Goal: Task Accomplishment & Management: Manage account settings

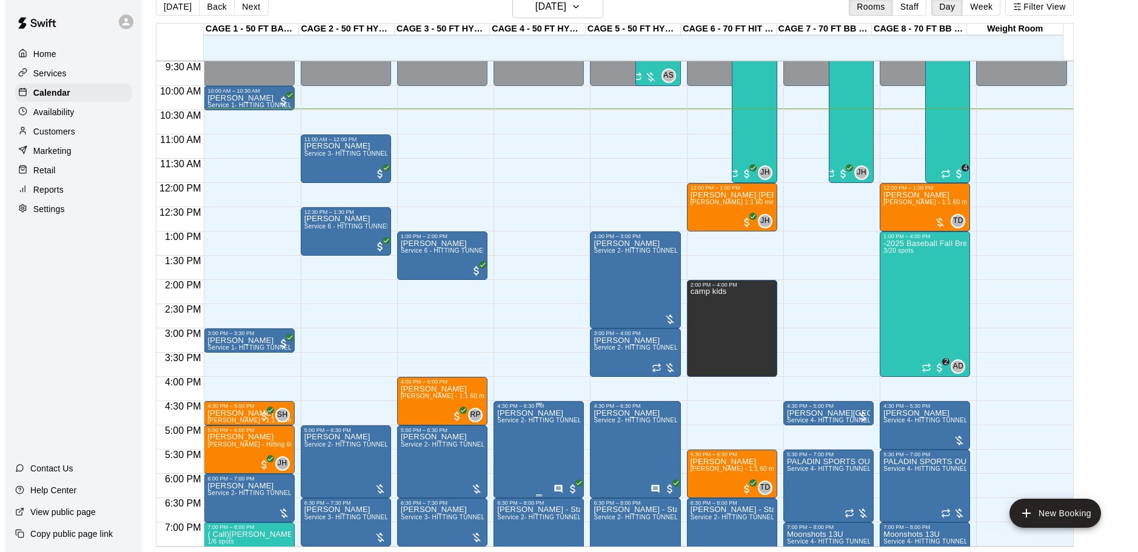
scroll to position [437, 0]
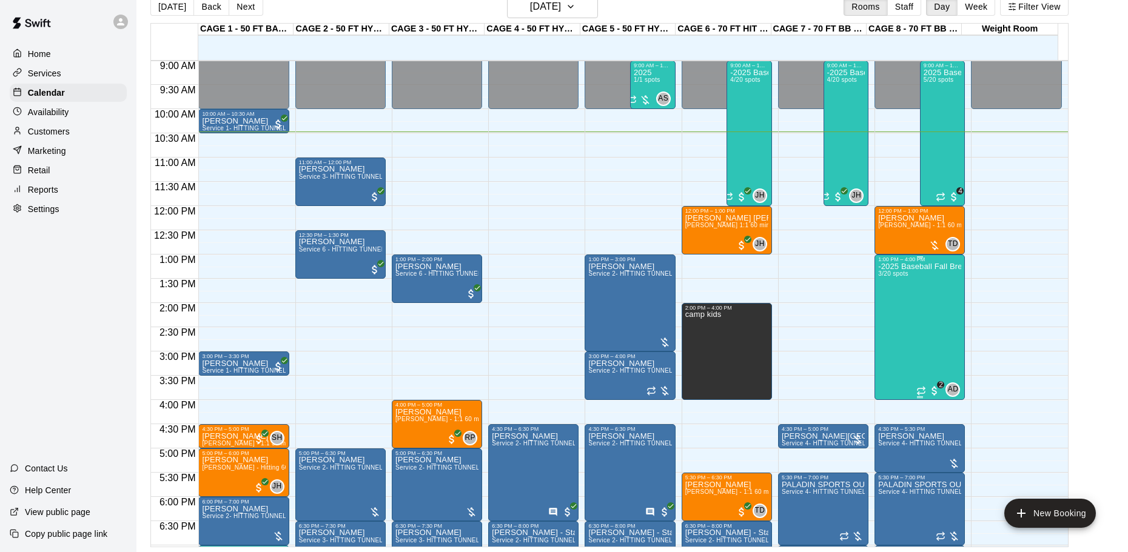
click at [915, 332] on div "-2025 Baseball Fall Break camp ( half day options ) 9am to 12:00 or 1:00 to 4:0…" at bounding box center [919, 539] width 83 height 552
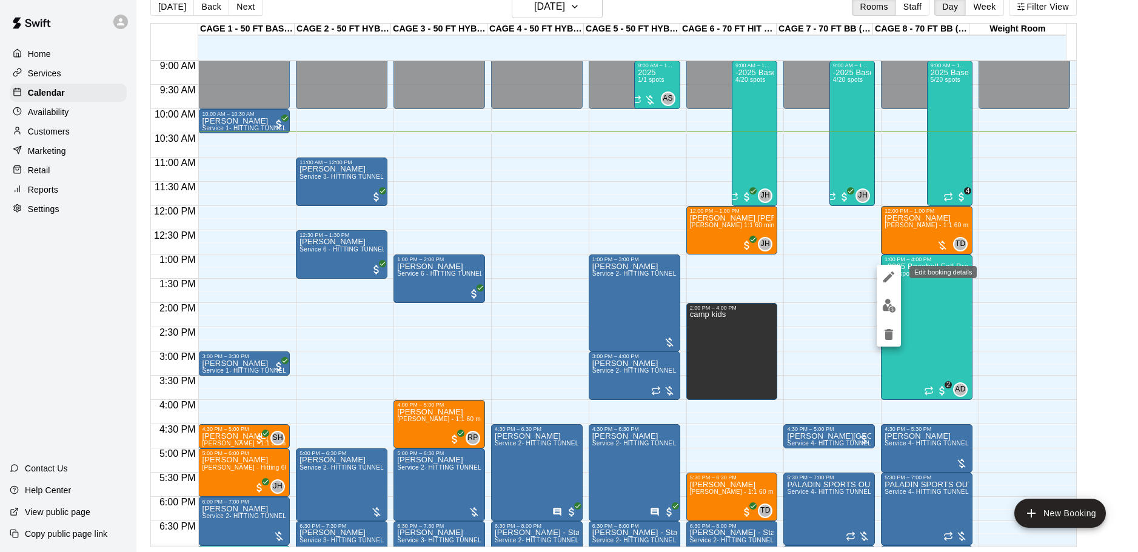
click at [892, 275] on icon "edit" at bounding box center [889, 277] width 15 height 15
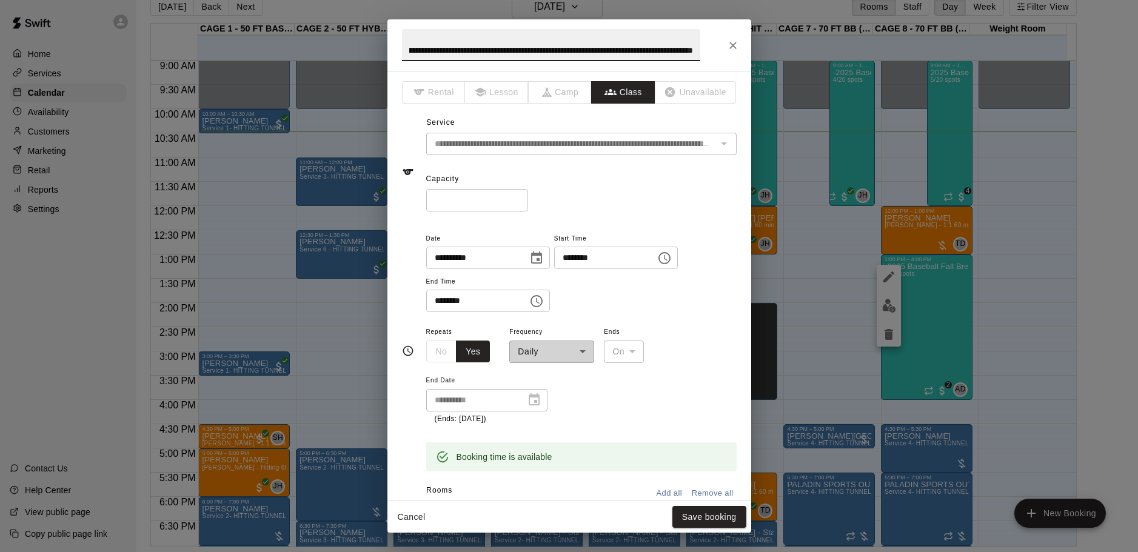
scroll to position [0, 0]
click at [441, 301] on input "********" at bounding box center [472, 301] width 93 height 22
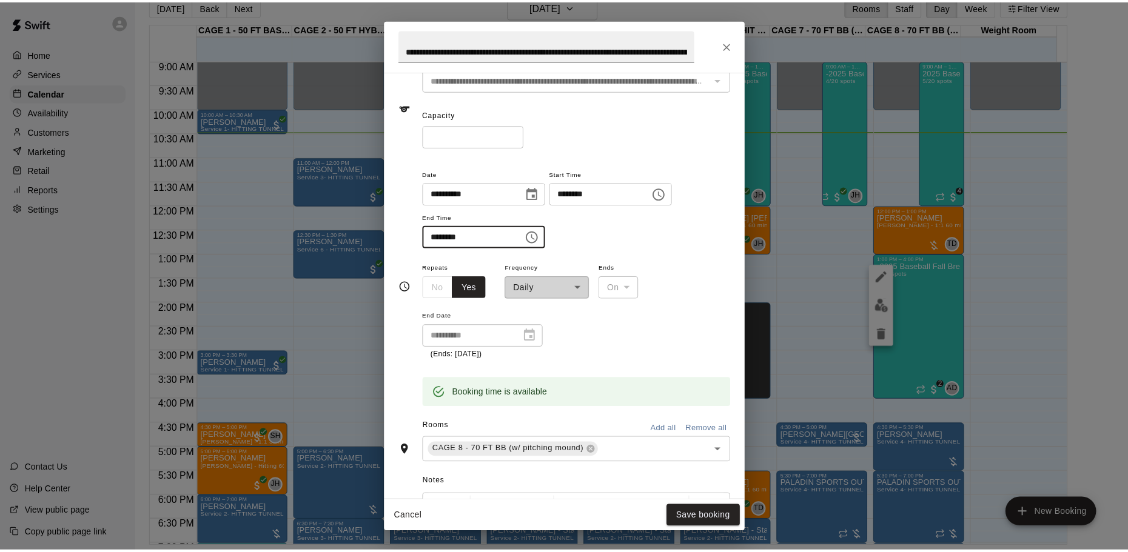
scroll to position [8, 0]
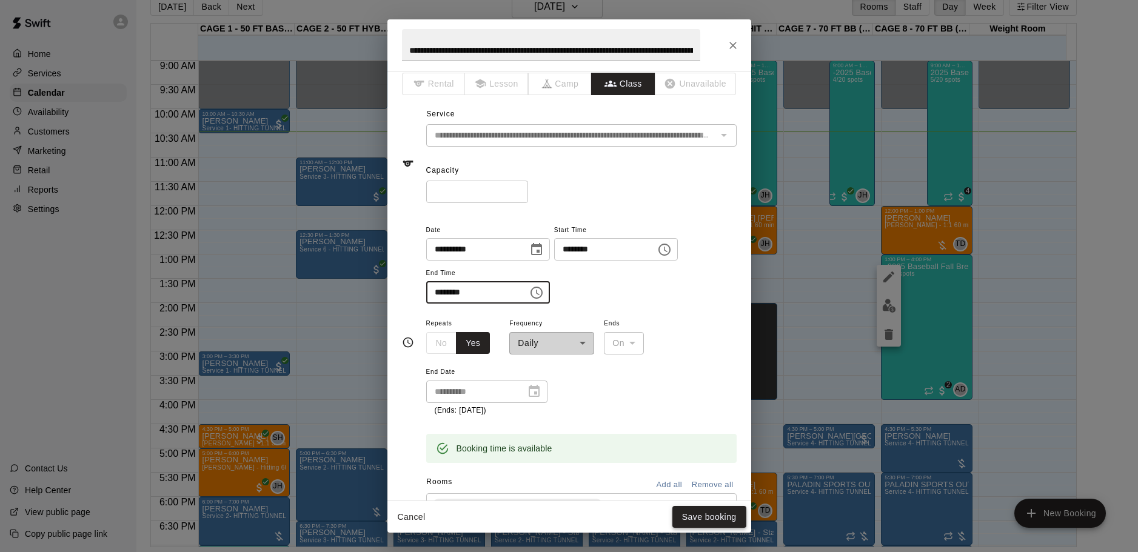
type input "********"
click at [727, 521] on button "Save booking" at bounding box center [709, 517] width 74 height 22
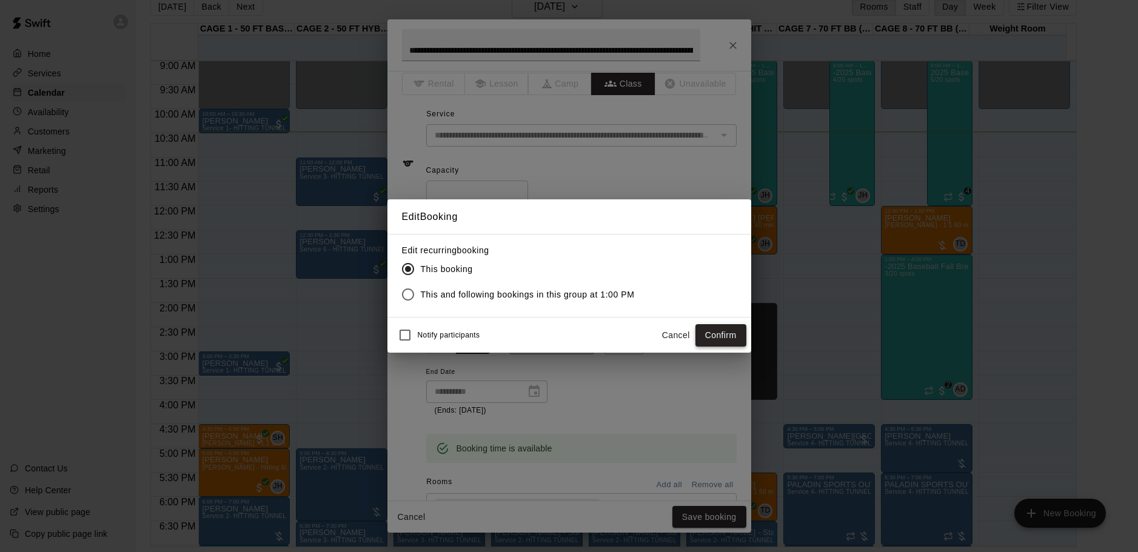
click at [718, 338] on button "Confirm" at bounding box center [720, 335] width 51 height 22
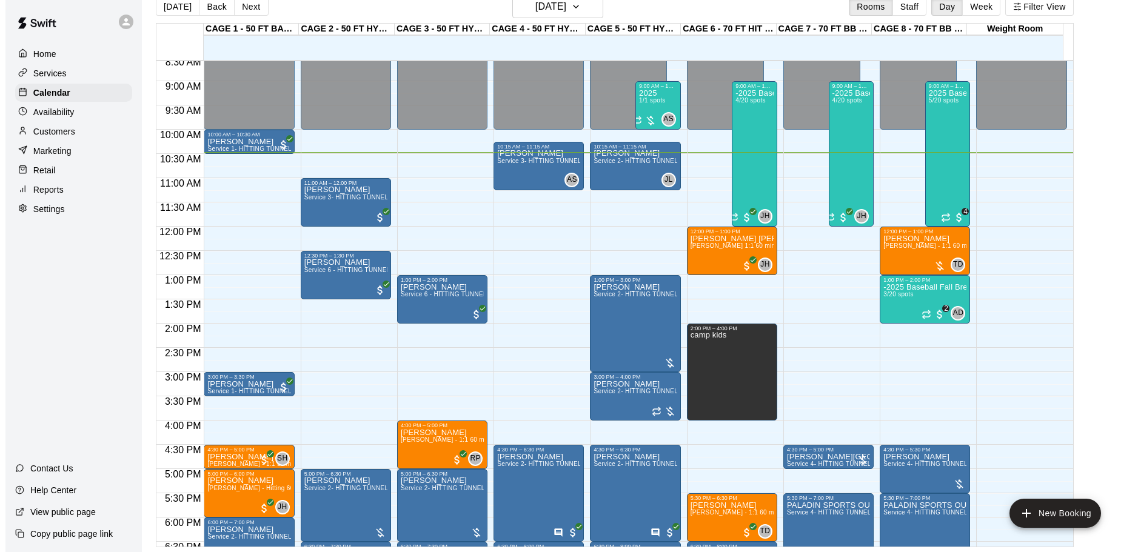
scroll to position [437, 0]
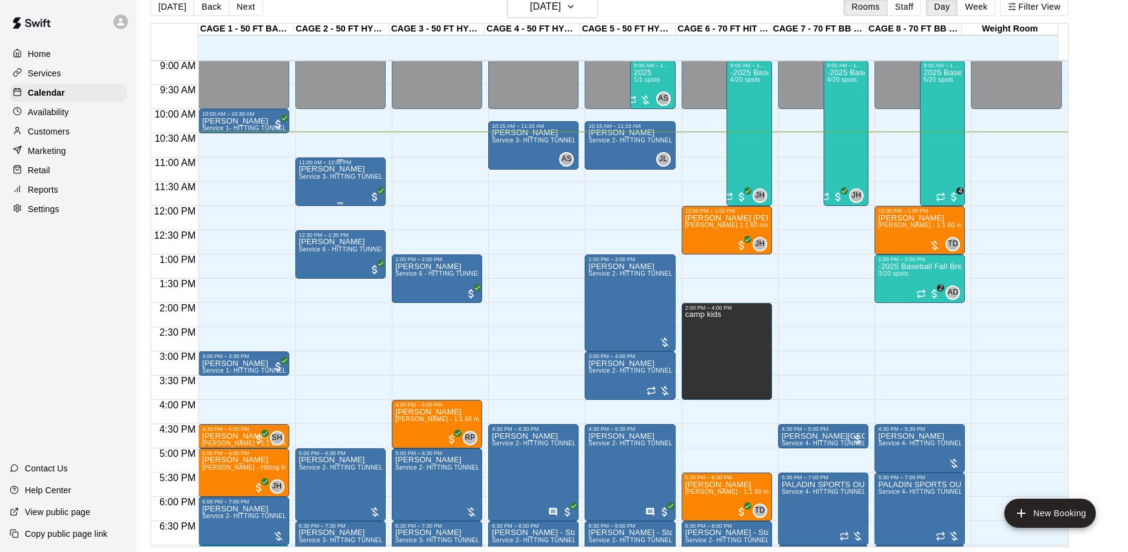
click at [305, 184] on div "[PERSON_NAME] Service 3- HITTING TUNNEL RENTAL - 50ft Softball" at bounding box center [340, 442] width 83 height 552
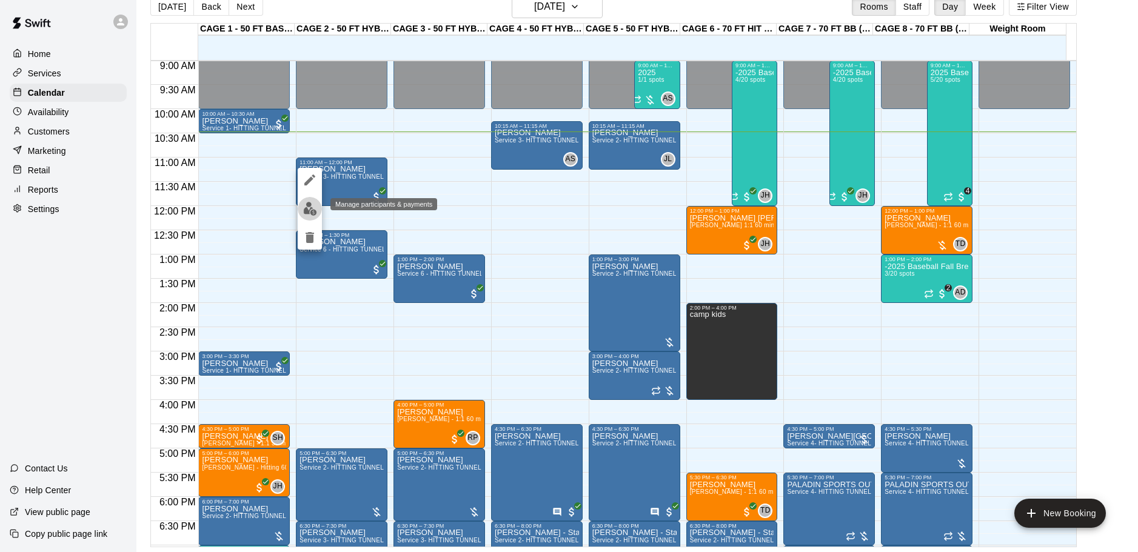
click at [312, 207] on img "edit" at bounding box center [310, 209] width 14 height 14
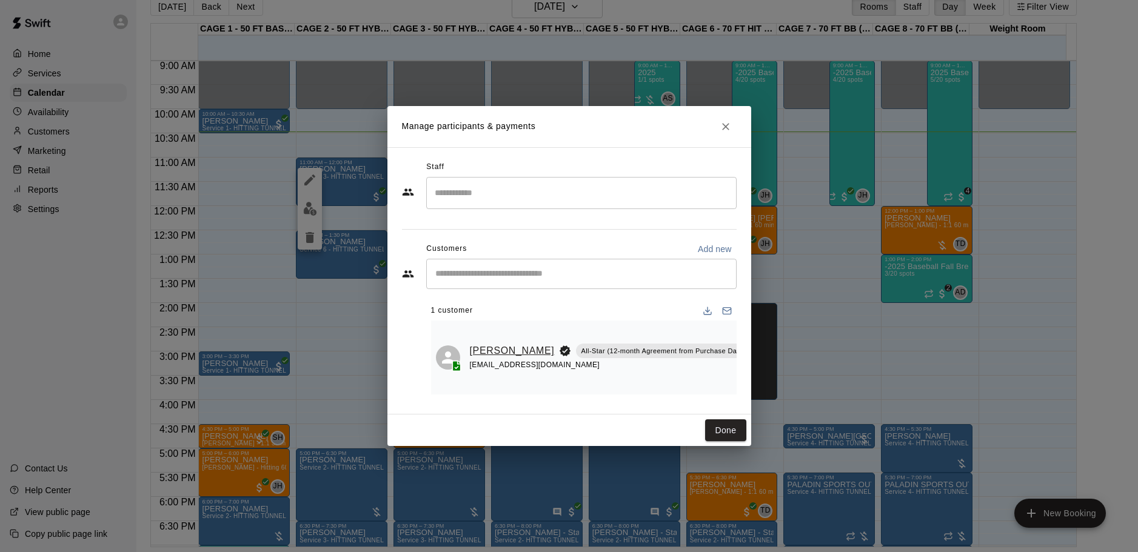
click at [484, 344] on link "[PERSON_NAME]" at bounding box center [512, 351] width 85 height 16
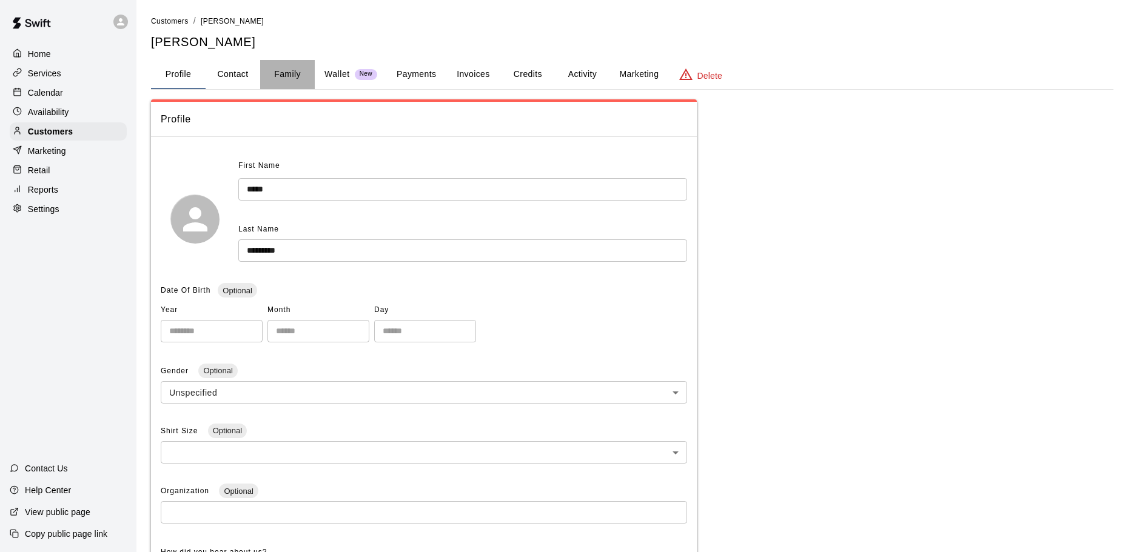
click at [284, 74] on button "Family" at bounding box center [287, 74] width 55 height 29
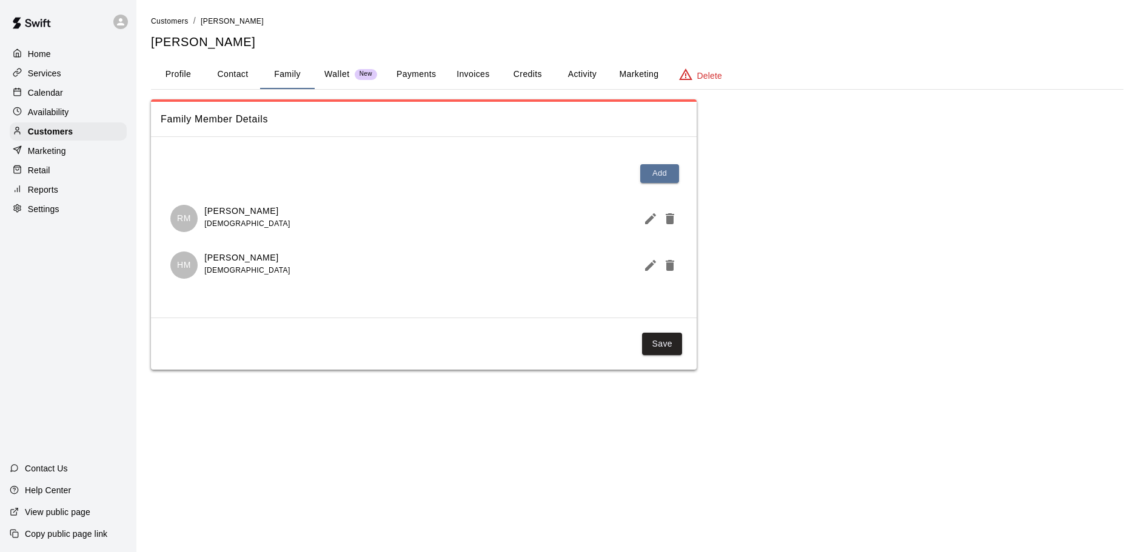
click at [54, 98] on p "Calendar" at bounding box center [45, 93] width 35 height 12
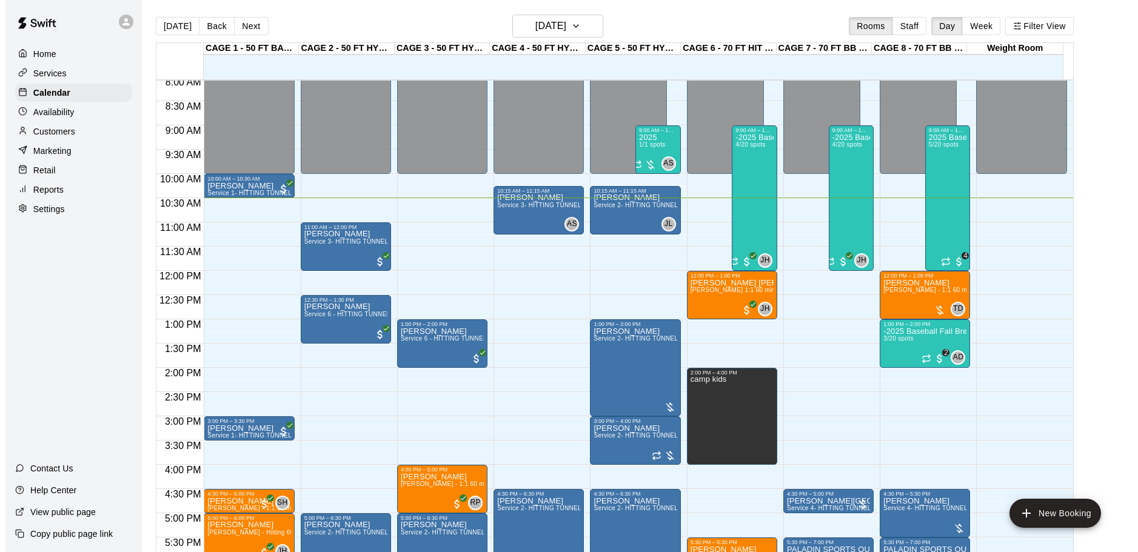
scroll to position [387, 0]
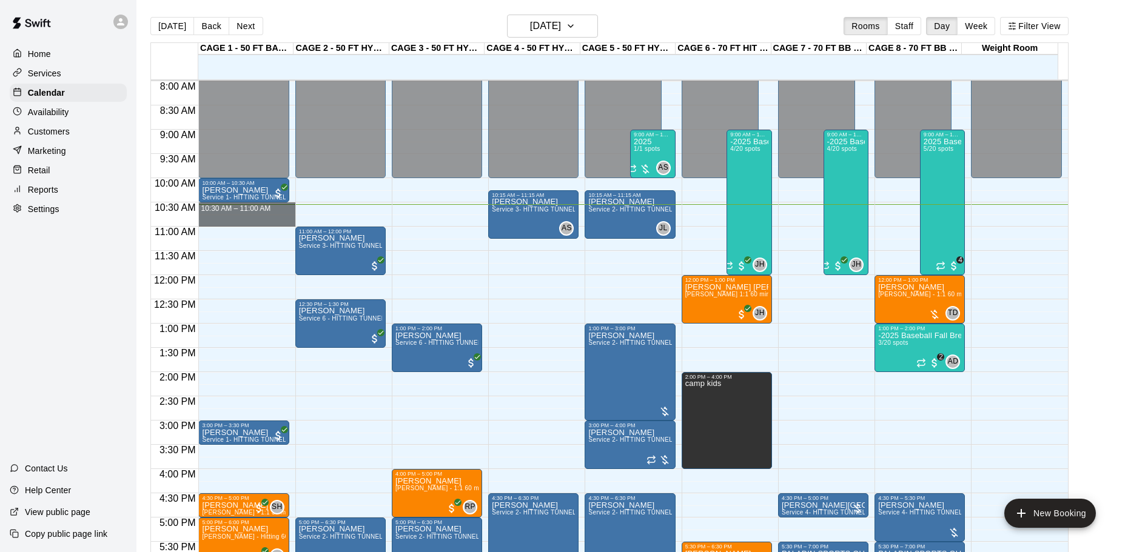
drag, startPoint x: 263, startPoint y: 208, endPoint x: 264, endPoint y: 221, distance: 13.4
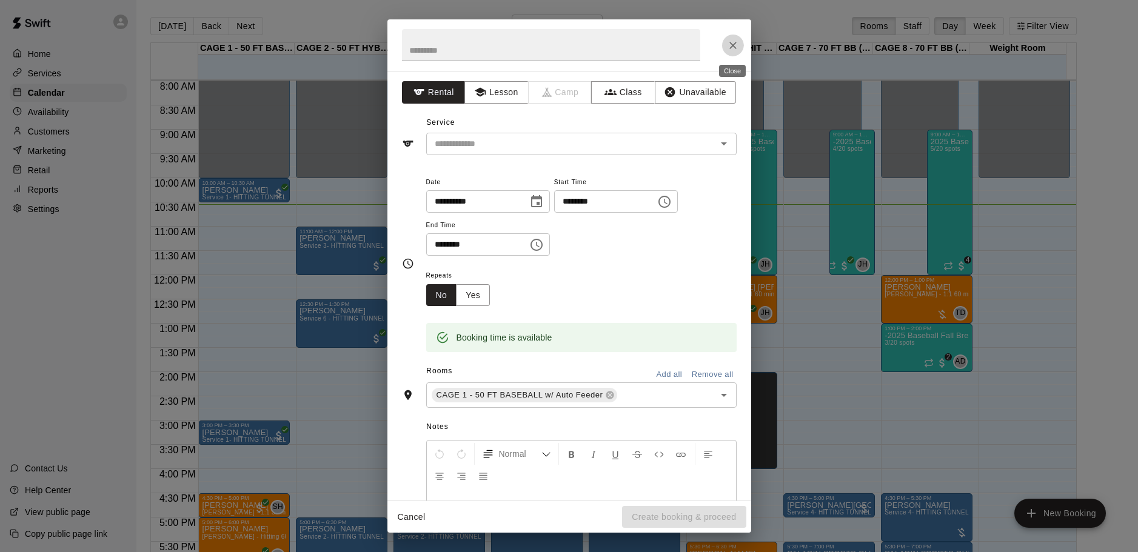
click at [724, 49] on button "Close" at bounding box center [733, 46] width 22 height 22
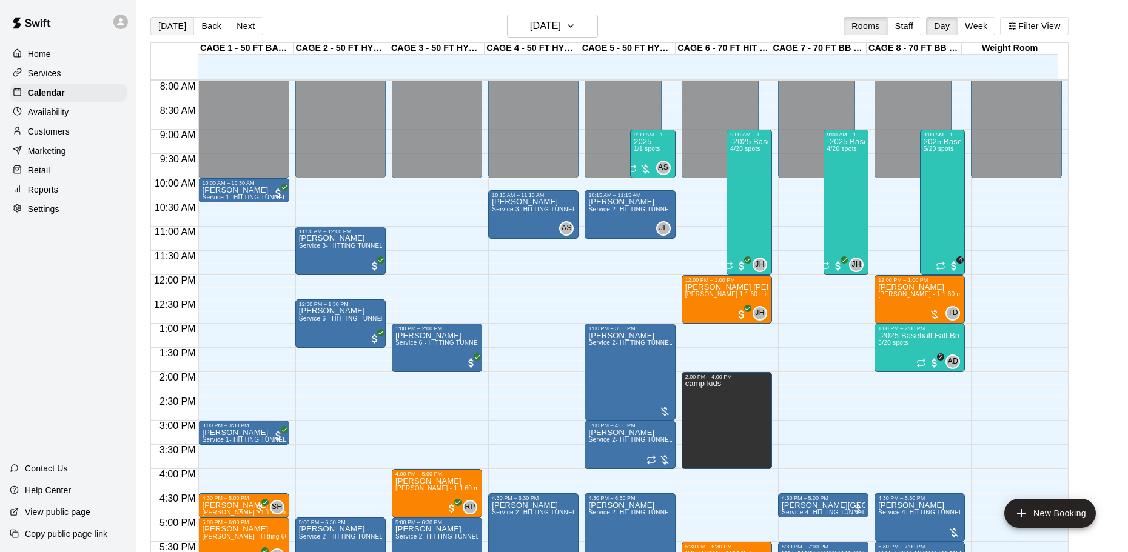
click at [176, 30] on button "[DATE]" at bounding box center [172, 26] width 44 height 18
click at [245, 28] on button "Next" at bounding box center [246, 26] width 34 height 18
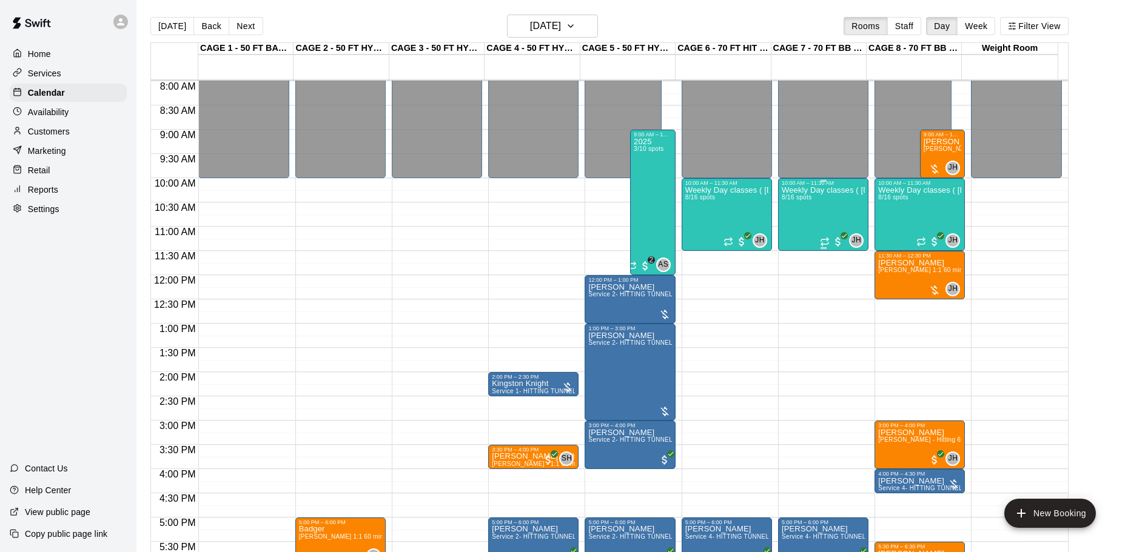
click at [826, 216] on div "Weekly Day classes ( [DATE],[DATE],[DATE] ) 10:00-11:30 ( monthly packages avai…" at bounding box center [823, 462] width 83 height 552
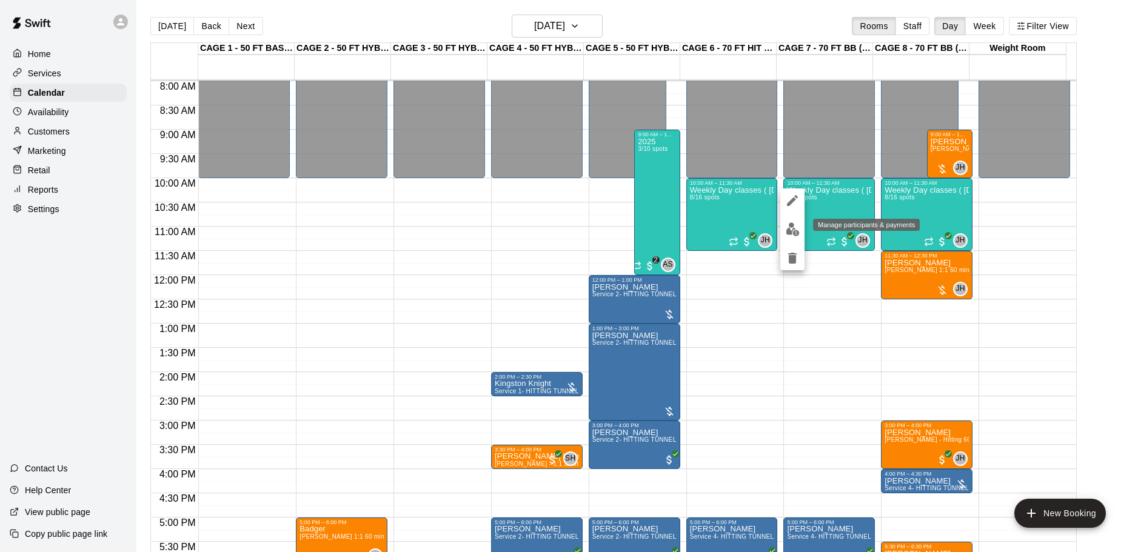
click at [790, 229] on img "edit" at bounding box center [793, 230] width 14 height 14
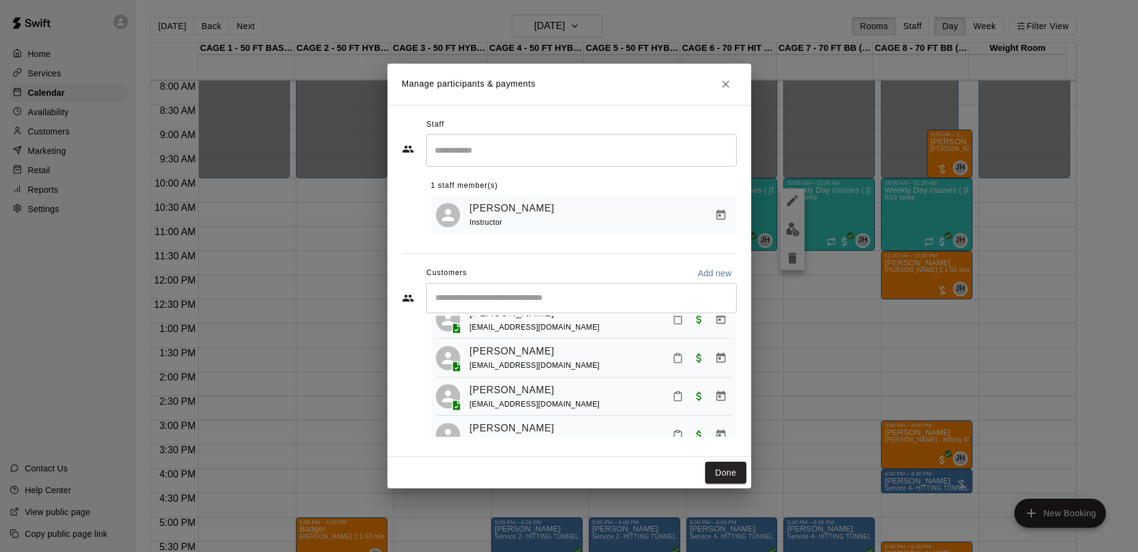
scroll to position [182, 0]
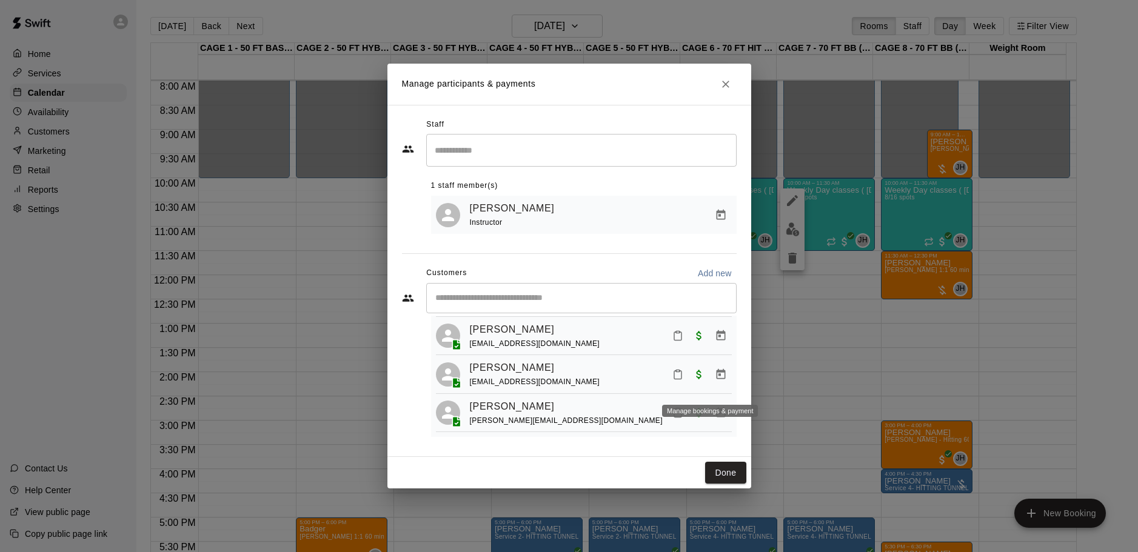
click at [715, 381] on icon "Manage bookings & payment" at bounding box center [721, 375] width 12 height 12
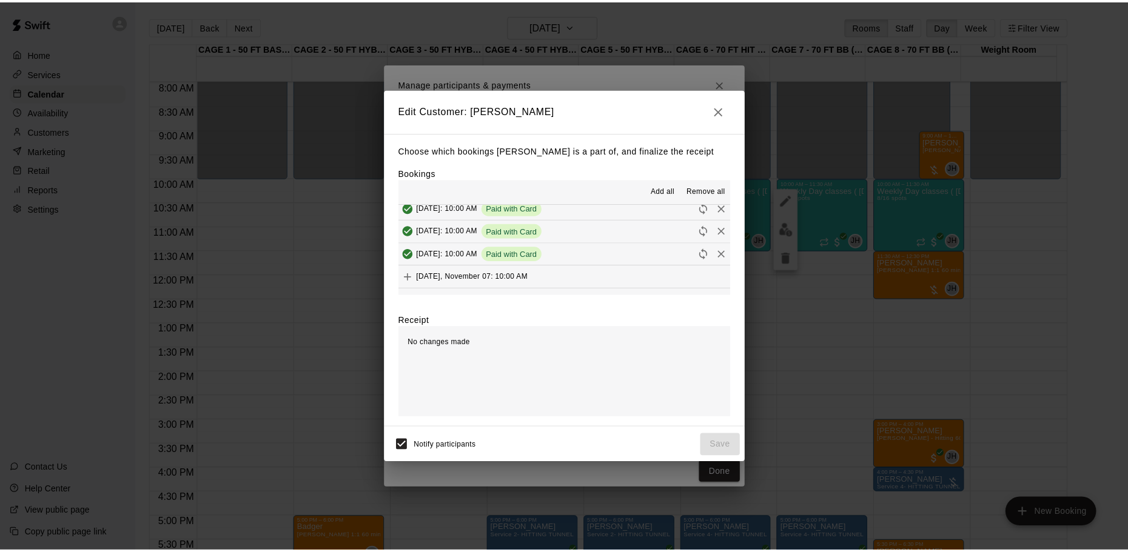
scroll to position [61, 0]
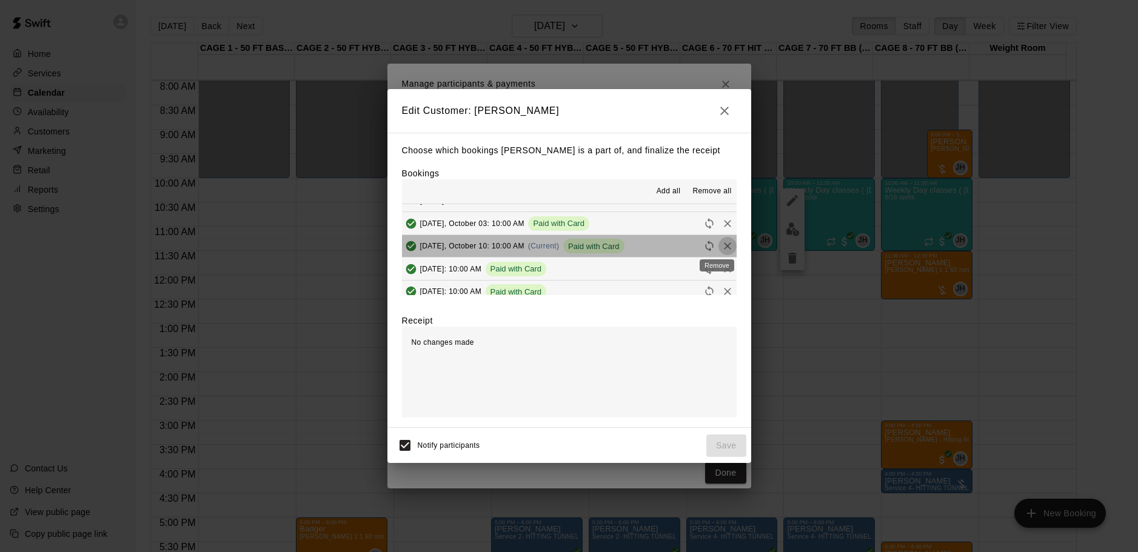
click at [722, 249] on icon "Remove" at bounding box center [728, 246] width 12 height 12
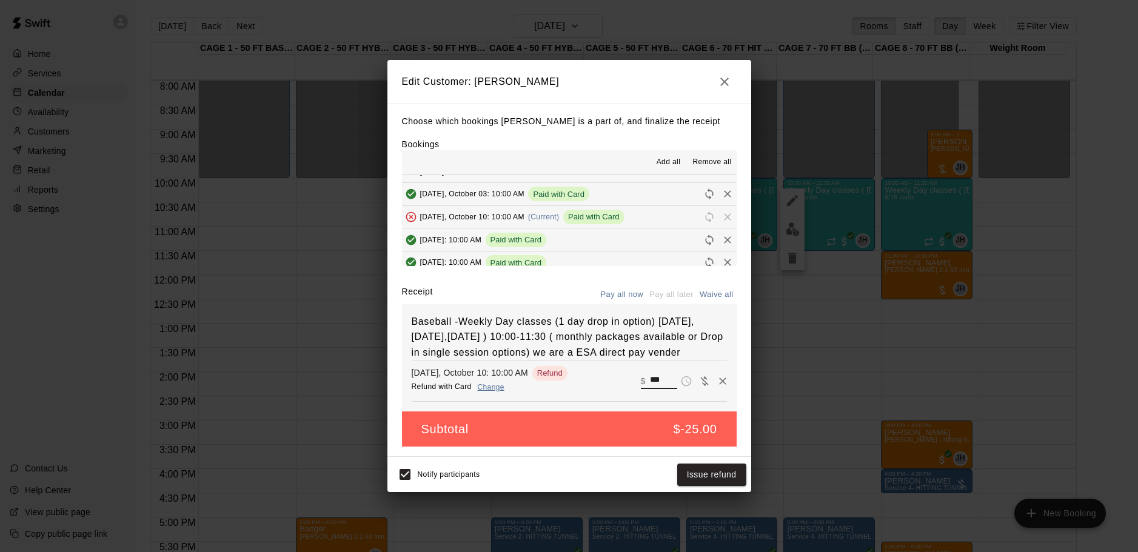
drag, startPoint x: 648, startPoint y: 388, endPoint x: 610, endPoint y: 387, distance: 37.6
click at [610, 387] on div "[DATE], October 10: 10:00 AM Refund with Card Change Refund ​ $ ***" at bounding box center [569, 381] width 315 height 30
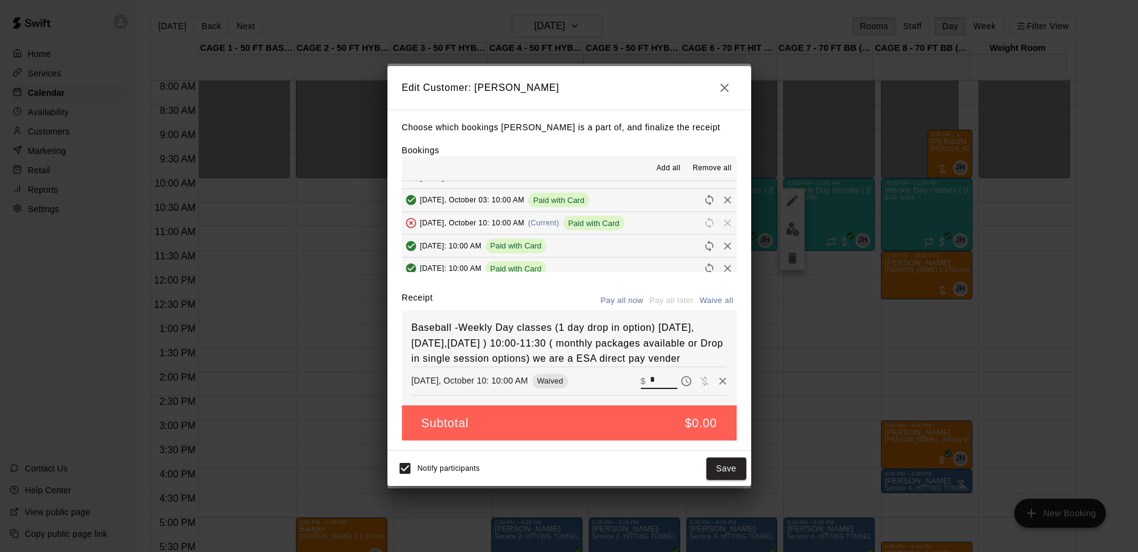
type input "*"
click at [731, 477] on button "Save" at bounding box center [726, 469] width 40 height 22
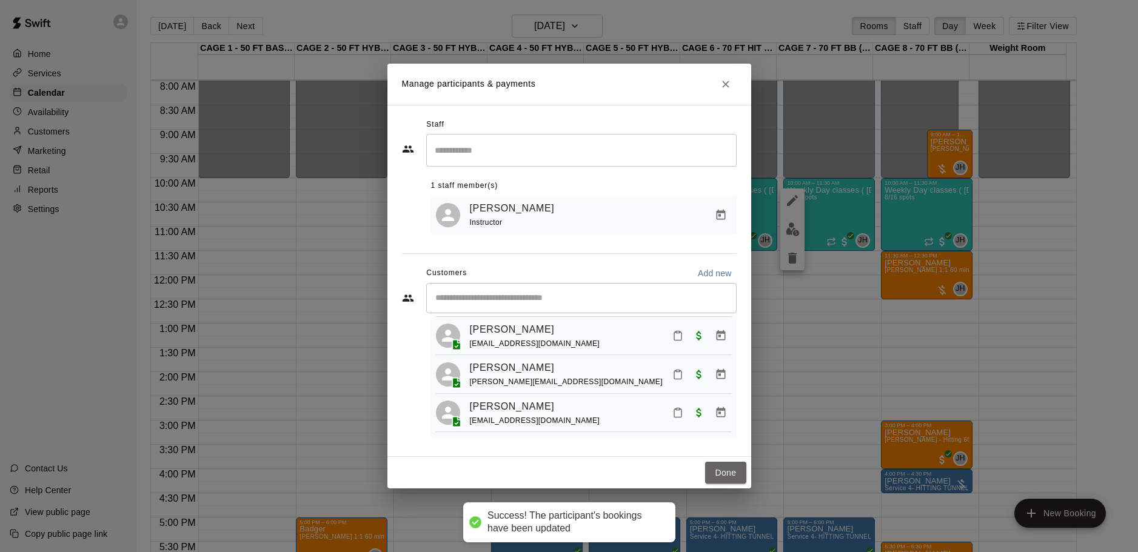
click at [726, 477] on button "Done" at bounding box center [725, 473] width 41 height 22
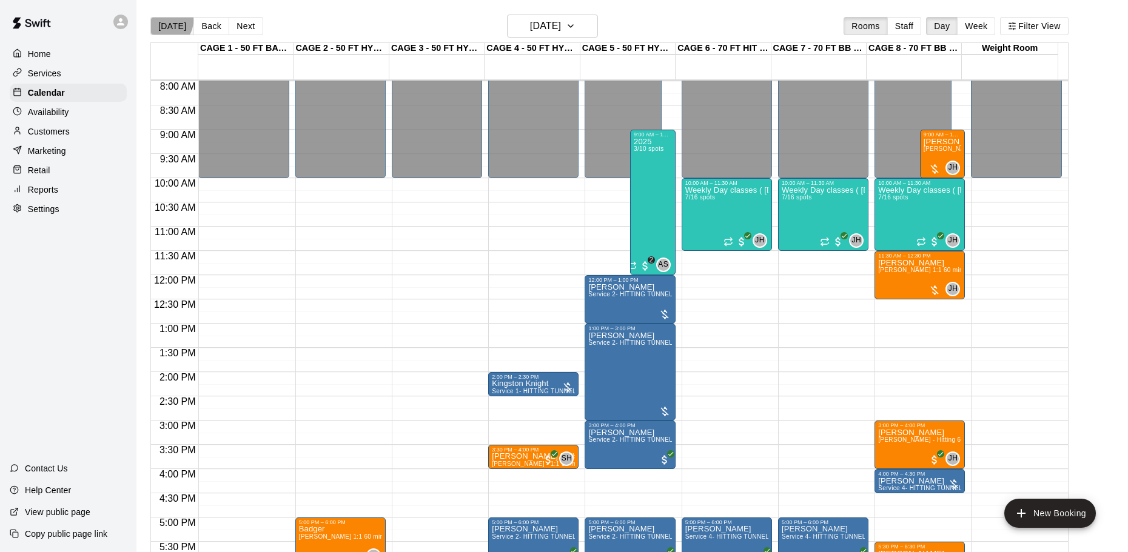
click at [164, 21] on button "[DATE]" at bounding box center [172, 26] width 44 height 18
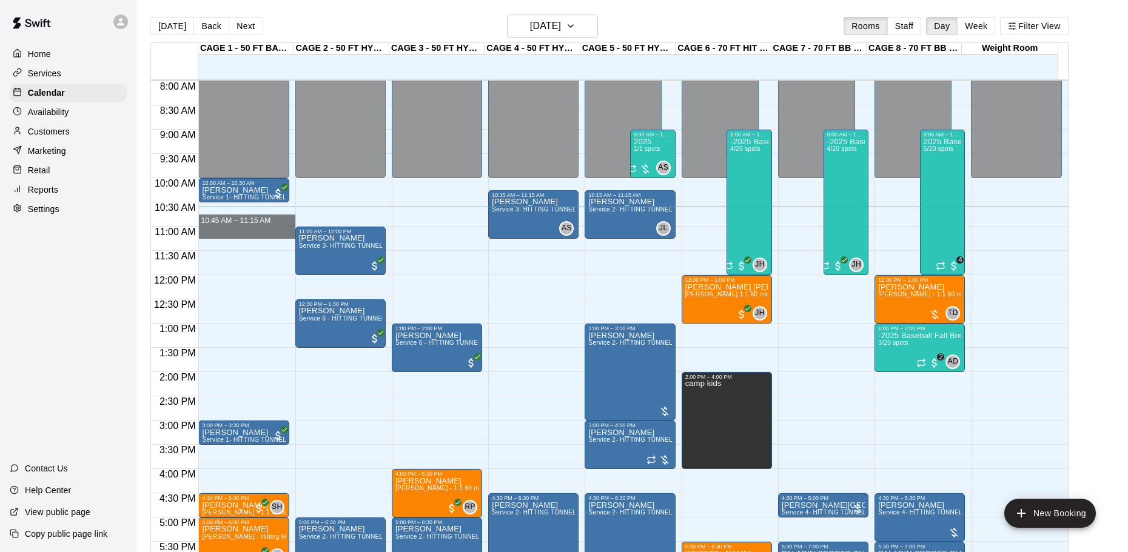
drag, startPoint x: 243, startPoint y: 227, endPoint x: 239, endPoint y: 238, distance: 10.7
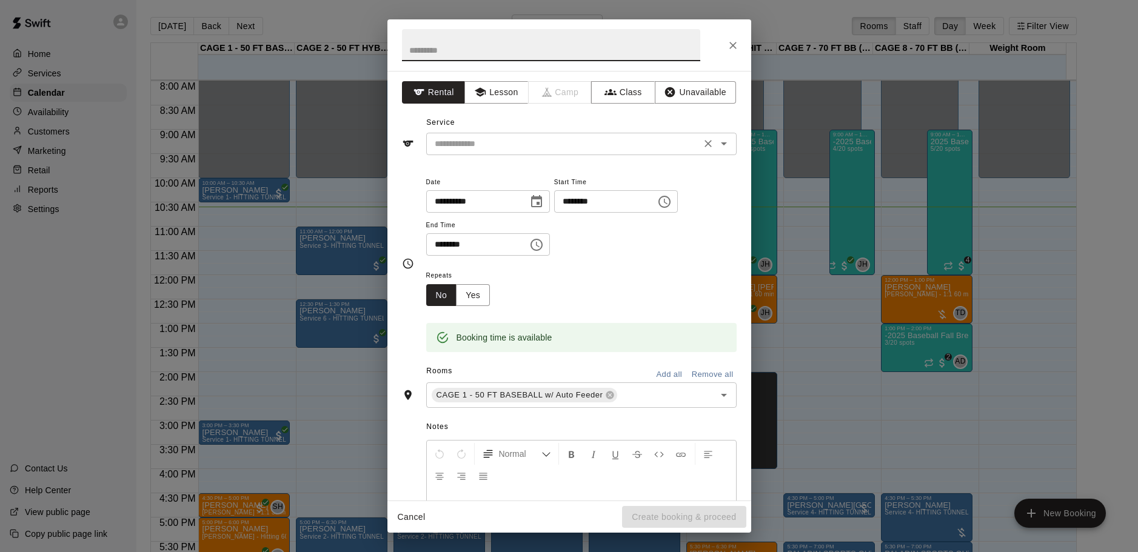
click at [588, 147] on input "text" at bounding box center [563, 143] width 267 height 15
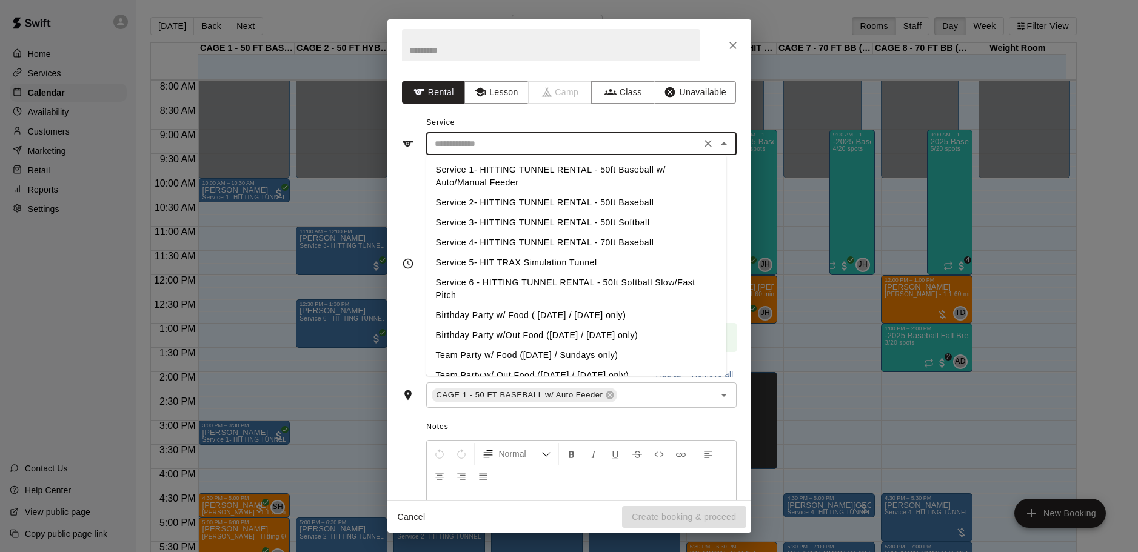
click at [643, 169] on li "Service 1- HITTING TUNNEL RENTAL - 50ft Baseball w/ Auto/Manual Feeder" at bounding box center [576, 176] width 300 height 33
type input "**********"
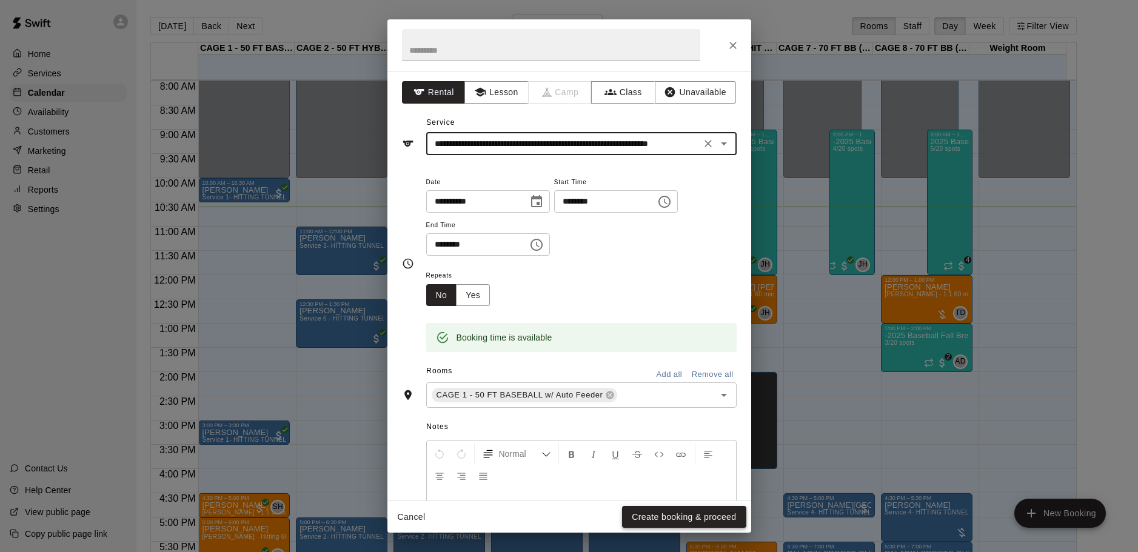
click at [691, 515] on button "Create booking & proceed" at bounding box center [684, 517] width 124 height 22
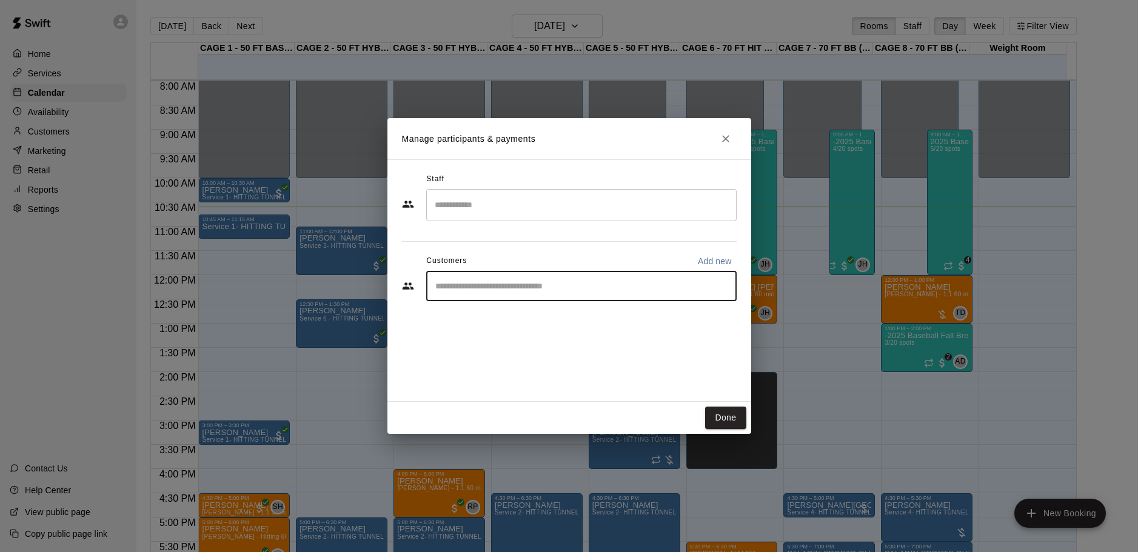
click at [508, 283] on input "Start typing to search customers..." at bounding box center [582, 286] width 300 height 12
click at [498, 276] on div "​" at bounding box center [581, 286] width 310 height 30
click at [497, 284] on input "Start typing to search customers..." at bounding box center [582, 286] width 300 height 12
type input "***"
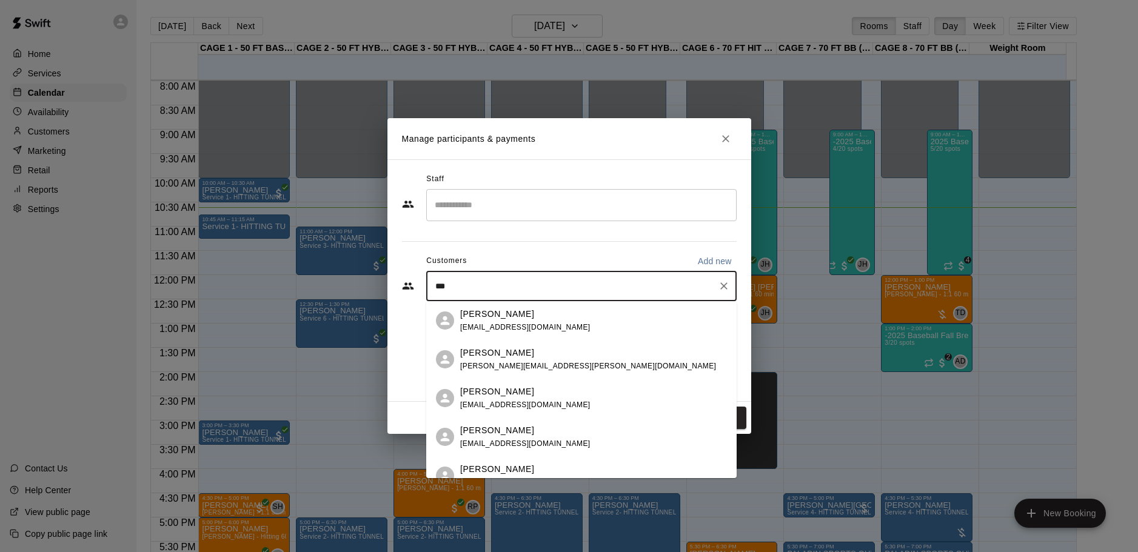
click at [507, 316] on p "[PERSON_NAME]" at bounding box center [497, 314] width 74 height 13
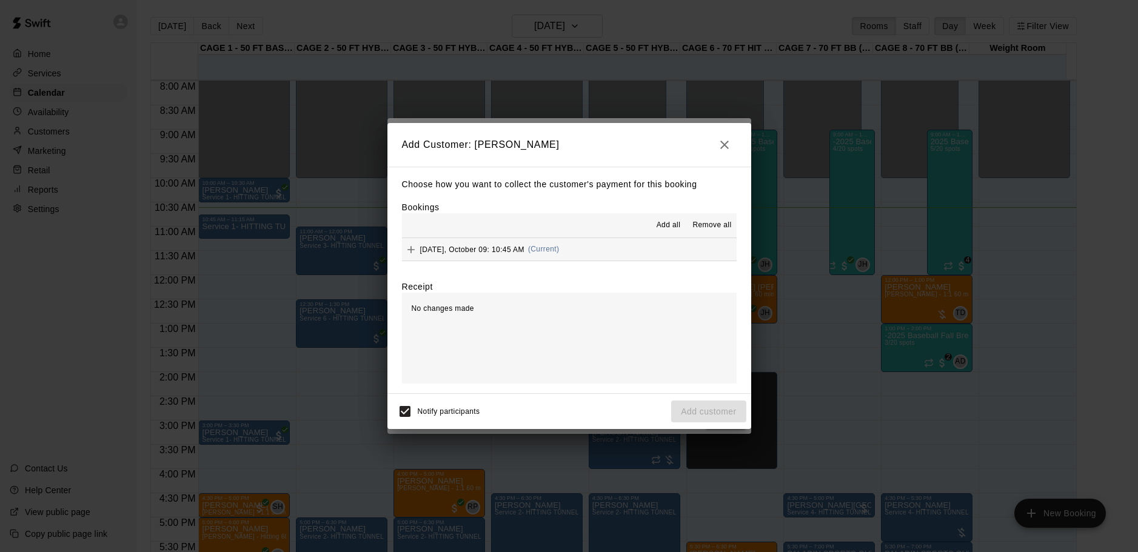
click at [463, 246] on span "[DATE], October 09: 10:45 AM" at bounding box center [472, 249] width 104 height 8
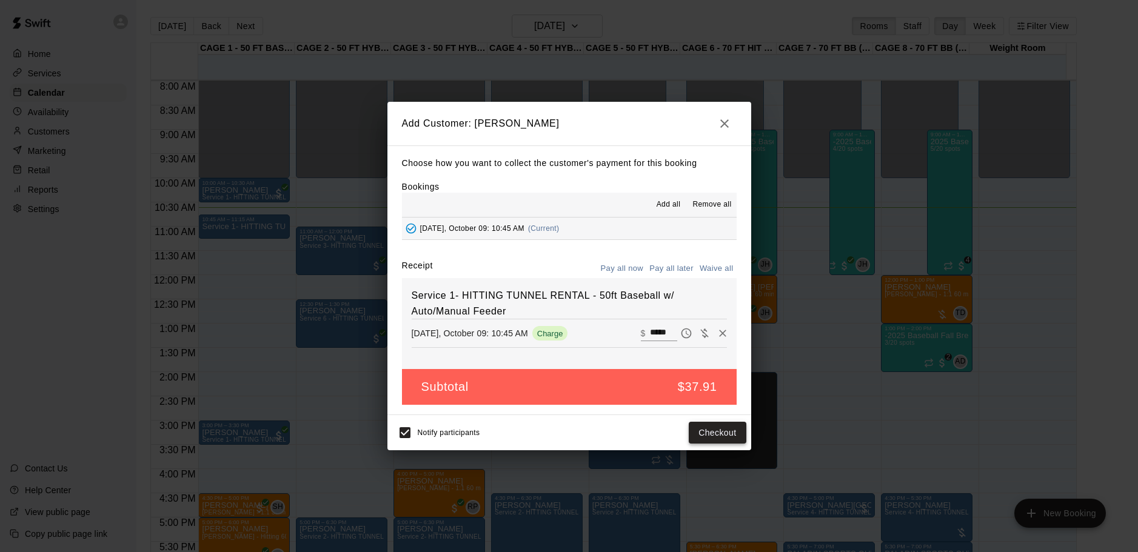
click at [718, 435] on button "Checkout" at bounding box center [717, 433] width 57 height 22
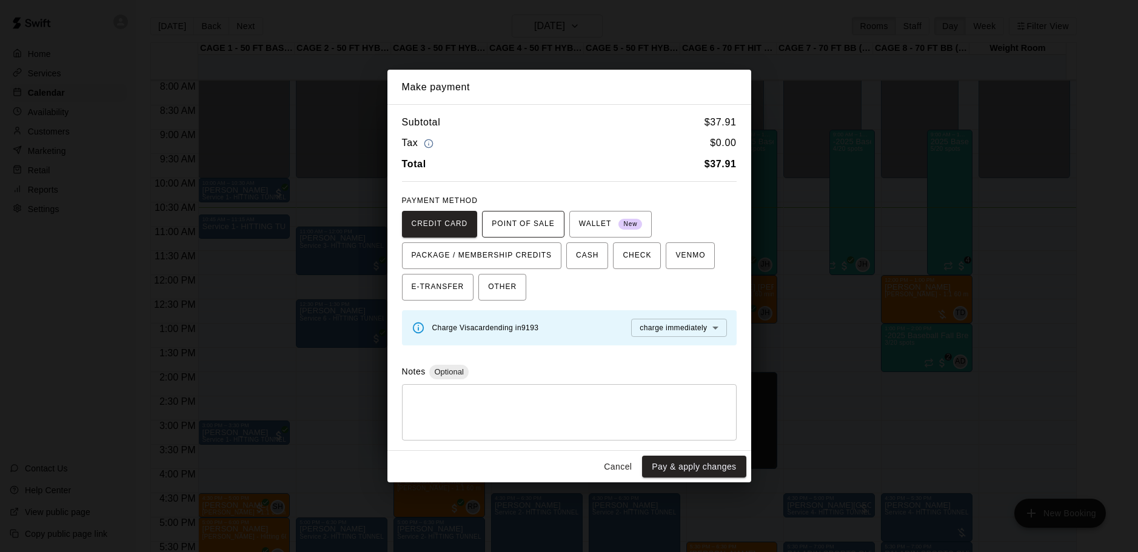
click at [537, 224] on span "POINT OF SALE" at bounding box center [523, 224] width 62 height 19
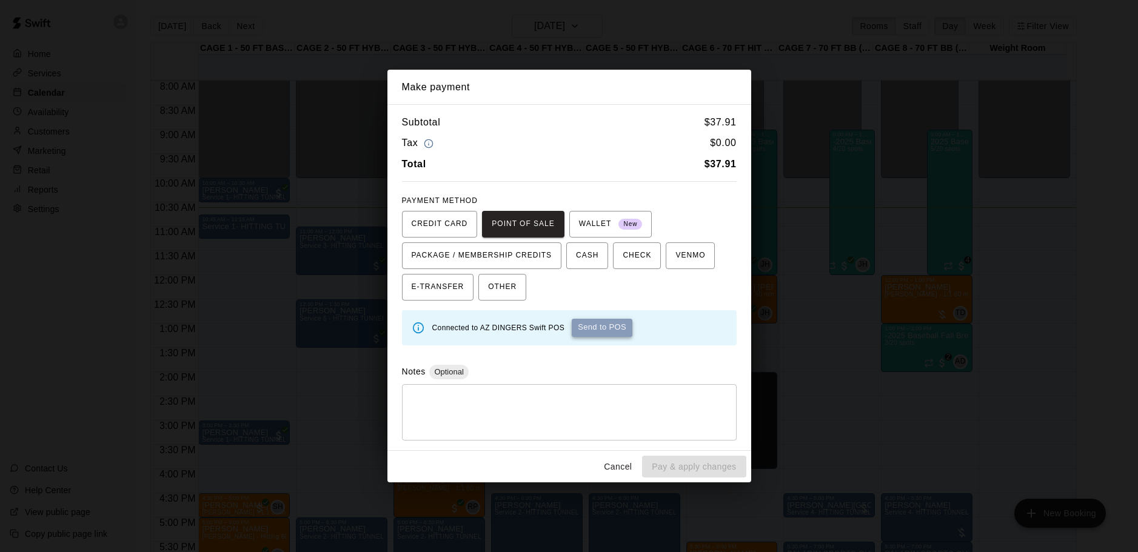
click at [618, 327] on button "Send to POS" at bounding box center [602, 328] width 61 height 18
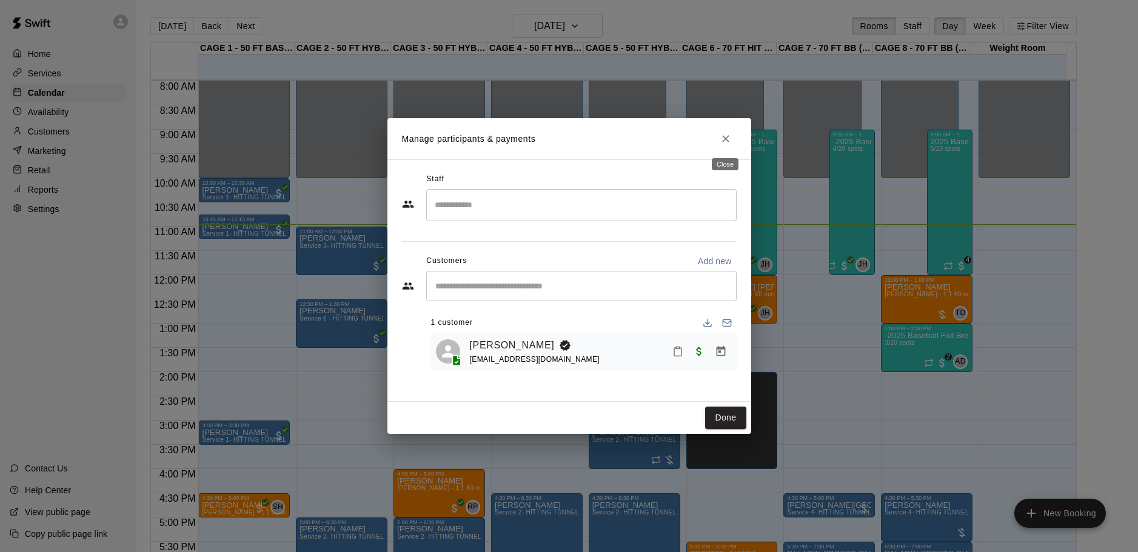
click at [726, 136] on icon "Close" at bounding box center [726, 139] width 12 height 12
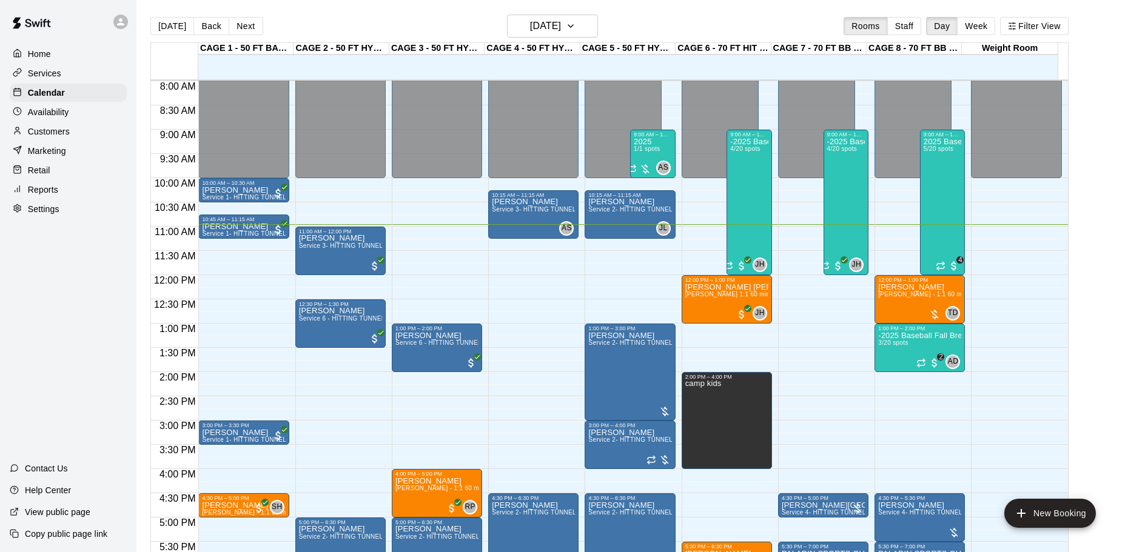
click at [50, 132] on p "Customers" at bounding box center [49, 132] width 42 height 12
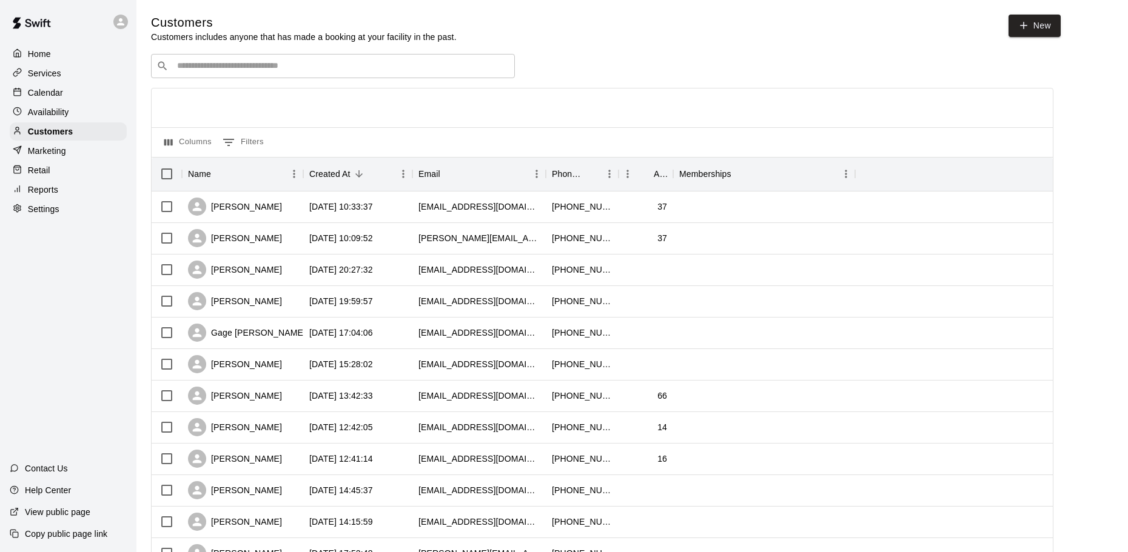
click at [229, 67] on input "Search customers by name or email" at bounding box center [341, 66] width 336 height 12
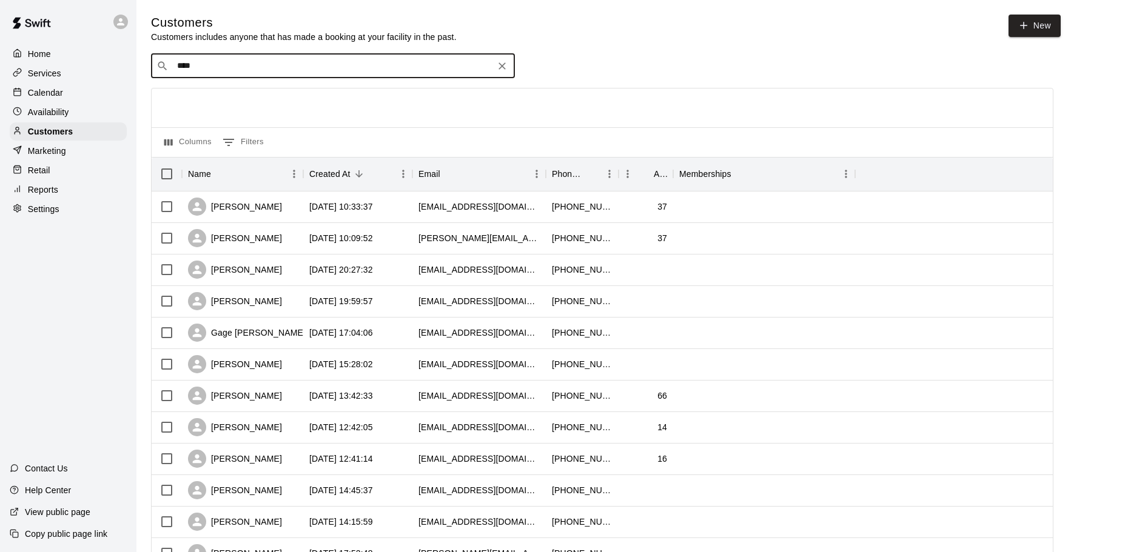
type input "*****"
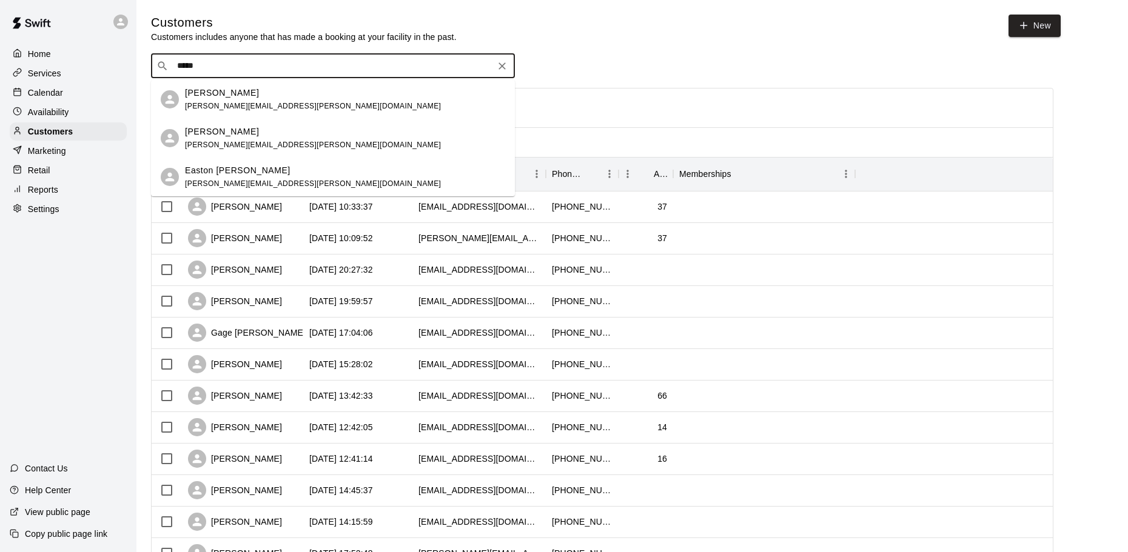
click at [239, 170] on p "Easton [PERSON_NAME]" at bounding box center [238, 170] width 106 height 13
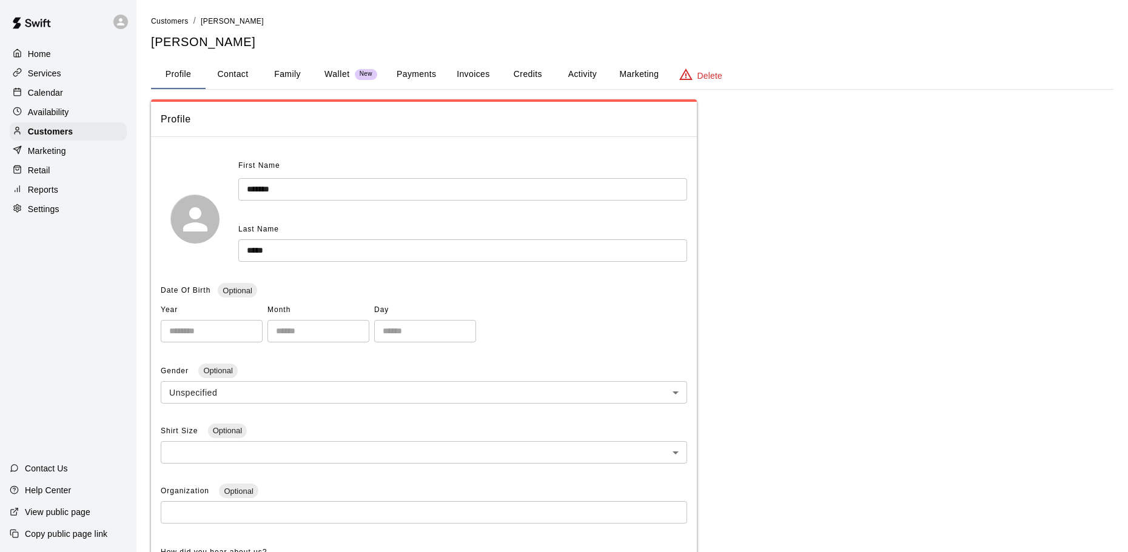
click at [301, 69] on button "Family" at bounding box center [287, 74] width 55 height 29
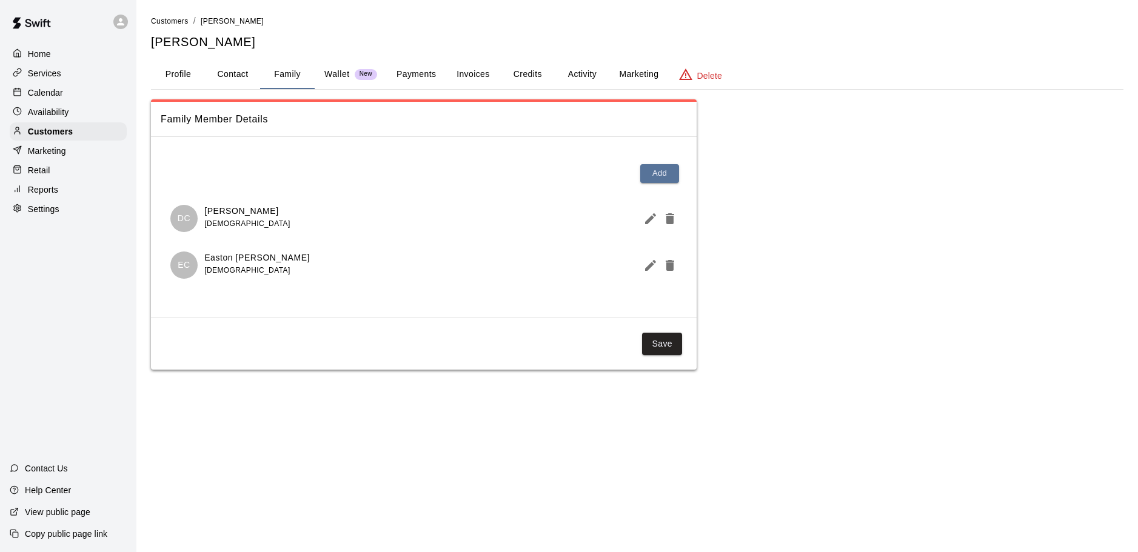
click at [237, 73] on button "Contact" at bounding box center [233, 74] width 55 height 29
select select "**"
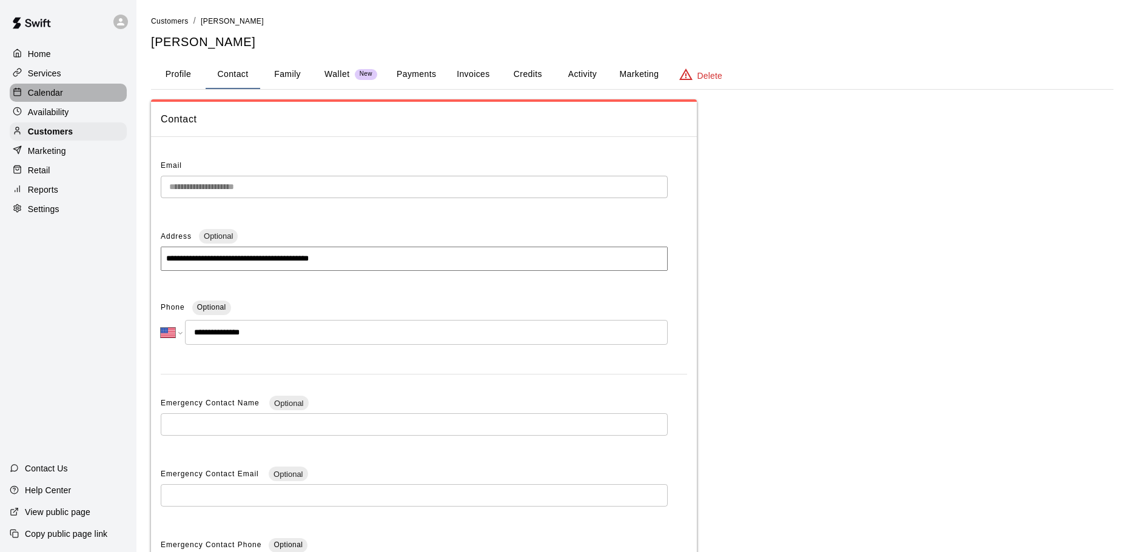
click at [48, 96] on p "Calendar" at bounding box center [45, 93] width 35 height 12
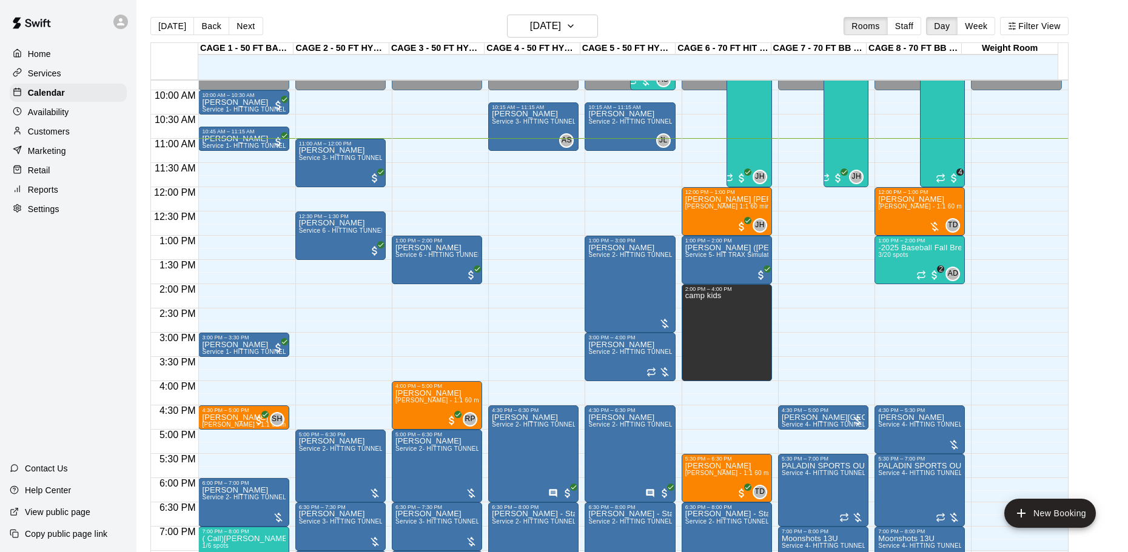
scroll to position [472, 0]
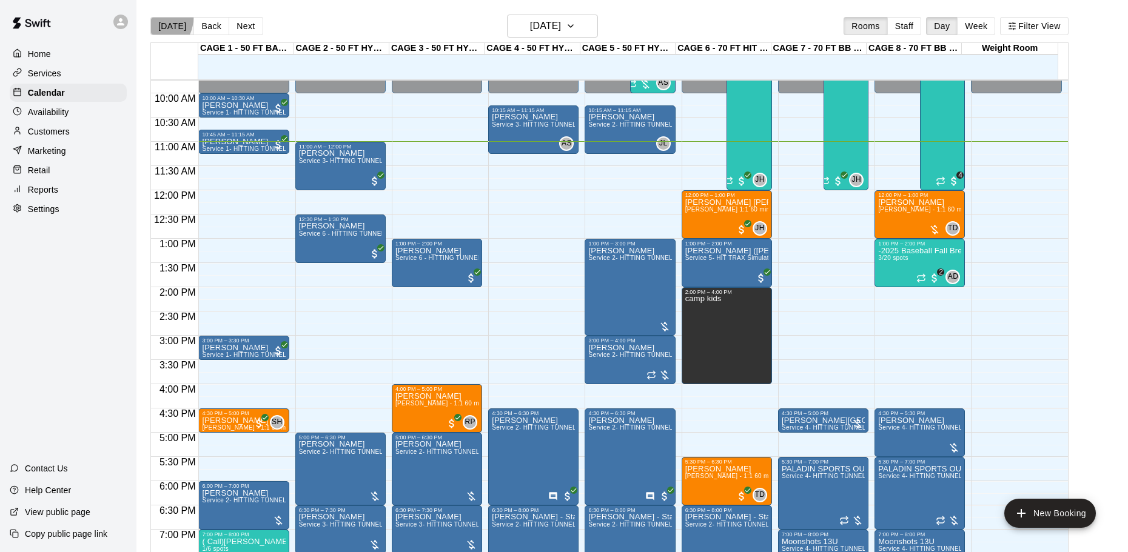
click at [155, 18] on button "[DATE]" at bounding box center [172, 26] width 44 height 18
click at [176, 27] on button "[DATE]" at bounding box center [172, 26] width 44 height 18
click at [246, 26] on button "Next" at bounding box center [246, 26] width 34 height 18
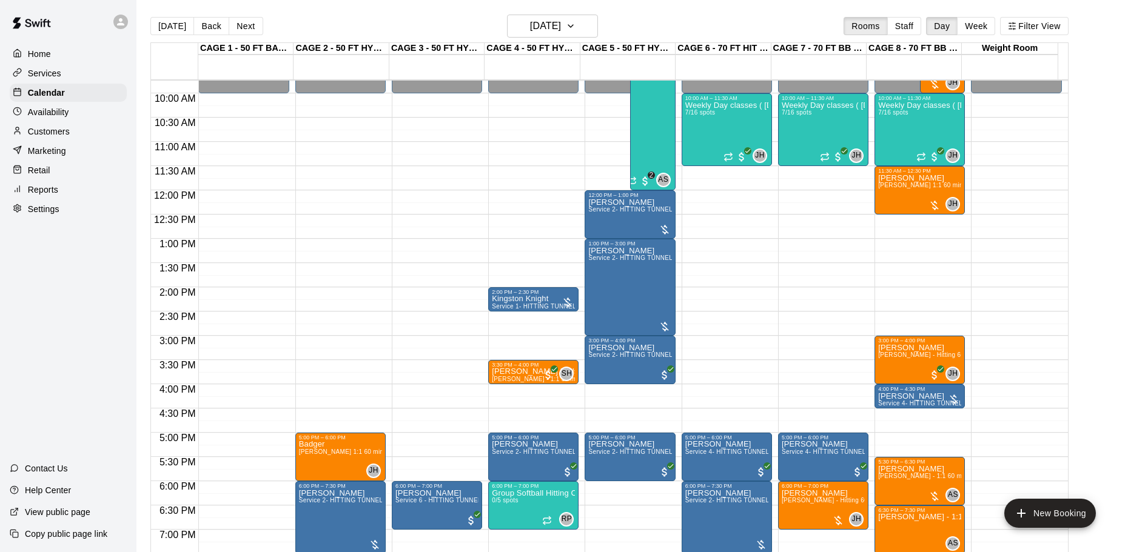
click at [56, 115] on p "Availability" at bounding box center [48, 112] width 41 height 12
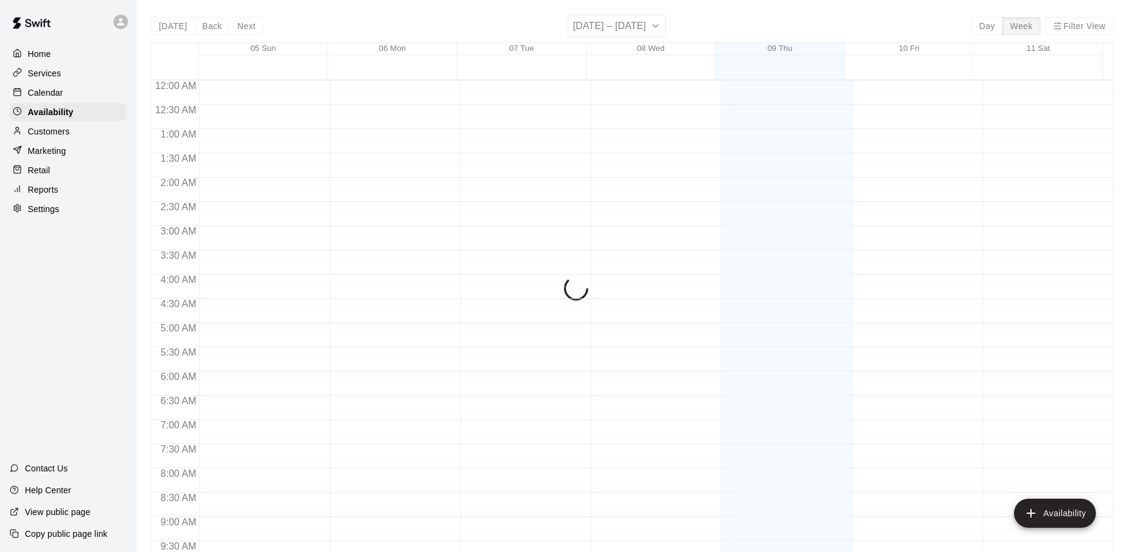
scroll to position [534, 0]
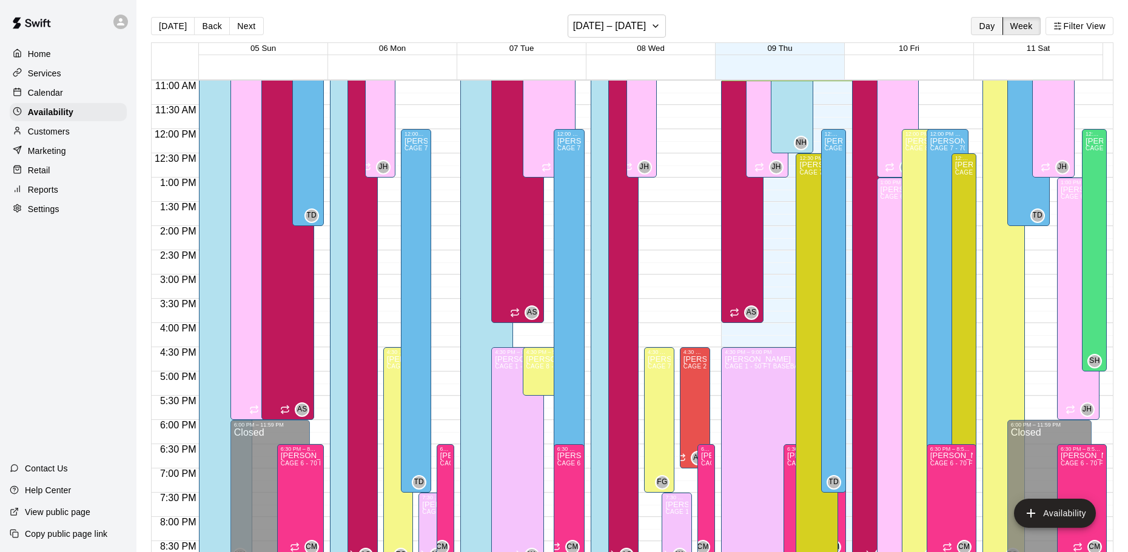
drag, startPoint x: 992, startPoint y: 38, endPoint x: 986, endPoint y: 32, distance: 8.2
click at [991, 37] on div "[DATE] Back Next [DATE] – [DATE] Day Week Filter View" at bounding box center [632, 29] width 962 height 28
click at [985, 30] on button "Day" at bounding box center [987, 26] width 32 height 18
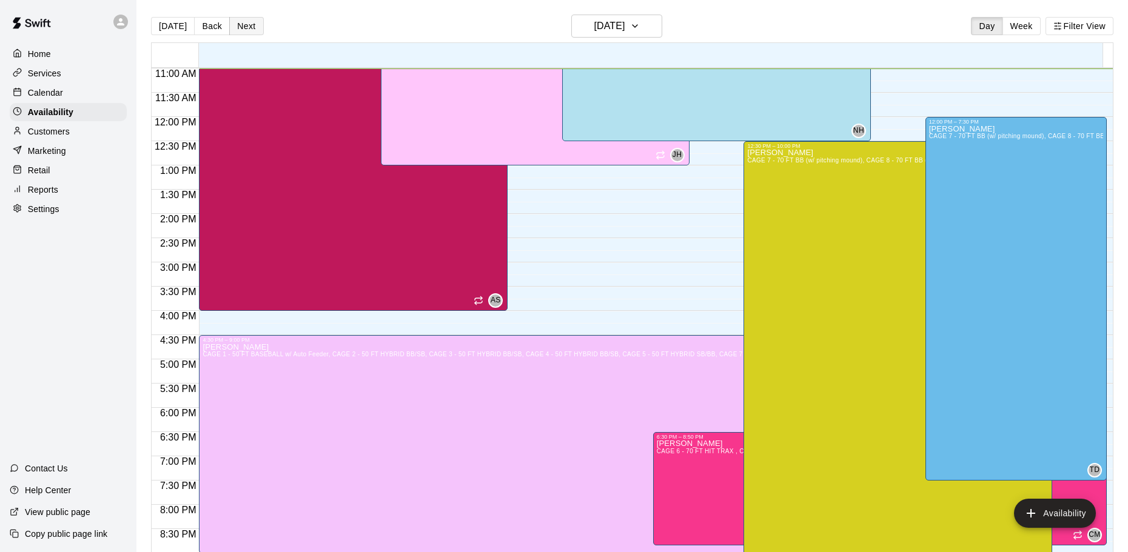
click at [240, 20] on button "Next" at bounding box center [246, 26] width 34 height 18
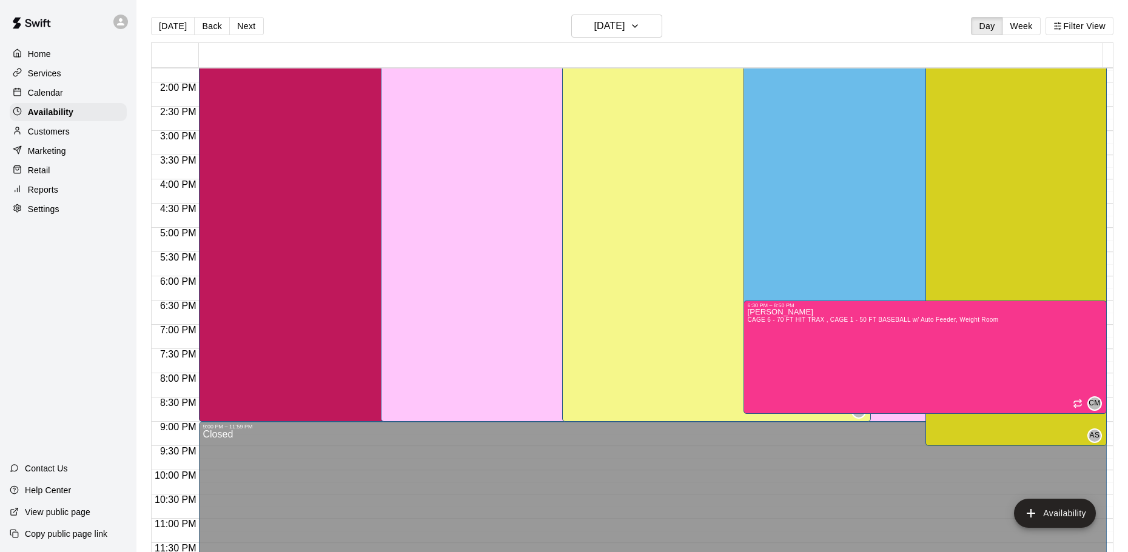
scroll to position [666, 0]
click at [251, 28] on button "Next" at bounding box center [246, 26] width 34 height 18
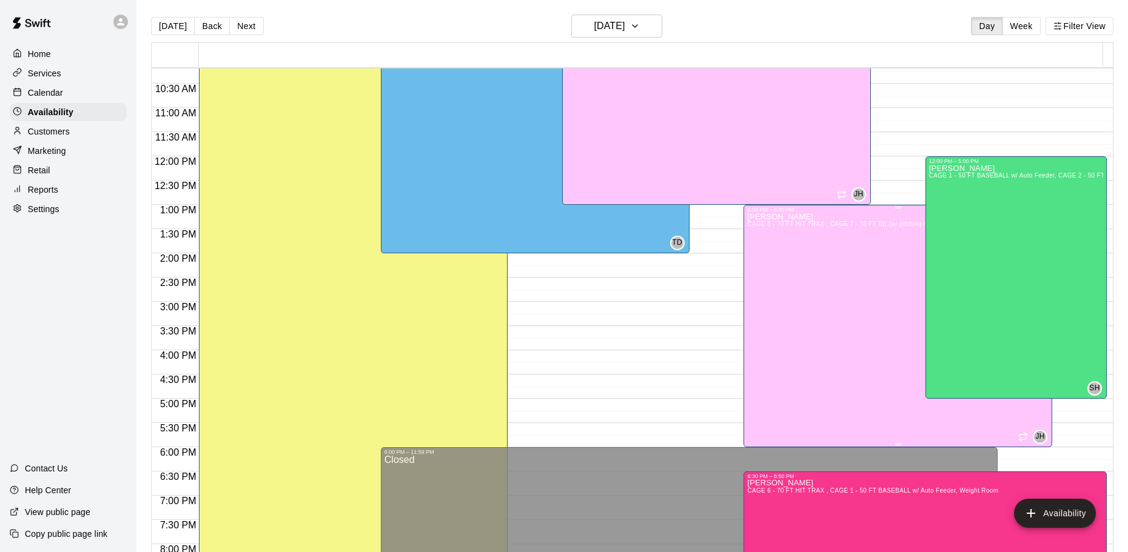
scroll to position [484, 0]
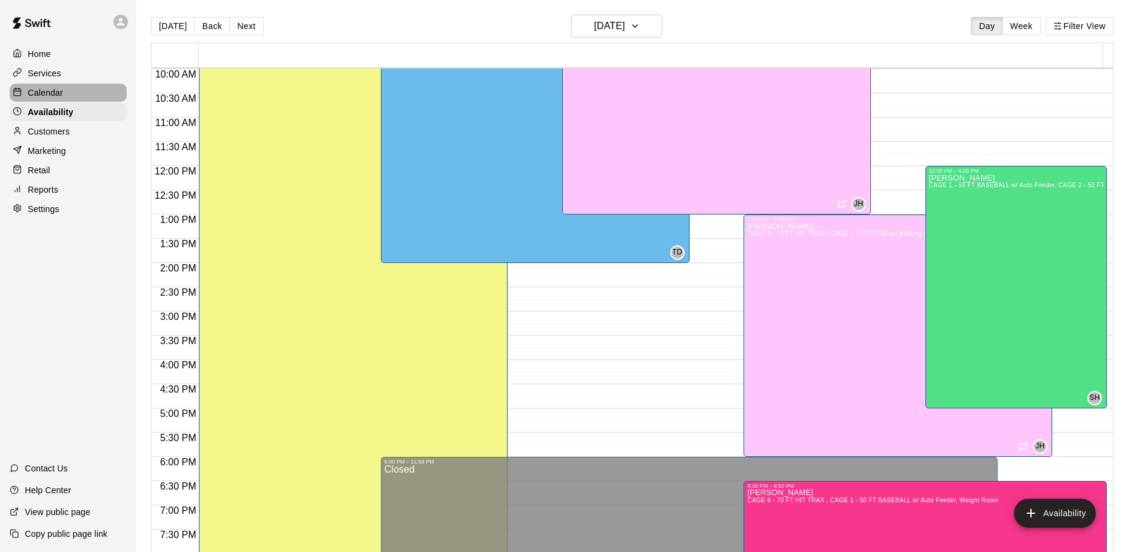
click at [47, 95] on p "Calendar" at bounding box center [45, 93] width 35 height 12
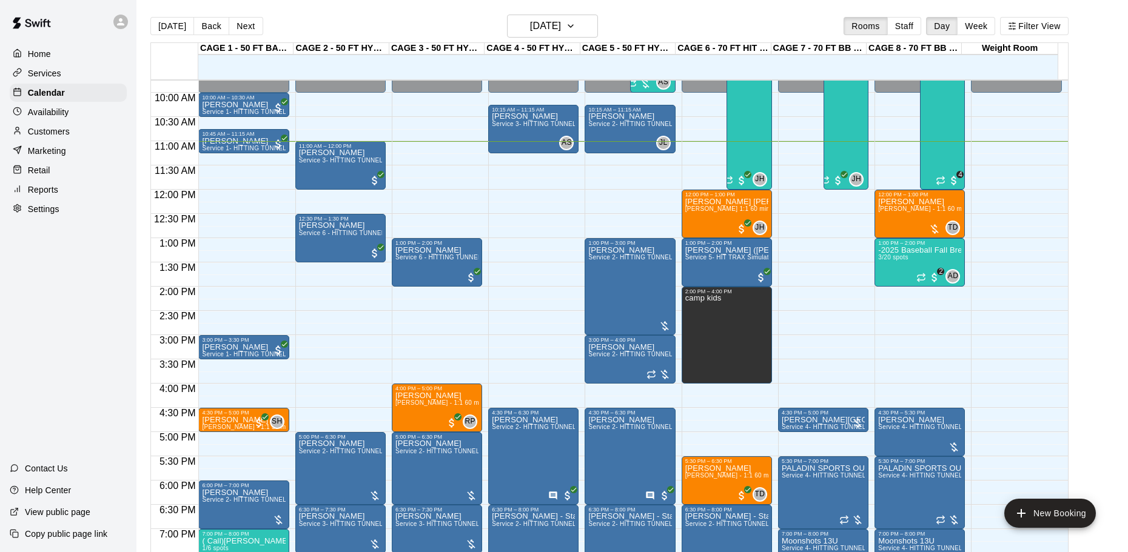
scroll to position [412, 0]
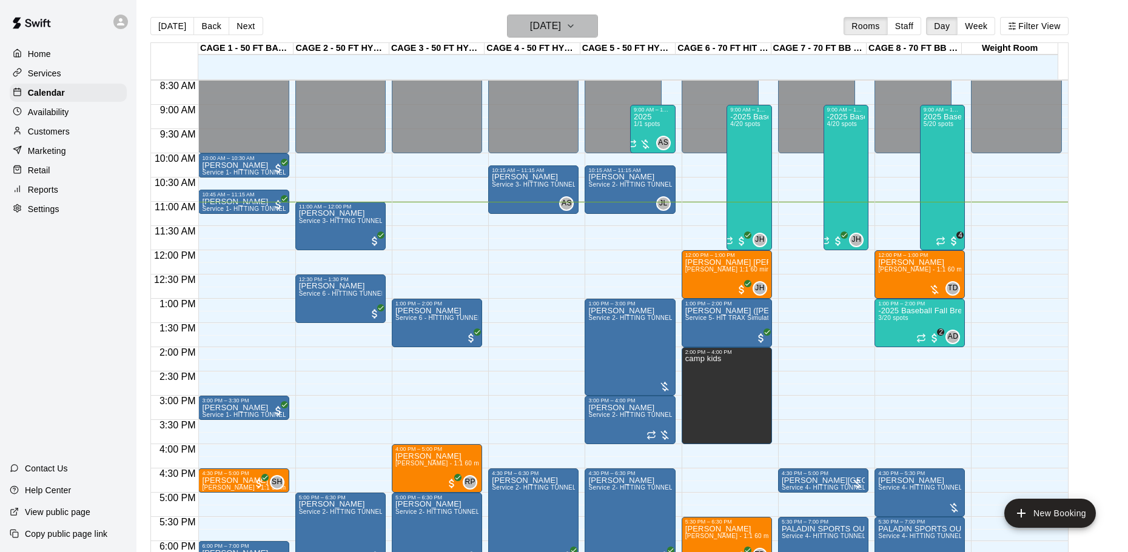
click at [550, 25] on h6 "[DATE]" at bounding box center [545, 26] width 31 height 17
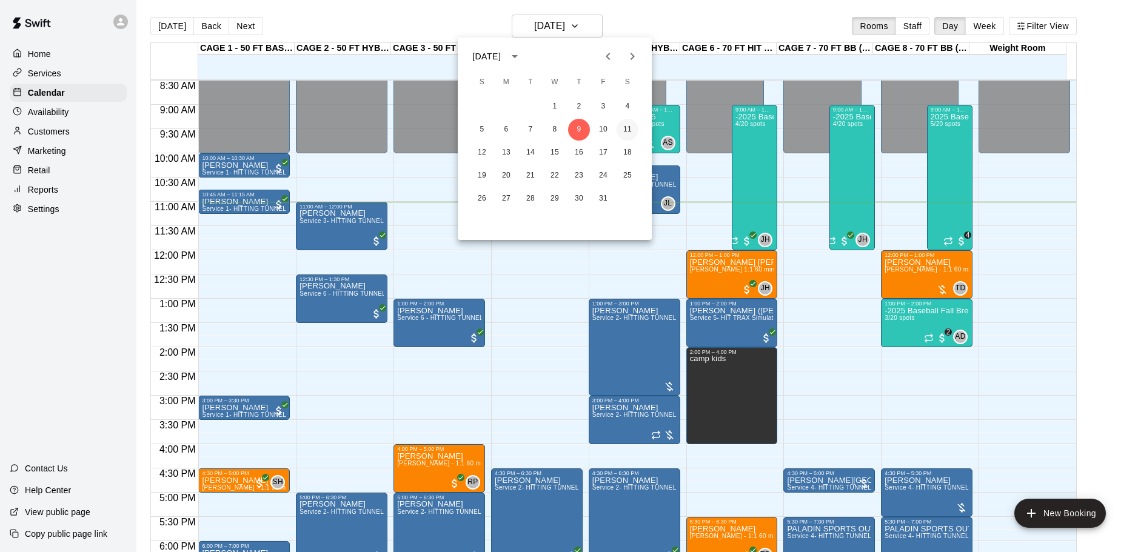
click at [630, 126] on button "11" at bounding box center [628, 130] width 22 height 22
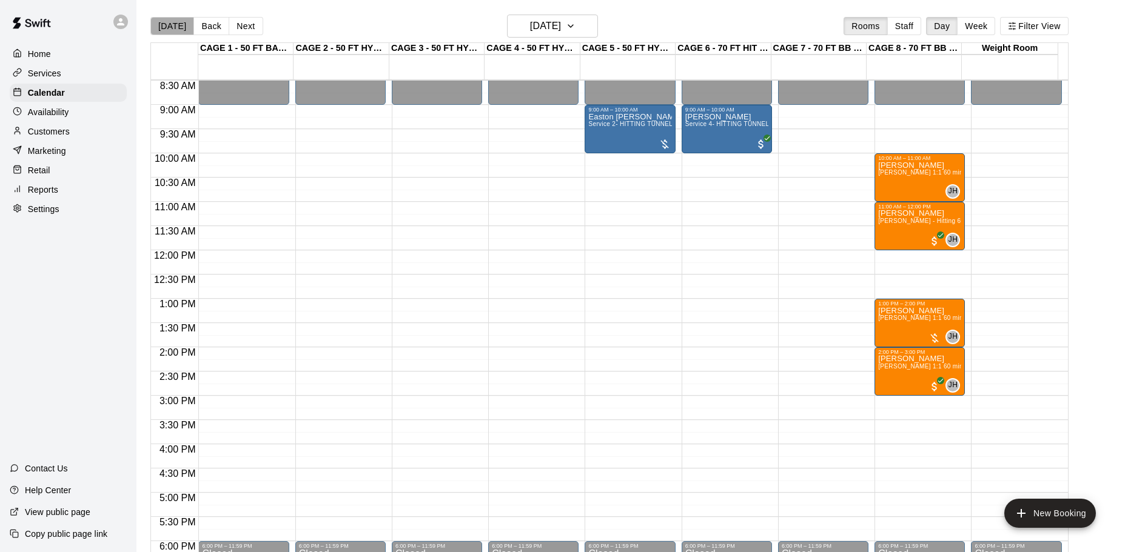
click at [176, 30] on button "[DATE]" at bounding box center [172, 26] width 44 height 18
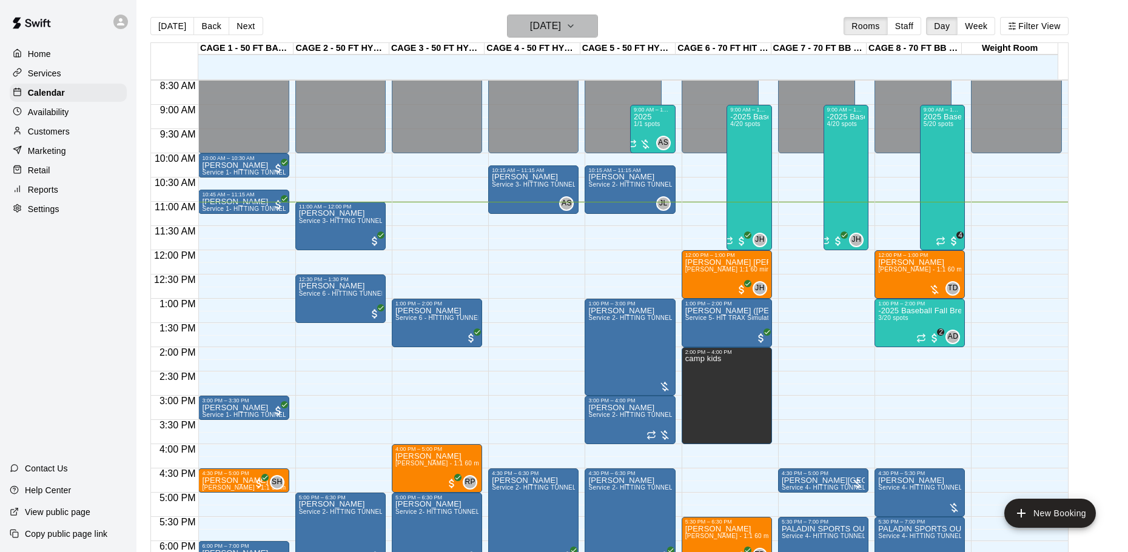
click at [548, 25] on h6 "[DATE]" at bounding box center [545, 26] width 31 height 17
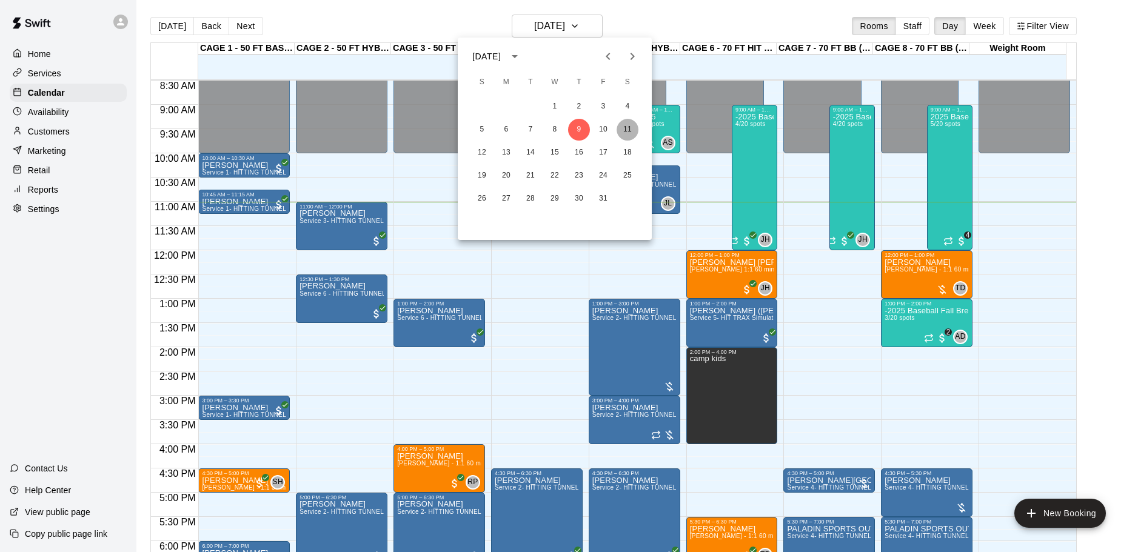
click at [626, 130] on button "11" at bounding box center [628, 130] width 22 height 22
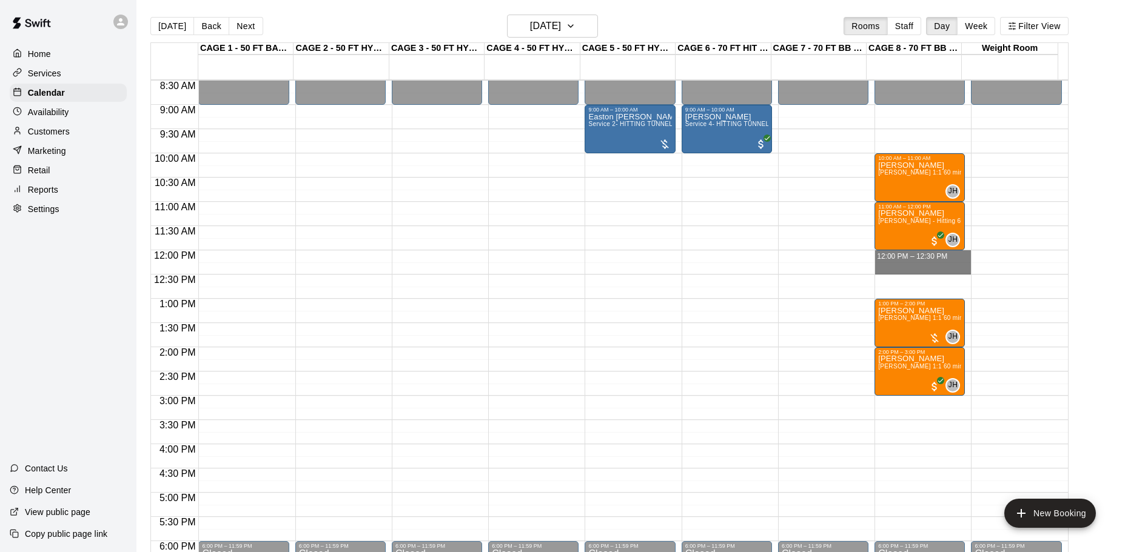
drag, startPoint x: 912, startPoint y: 255, endPoint x: 912, endPoint y: 270, distance: 15.8
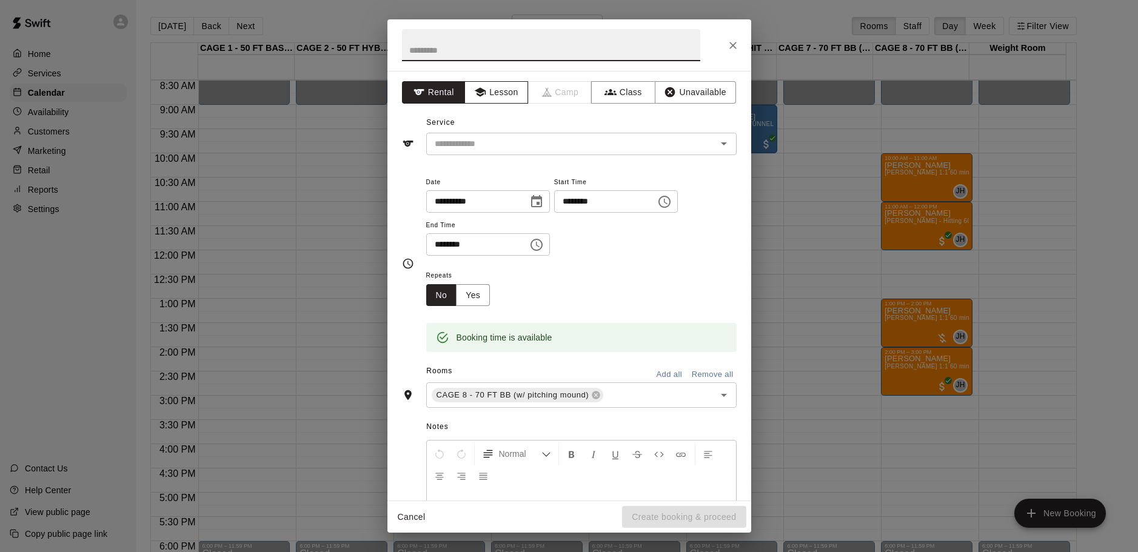
click at [500, 90] on button "Lesson" at bounding box center [496, 92] width 64 height 22
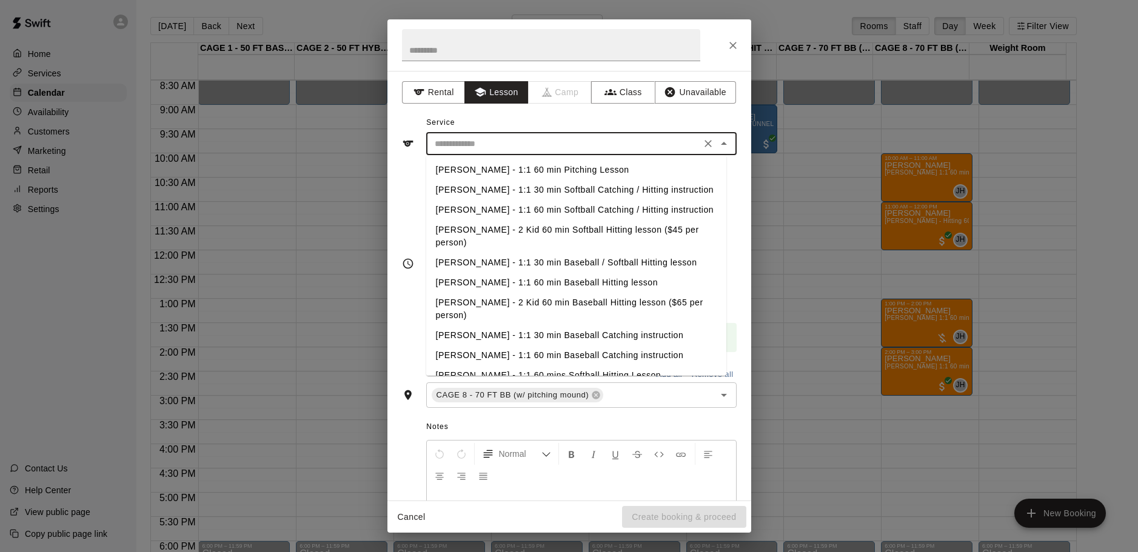
click at [505, 143] on input "text" at bounding box center [563, 143] width 267 height 15
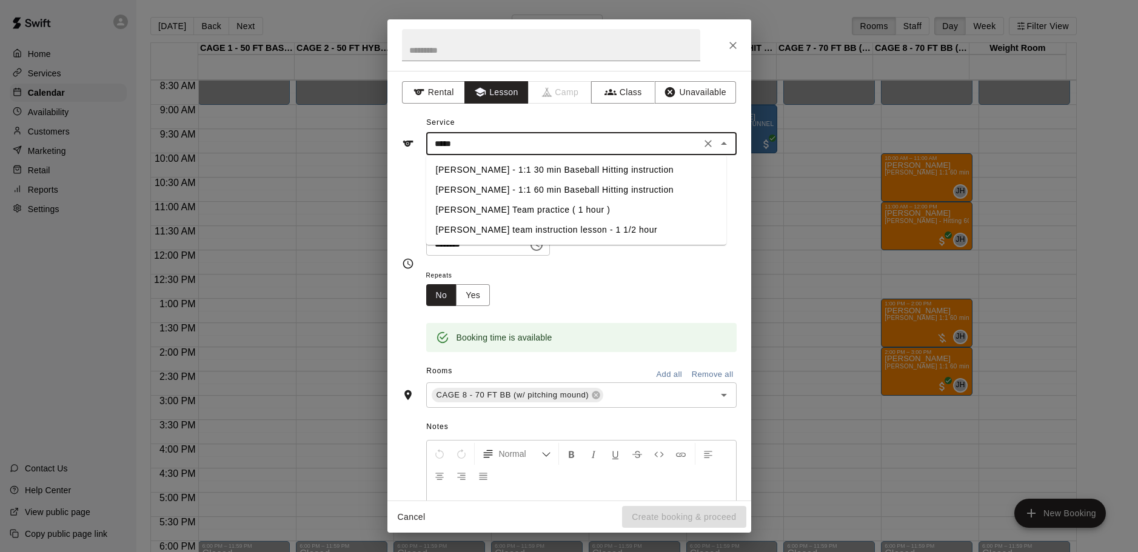
click at [543, 169] on li "[PERSON_NAME] - 1:1 30 min Baseball Hitting instruction" at bounding box center [576, 170] width 300 height 20
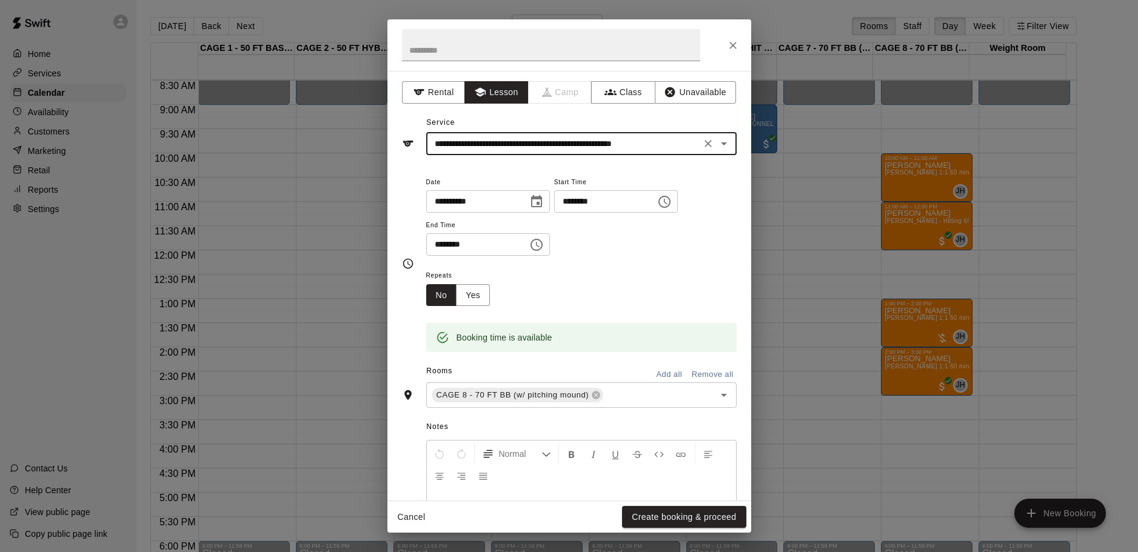
type input "**********"
click at [597, 202] on input "********" at bounding box center [600, 201] width 93 height 22
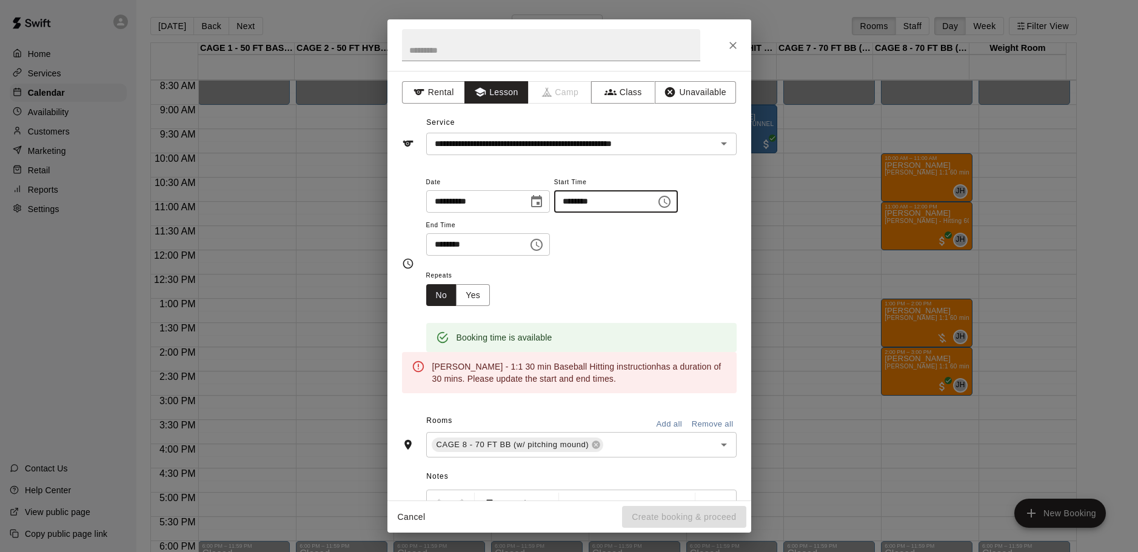
type input "********"
click at [436, 244] on input "********" at bounding box center [472, 244] width 93 height 22
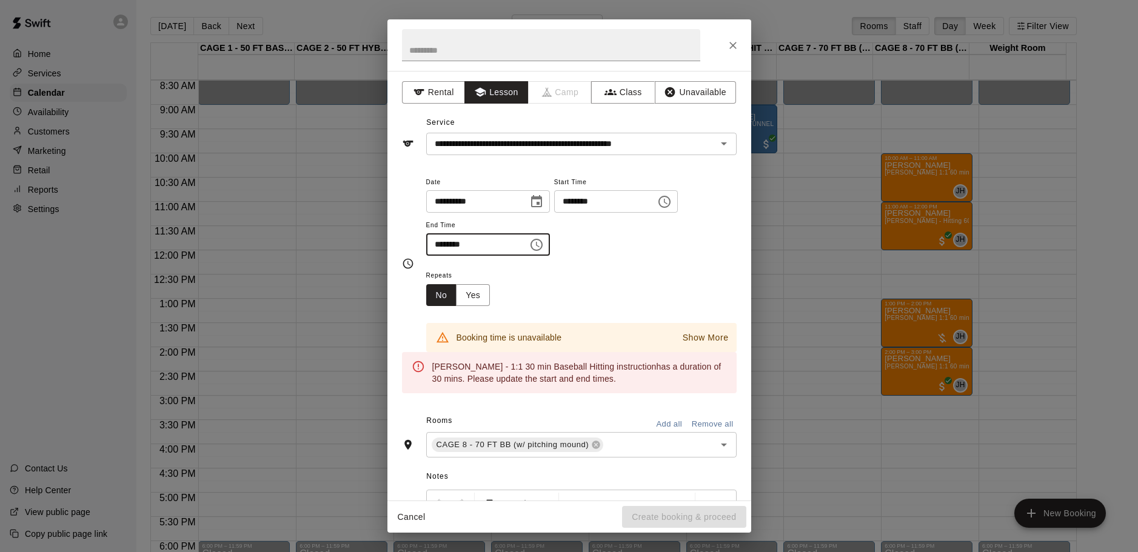
click at [434, 246] on input "********" at bounding box center [472, 244] width 93 height 22
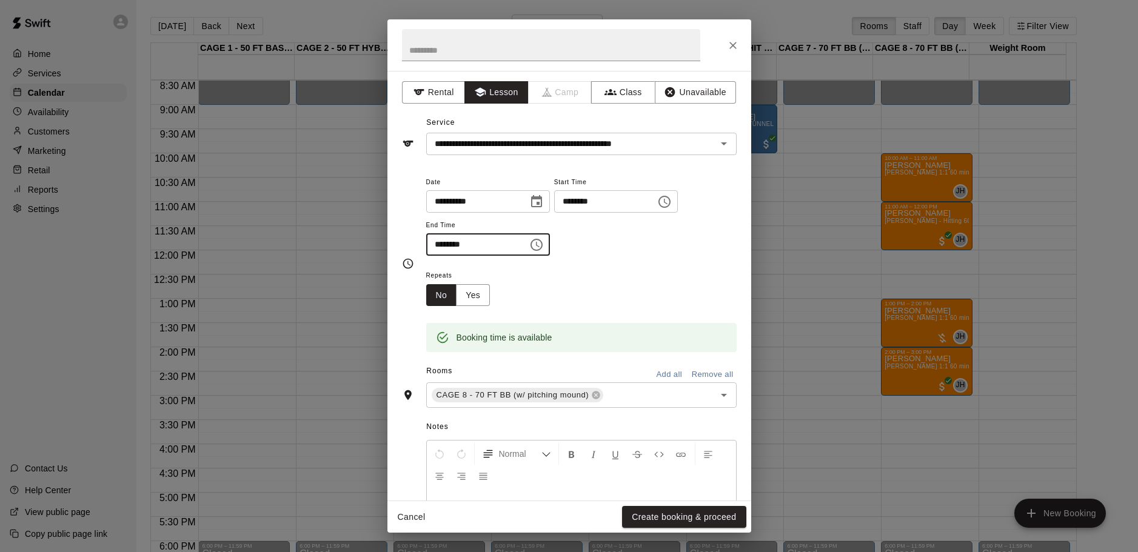
type input "********"
click at [686, 252] on div "**********" at bounding box center [581, 216] width 310 height 82
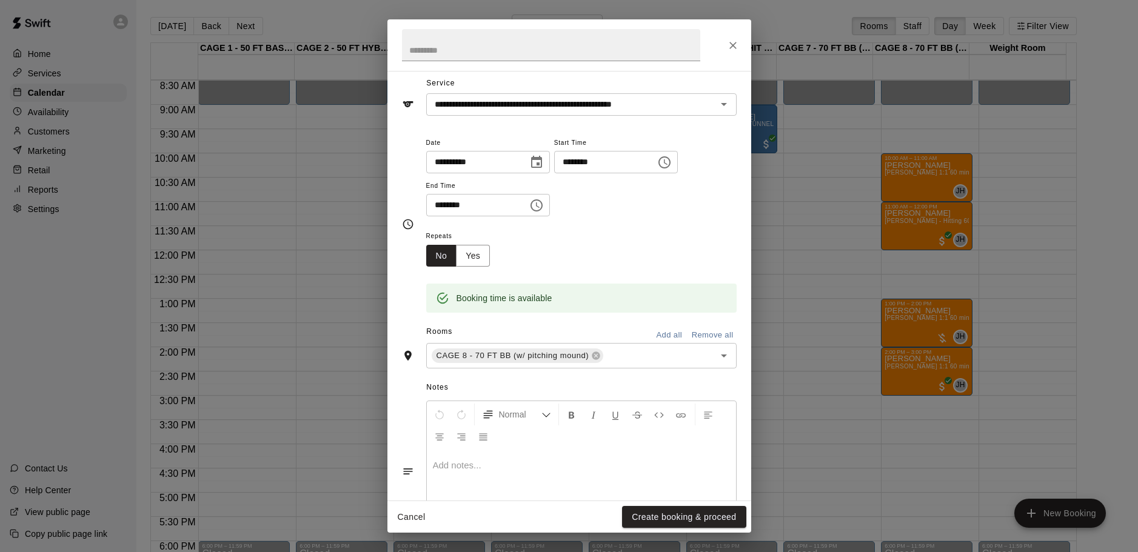
scroll to position [61, 0]
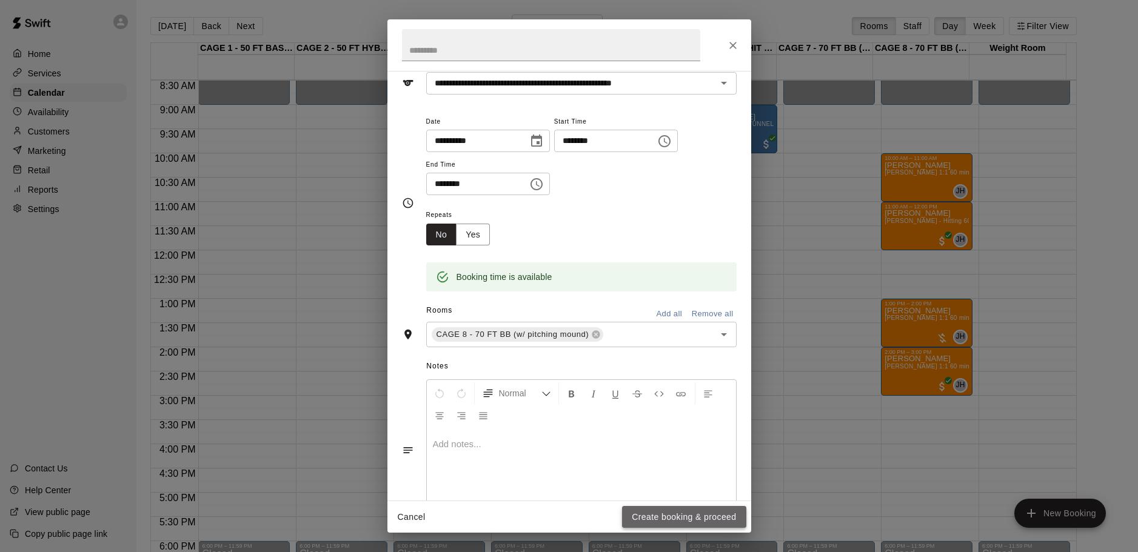
click at [683, 514] on button "Create booking & proceed" at bounding box center [684, 517] width 124 height 22
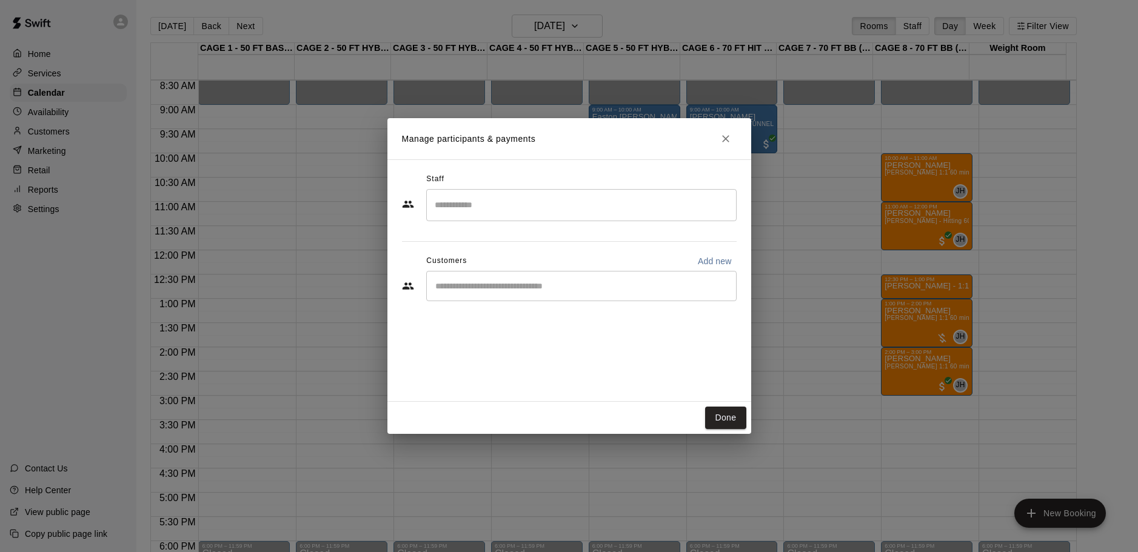
click at [490, 204] on input "Search staff" at bounding box center [582, 205] width 300 height 21
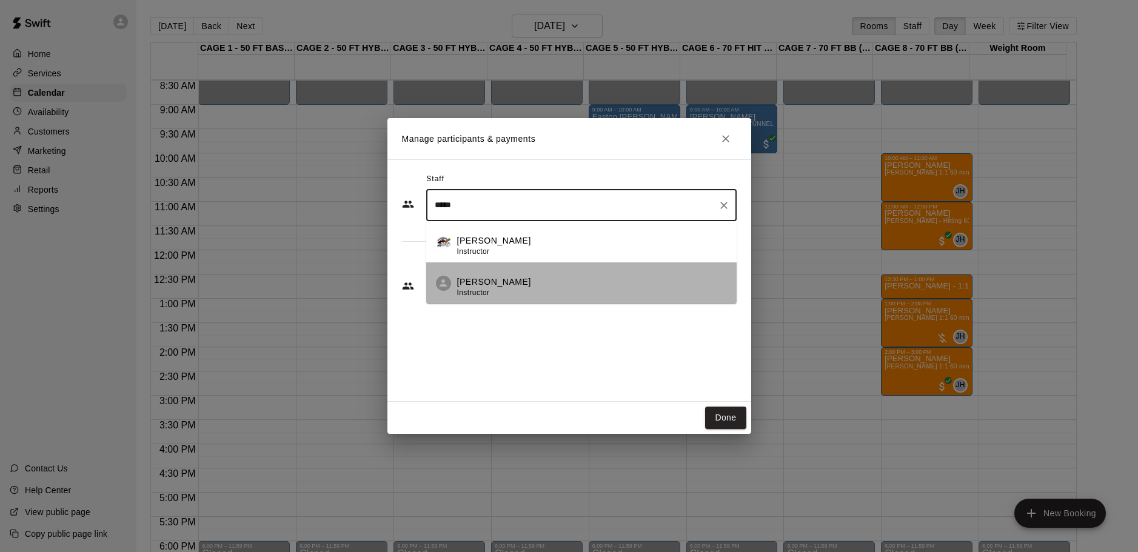
click at [475, 284] on p "[PERSON_NAME]" at bounding box center [494, 282] width 74 height 13
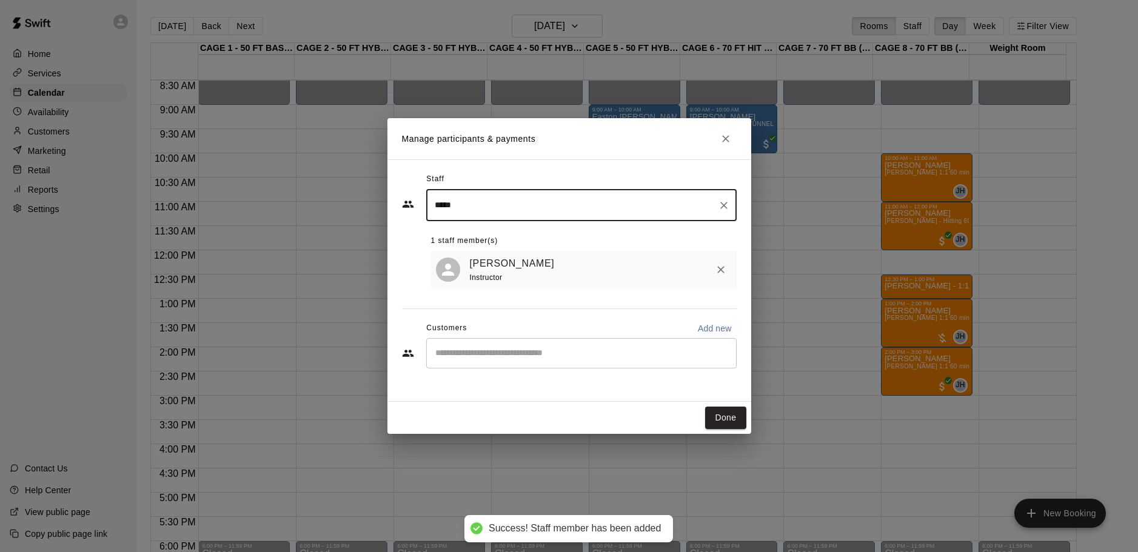
type input "*****"
click at [544, 359] on input "Start typing to search customers..." at bounding box center [582, 353] width 300 height 12
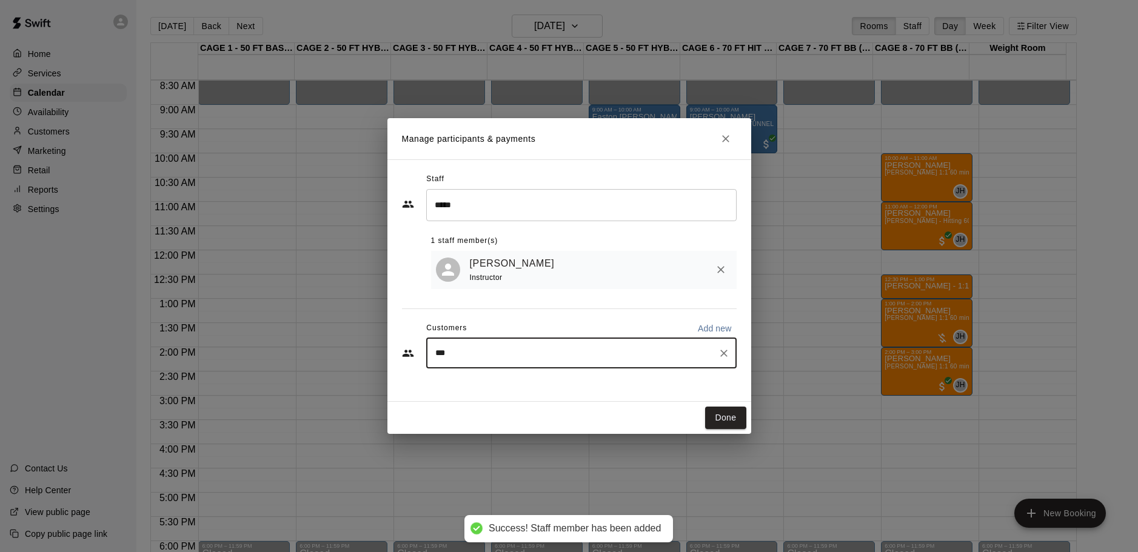
type input "****"
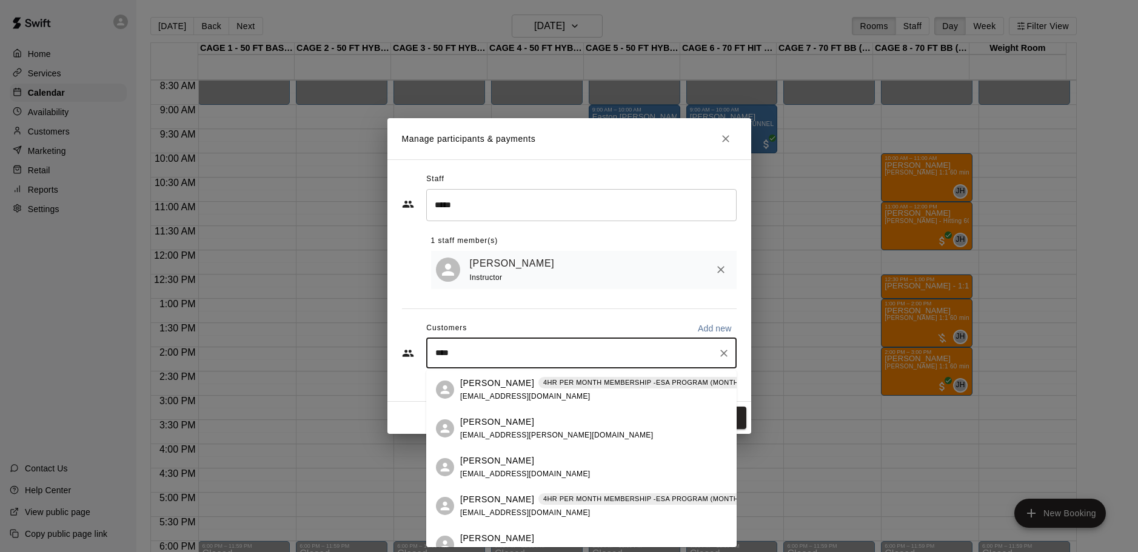
click at [486, 384] on p "[PERSON_NAME]" at bounding box center [497, 383] width 74 height 13
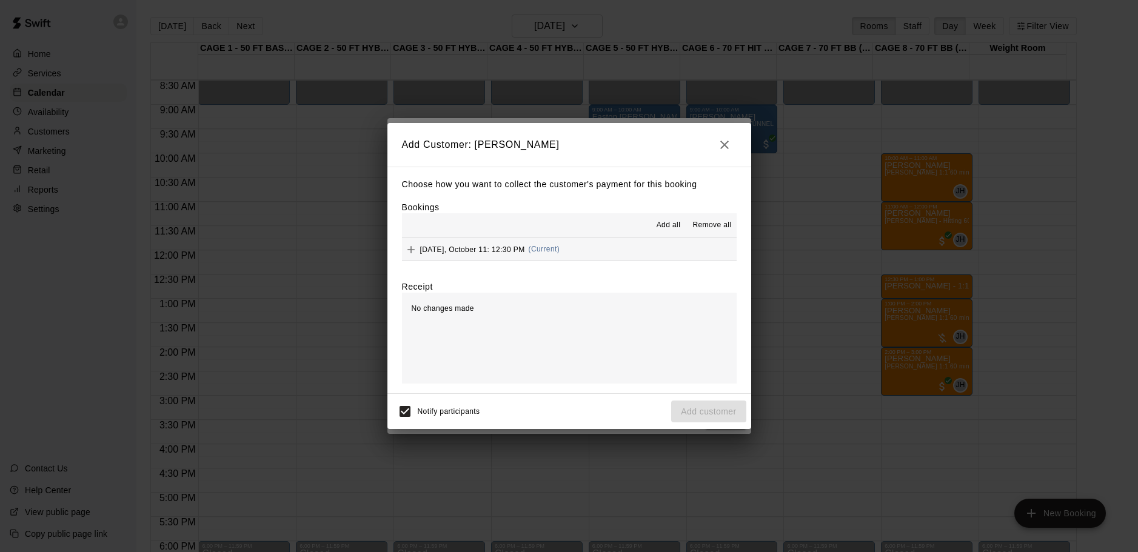
click at [457, 247] on span "[DATE], October 11: 12:30 PM" at bounding box center [472, 249] width 105 height 8
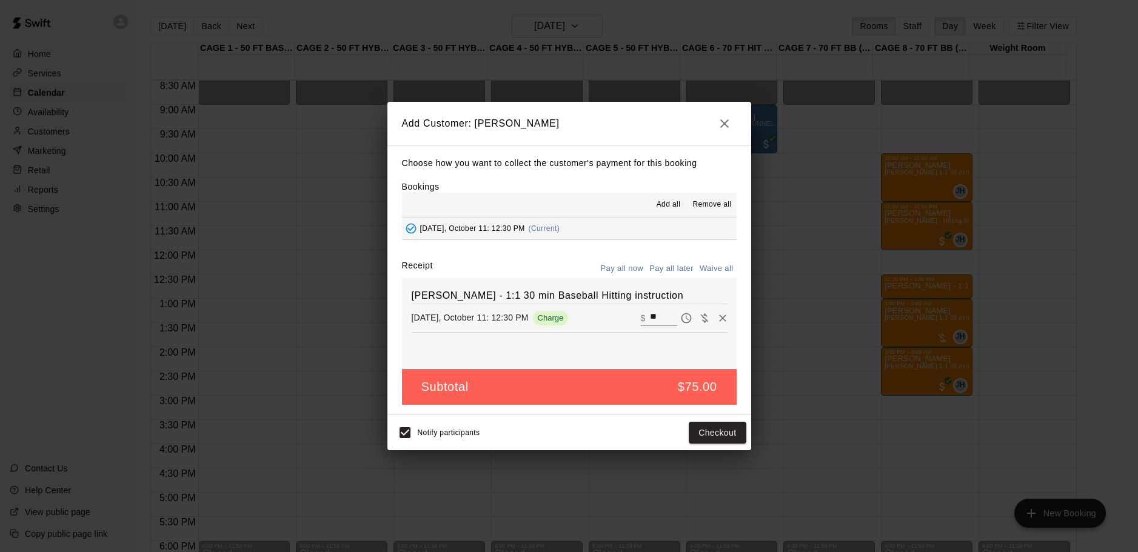
click at [665, 263] on button "Pay all later" at bounding box center [671, 269] width 50 height 19
click at [703, 432] on button "Add customer" at bounding box center [708, 433] width 75 height 22
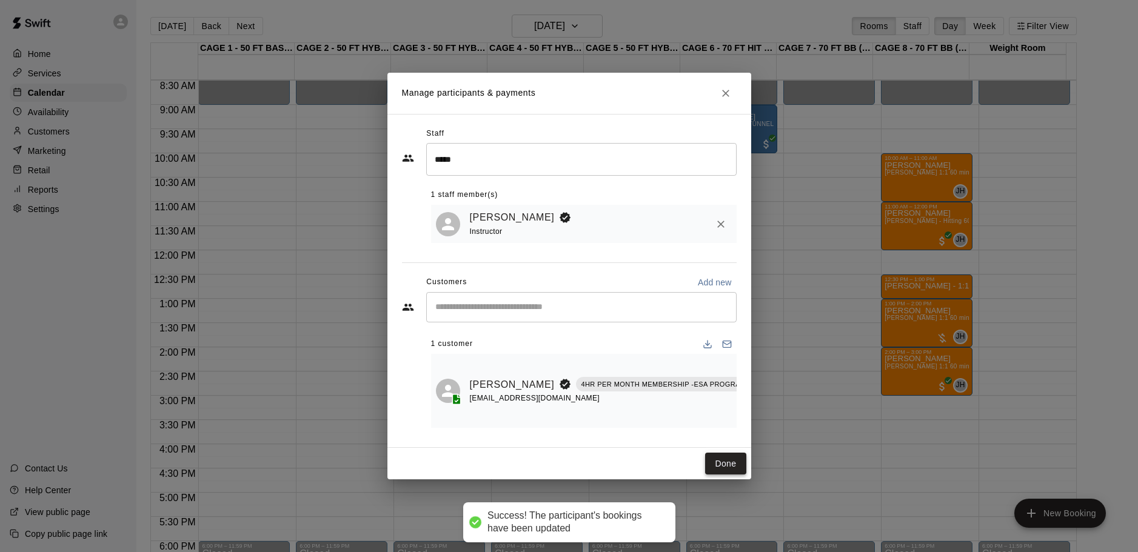
click at [729, 466] on button "Done" at bounding box center [725, 464] width 41 height 22
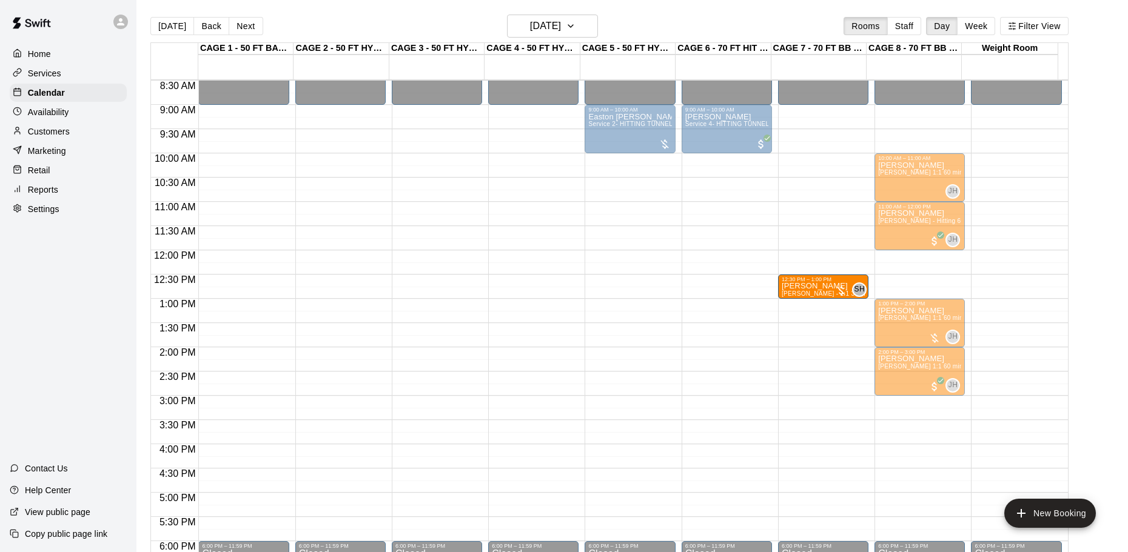
drag, startPoint x: 905, startPoint y: 284, endPoint x: 870, endPoint y: 290, distance: 35.7
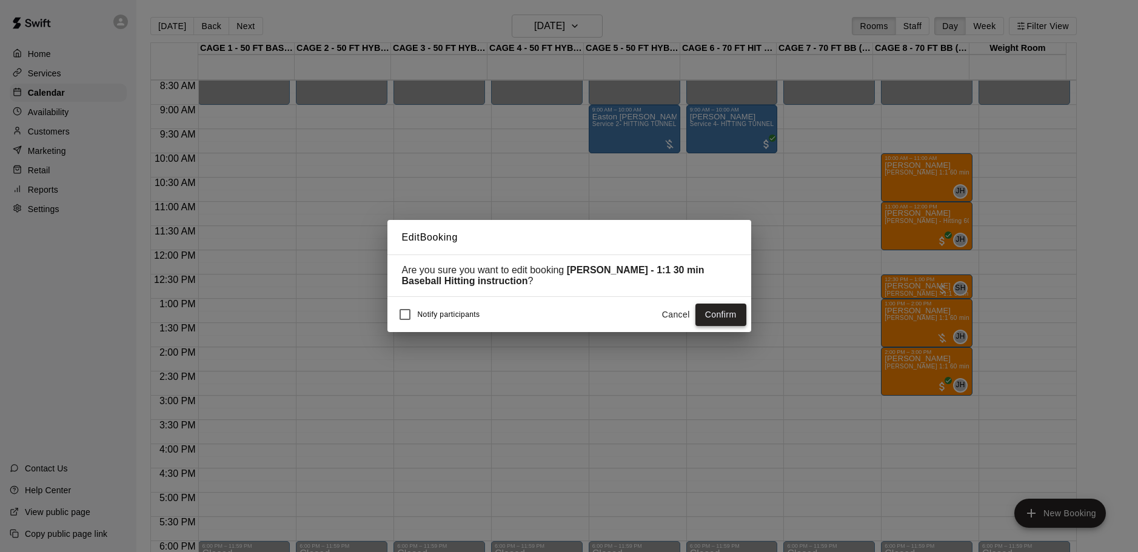
click at [722, 309] on button "Confirm" at bounding box center [720, 315] width 51 height 22
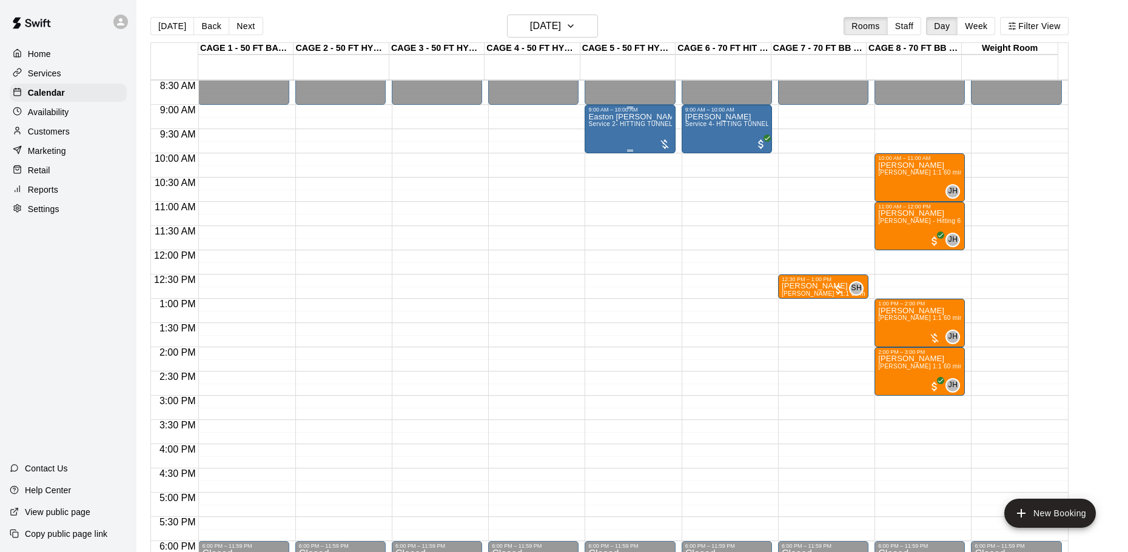
click at [634, 130] on div "Easton [PERSON_NAME] Service 2- HITTING TUNNEL RENTAL - 50ft Baseball" at bounding box center [629, 389] width 83 height 552
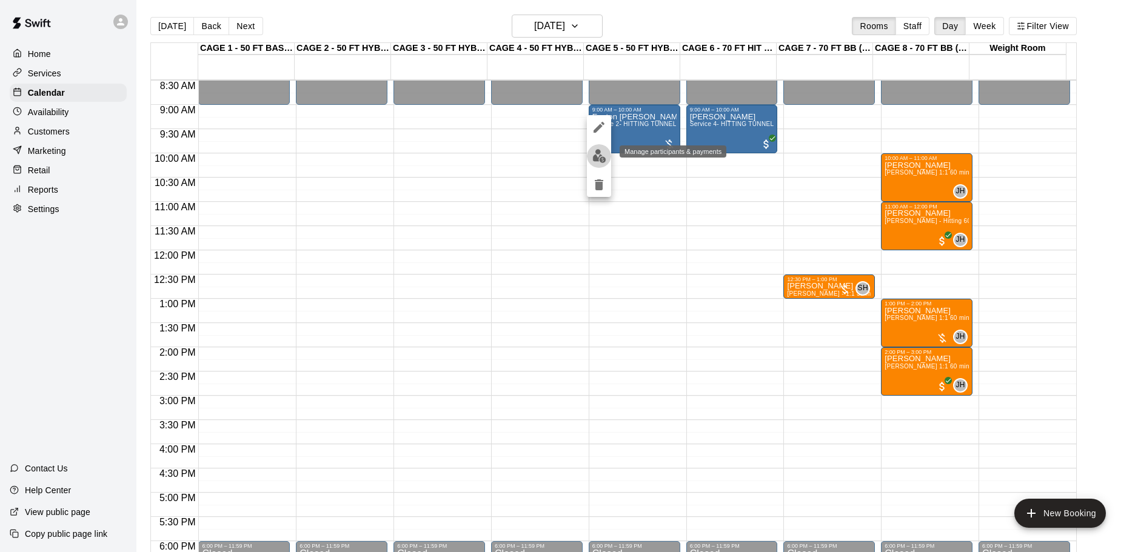
click at [595, 150] on img "edit" at bounding box center [599, 156] width 14 height 14
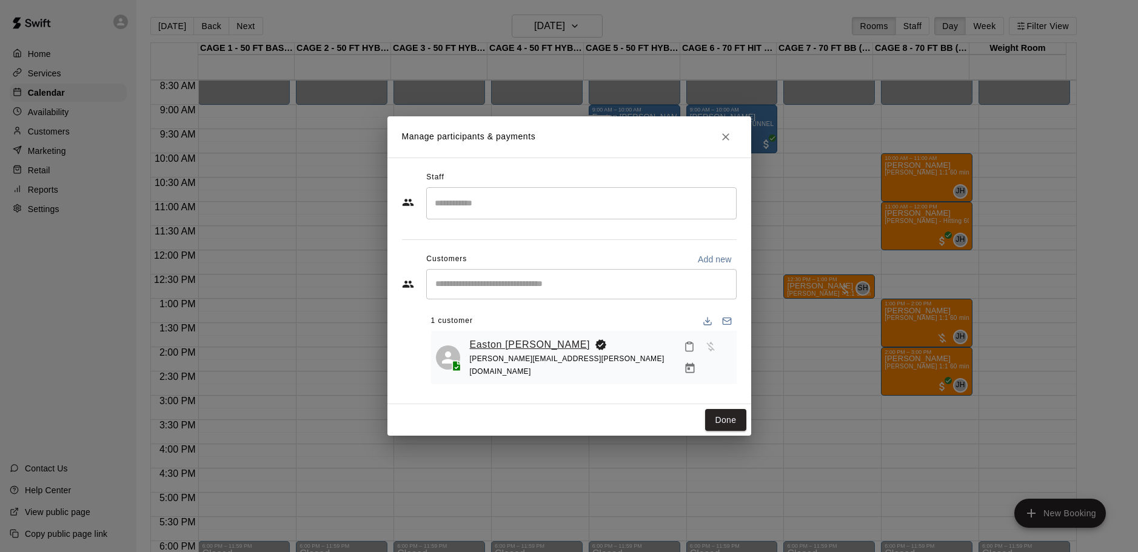
click at [512, 344] on link "Easton [PERSON_NAME]" at bounding box center [530, 345] width 121 height 16
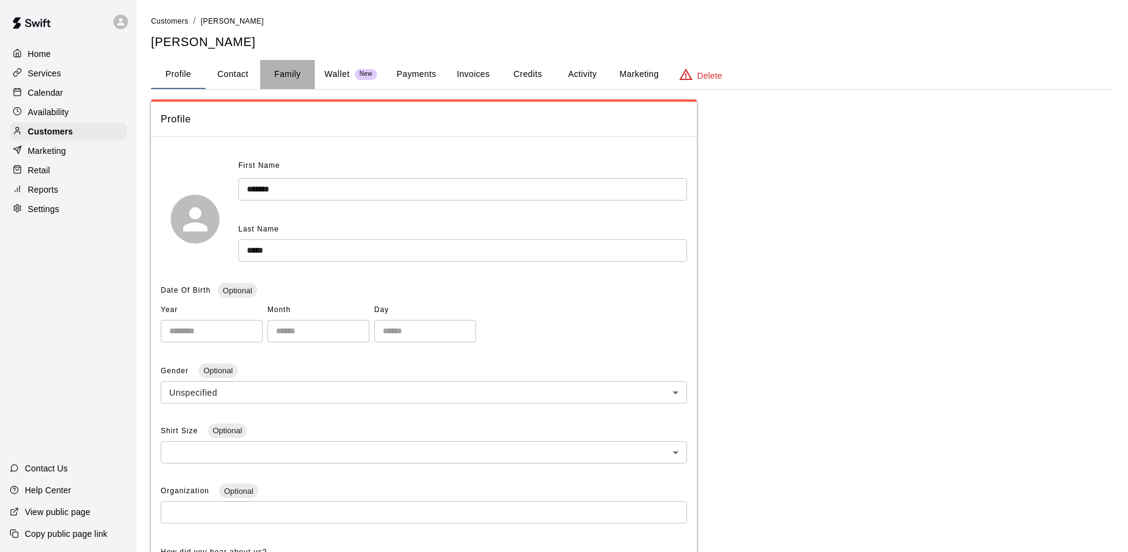
click at [293, 74] on button "Family" at bounding box center [287, 74] width 55 height 29
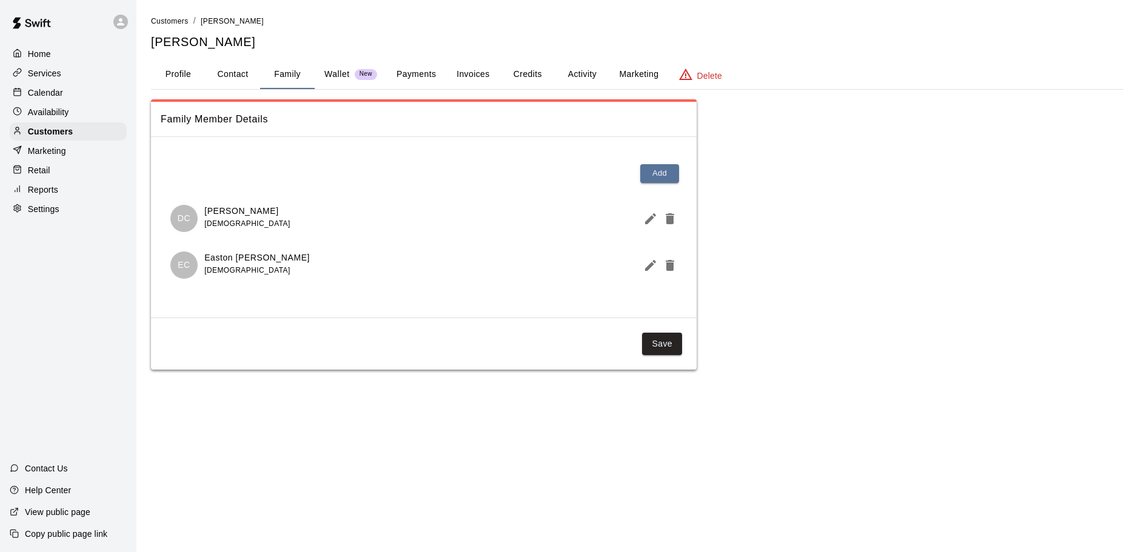
click at [235, 75] on button "Contact" at bounding box center [233, 74] width 55 height 29
select select "**"
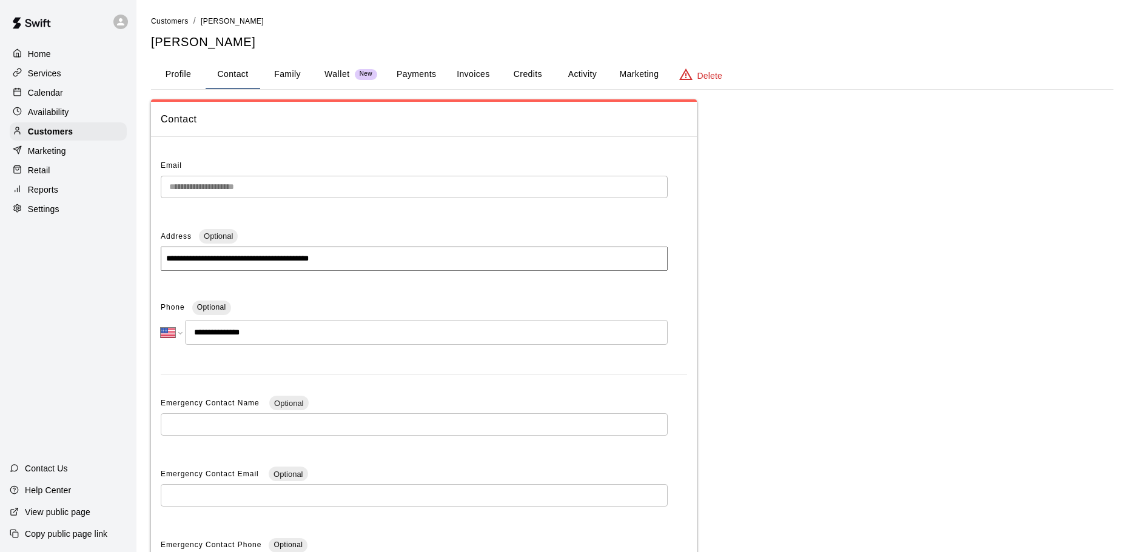
click at [292, 76] on button "Family" at bounding box center [287, 74] width 55 height 29
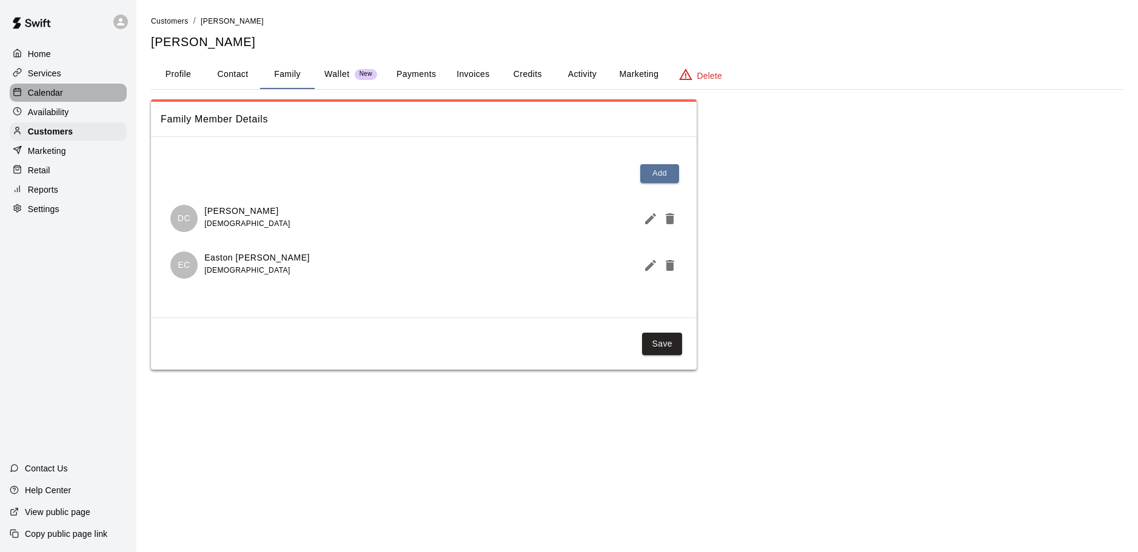
click at [40, 95] on p "Calendar" at bounding box center [45, 93] width 35 height 12
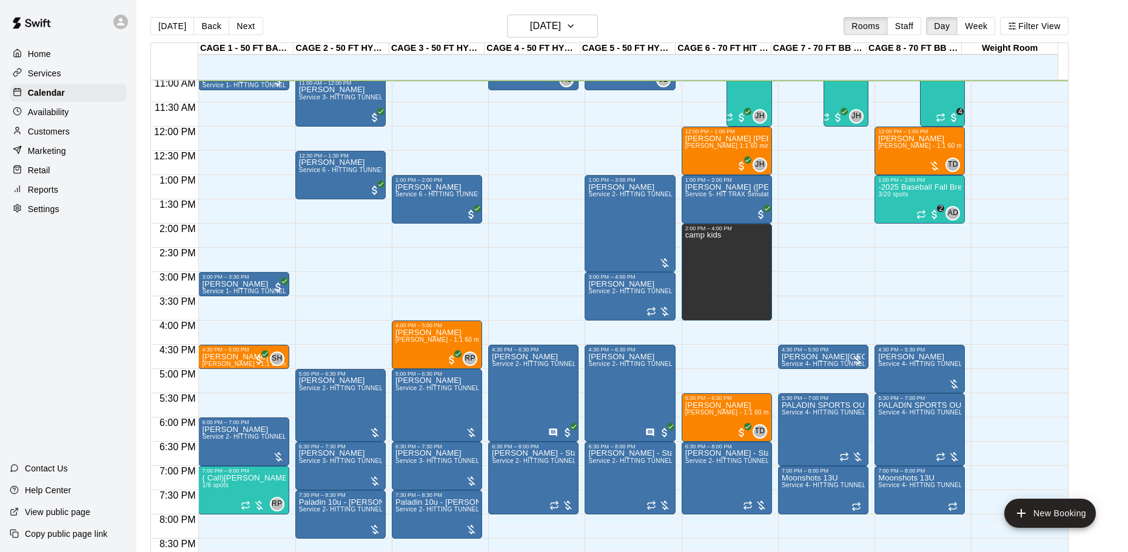
scroll to position [415, 0]
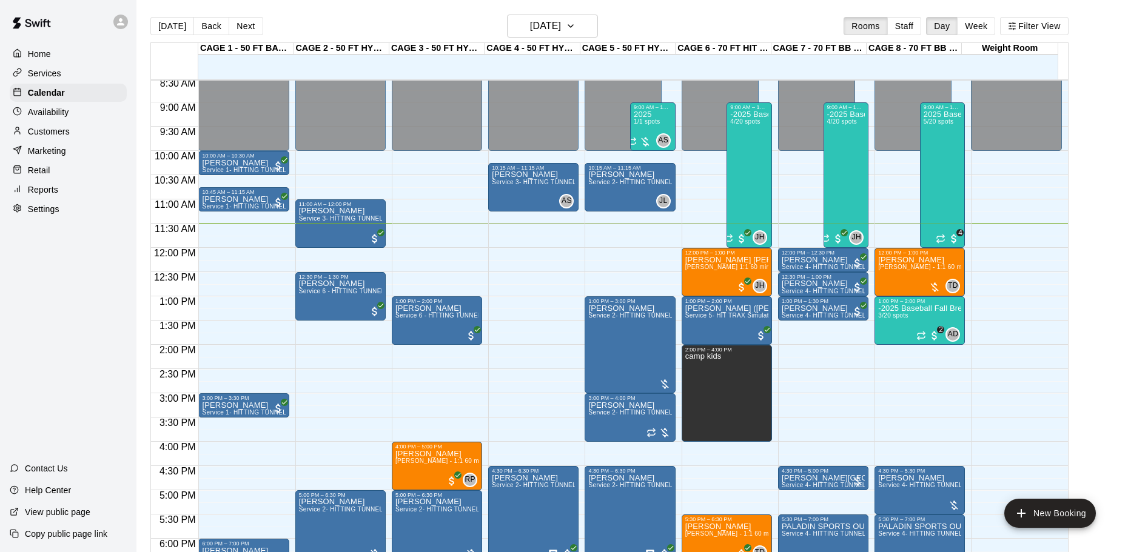
click at [56, 134] on p "Customers" at bounding box center [49, 132] width 42 height 12
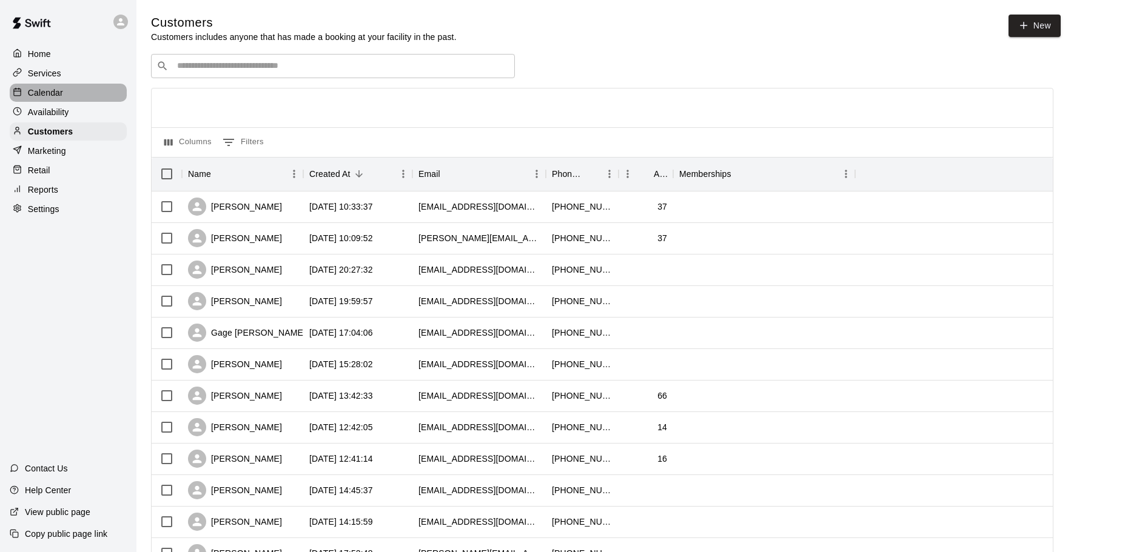
click at [49, 95] on p "Calendar" at bounding box center [45, 93] width 35 height 12
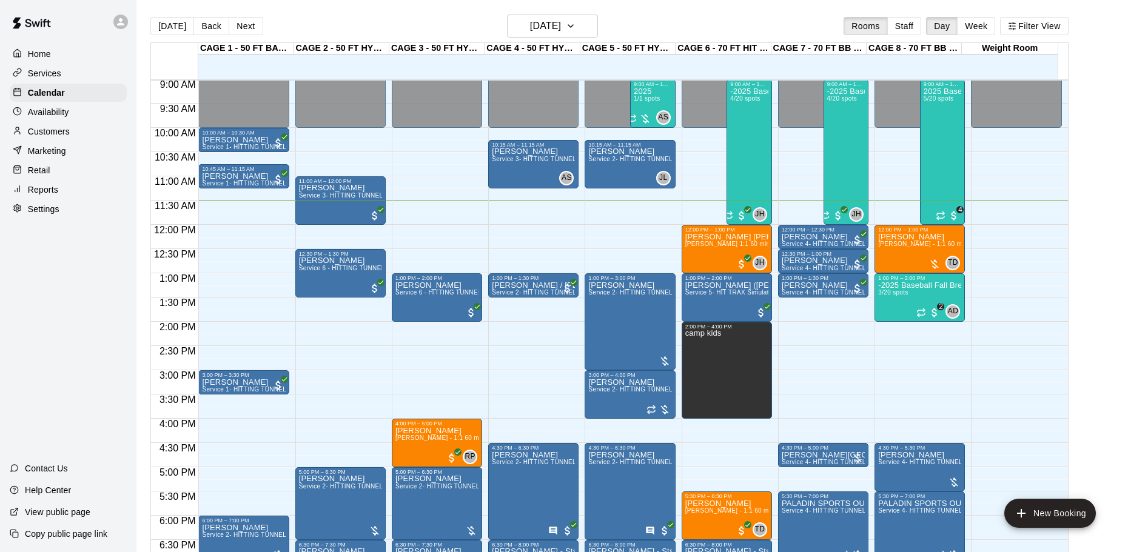
scroll to position [437, 0]
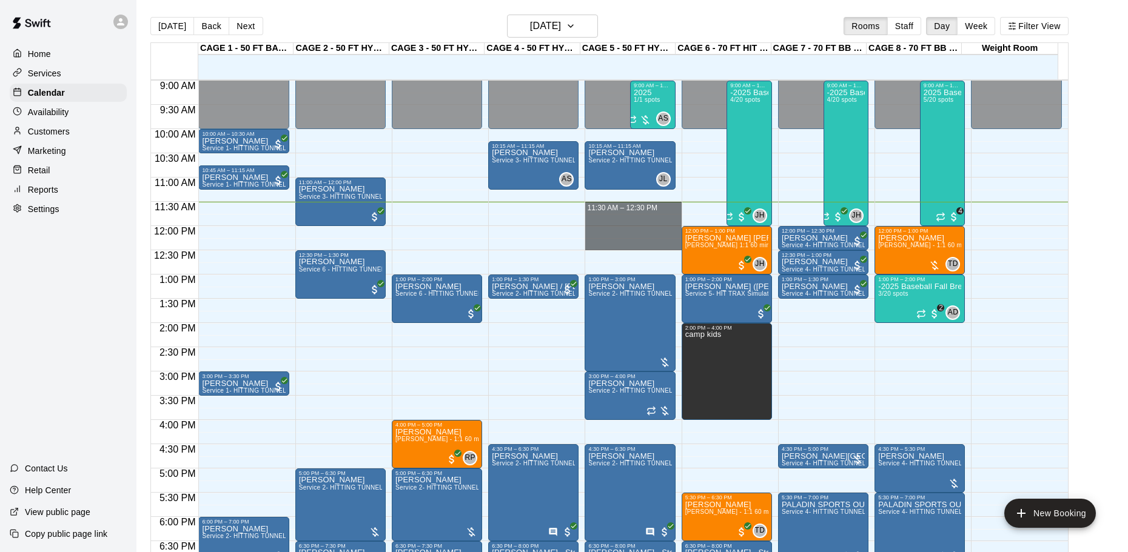
drag, startPoint x: 603, startPoint y: 207, endPoint x: 603, endPoint y: 244, distance: 36.4
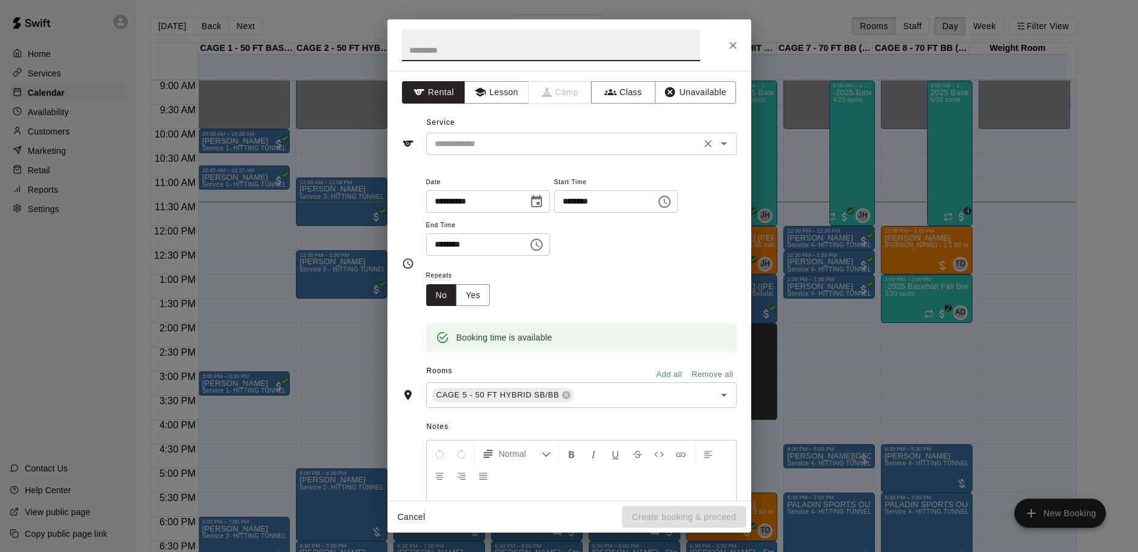
click at [506, 148] on input "text" at bounding box center [563, 143] width 267 height 15
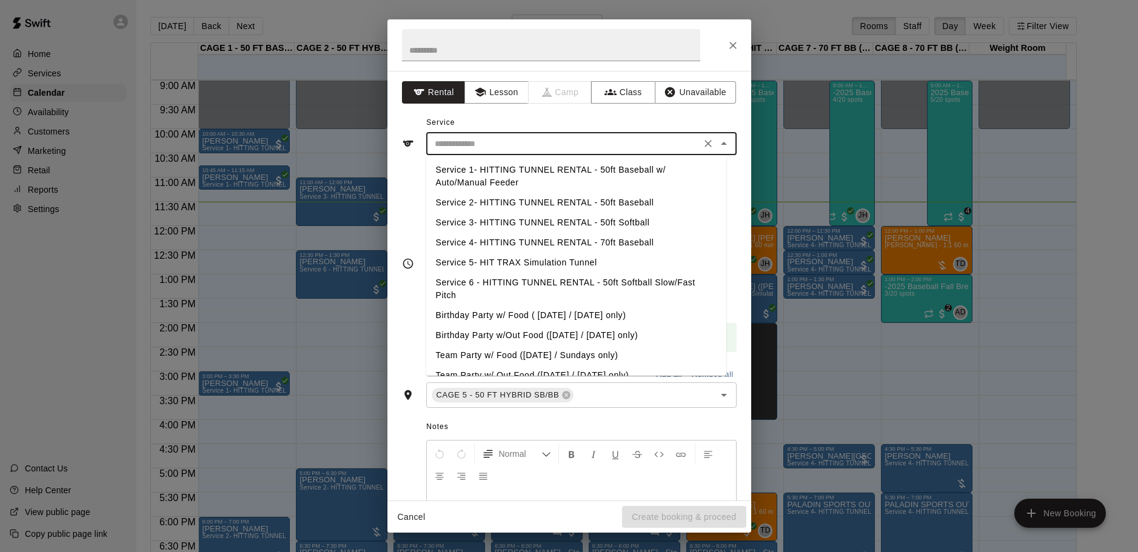
click at [573, 203] on li "Service 2- HITTING TUNNEL RENTAL - 50ft Baseball" at bounding box center [576, 203] width 300 height 20
type input "**********"
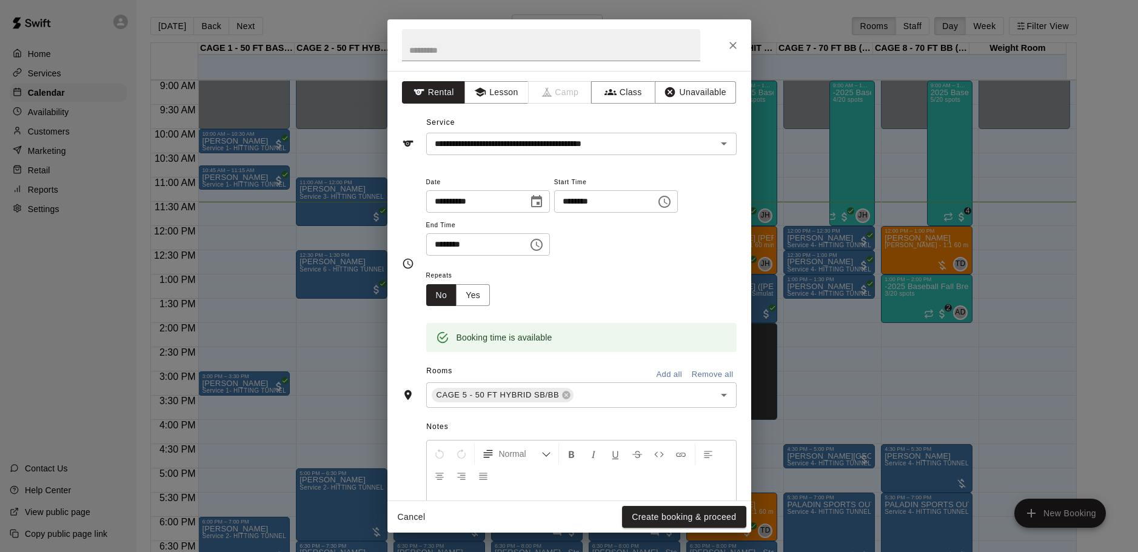
click at [553, 296] on div "Repeats No Yes" at bounding box center [581, 287] width 310 height 38
click at [685, 518] on button "Create booking & proceed" at bounding box center [684, 517] width 124 height 22
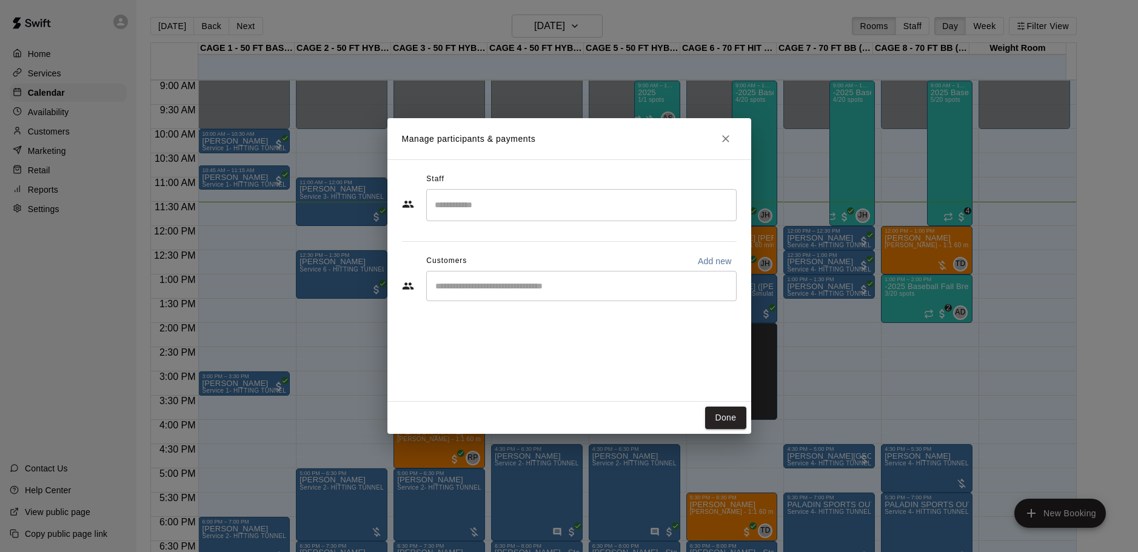
click at [494, 283] on input "Start typing to search customers..." at bounding box center [582, 286] width 300 height 12
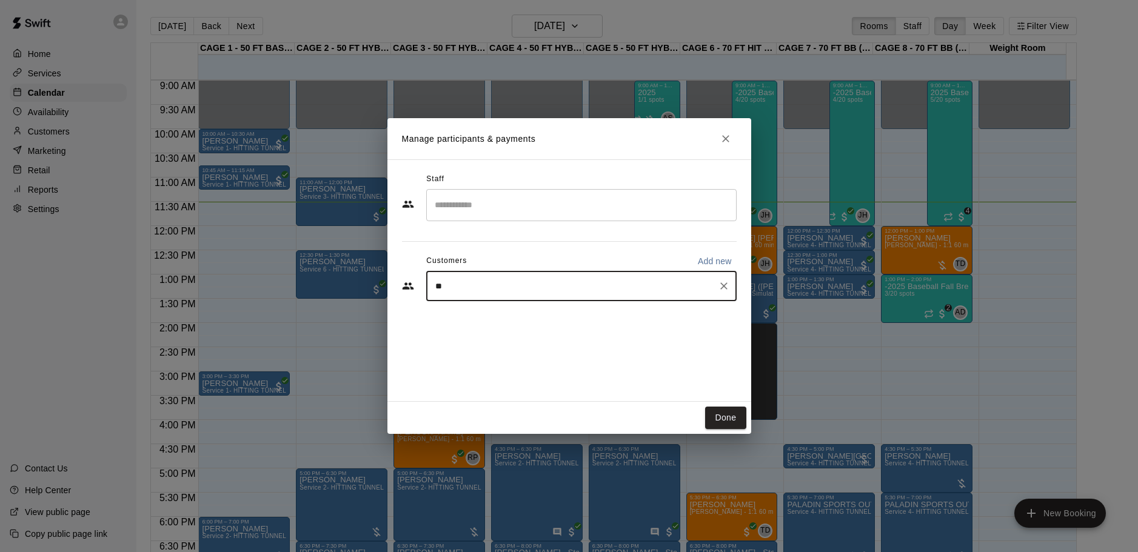
type input "*"
type input "*****"
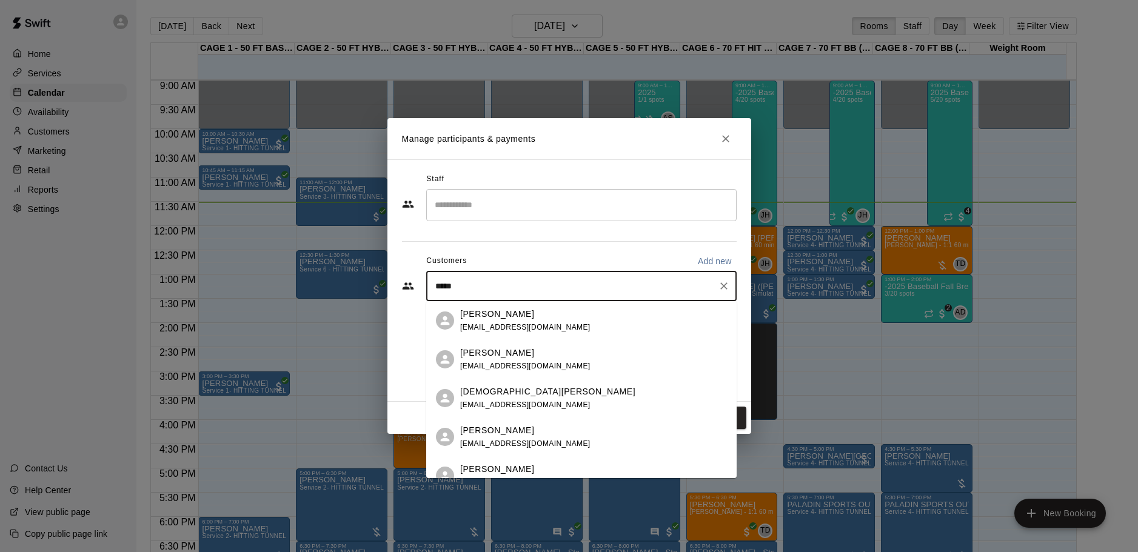
click at [497, 357] on p "[PERSON_NAME]" at bounding box center [497, 353] width 74 height 13
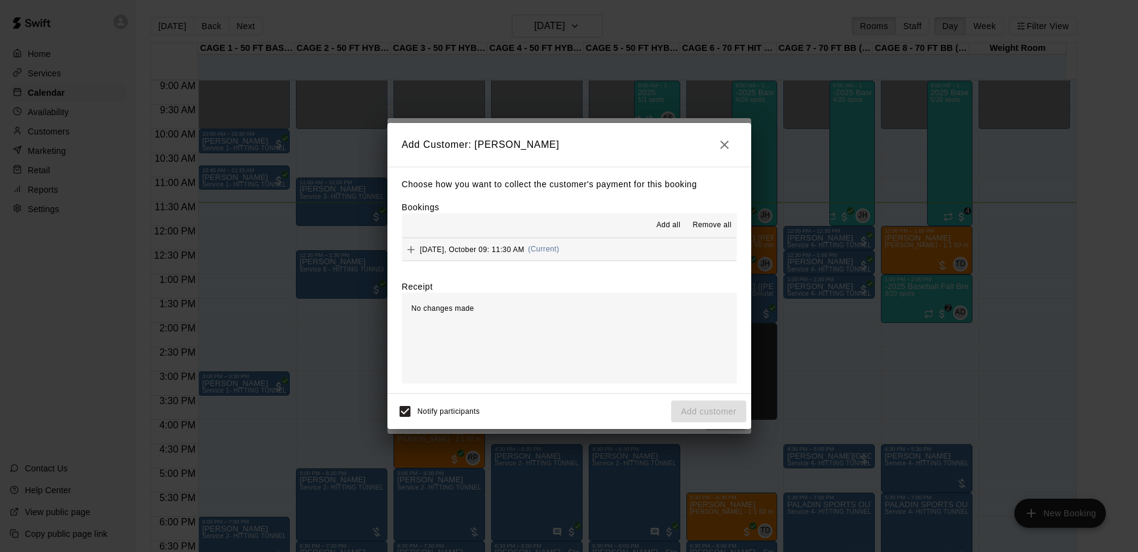
click at [470, 249] on span "[DATE], October 09: 11:30 AM" at bounding box center [472, 249] width 104 height 8
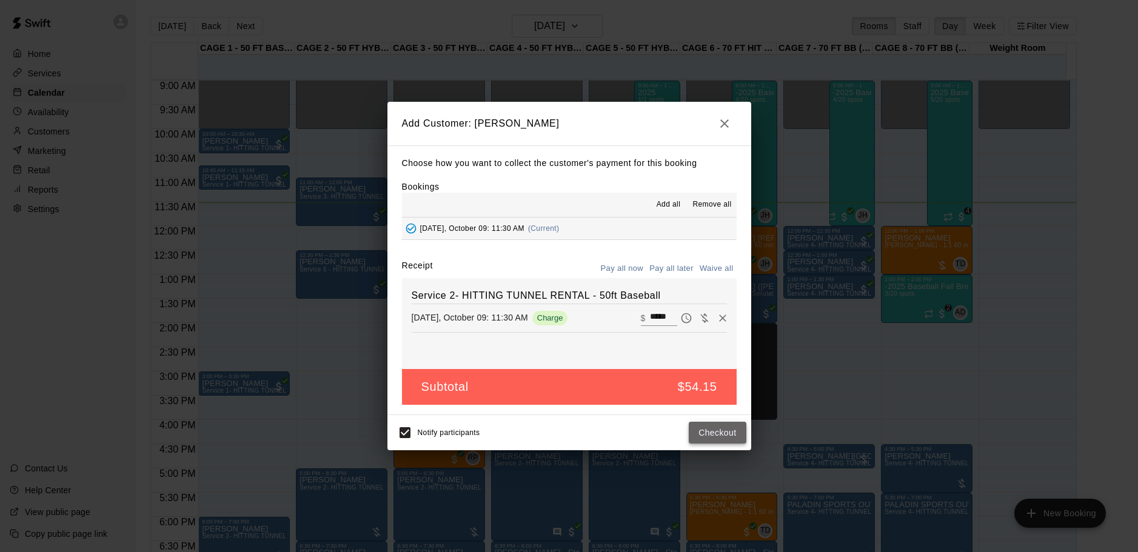
click at [710, 432] on button "Checkout" at bounding box center [717, 433] width 57 height 22
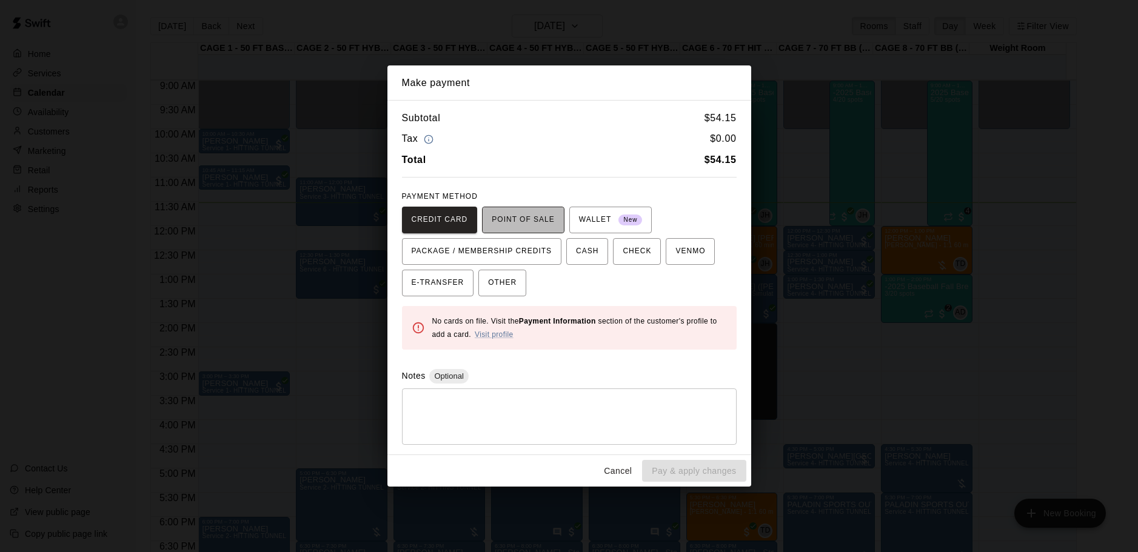
click at [527, 216] on span "POINT OF SALE" at bounding box center [523, 219] width 62 height 19
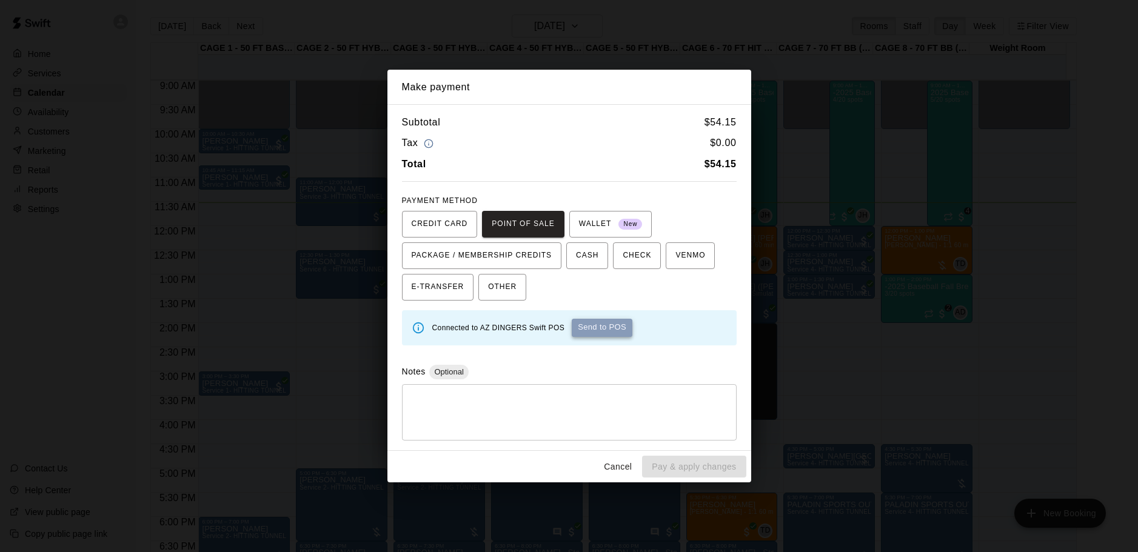
click at [609, 327] on button "Send to POS" at bounding box center [602, 328] width 61 height 18
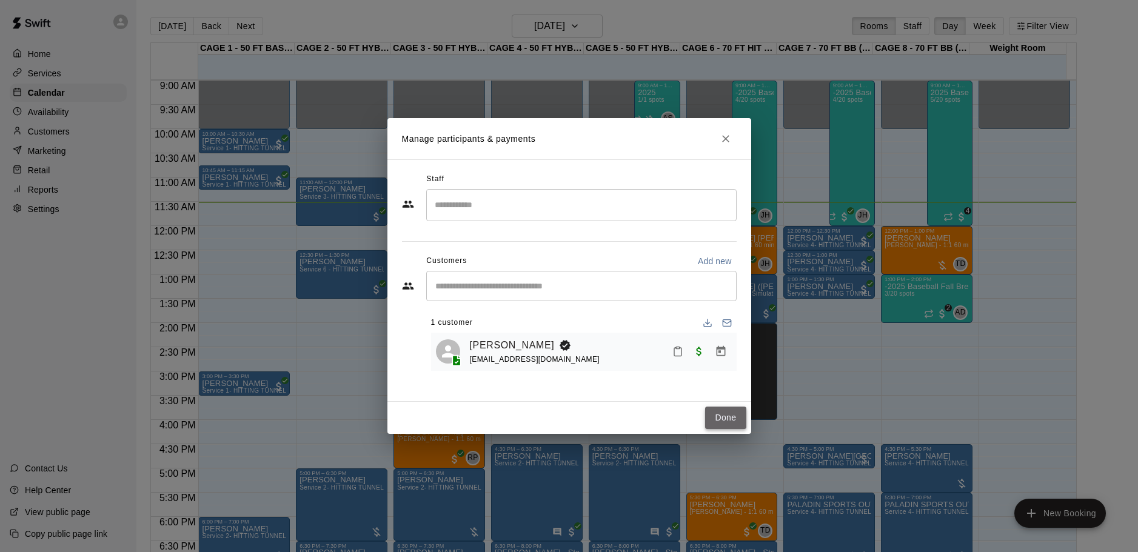
click at [744, 410] on button "Done" at bounding box center [725, 418] width 41 height 22
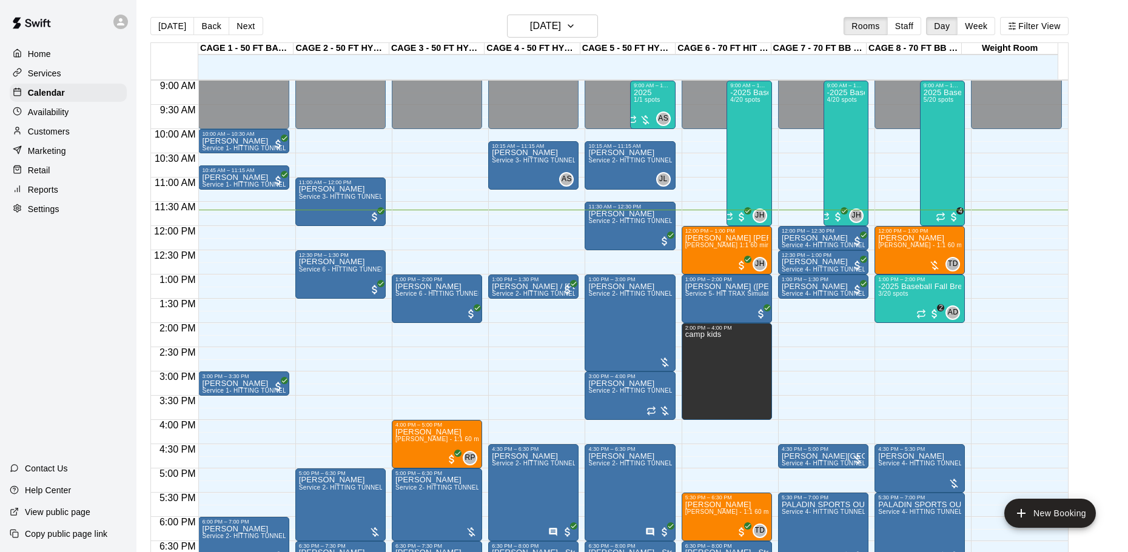
click at [684, 27] on div "[DATE] Back [DATE][DATE] Rooms Staff Day Week Filter View" at bounding box center [609, 29] width 918 height 28
click at [688, 16] on div "[DATE] Back [DATE][DATE] Rooms Staff Day Week Filter View" at bounding box center [609, 29] width 918 height 28
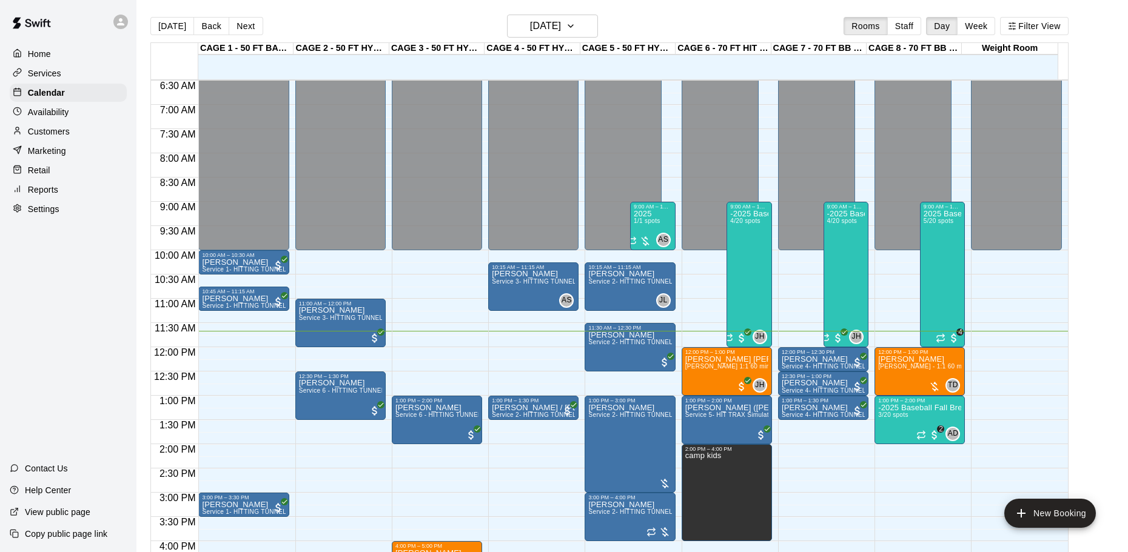
scroll to position [376, 0]
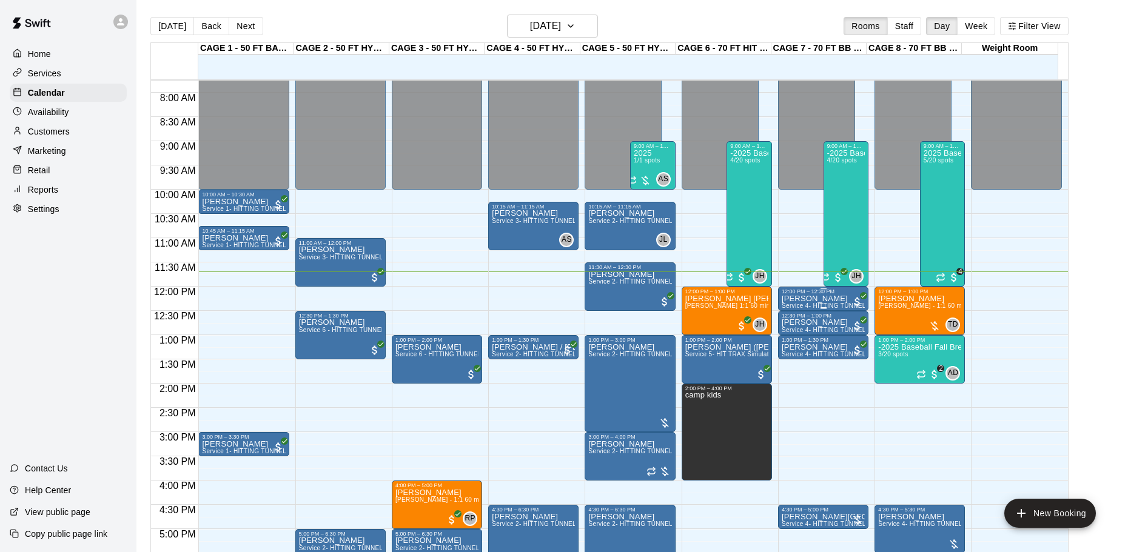
click at [802, 299] on p "[PERSON_NAME]" at bounding box center [823, 299] width 83 height 0
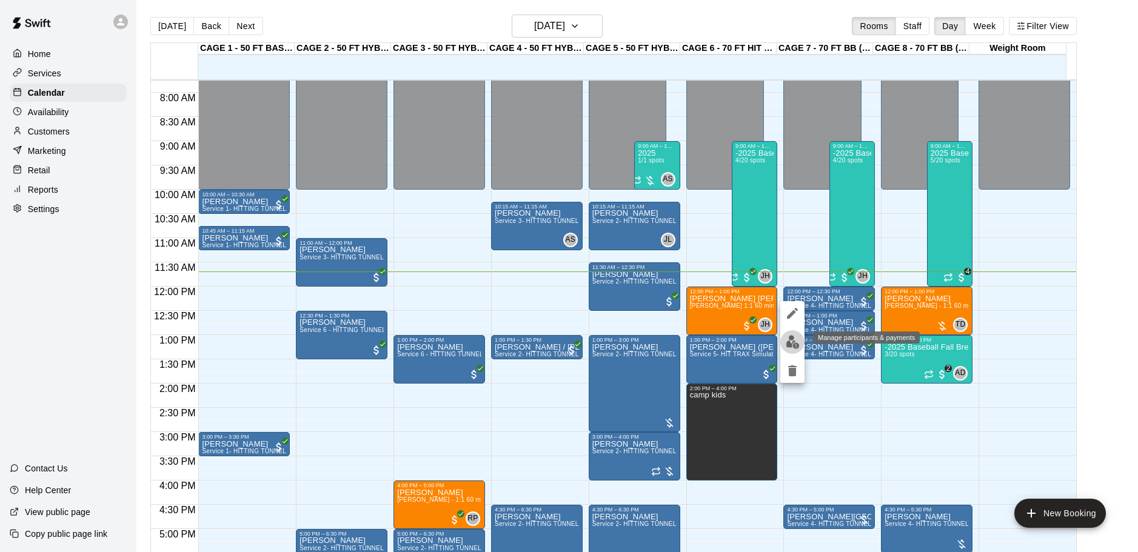
click at [786, 340] on img "edit" at bounding box center [793, 342] width 14 height 14
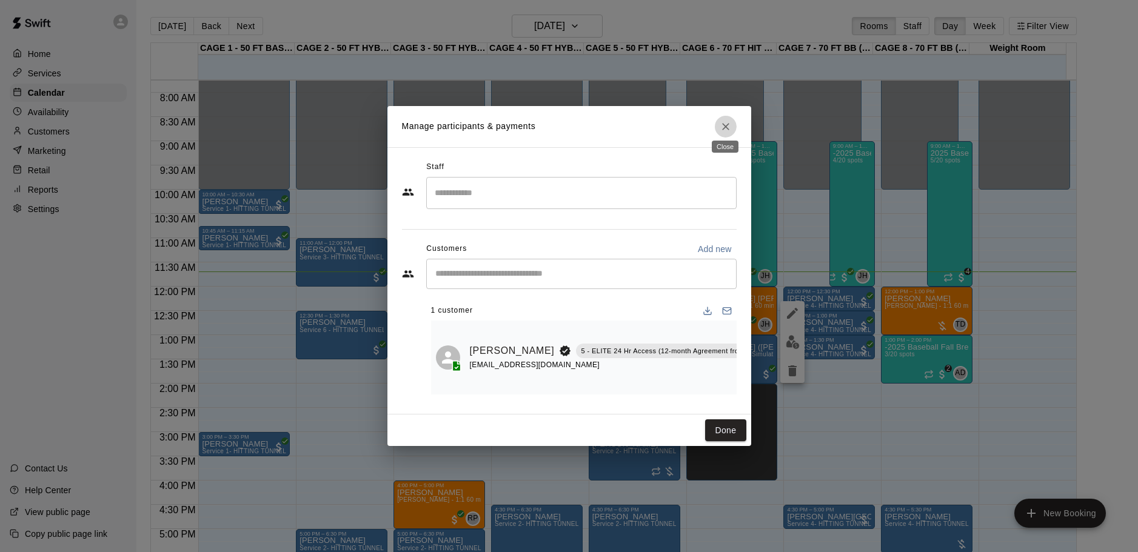
click at [720, 121] on icon "Close" at bounding box center [726, 127] width 12 height 12
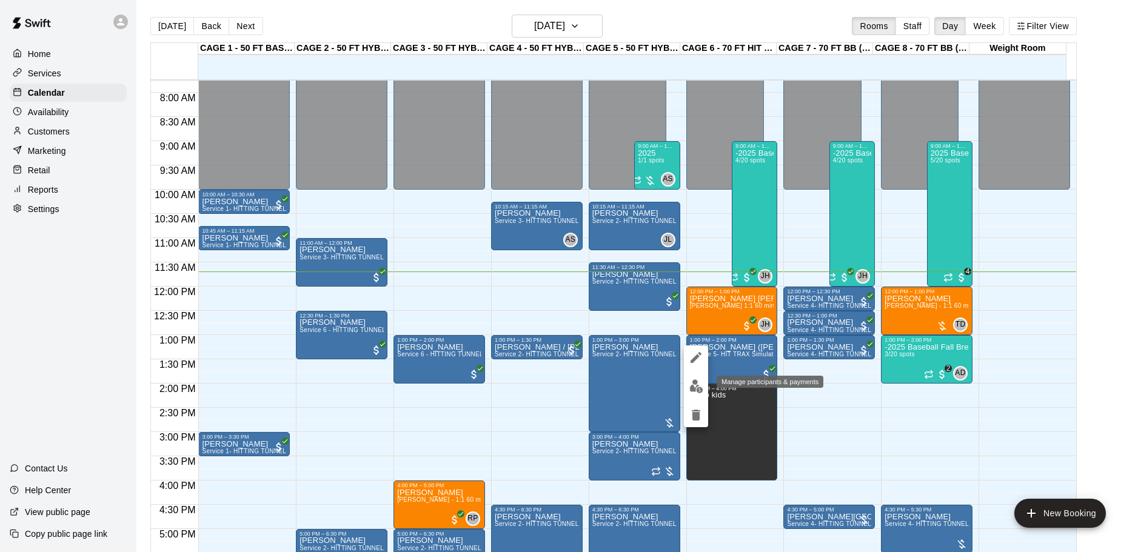
click at [692, 386] on img "edit" at bounding box center [696, 387] width 14 height 14
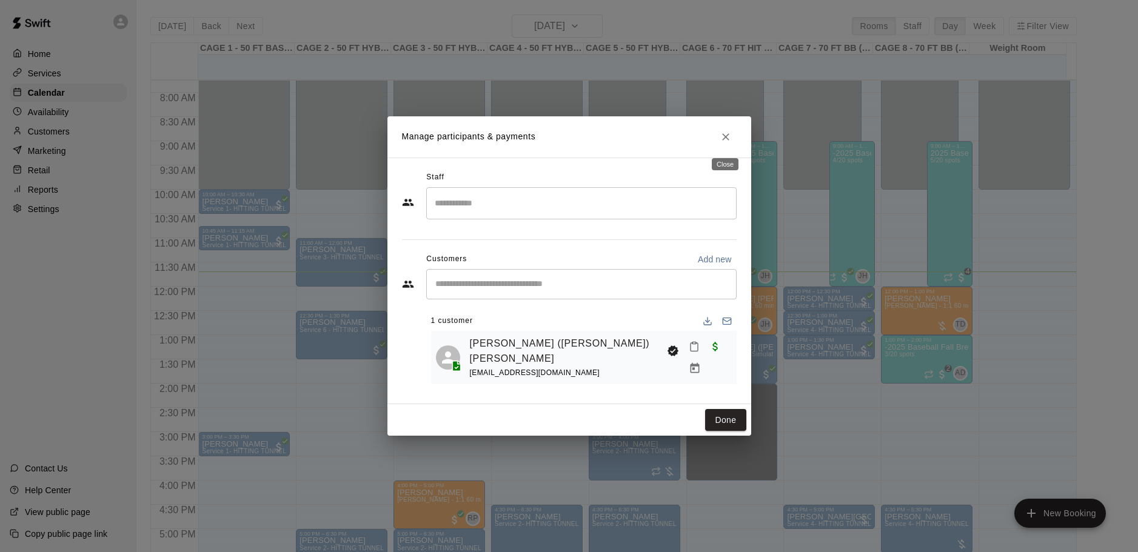
click at [728, 138] on icon "Close" at bounding box center [726, 137] width 12 height 12
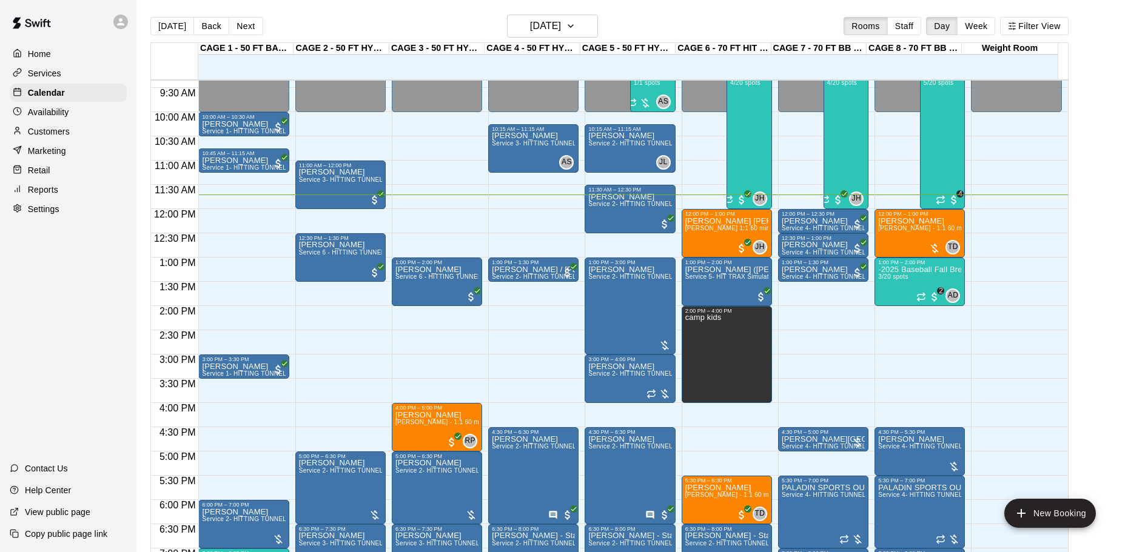
scroll to position [437, 0]
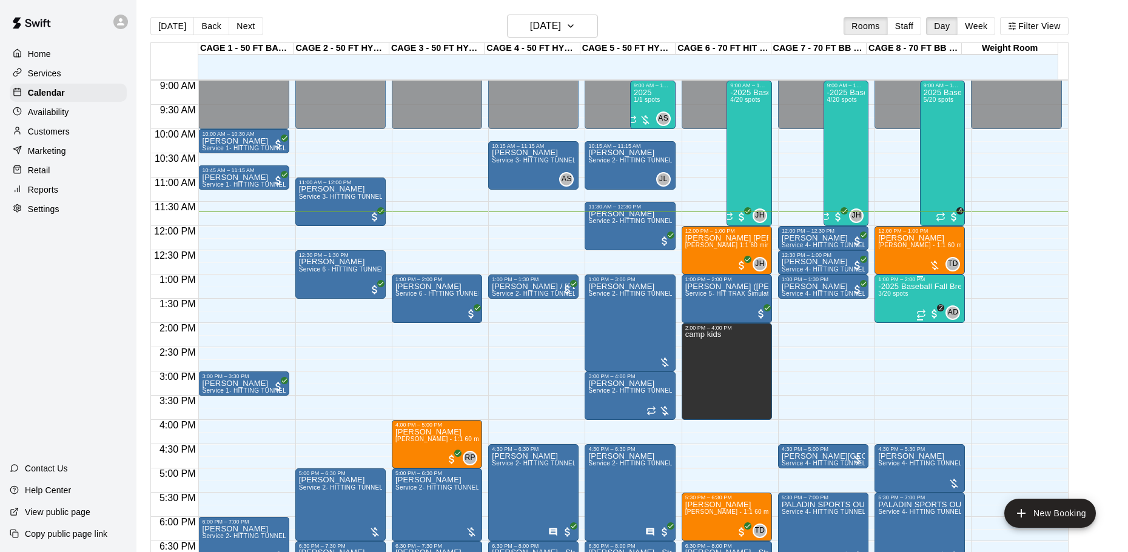
click at [913, 295] on div "-2025 Baseball Fall Break camp ( half day options ) 9am to 12:00 or 1:00 to 4:0…" at bounding box center [919, 559] width 83 height 552
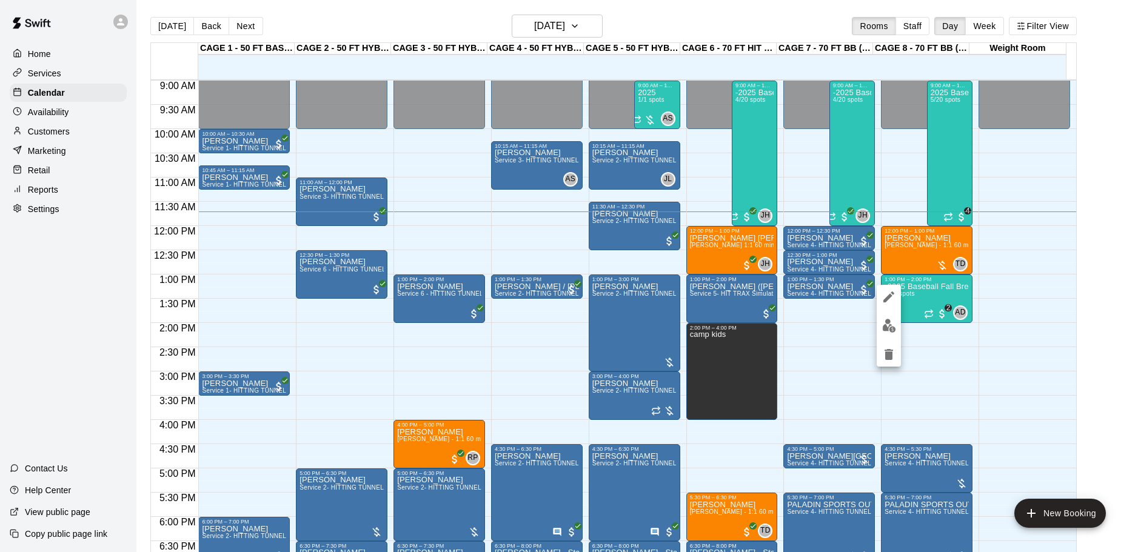
click at [204, 27] on div at bounding box center [569, 276] width 1138 height 552
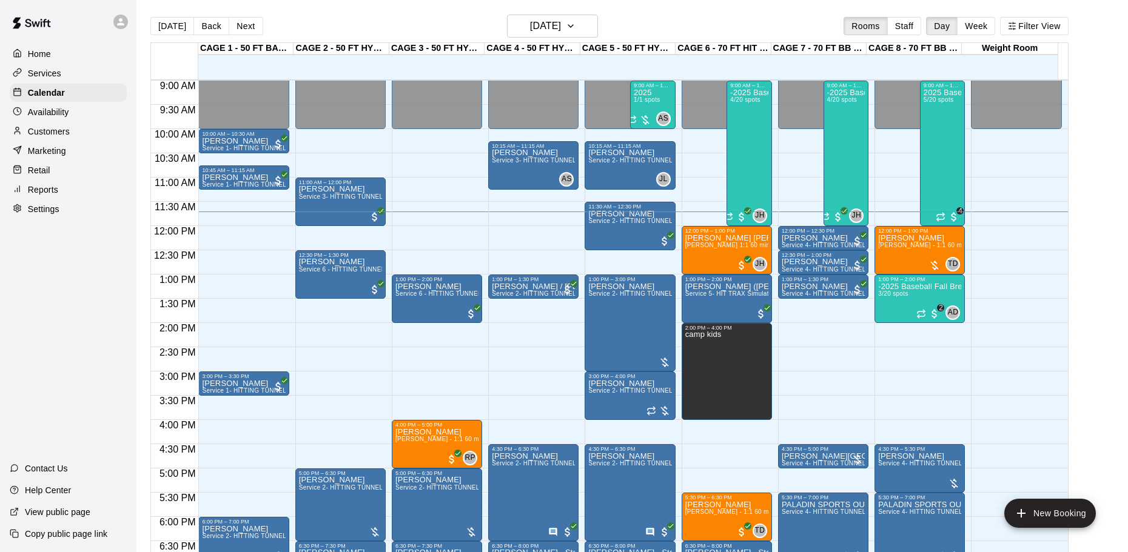
click at [204, 27] on button "Back" at bounding box center [211, 26] width 36 height 18
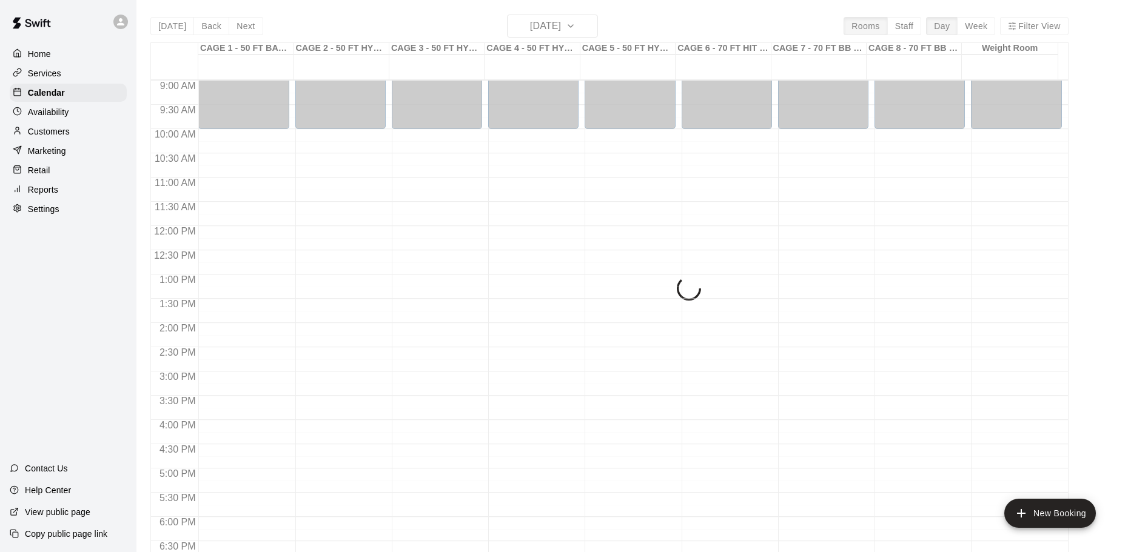
click at [56, 70] on p "Services" at bounding box center [44, 73] width 33 height 12
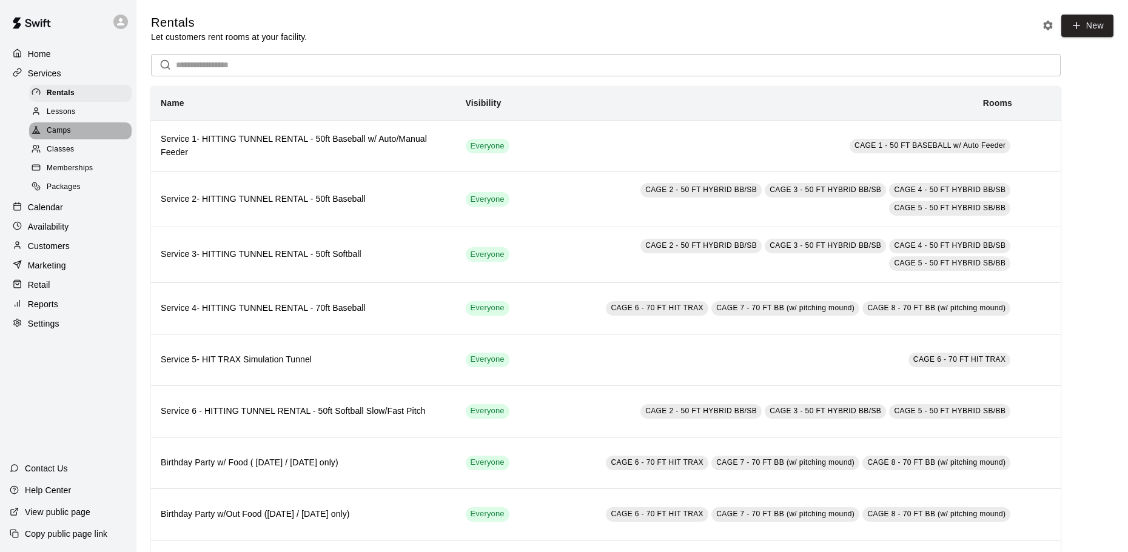
click at [65, 132] on span "Camps" at bounding box center [59, 131] width 24 height 12
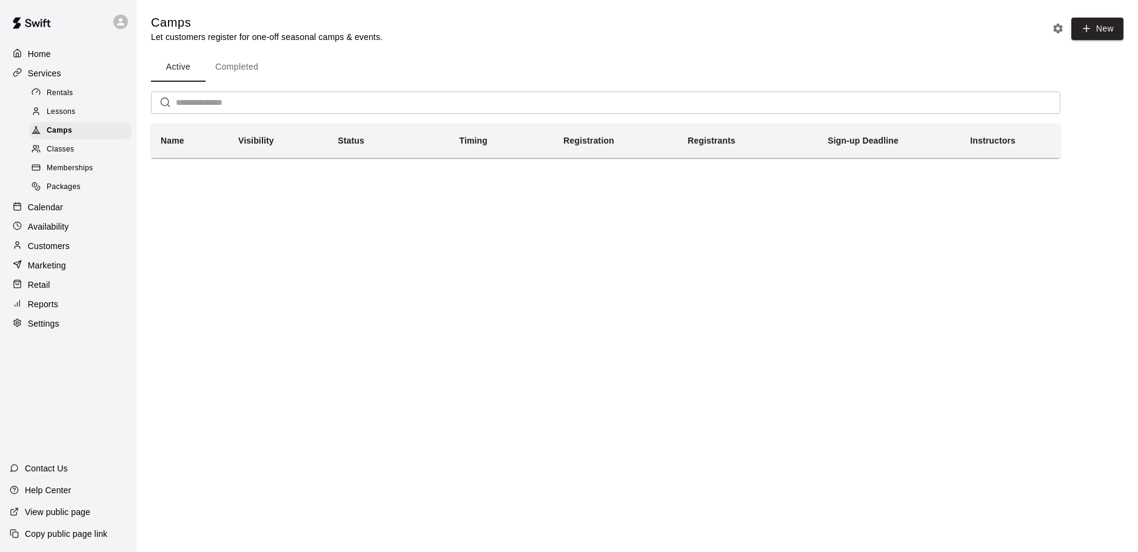
click at [66, 152] on span "Classes" at bounding box center [60, 150] width 27 height 12
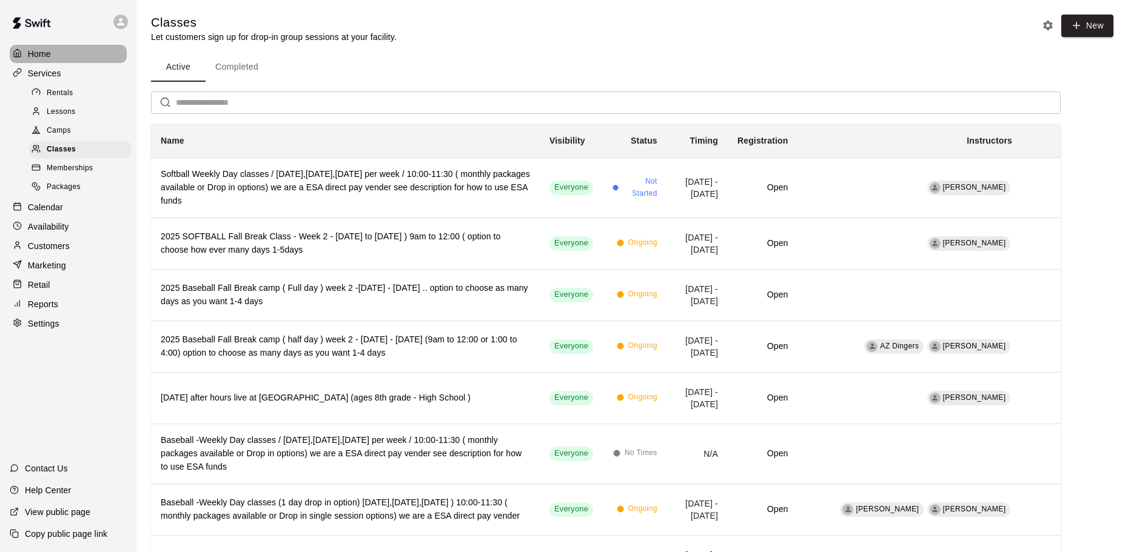
click at [47, 58] on p "Home" at bounding box center [39, 54] width 23 height 12
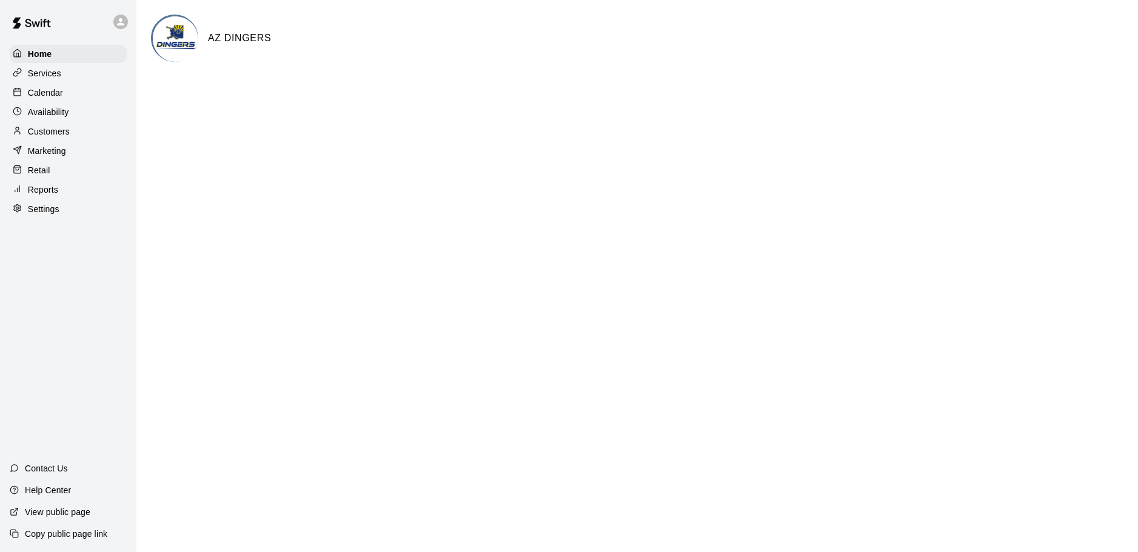
click at [51, 90] on p "Calendar" at bounding box center [45, 93] width 35 height 12
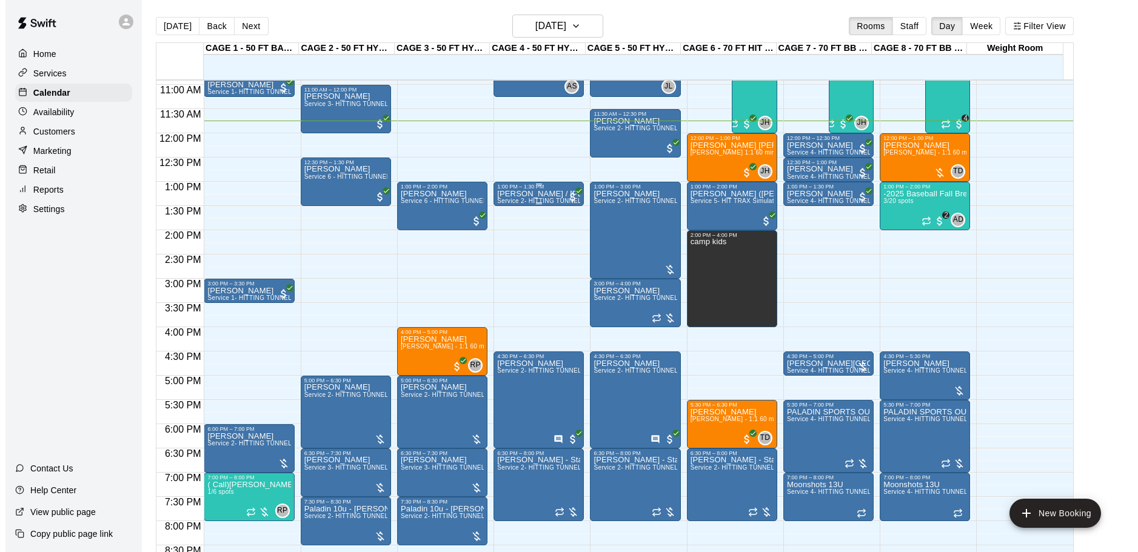
scroll to position [508, 0]
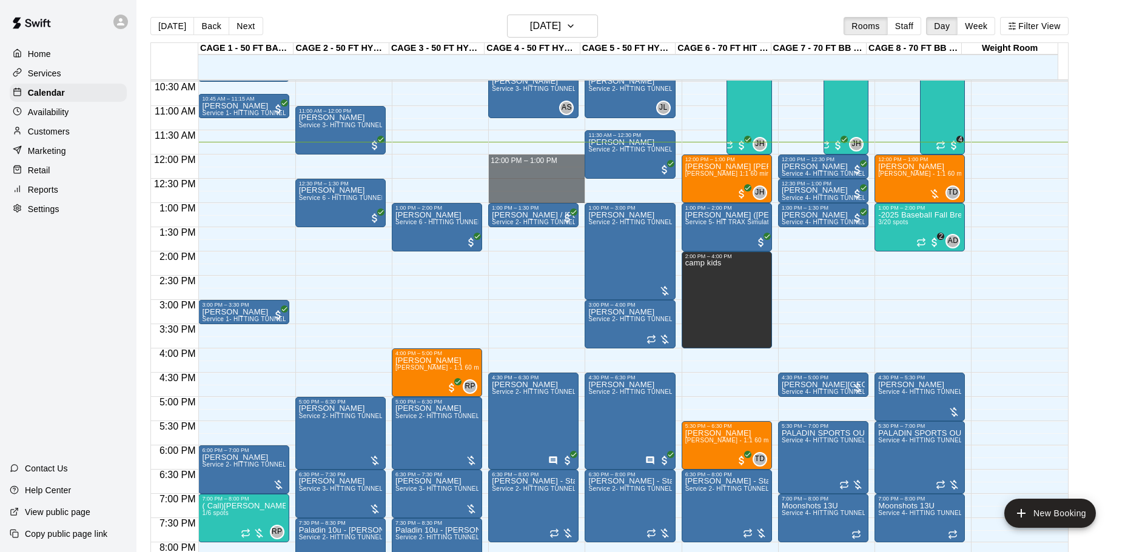
drag, startPoint x: 521, startPoint y: 157, endPoint x: 523, endPoint y: 197, distance: 40.0
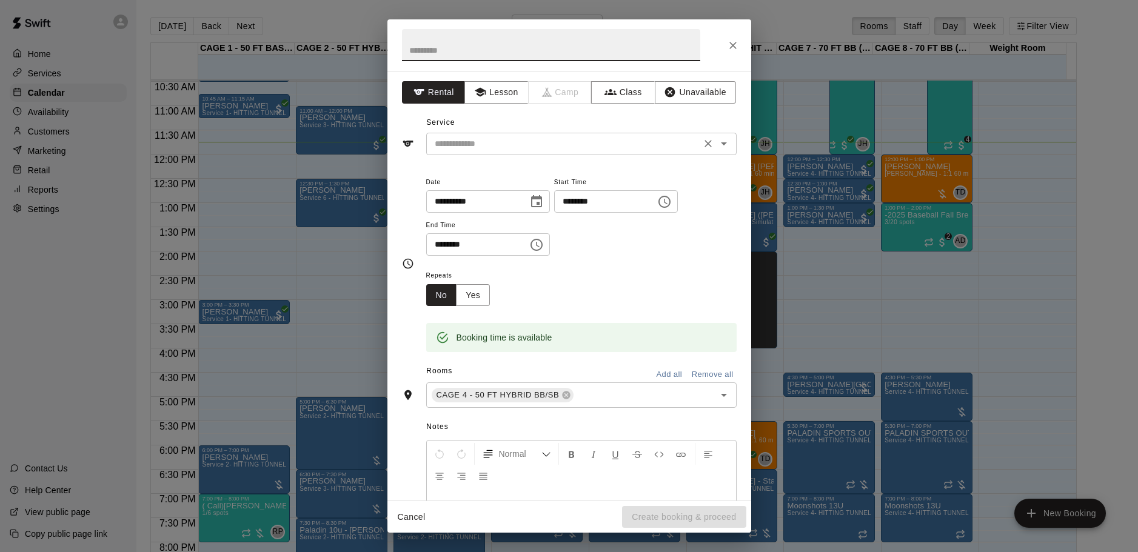
click at [482, 148] on input "text" at bounding box center [563, 143] width 267 height 15
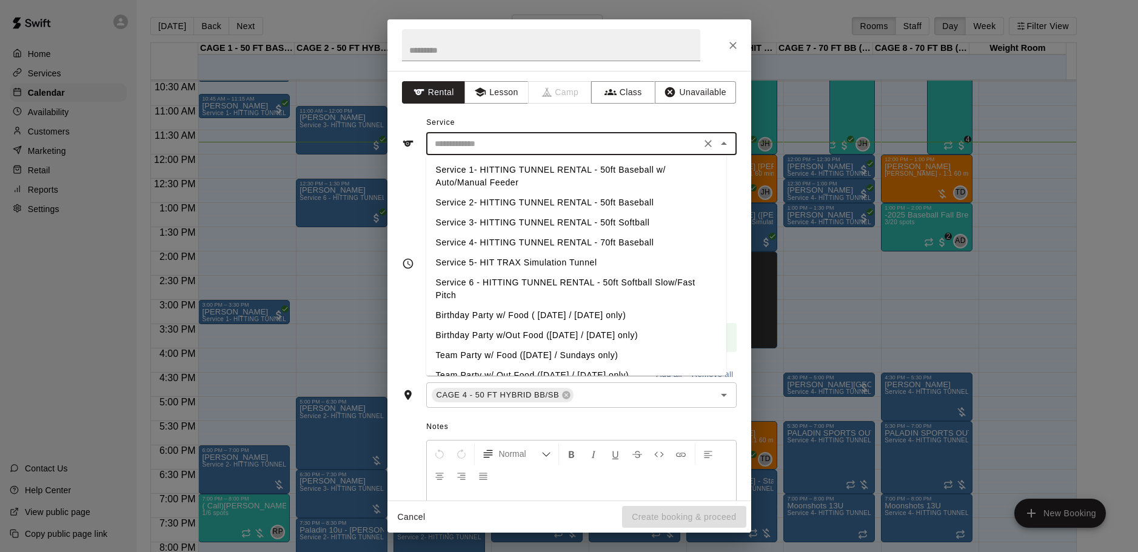
click at [571, 222] on li "Service 3- HITTING TUNNEL RENTAL - 50ft Softball" at bounding box center [576, 223] width 300 height 20
type input "**********"
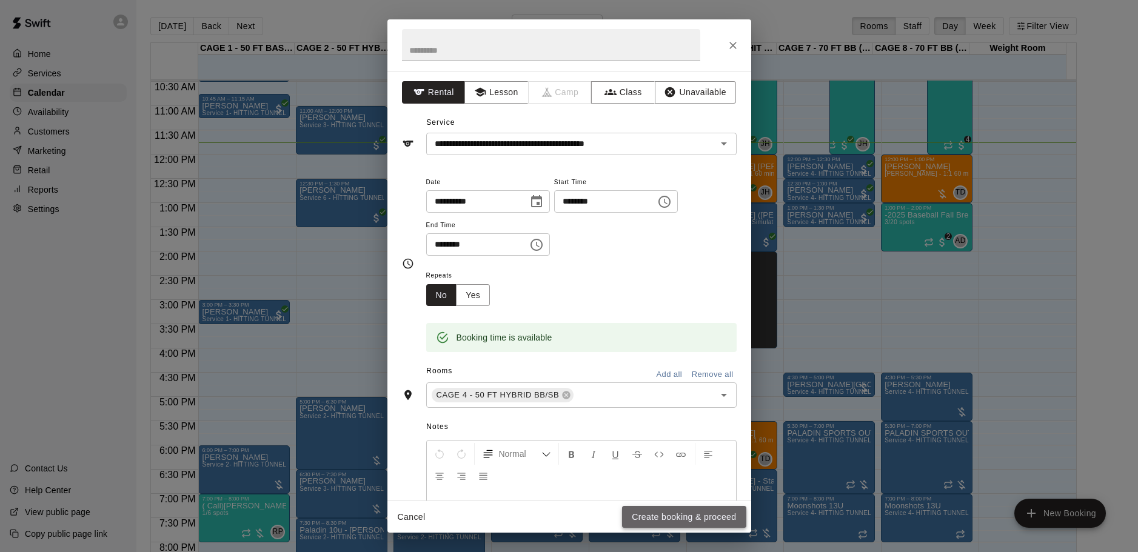
click at [666, 515] on button "Create booking & proceed" at bounding box center [684, 517] width 124 height 22
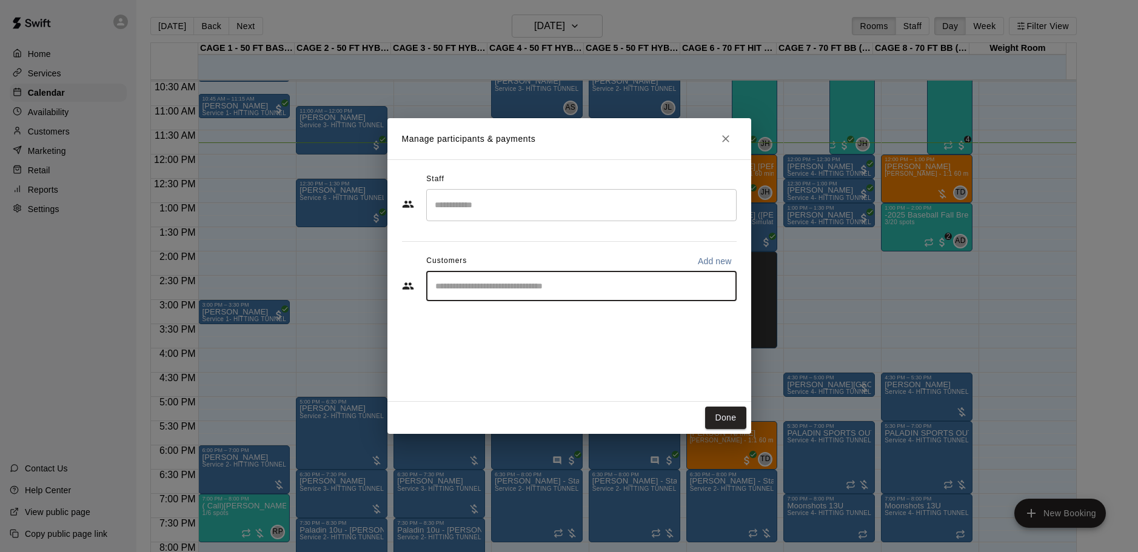
click at [519, 283] on input "Start typing to search customers..." at bounding box center [582, 286] width 300 height 12
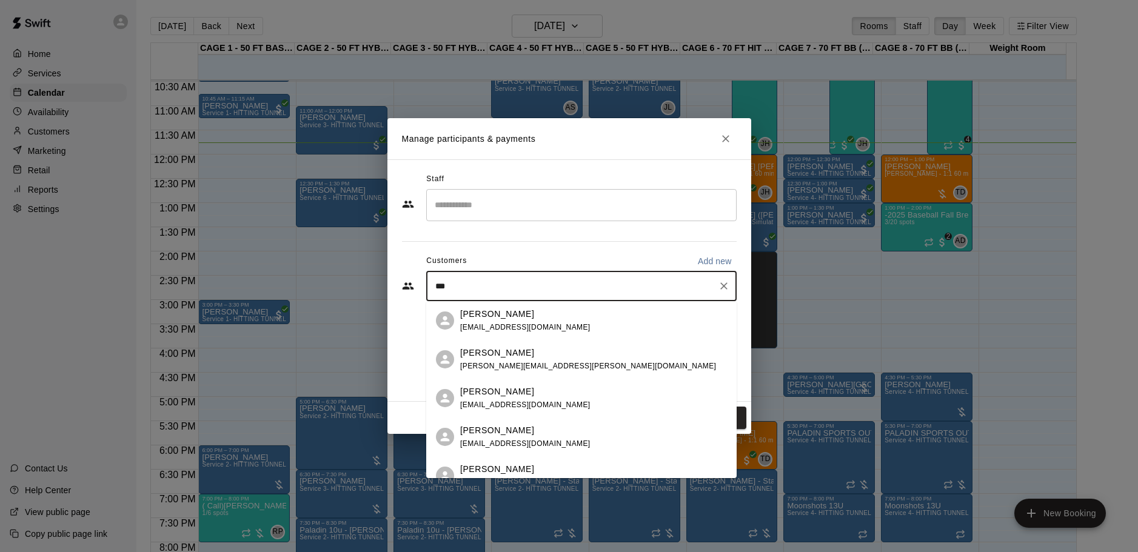
type input "****"
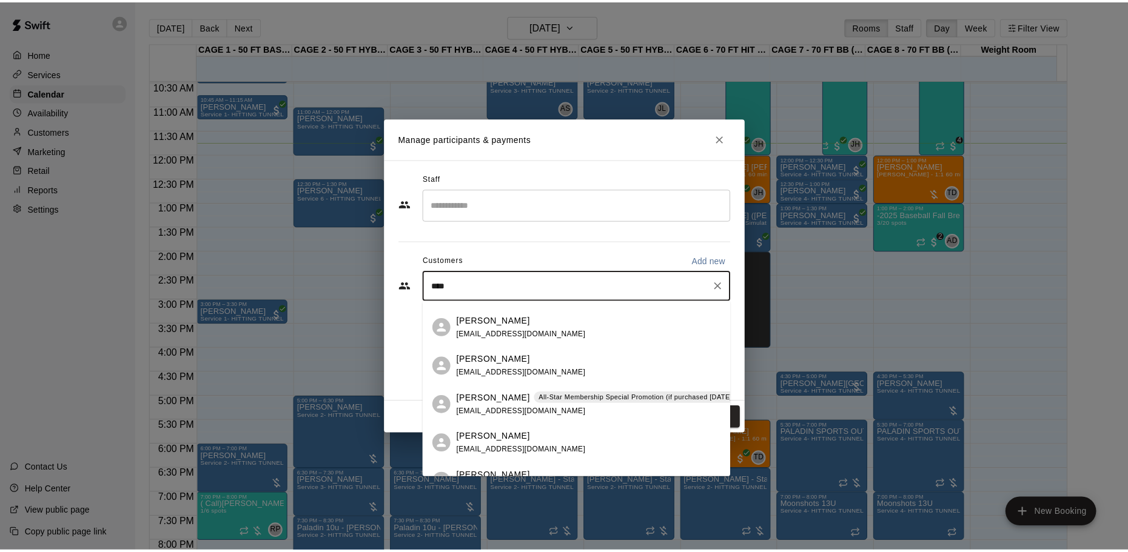
scroll to position [121, 0]
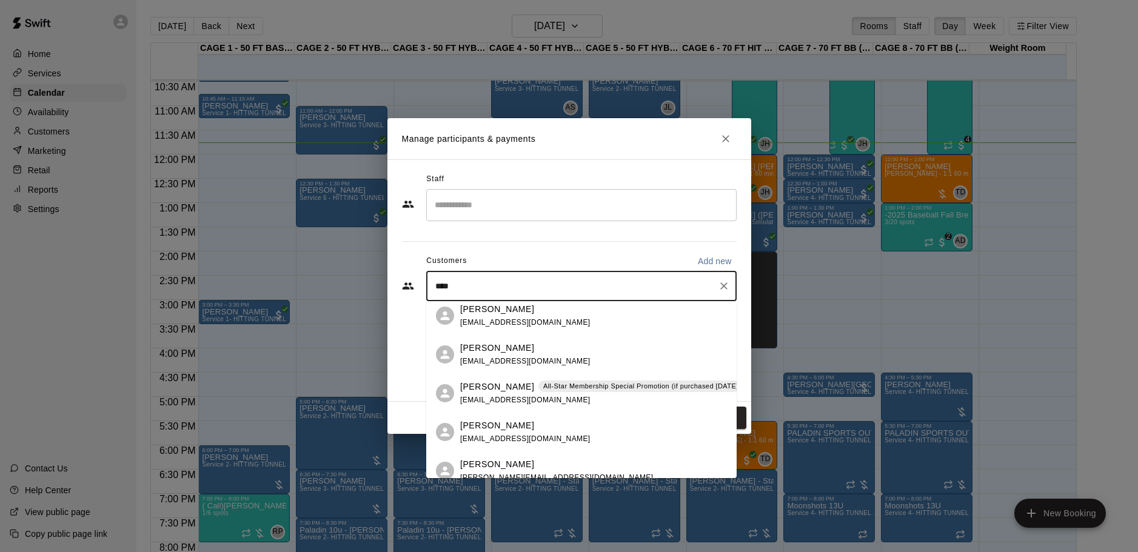
click at [484, 387] on p "[PERSON_NAME]" at bounding box center [497, 387] width 74 height 13
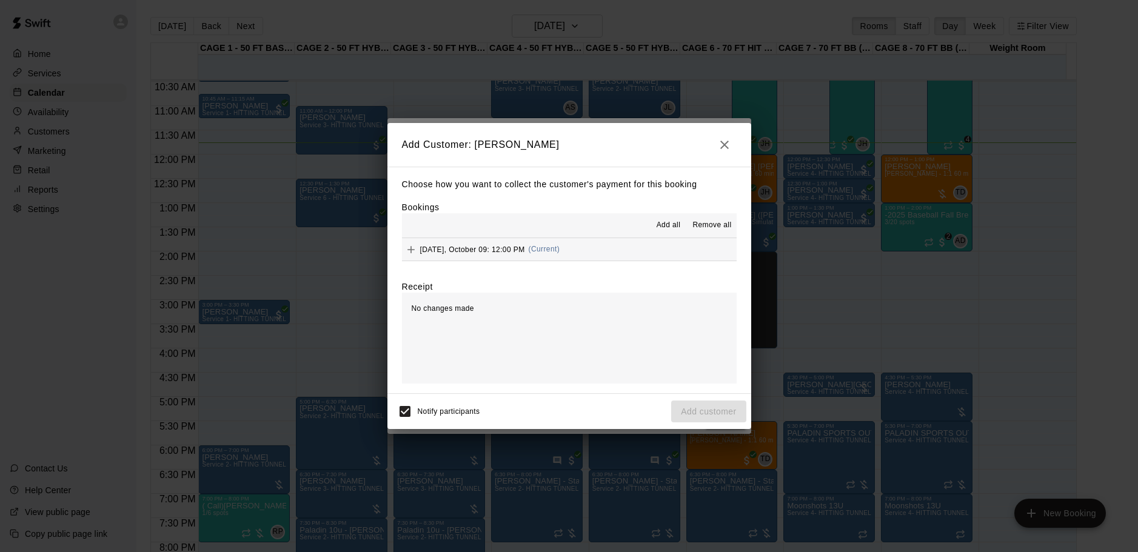
click at [459, 251] on span "[DATE], October 09: 12:00 PM" at bounding box center [472, 249] width 105 height 8
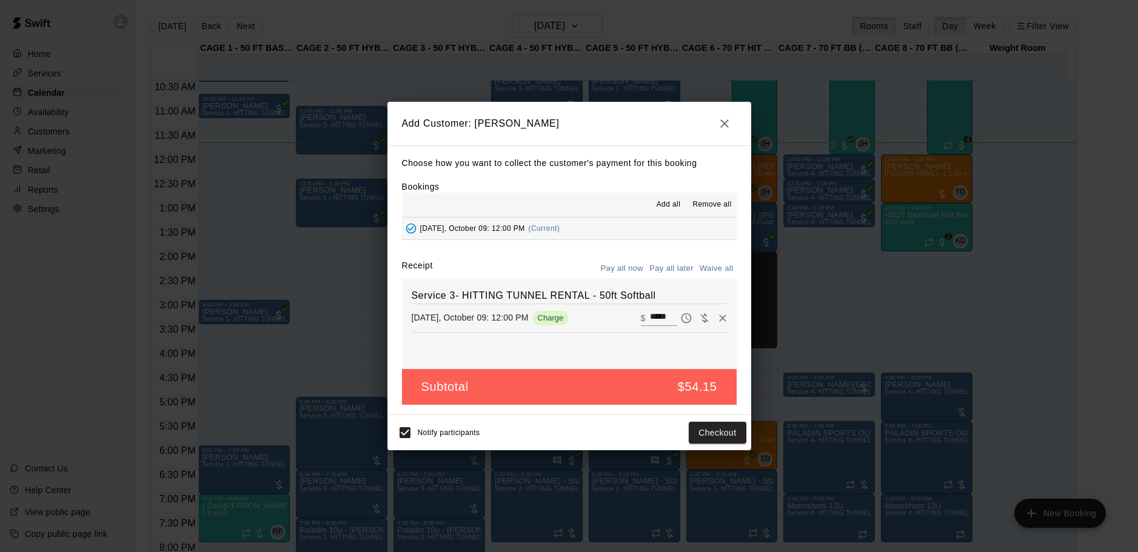
click at [673, 269] on button "Pay all later" at bounding box center [671, 269] width 50 height 19
click at [706, 435] on button "Add customer" at bounding box center [708, 433] width 75 height 22
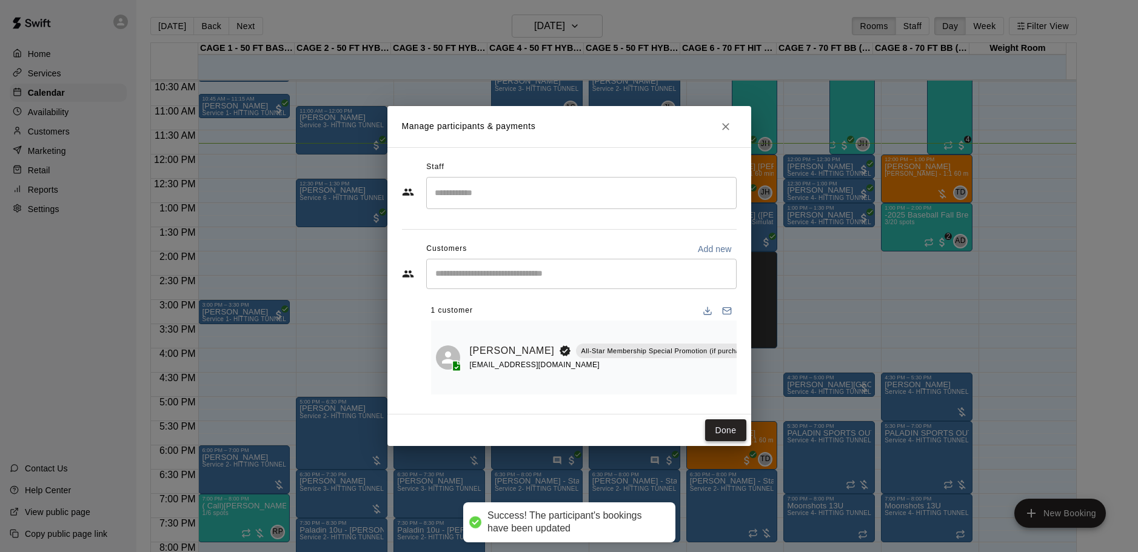
click at [726, 434] on button "Done" at bounding box center [725, 431] width 41 height 22
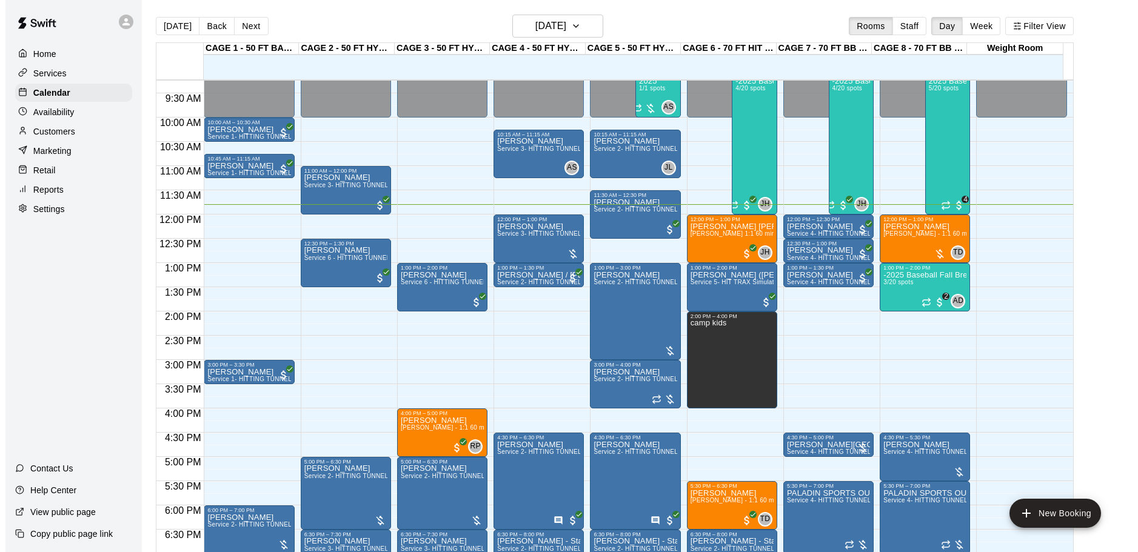
scroll to position [447, 0]
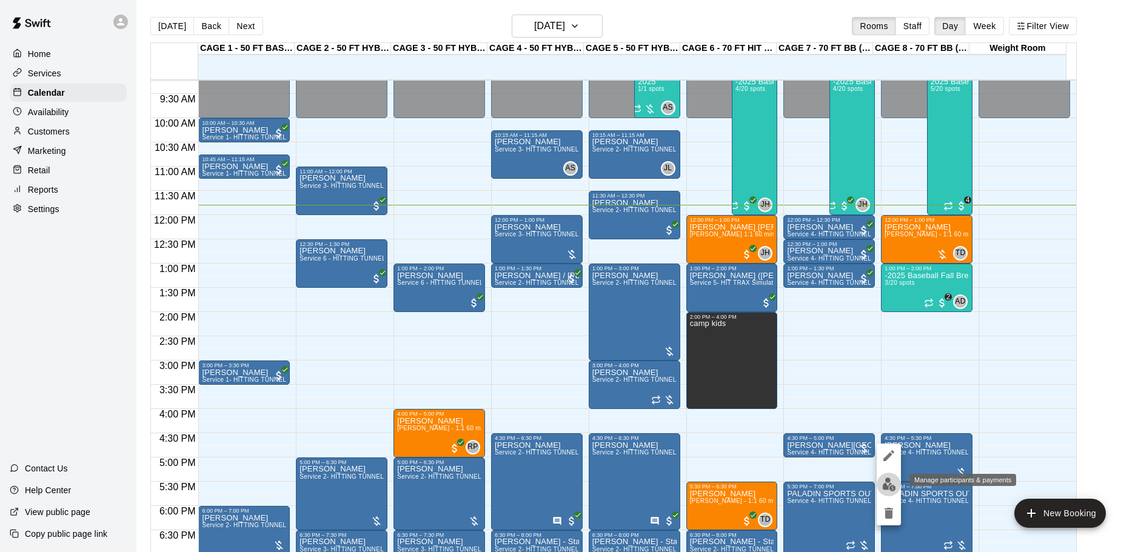
click at [886, 479] on img "edit" at bounding box center [889, 485] width 14 height 14
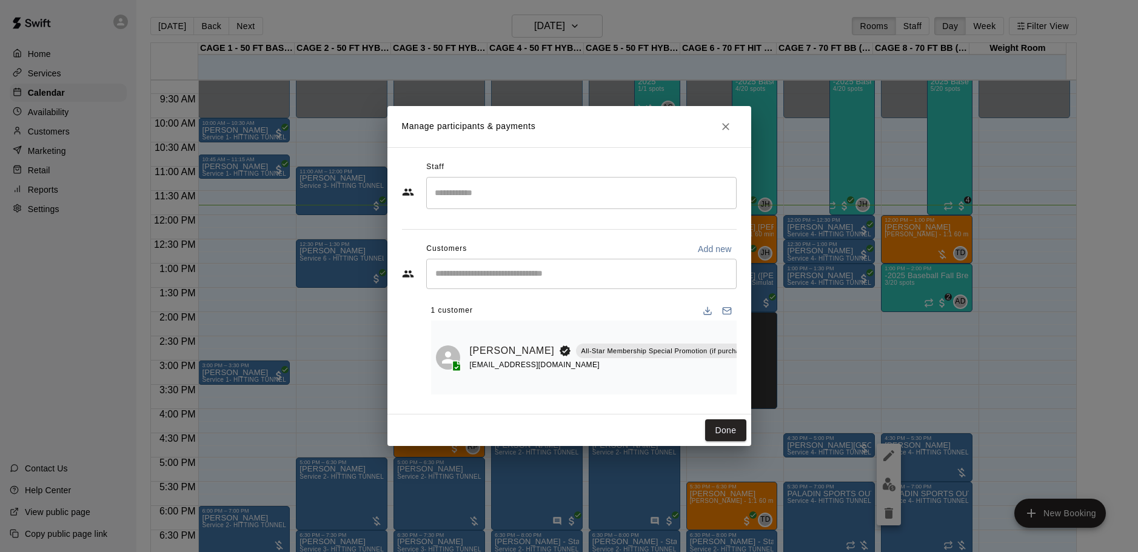
scroll to position [0, 157]
click at [734, 373] on icon "Manage bookings & payment" at bounding box center [740, 379] width 12 height 12
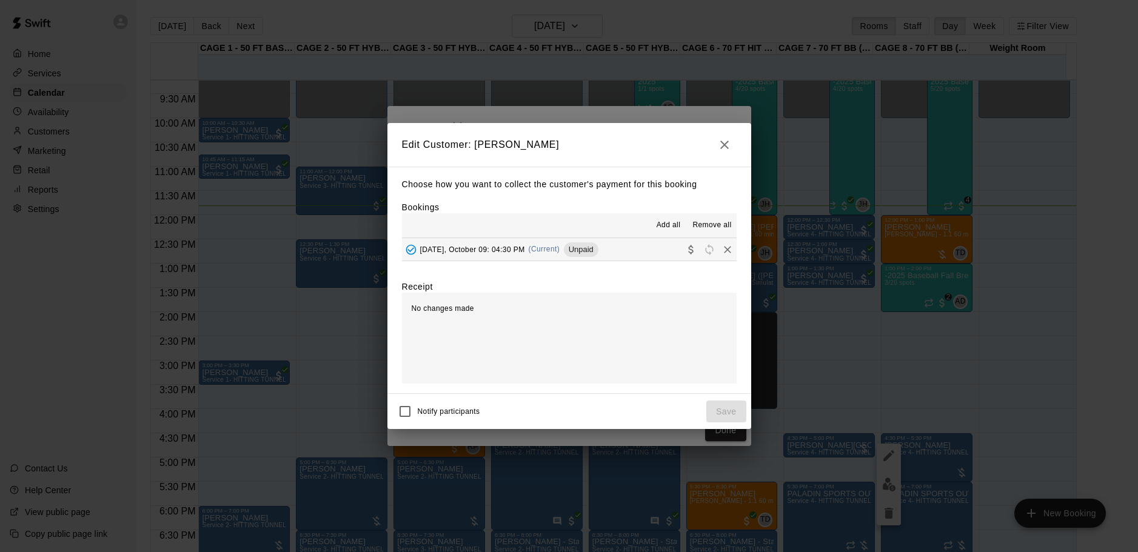
click at [478, 250] on span "[DATE], October 09: 04:30 PM" at bounding box center [472, 249] width 105 height 8
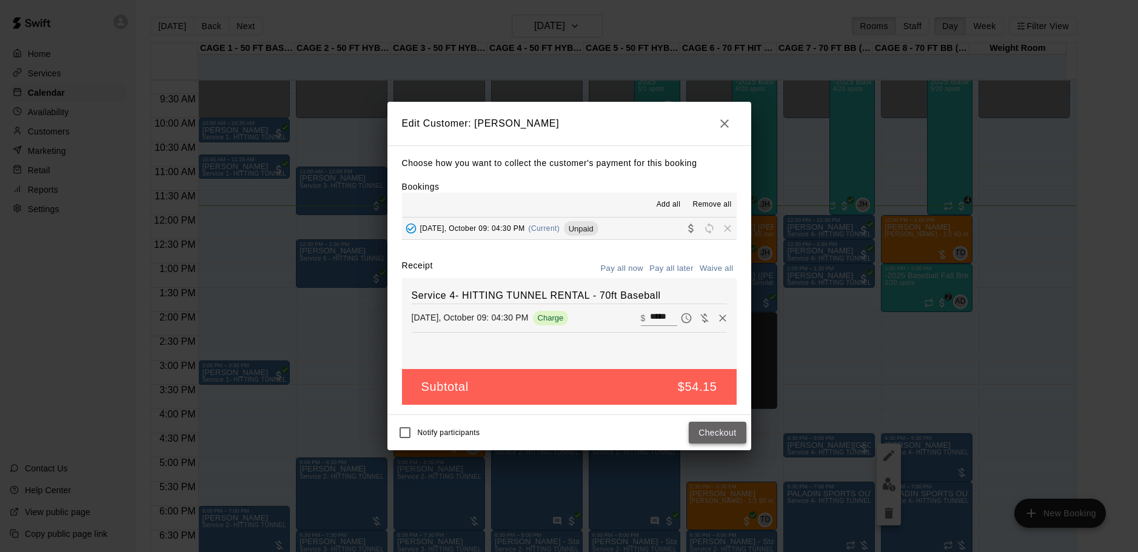
click at [713, 431] on button "Checkout" at bounding box center [717, 433] width 57 height 22
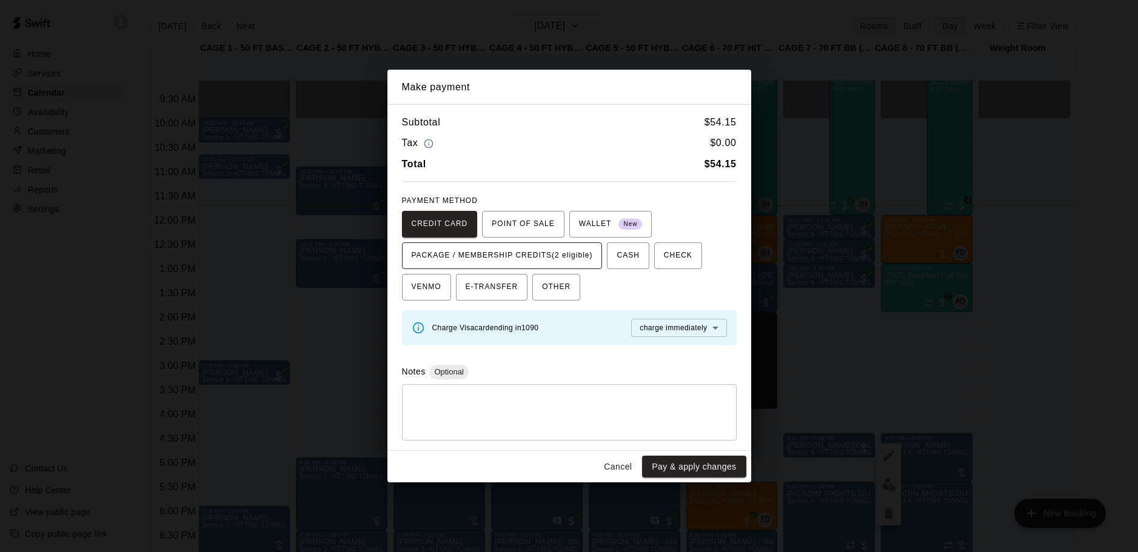
click at [516, 258] on span "PACKAGE / MEMBERSHIP CREDITS (2 eligible)" at bounding box center [502, 255] width 181 height 19
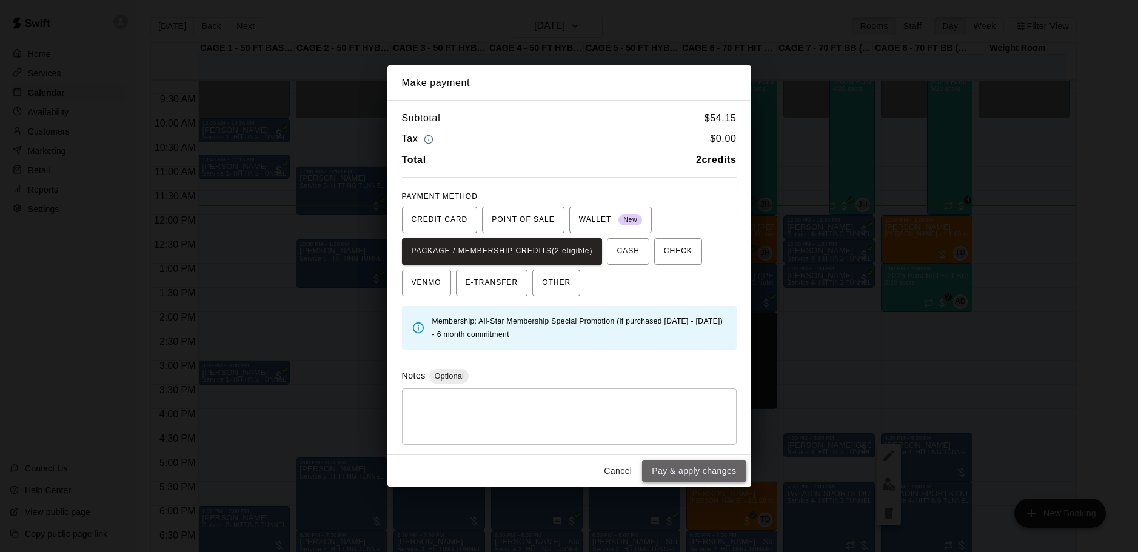
click at [678, 473] on button "Pay & apply changes" at bounding box center [694, 471] width 104 height 22
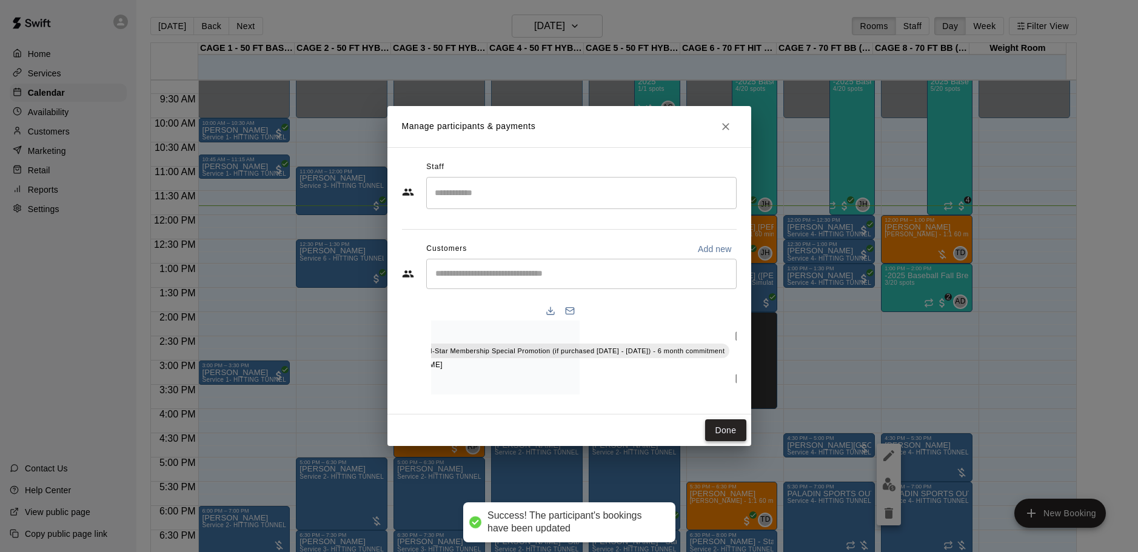
click at [720, 430] on button "Done" at bounding box center [725, 431] width 41 height 22
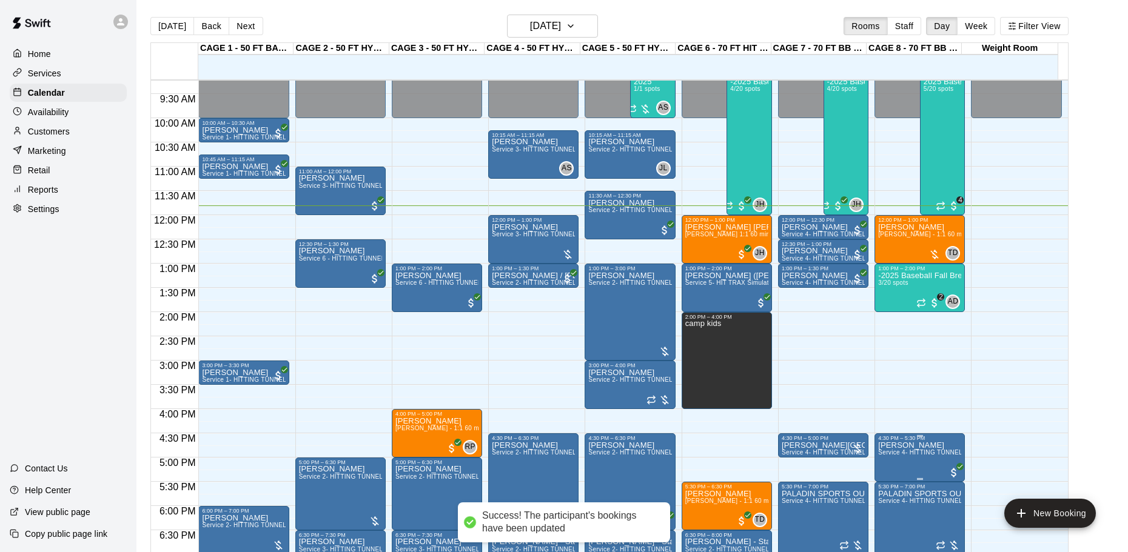
click at [916, 456] on span "Service 4- HITTING TUNNEL RENTAL - 70ft Baseball" at bounding box center [955, 452] width 154 height 7
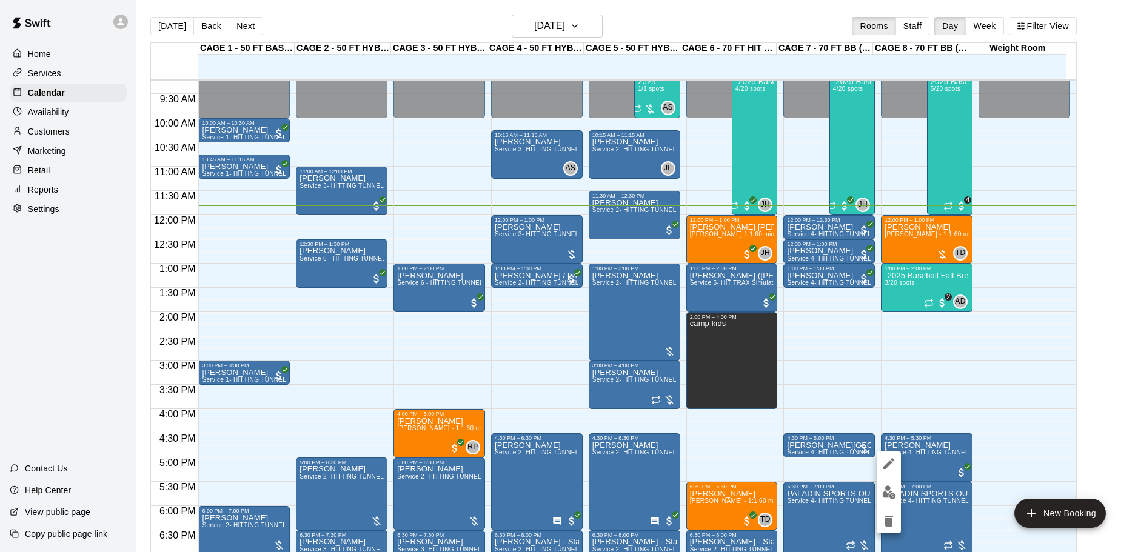
click at [890, 482] on button "edit" at bounding box center [889, 493] width 24 height 24
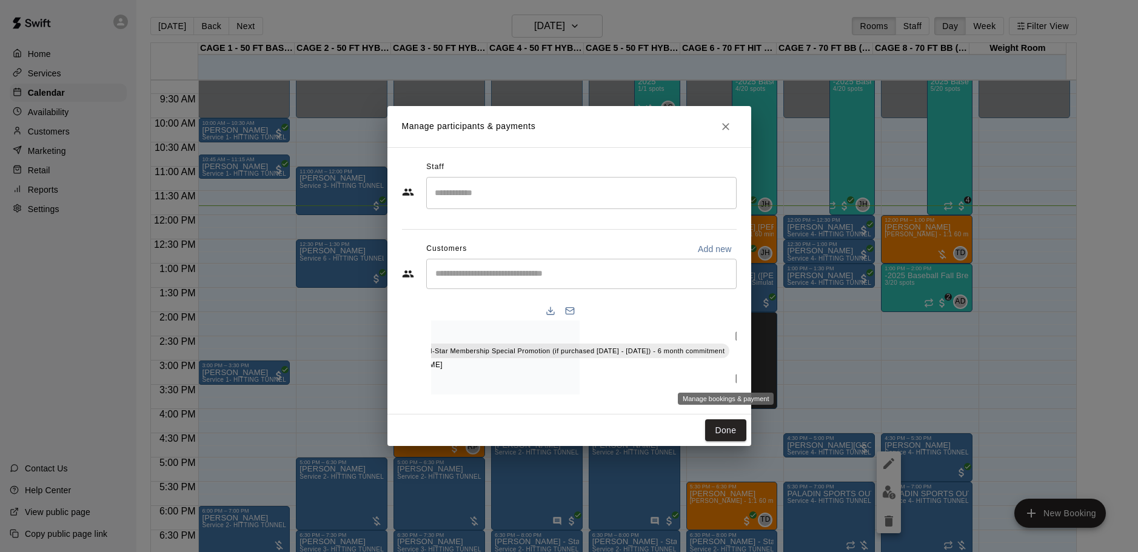
click at [734, 375] on icon "Manage bookings & payment" at bounding box center [740, 379] width 12 height 12
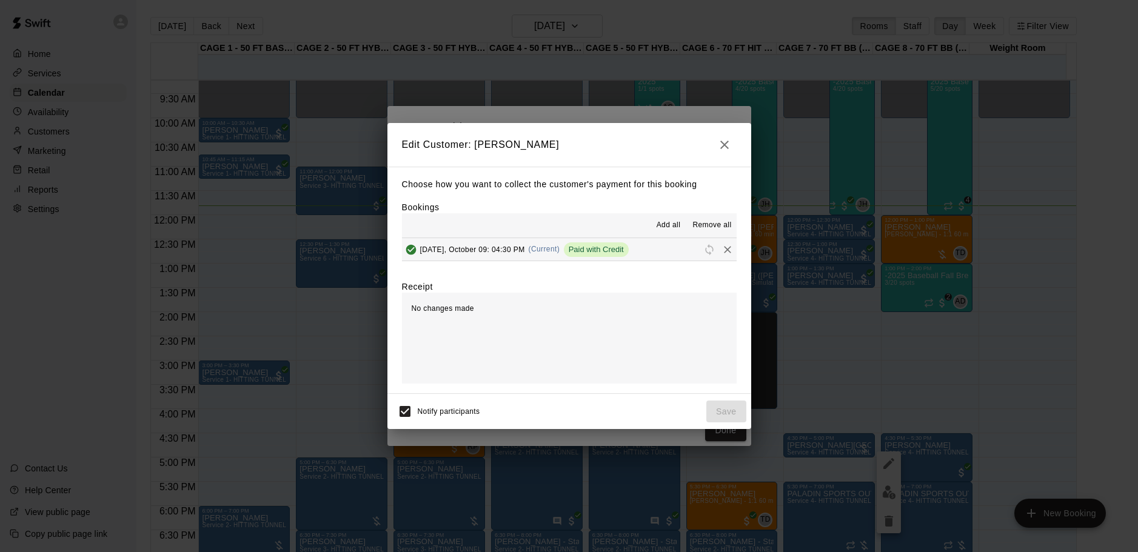
click at [728, 141] on icon "button" at bounding box center [724, 145] width 8 height 8
click at [724, 136] on h2 "Edit Customer: [PERSON_NAME]" at bounding box center [569, 145] width 364 height 44
click at [724, 144] on button "button" at bounding box center [724, 145] width 24 height 24
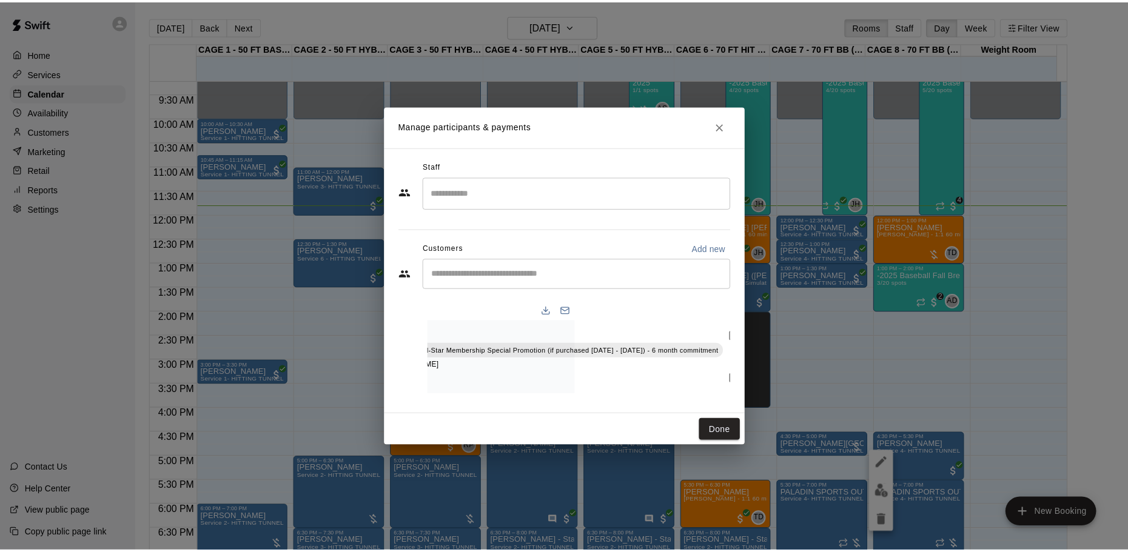
scroll to position [0, 0]
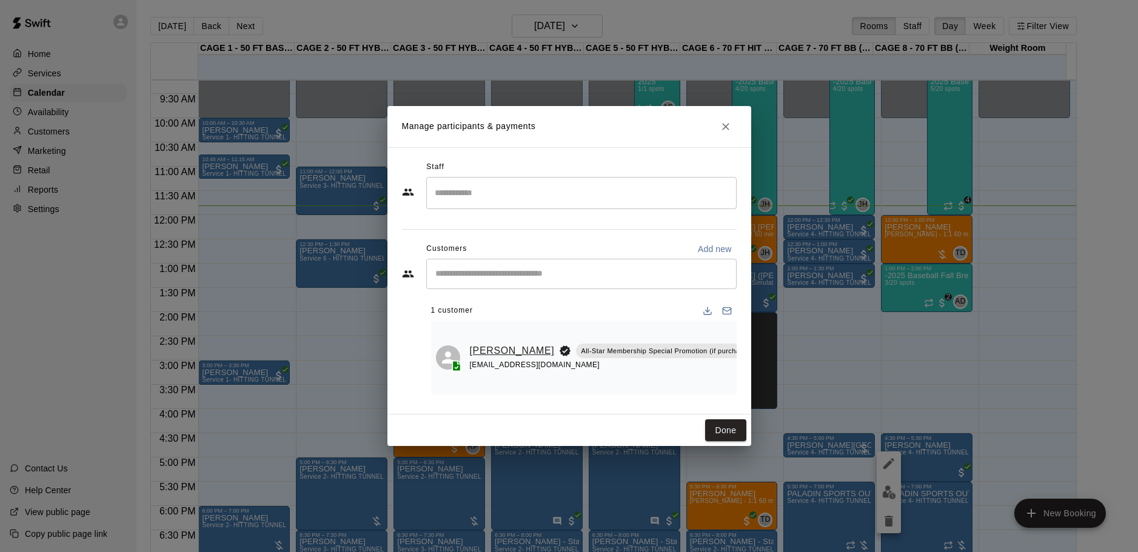
click at [481, 344] on link "[PERSON_NAME]" at bounding box center [512, 351] width 85 height 16
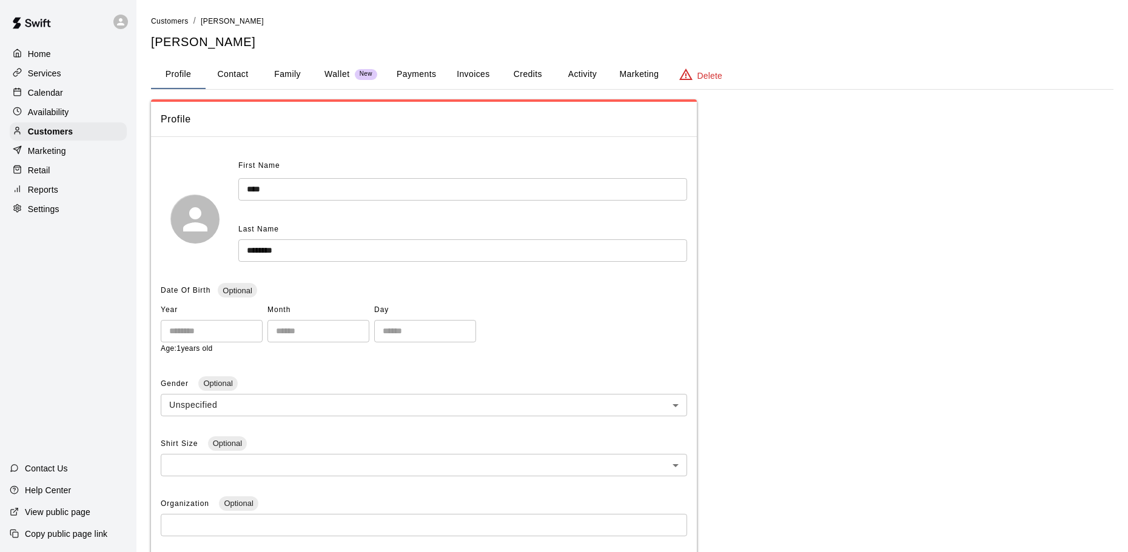
click at [521, 76] on button "Credits" at bounding box center [527, 74] width 55 height 29
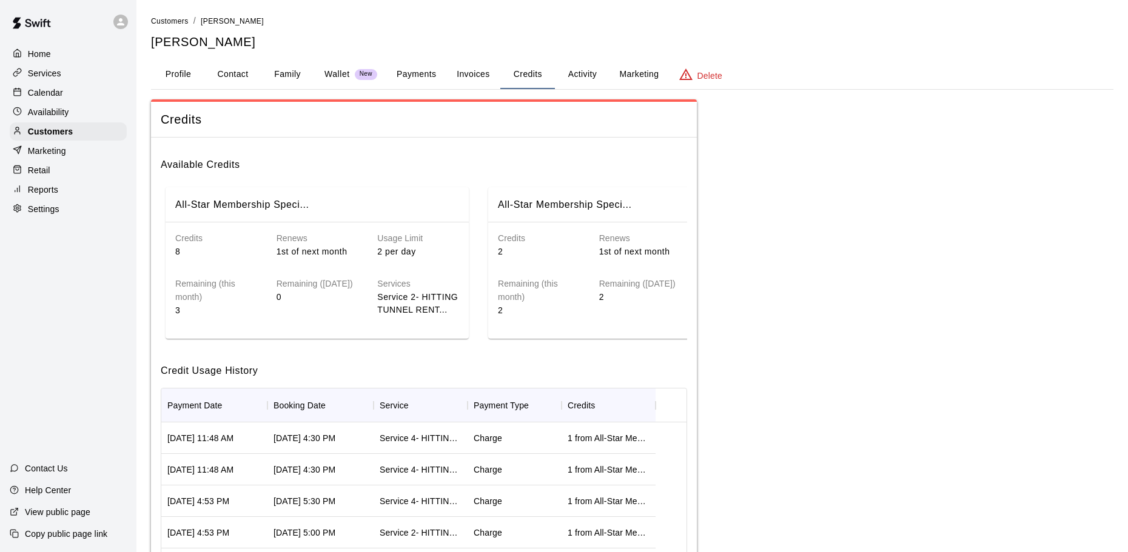
click at [579, 68] on button "Activity" at bounding box center [582, 74] width 55 height 29
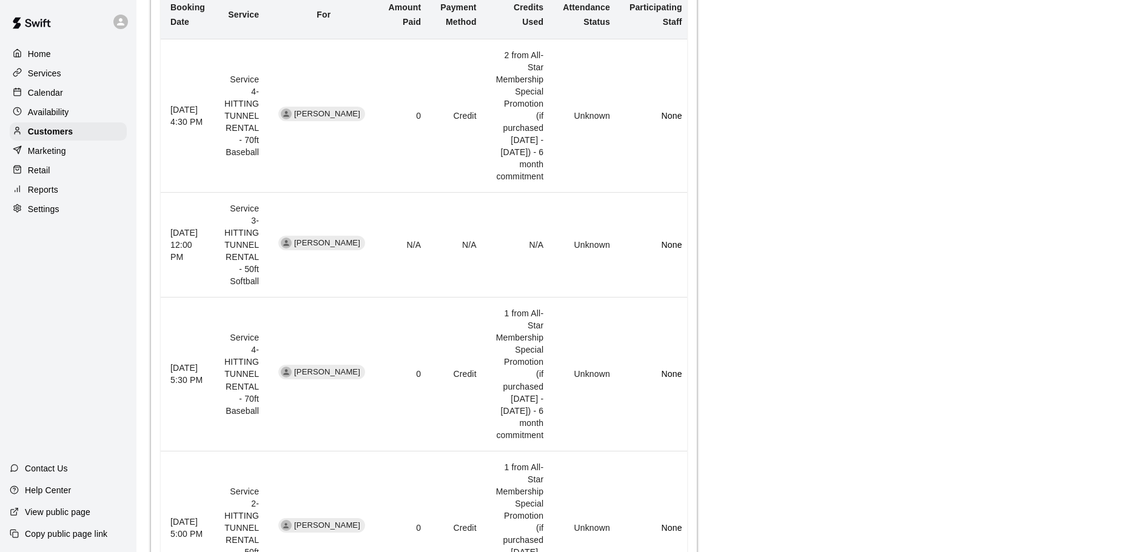
scroll to position [364, 0]
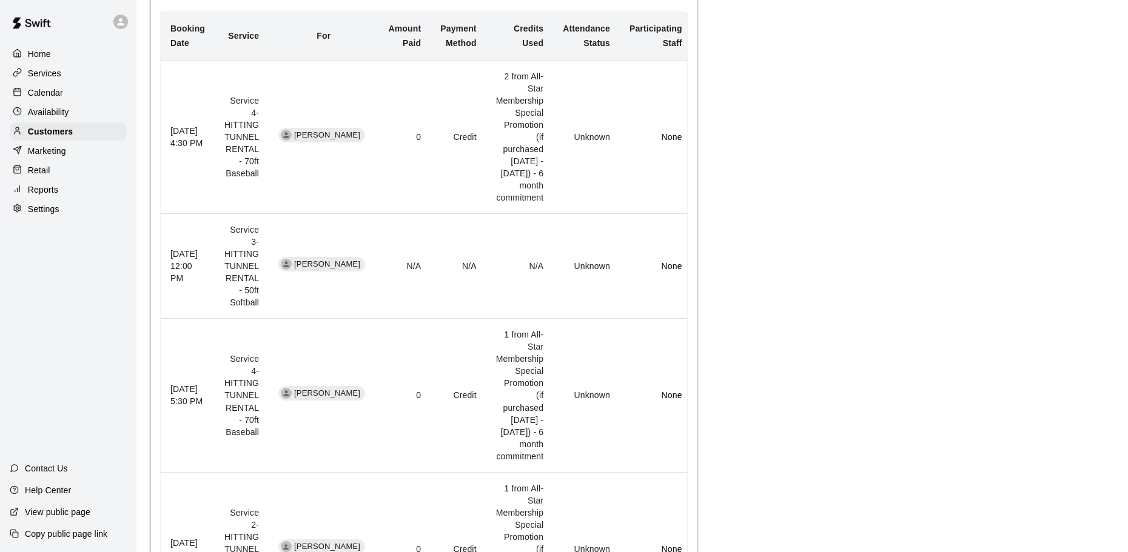
click at [50, 93] on p "Calendar" at bounding box center [45, 93] width 35 height 12
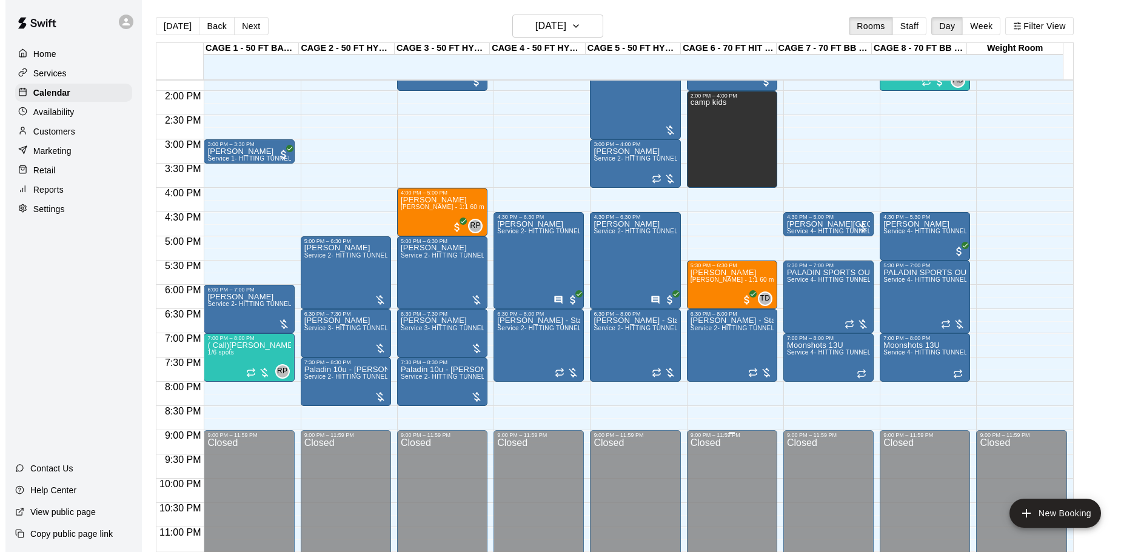
scroll to position [680, 0]
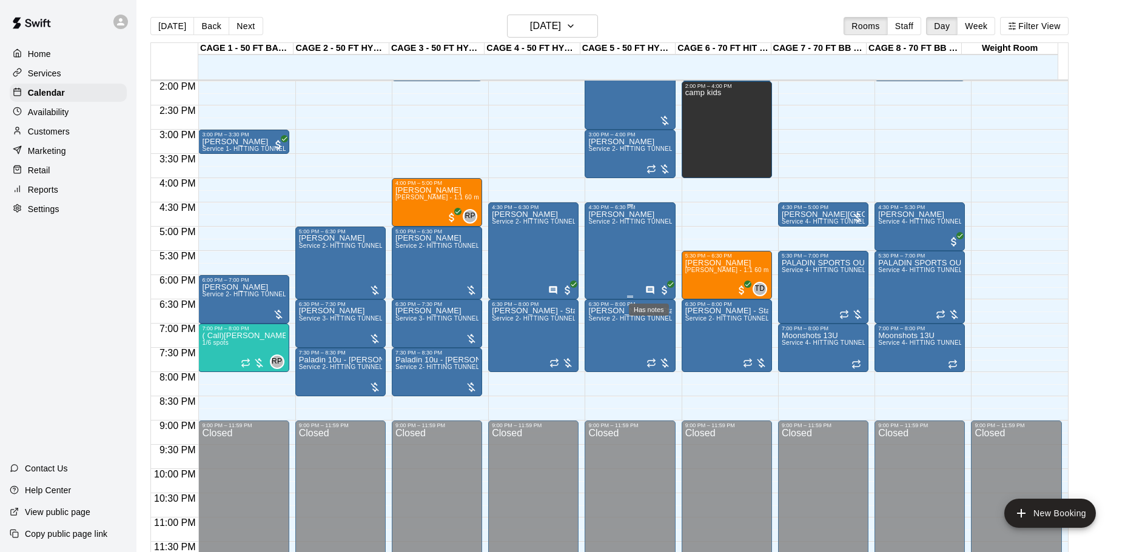
click at [648, 289] on icon "Has notes" at bounding box center [650, 291] width 10 height 10
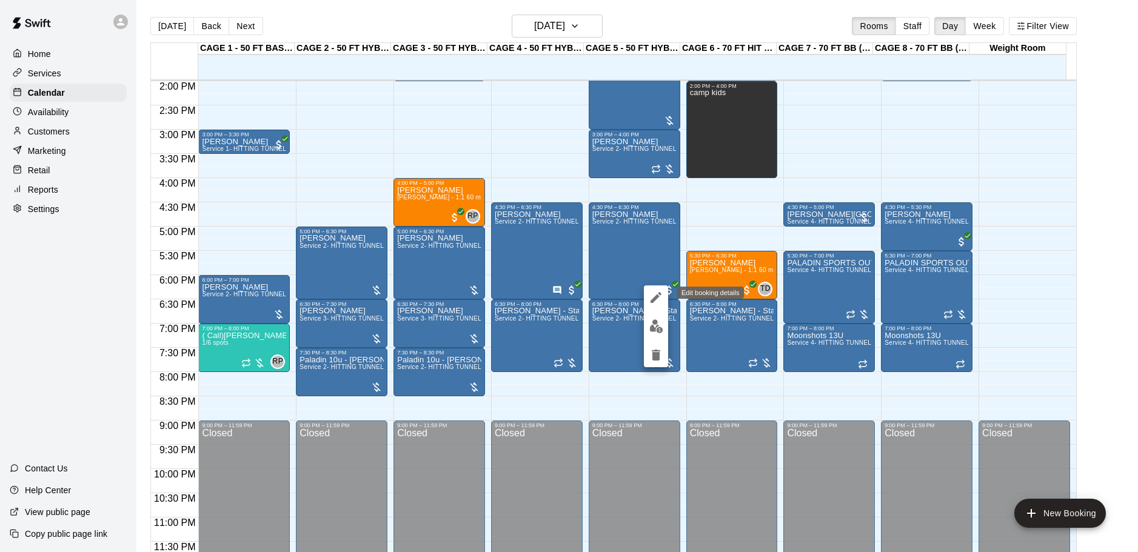
click at [662, 296] on icon "edit" at bounding box center [656, 297] width 15 height 15
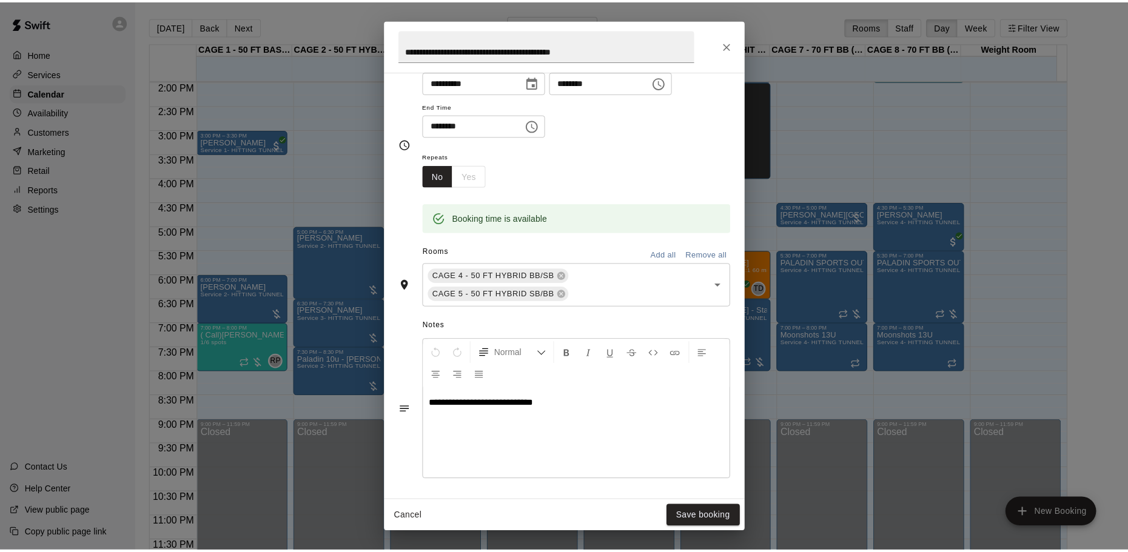
scroll to position [0, 0]
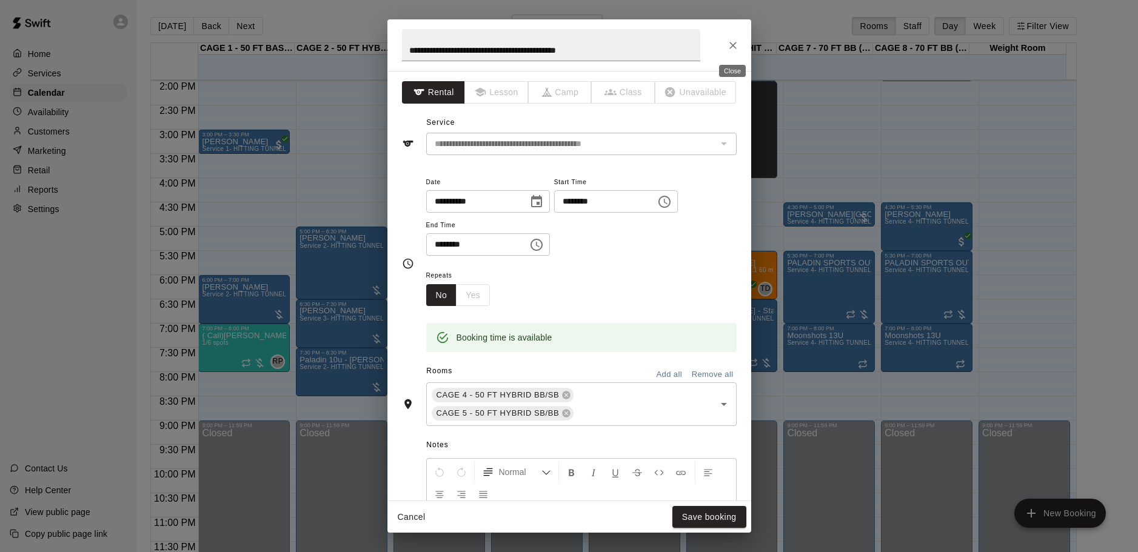
click at [742, 45] on button "Close" at bounding box center [733, 46] width 22 height 22
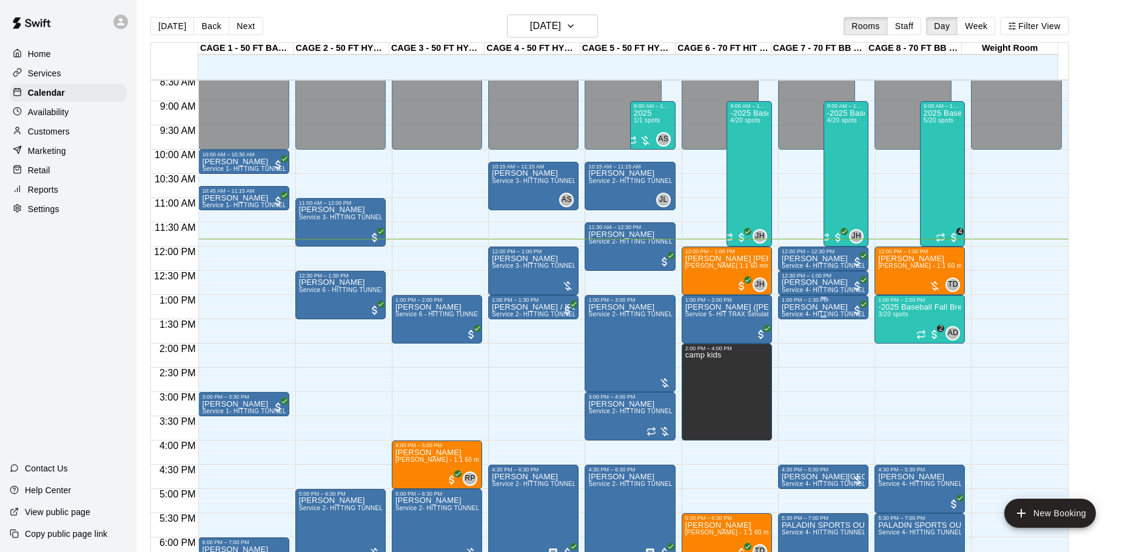
scroll to position [437, 0]
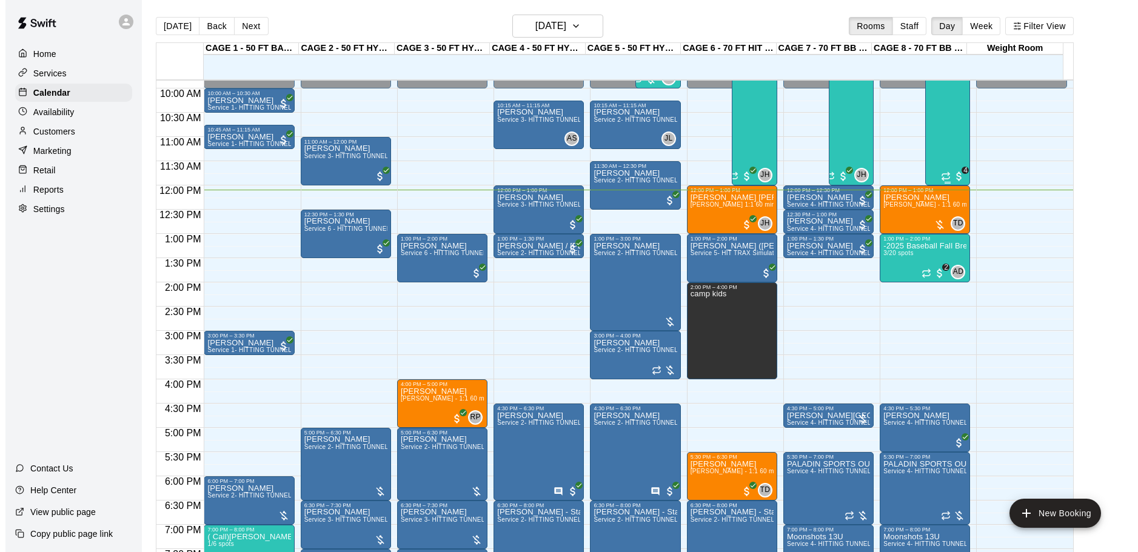
scroll to position [461, 0]
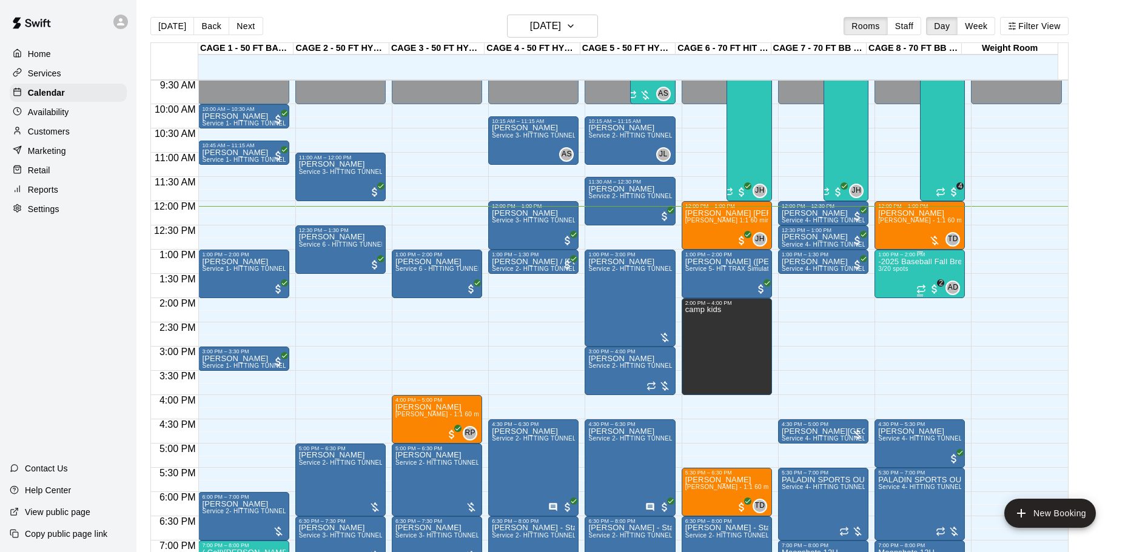
click at [883, 272] on span "3/20 spots" at bounding box center [893, 269] width 30 height 7
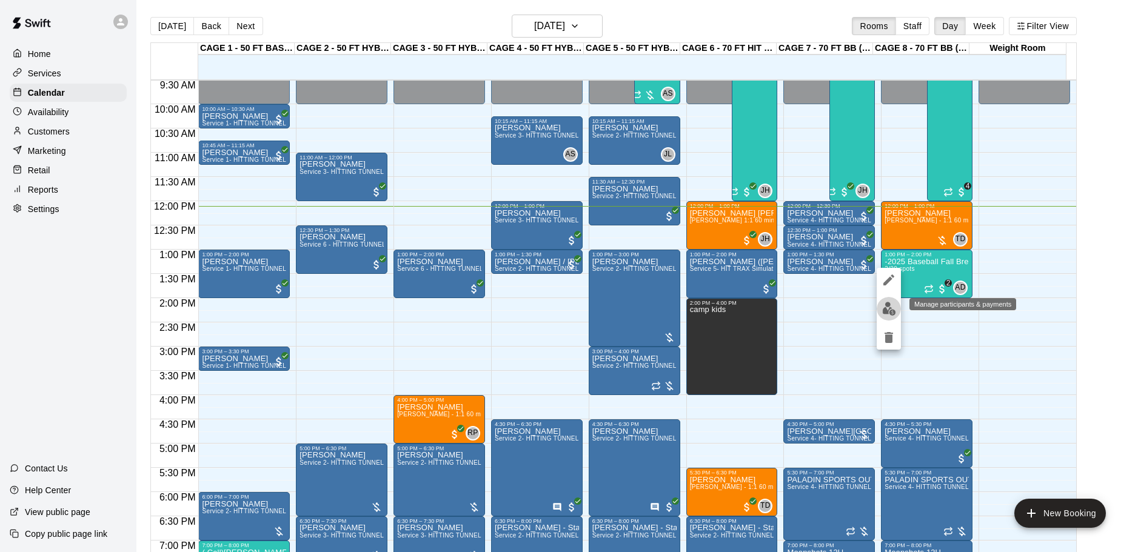
click at [892, 303] on img "edit" at bounding box center [889, 309] width 14 height 14
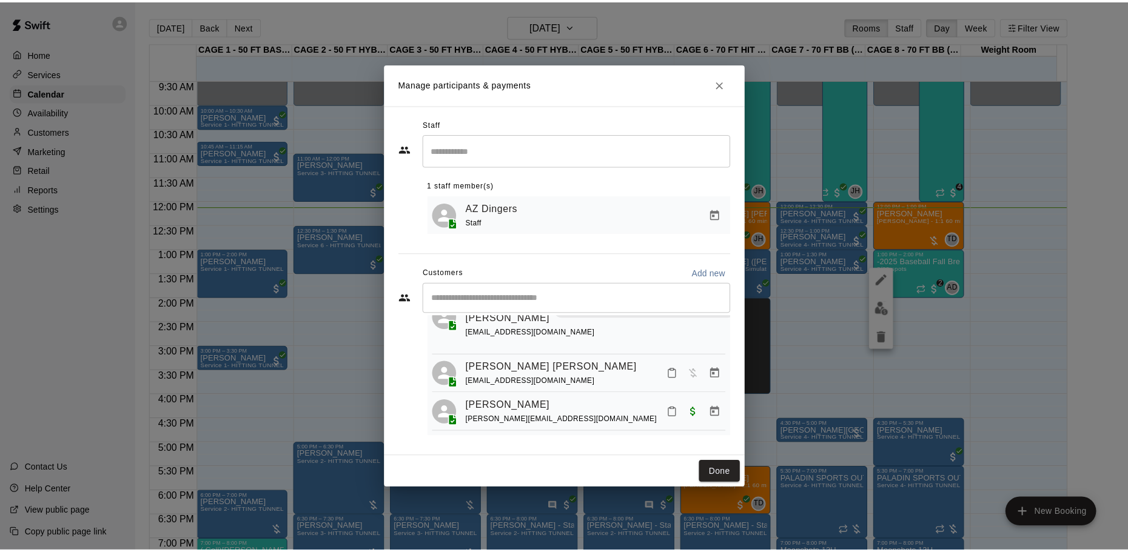
scroll to position [68, 0]
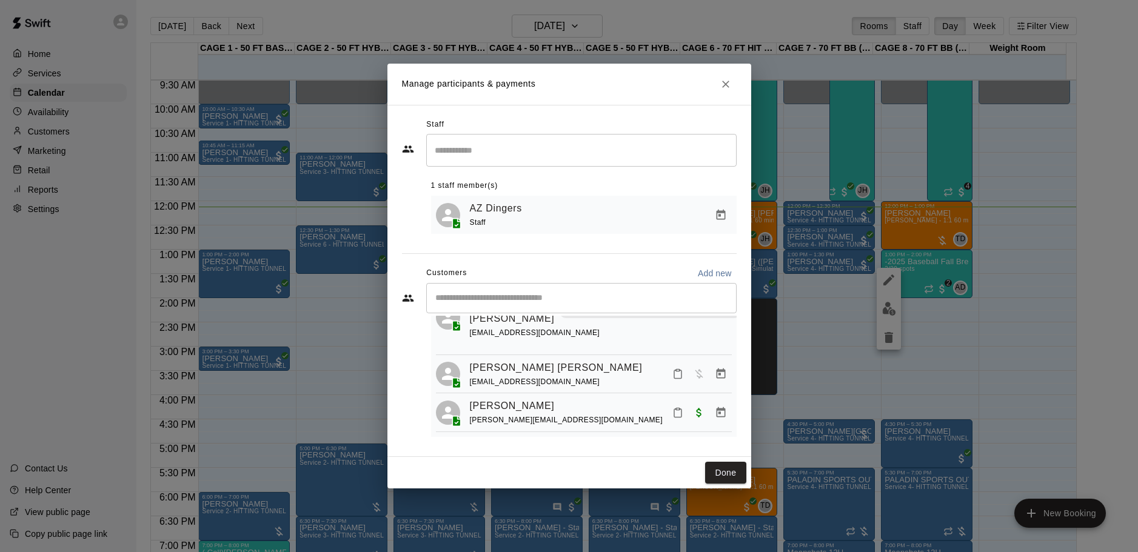
click at [721, 79] on icon "Close" at bounding box center [726, 84] width 12 height 12
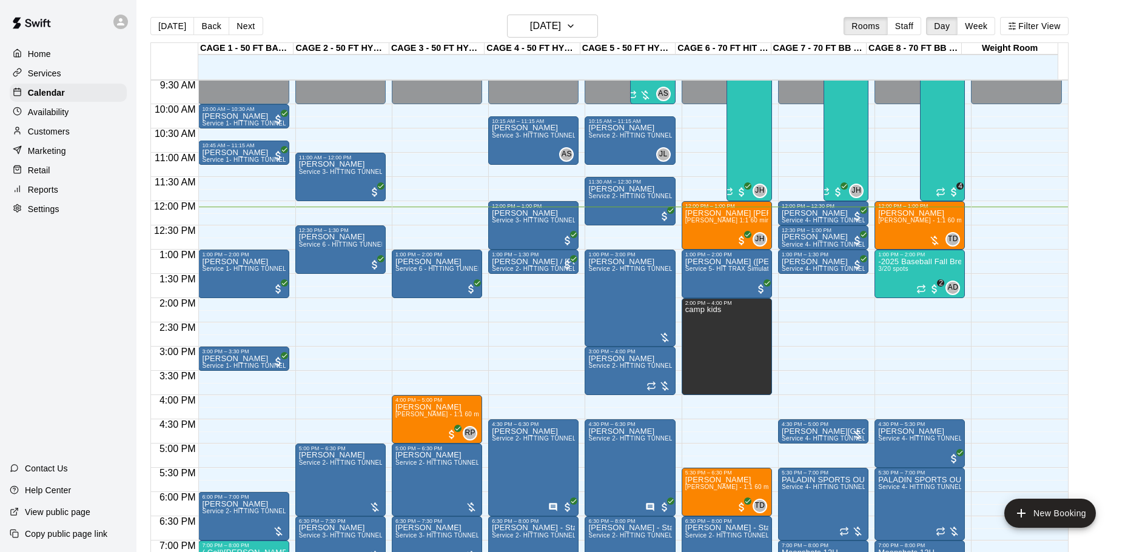
scroll to position [522, 0]
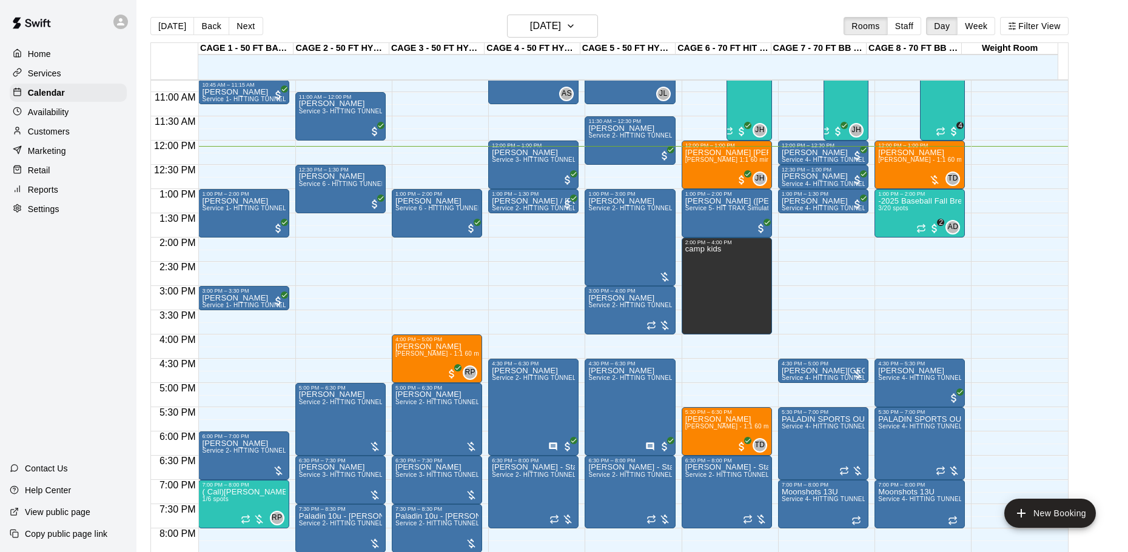
click at [233, 24] on button "Next" at bounding box center [246, 26] width 34 height 18
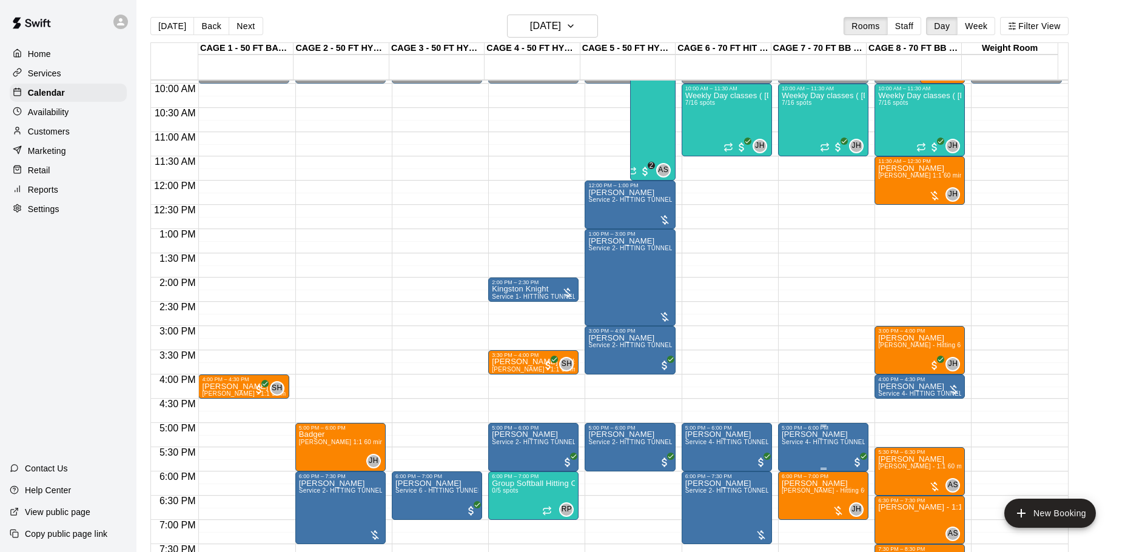
scroll to position [461, 0]
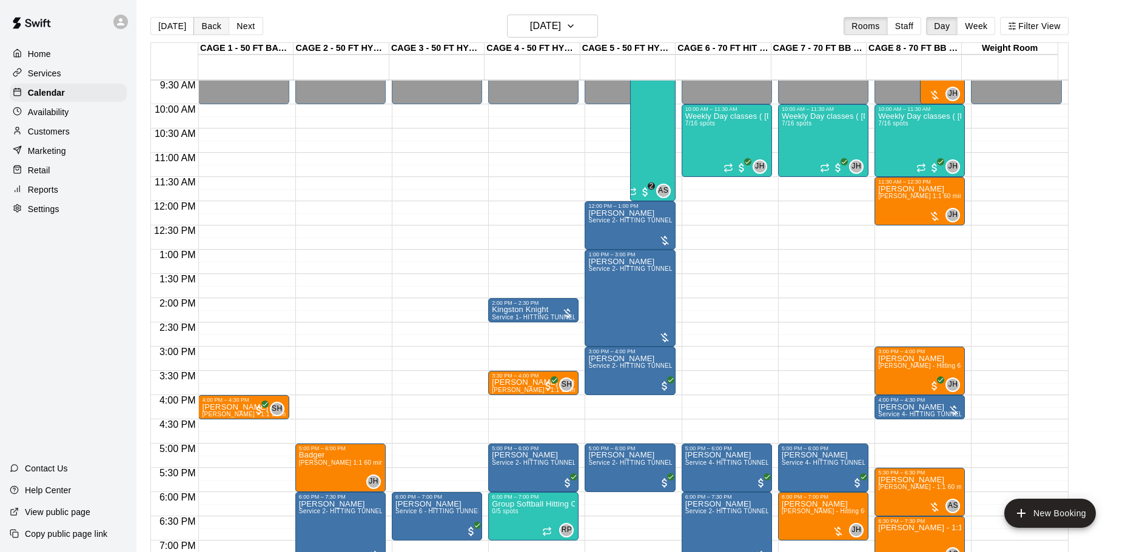
click at [215, 28] on button "Back" at bounding box center [211, 26] width 36 height 18
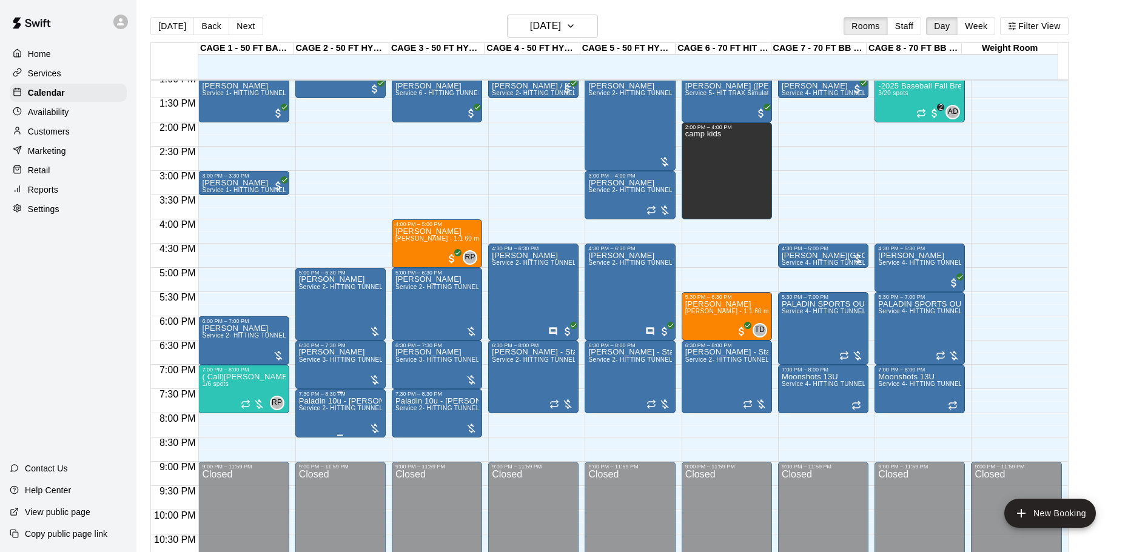
scroll to position [643, 0]
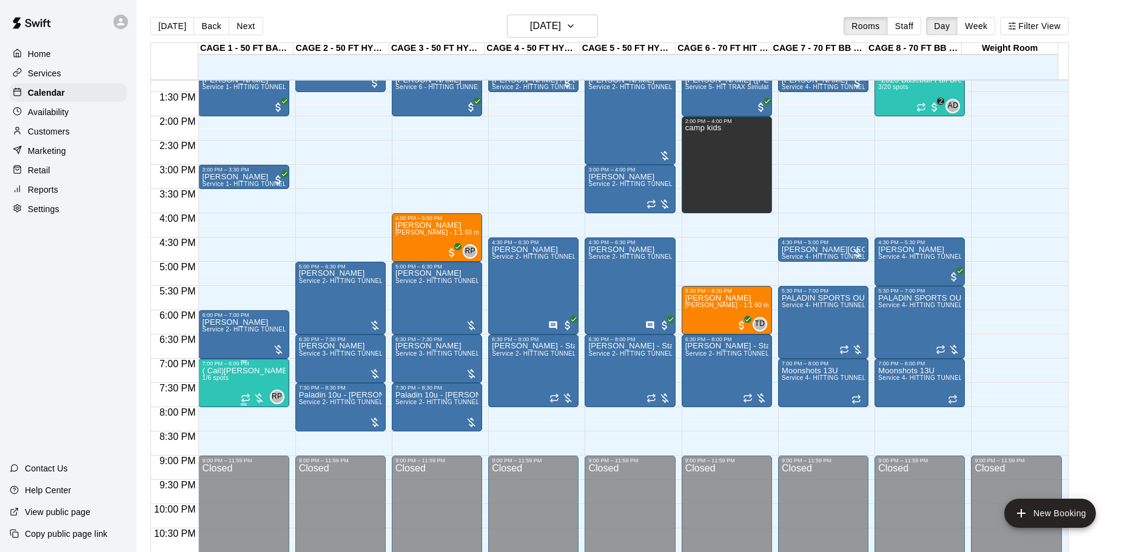
click at [258, 371] on p "( Call)[PERSON_NAME] -Softball pitching Group lesson" at bounding box center [243, 371] width 83 height 0
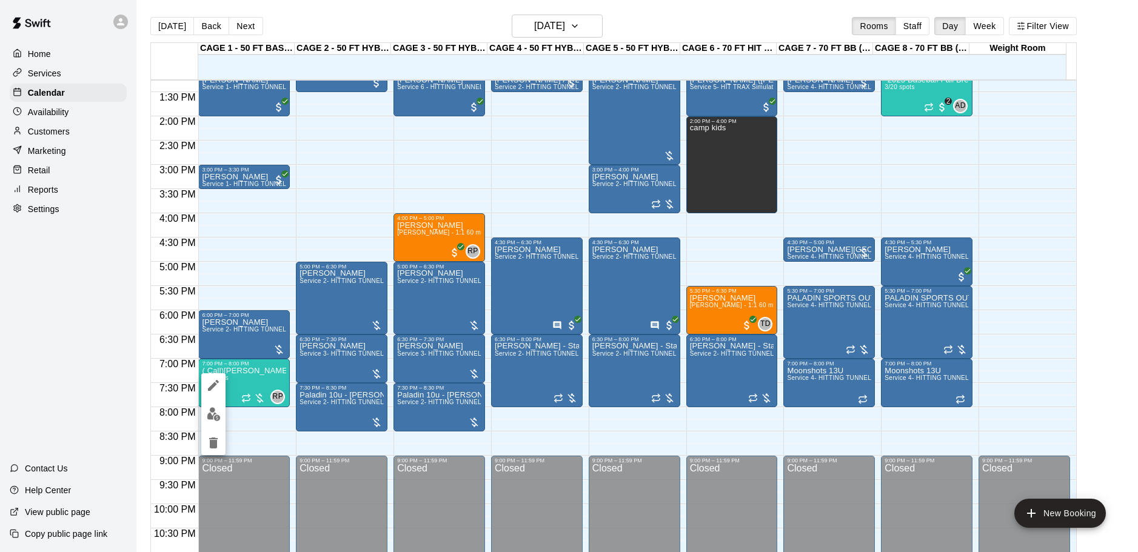
click at [210, 412] on img "edit" at bounding box center [214, 414] width 14 height 14
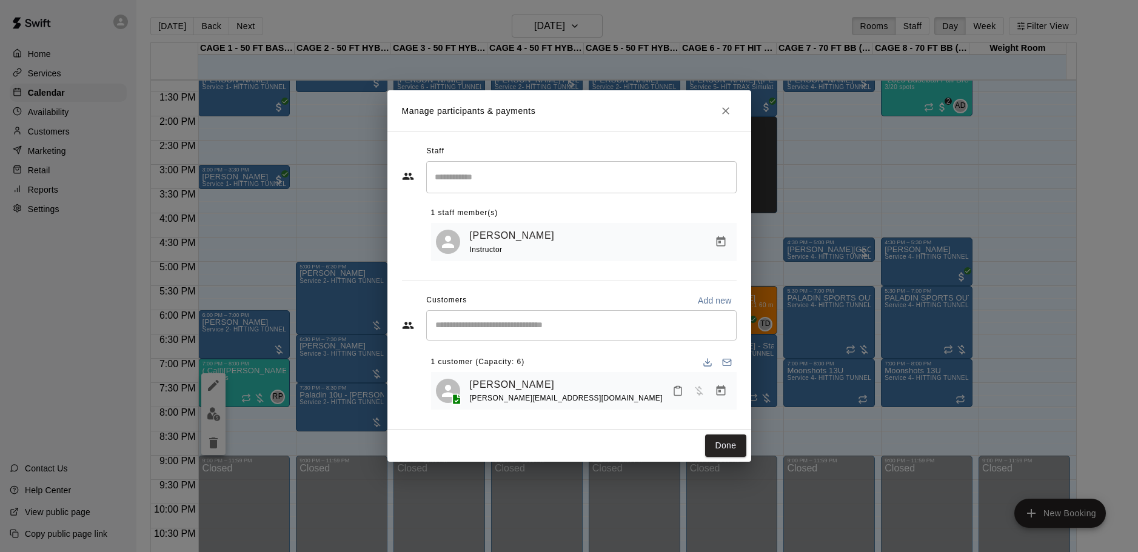
click at [726, 118] on button "Close" at bounding box center [726, 111] width 22 height 22
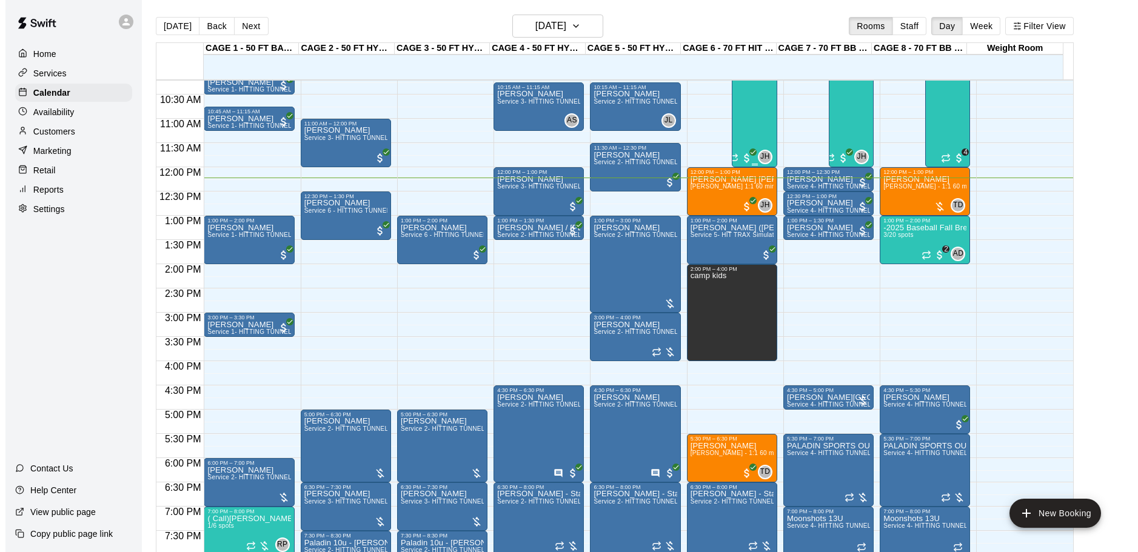
scroll to position [461, 0]
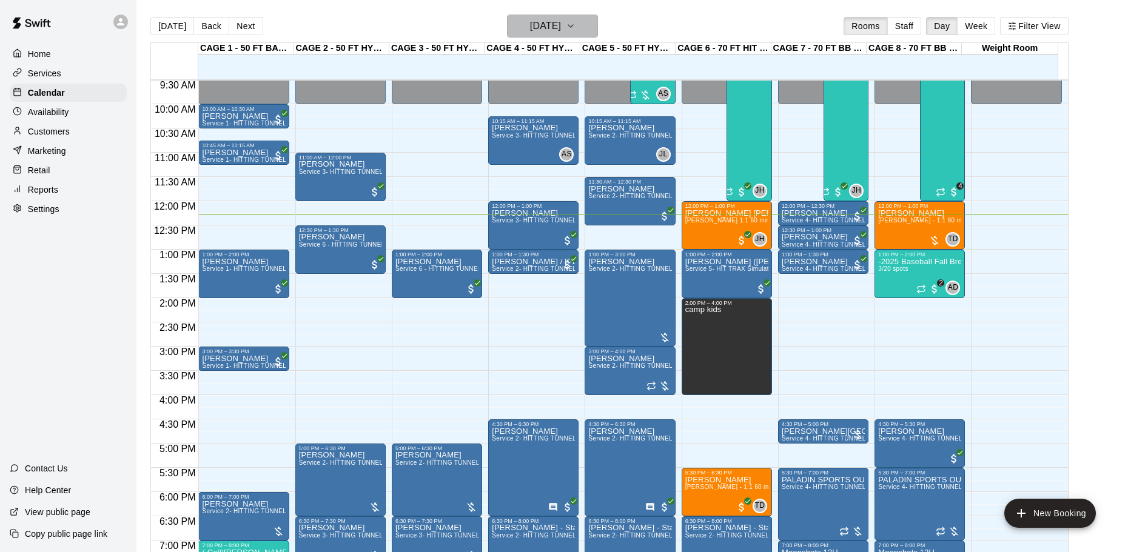
click at [543, 19] on h6 "[DATE]" at bounding box center [545, 26] width 31 height 17
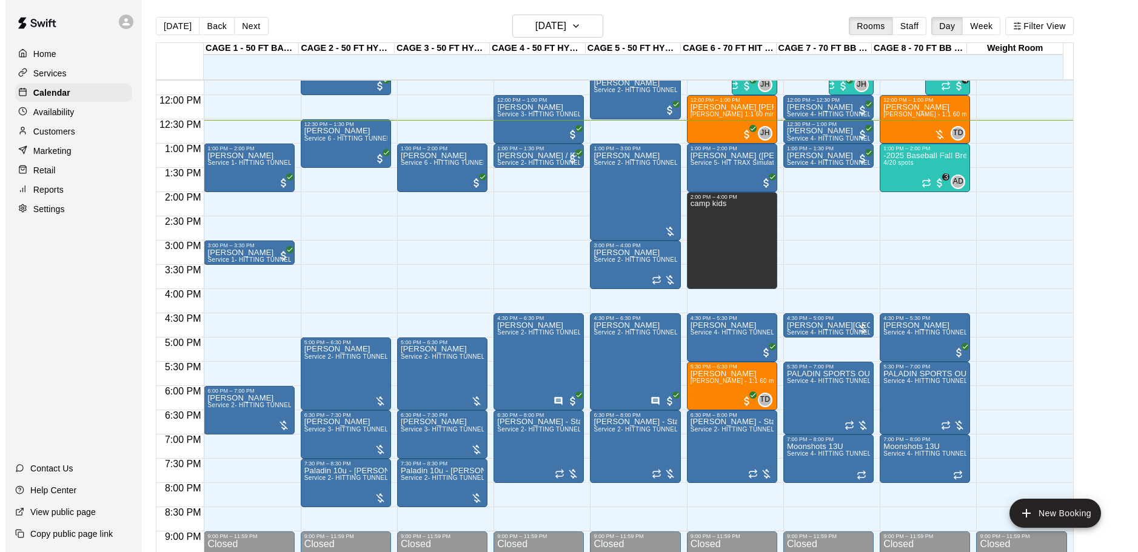
scroll to position [546, 0]
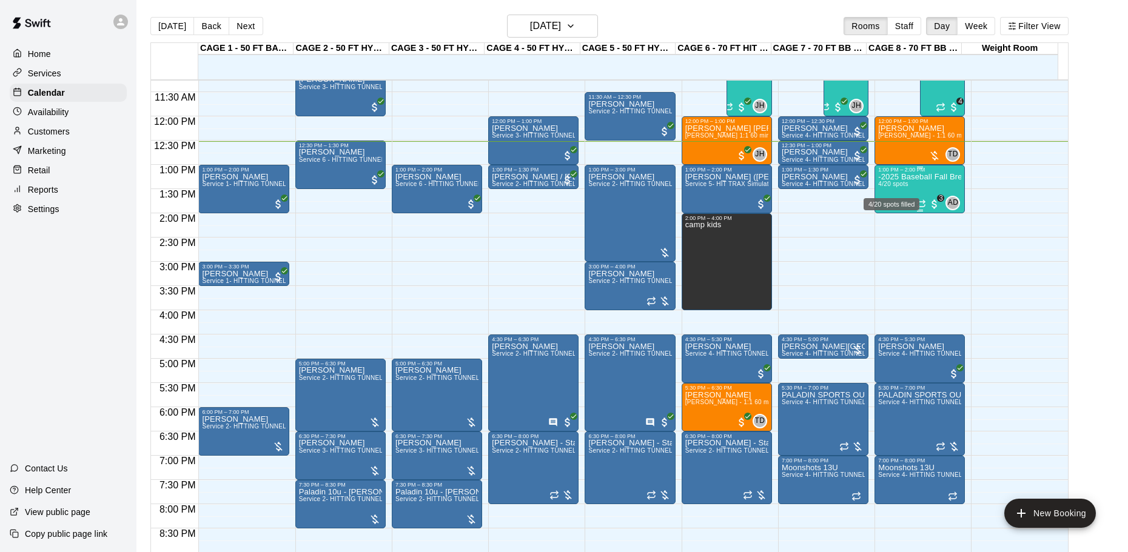
click at [884, 187] on span "4/20 spots" at bounding box center [893, 184] width 30 height 7
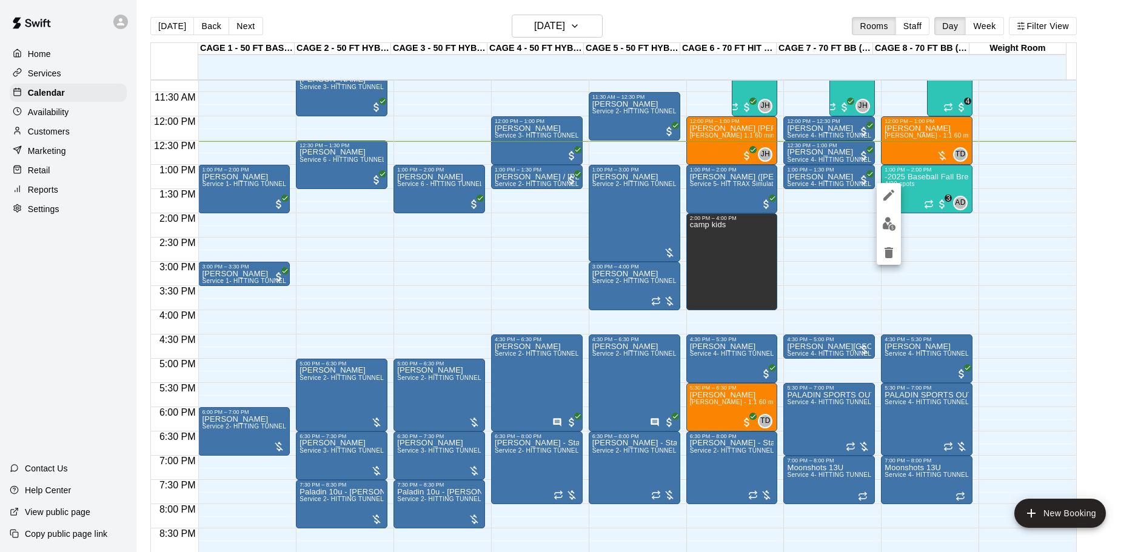
click at [880, 221] on button "edit" at bounding box center [889, 224] width 24 height 24
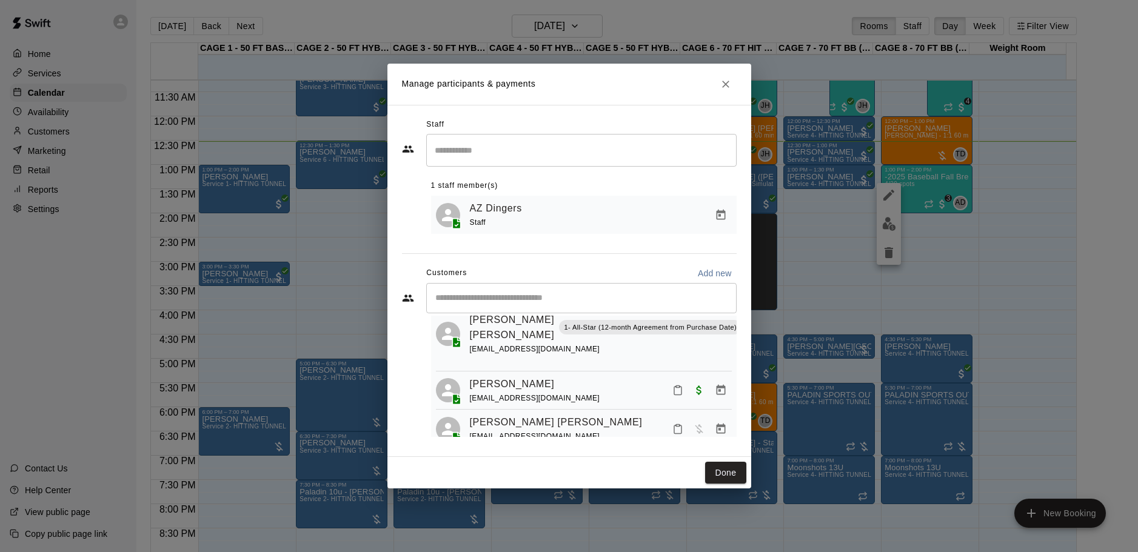
scroll to position [0, 0]
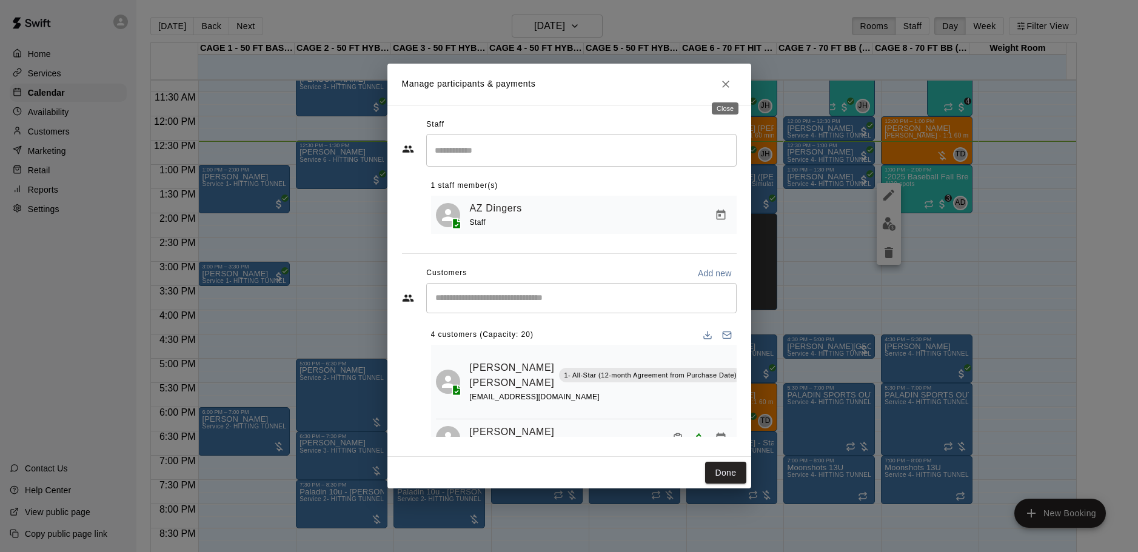
click at [726, 85] on icon "Close" at bounding box center [726, 84] width 12 height 12
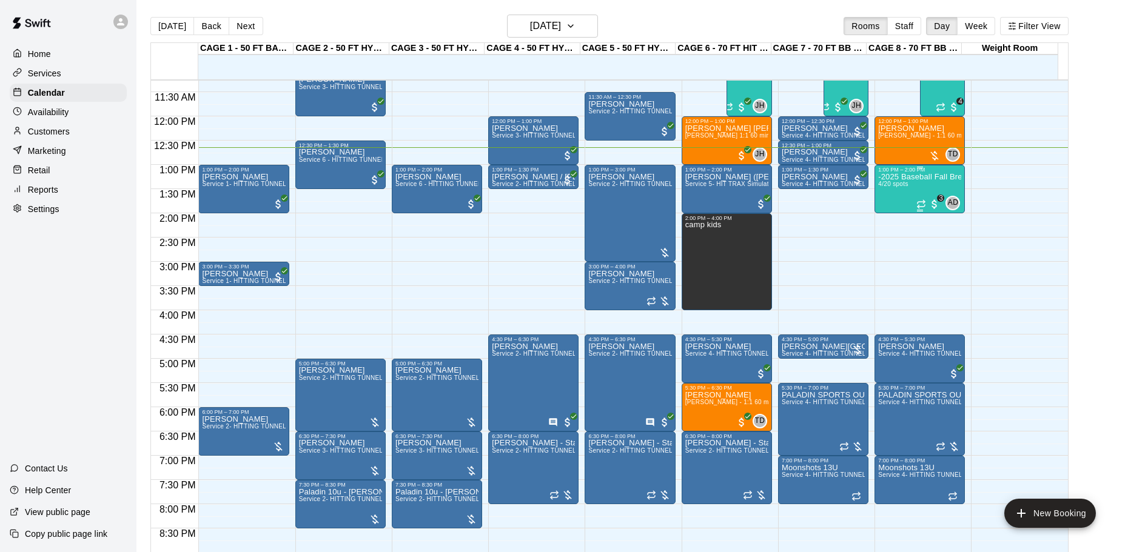
click at [923, 167] on div "1:00 PM – 2:00 PM -2025 Baseball Fall Break camp ( half day options ) 9am to 12…" at bounding box center [919, 189] width 90 height 49
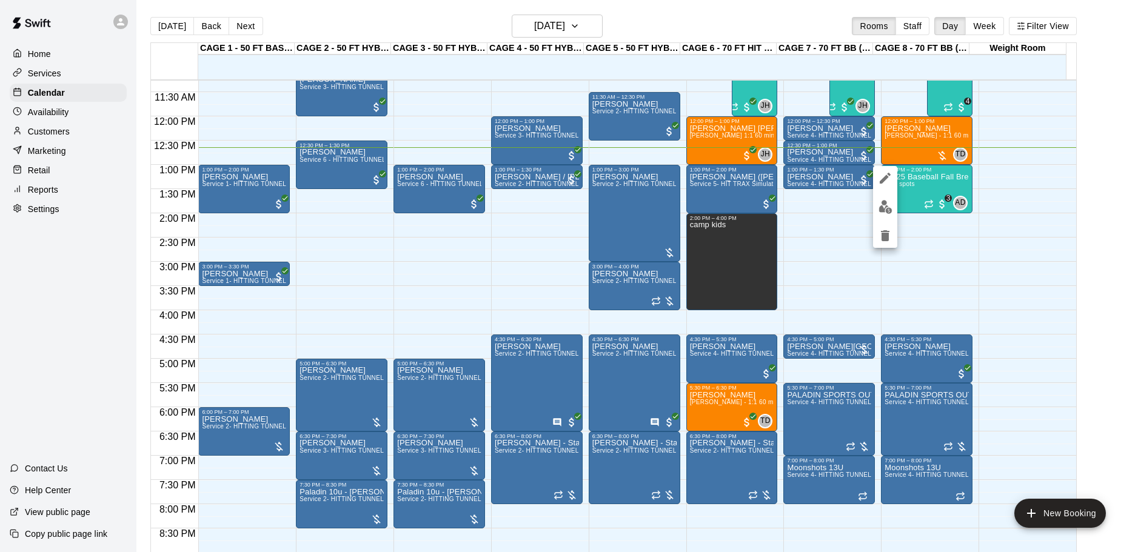
click at [886, 194] on div at bounding box center [885, 207] width 24 height 82
click at [886, 196] on button "edit" at bounding box center [885, 207] width 24 height 24
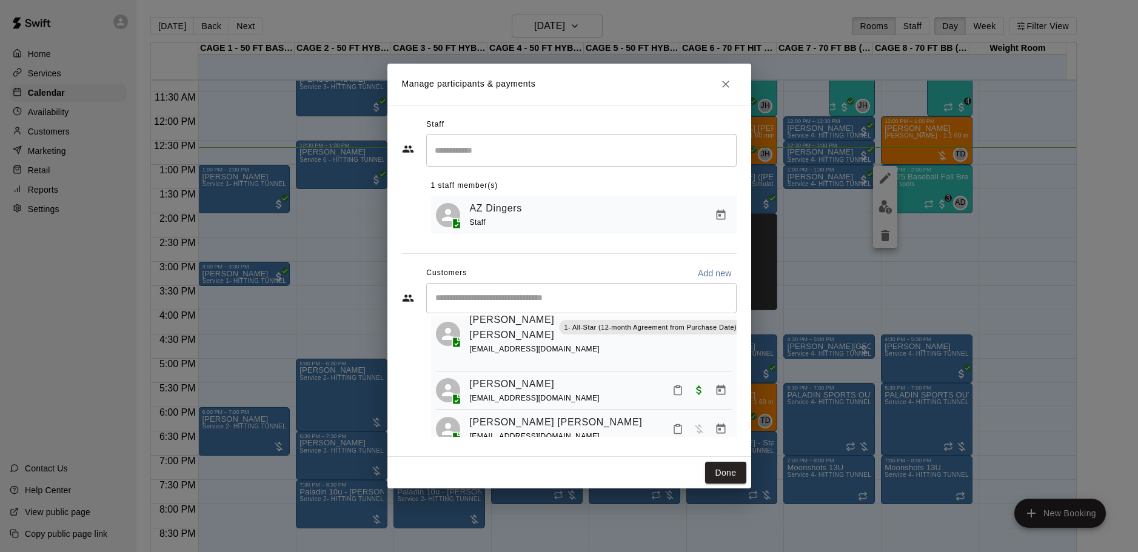
scroll to position [109, 0]
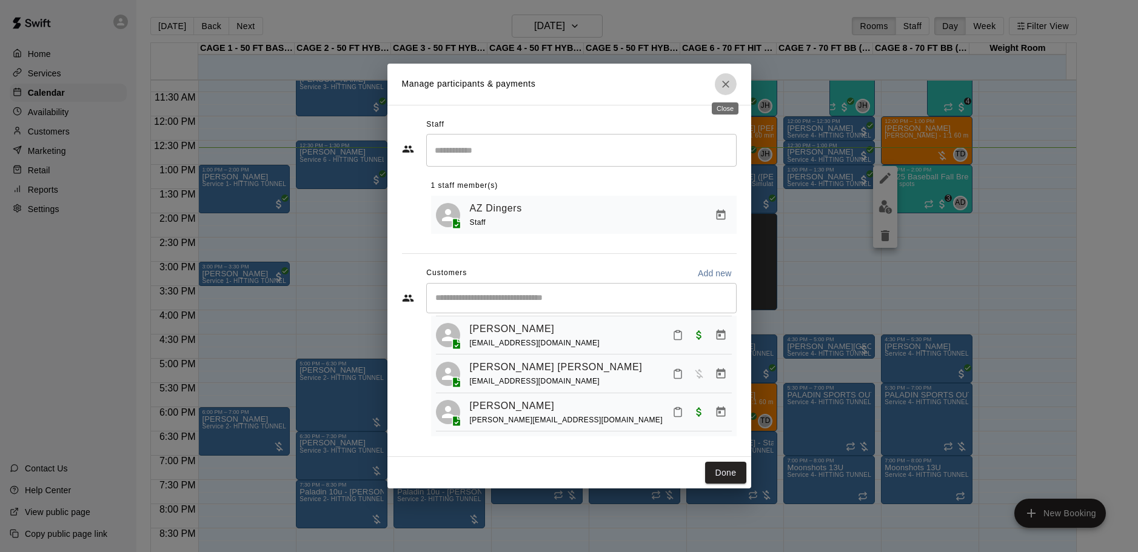
click at [728, 76] on button "Close" at bounding box center [726, 84] width 22 height 22
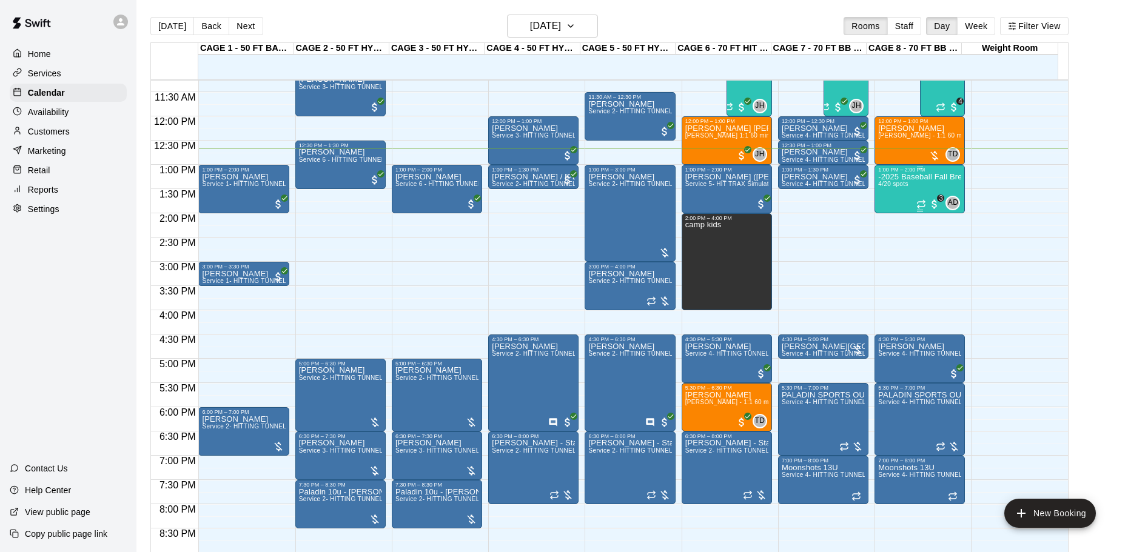
click at [928, 177] on p "-2025 Baseball Fall Break camp ( half day options ) 9am to 12:00 or 1:00 to 4:0…" at bounding box center [919, 177] width 83 height 0
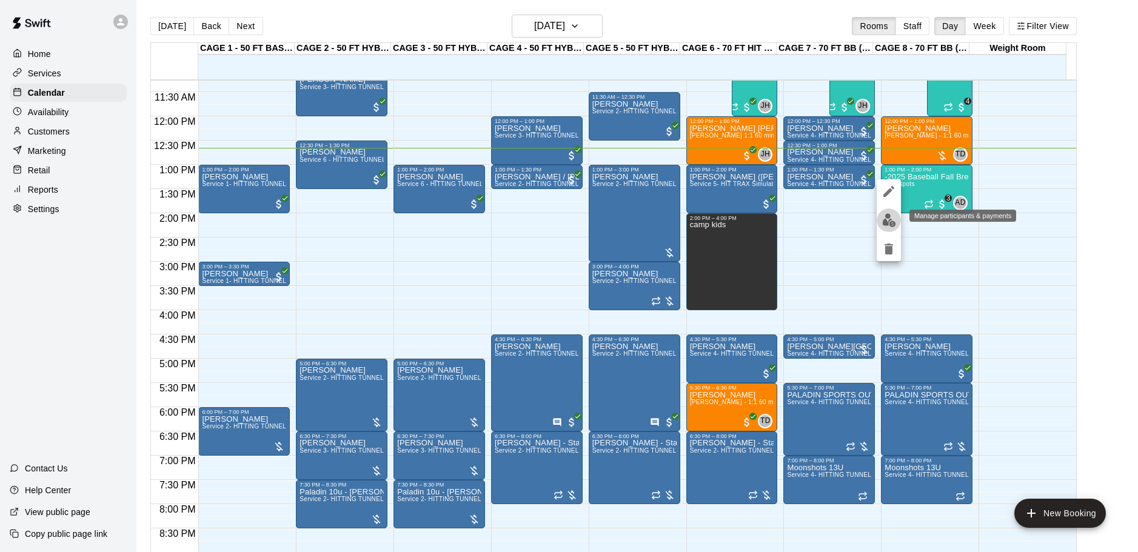
click at [886, 213] on img "edit" at bounding box center [889, 220] width 14 height 14
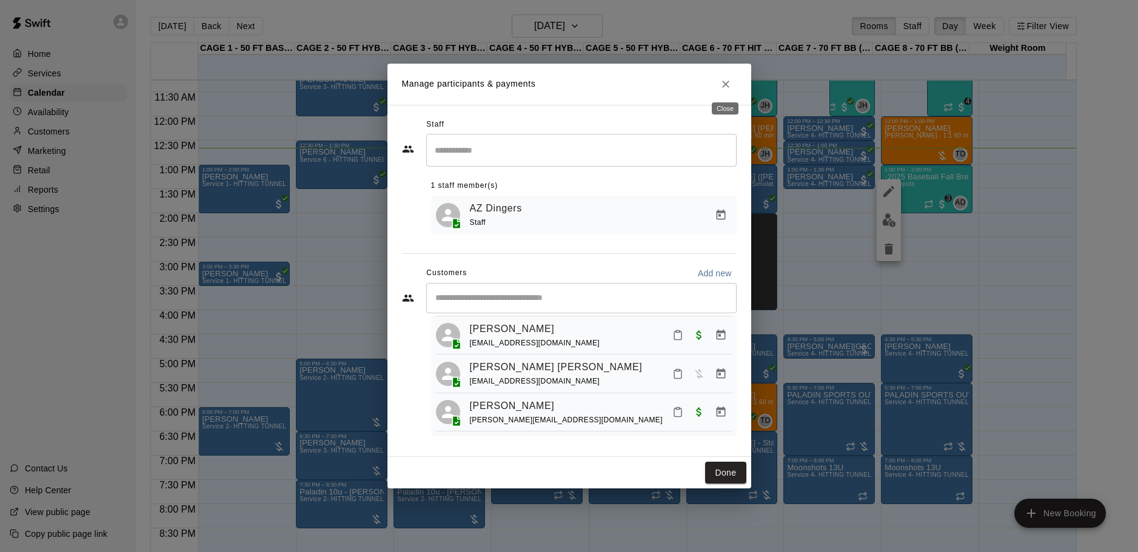
click at [722, 79] on icon "Close" at bounding box center [726, 84] width 12 height 12
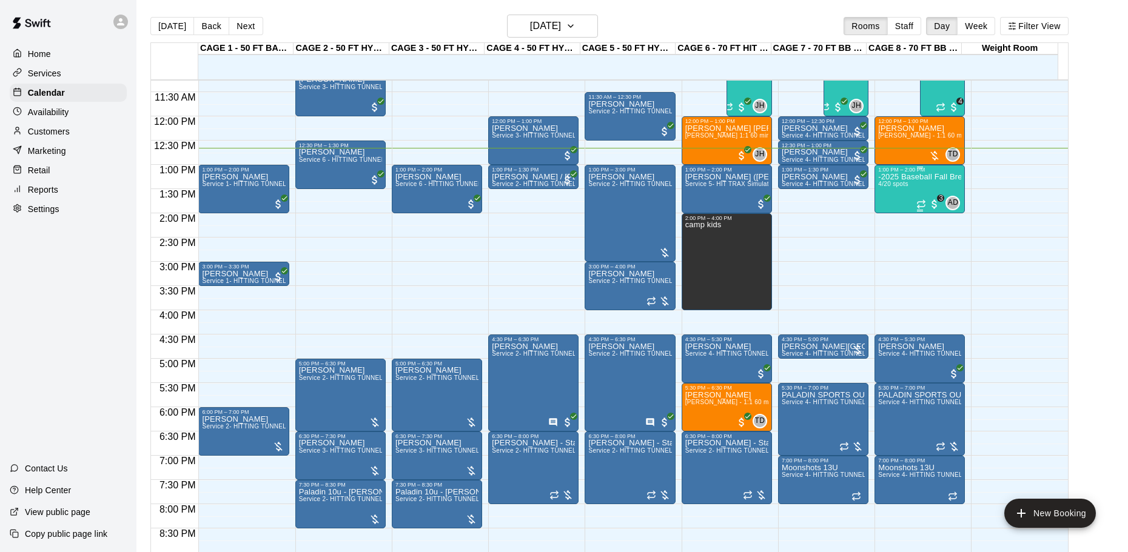
click at [887, 177] on p "-2025 Baseball Fall Break camp ( half day options ) 9am to 12:00 or 1:00 to 4:0…" at bounding box center [919, 177] width 83 height 0
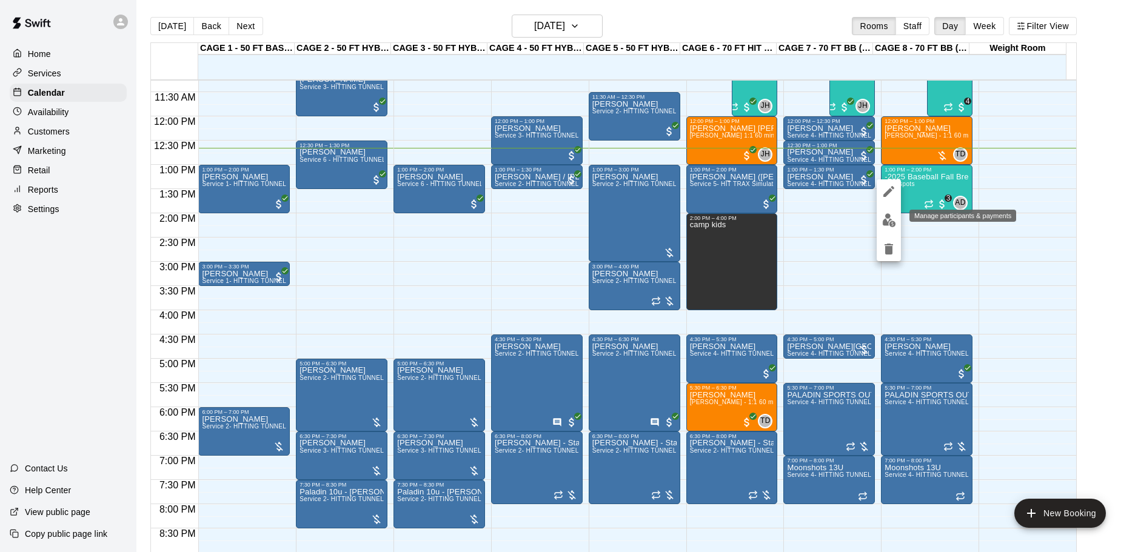
click at [880, 212] on button "edit" at bounding box center [889, 221] width 24 height 24
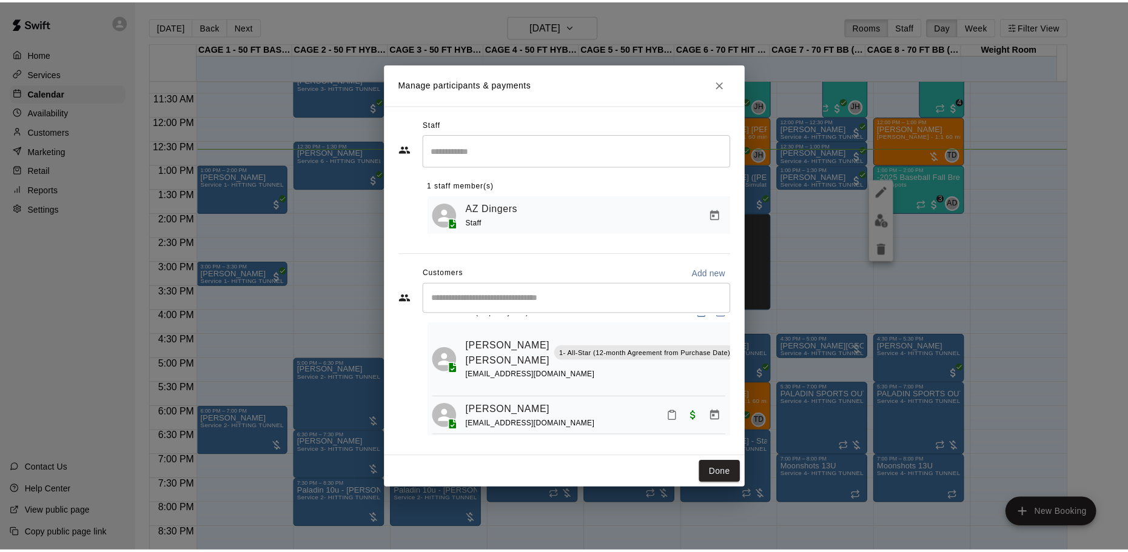
scroll to position [0, 0]
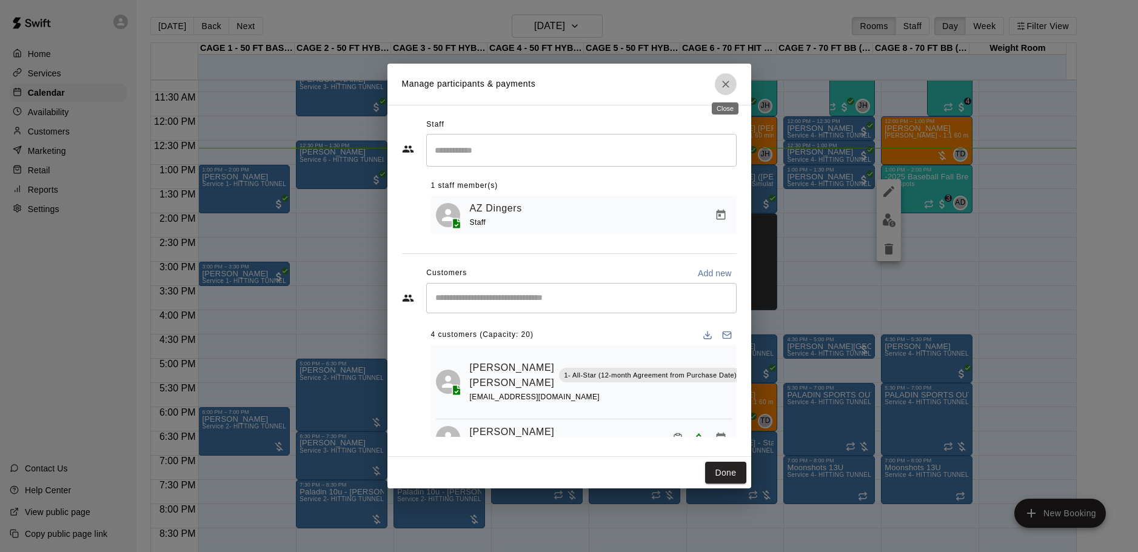
click at [729, 85] on icon "Close" at bounding box center [726, 84] width 12 height 12
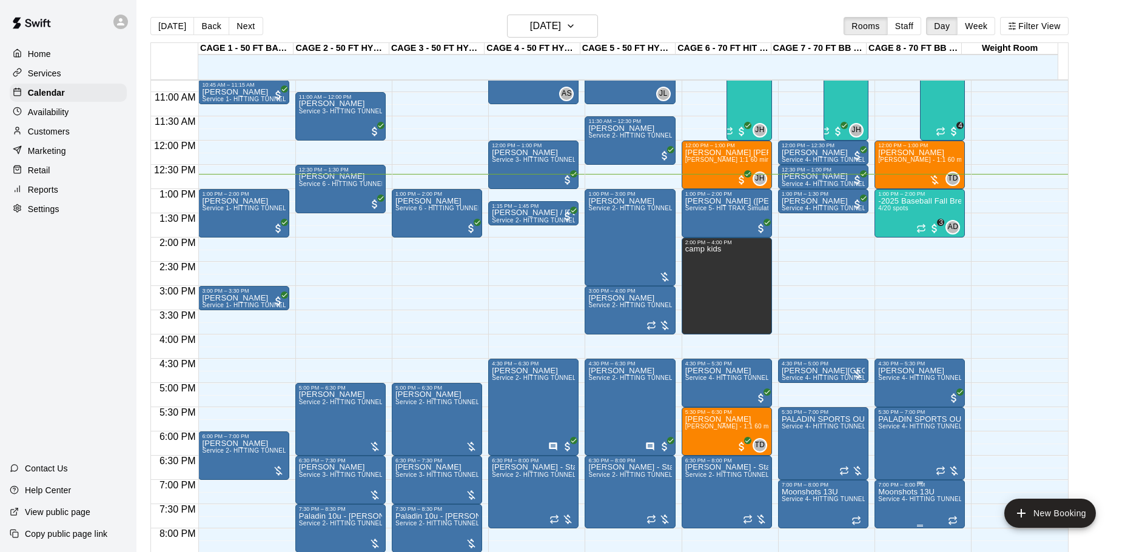
scroll to position [515, 0]
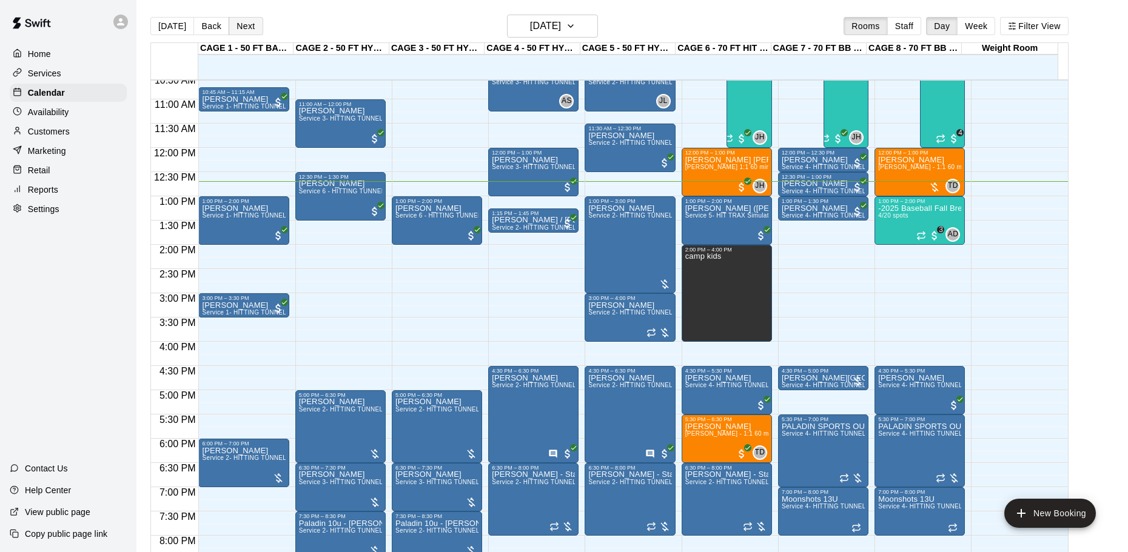
click at [246, 30] on button "Next" at bounding box center [246, 26] width 34 height 18
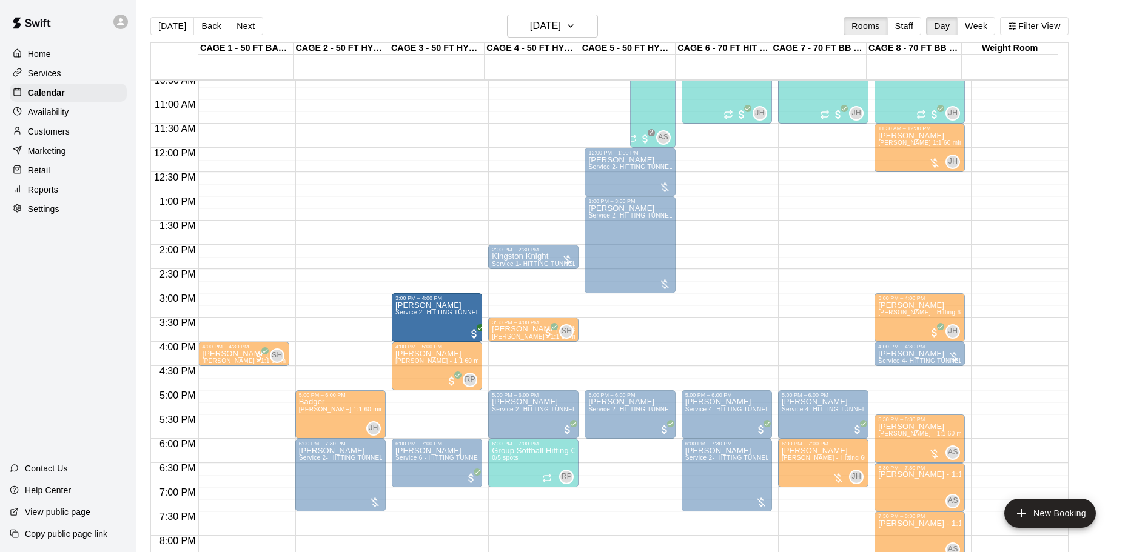
drag, startPoint x: 631, startPoint y: 309, endPoint x: 473, endPoint y: 319, distance: 158.6
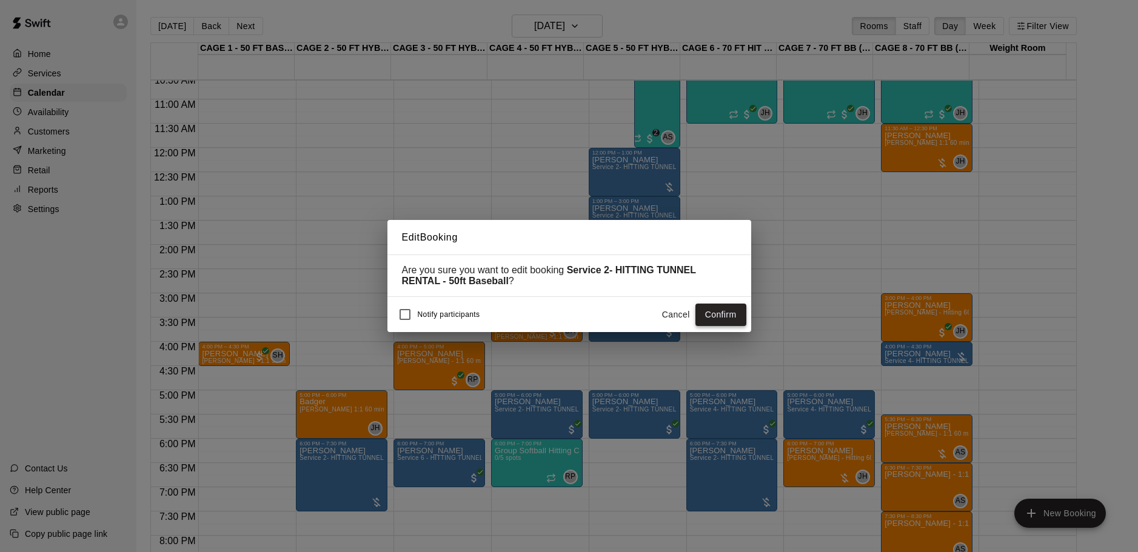
click at [714, 307] on button "Confirm" at bounding box center [720, 315] width 51 height 22
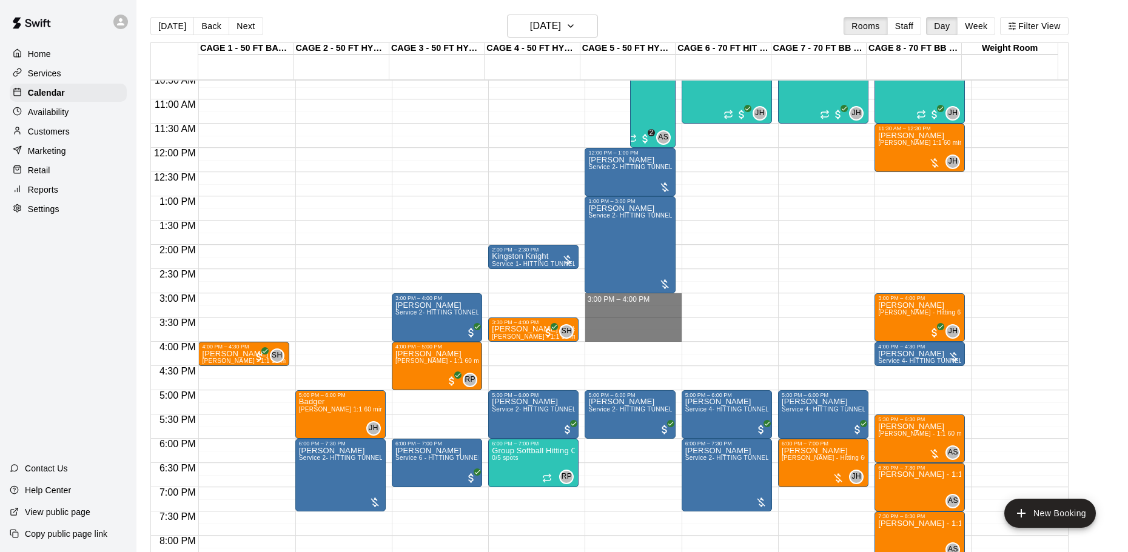
drag, startPoint x: 606, startPoint y: 296, endPoint x: 620, endPoint y: 331, distance: 37.3
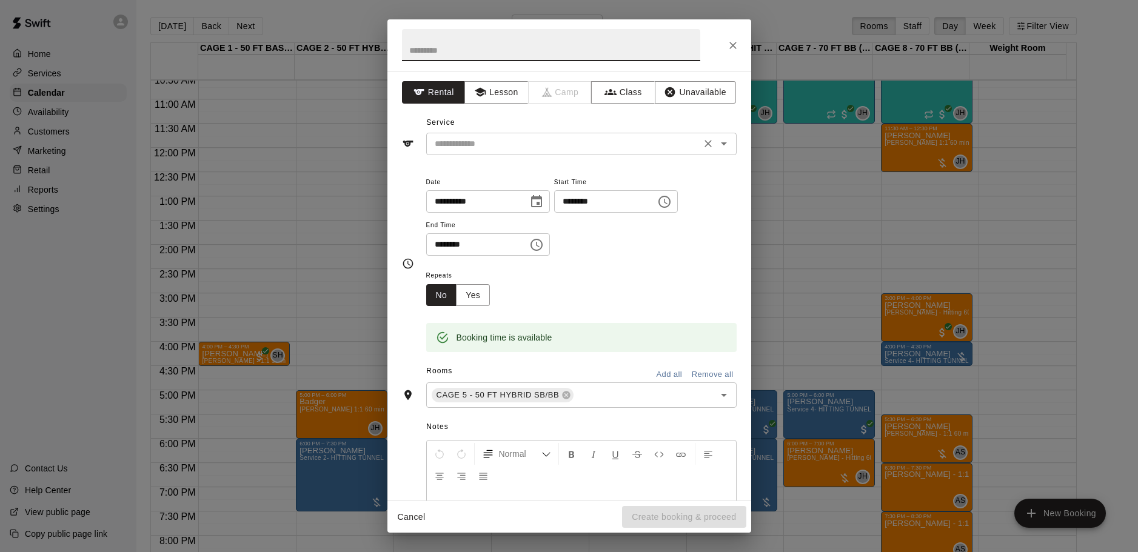
click at [671, 139] on input "text" at bounding box center [563, 143] width 267 height 15
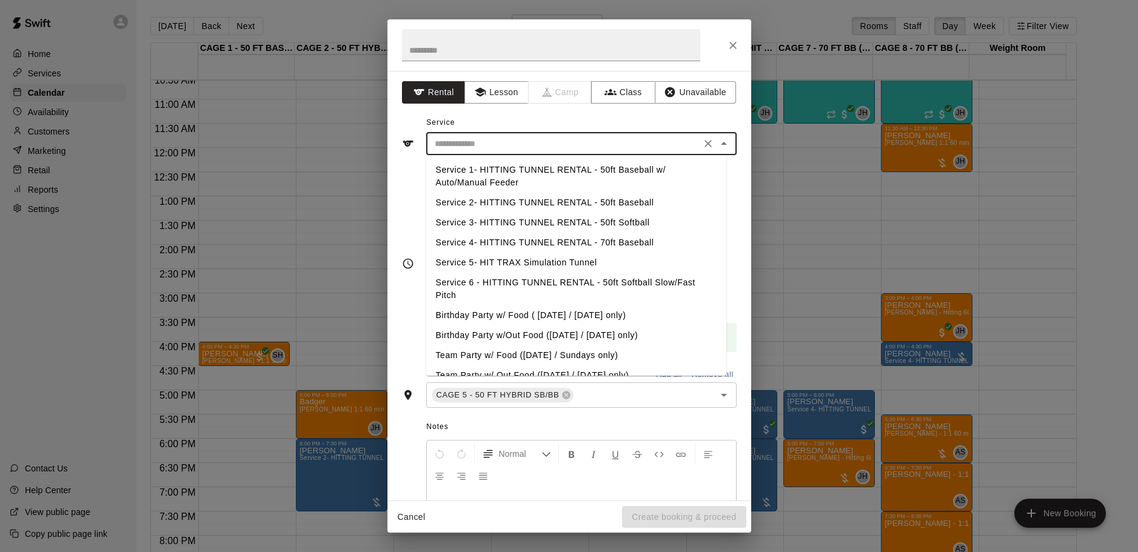
click at [662, 217] on li "Service 3- HITTING TUNNEL RENTAL - 50ft Softball" at bounding box center [576, 223] width 300 height 20
type input "**********"
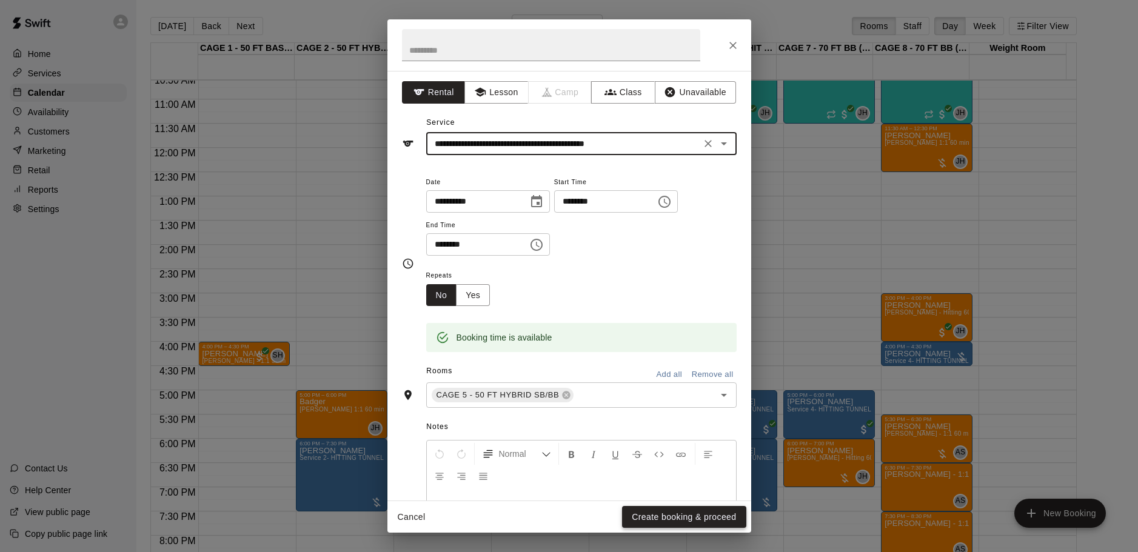
click at [709, 511] on button "Create booking & proceed" at bounding box center [684, 517] width 124 height 22
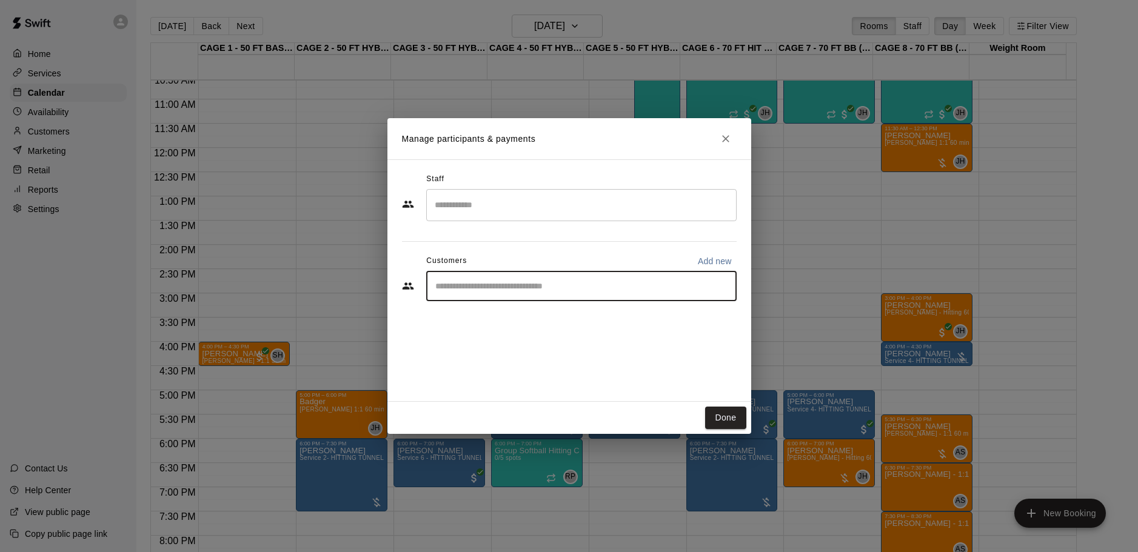
click at [575, 281] on input "Start typing to search customers..." at bounding box center [582, 286] width 300 height 12
type input "********"
click at [574, 331] on div "Tom Siebert coachtomsiebert@gmail.com" at bounding box center [593, 321] width 267 height 26
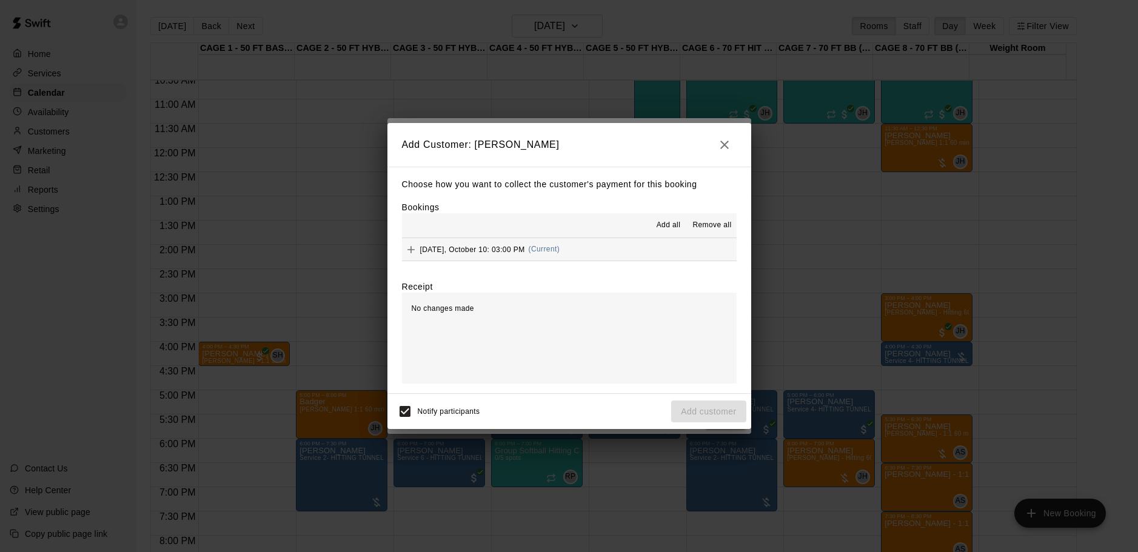
click at [668, 229] on span "Add all" at bounding box center [669, 225] width 24 height 12
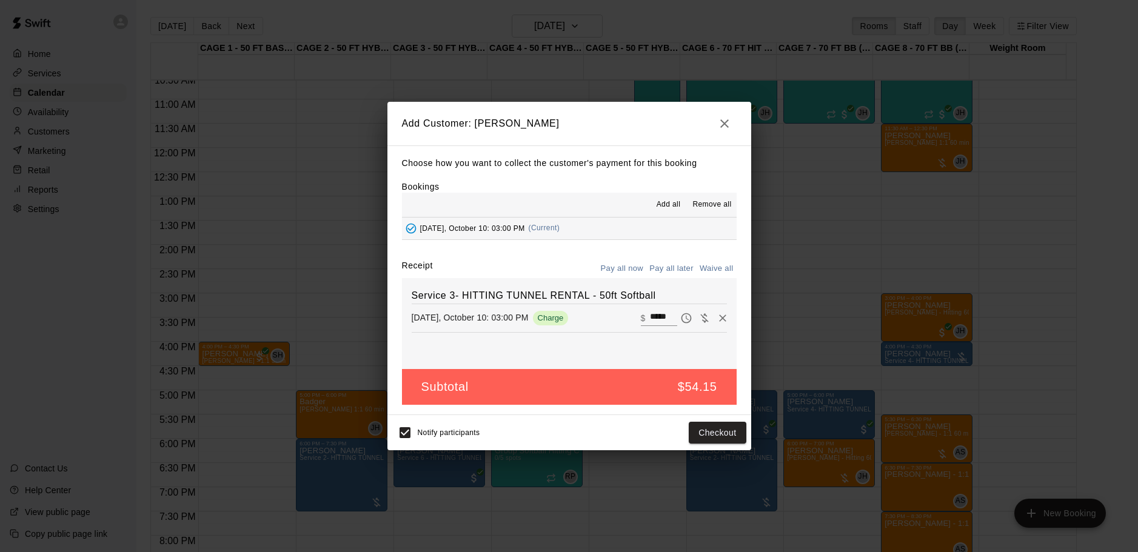
click at [672, 257] on div "Choose how you want to collect the customer's payment for this booking Bookings…" at bounding box center [569, 281] width 364 height 270
click at [672, 260] on button "Pay all later" at bounding box center [671, 269] width 50 height 19
click at [734, 441] on button "Add customer" at bounding box center [708, 433] width 75 height 22
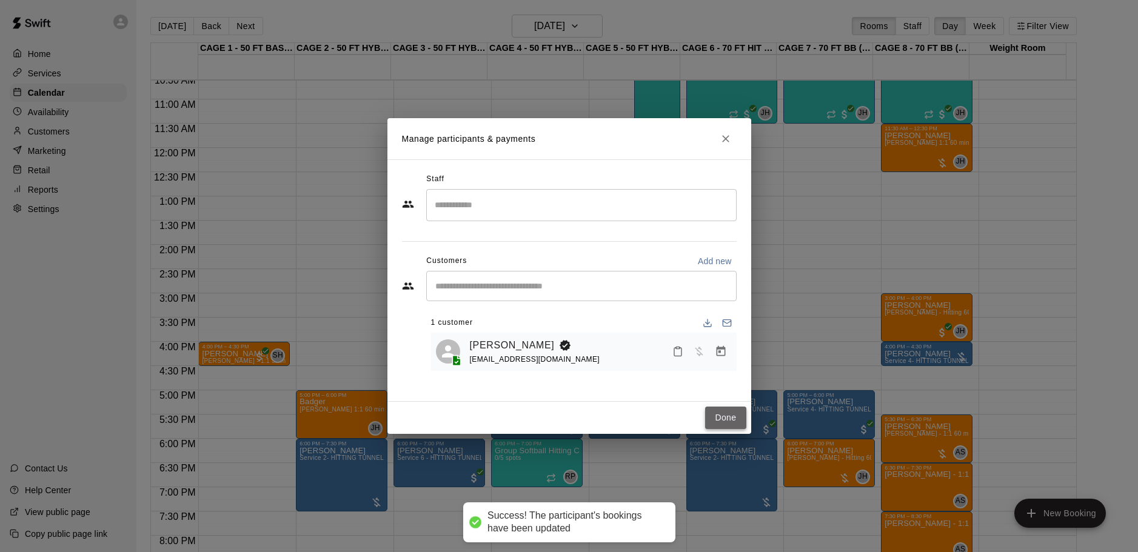
click at [729, 427] on button "Done" at bounding box center [725, 418] width 41 height 22
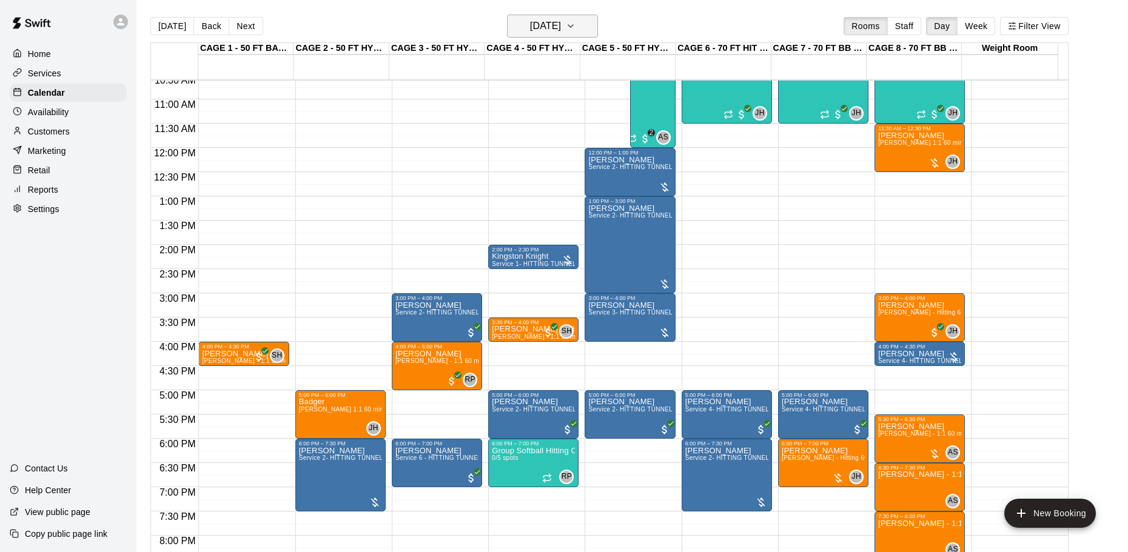
click at [543, 21] on h6 "[DATE]" at bounding box center [545, 26] width 31 height 17
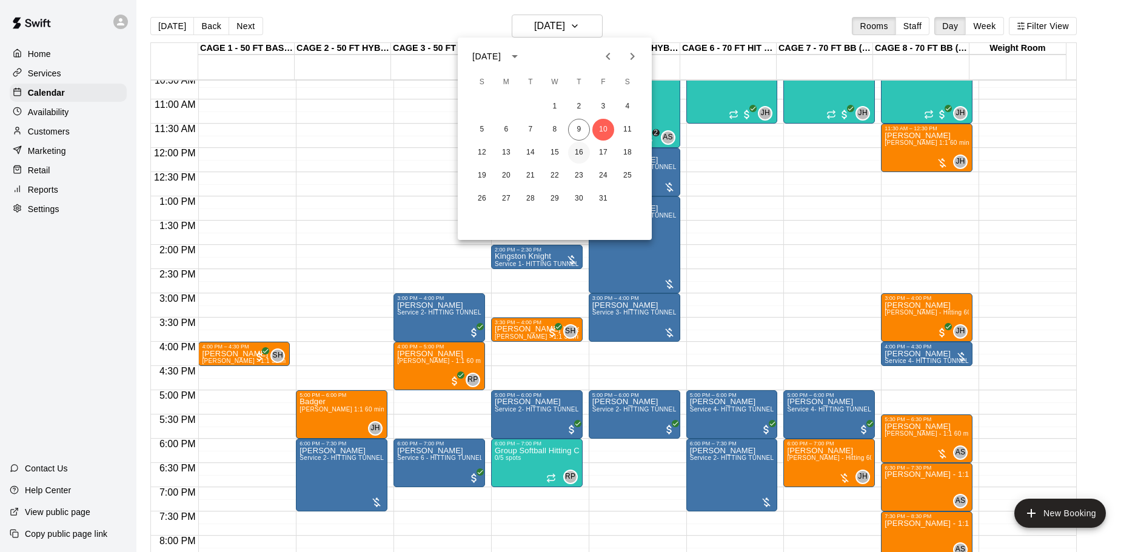
click at [577, 150] on button "16" at bounding box center [579, 153] width 22 height 22
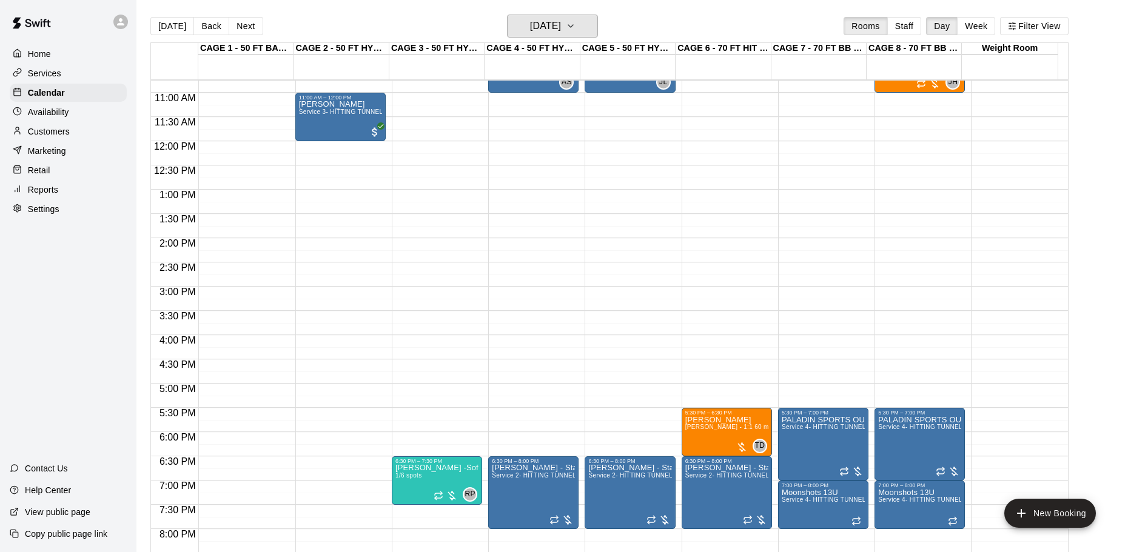
scroll to position [575, 0]
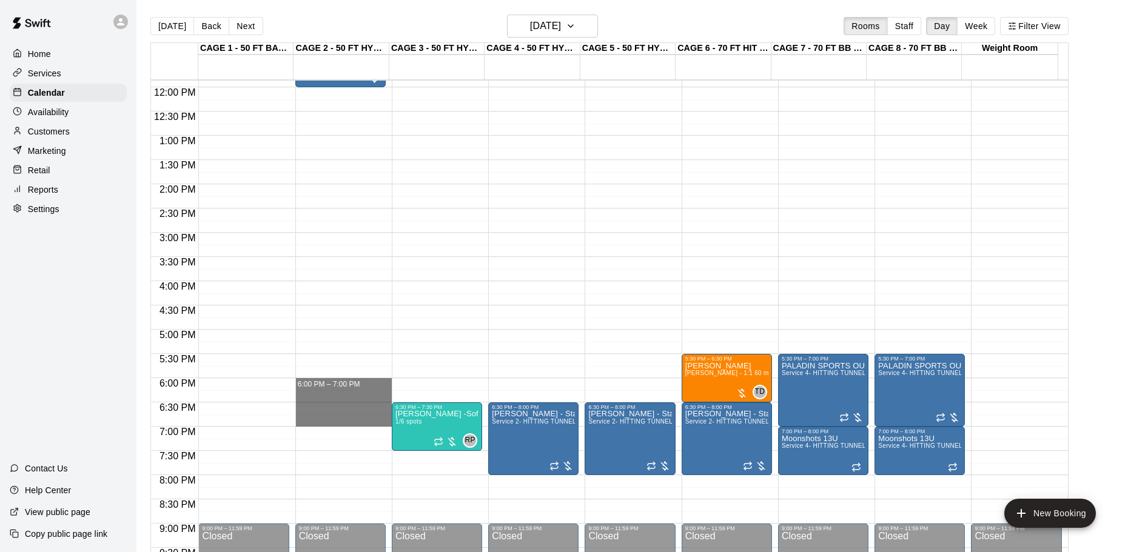
drag, startPoint x: 347, startPoint y: 380, endPoint x: 353, endPoint y: 420, distance: 40.4
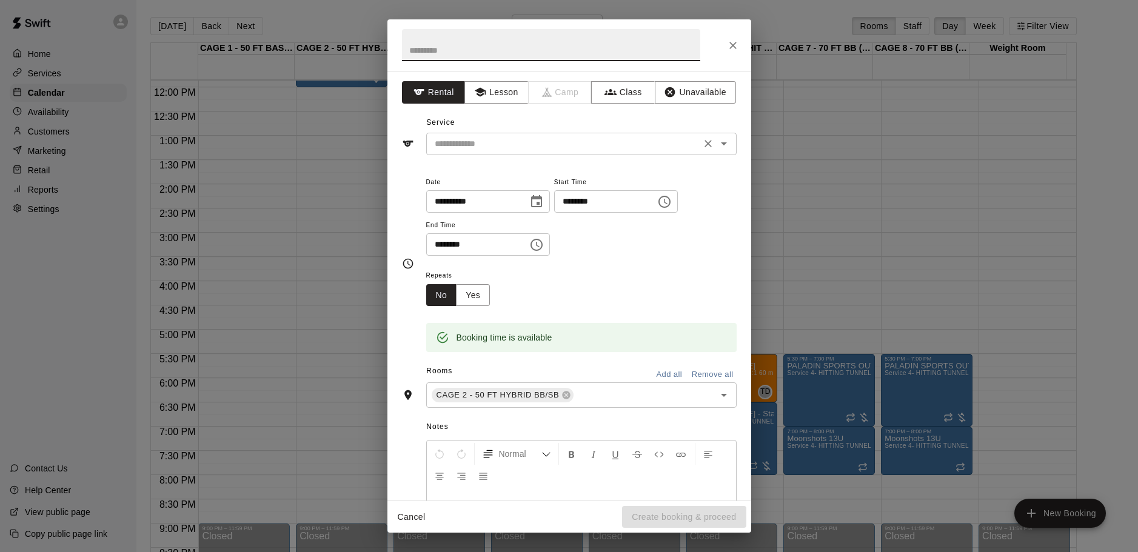
click at [542, 142] on input "text" at bounding box center [563, 143] width 267 height 15
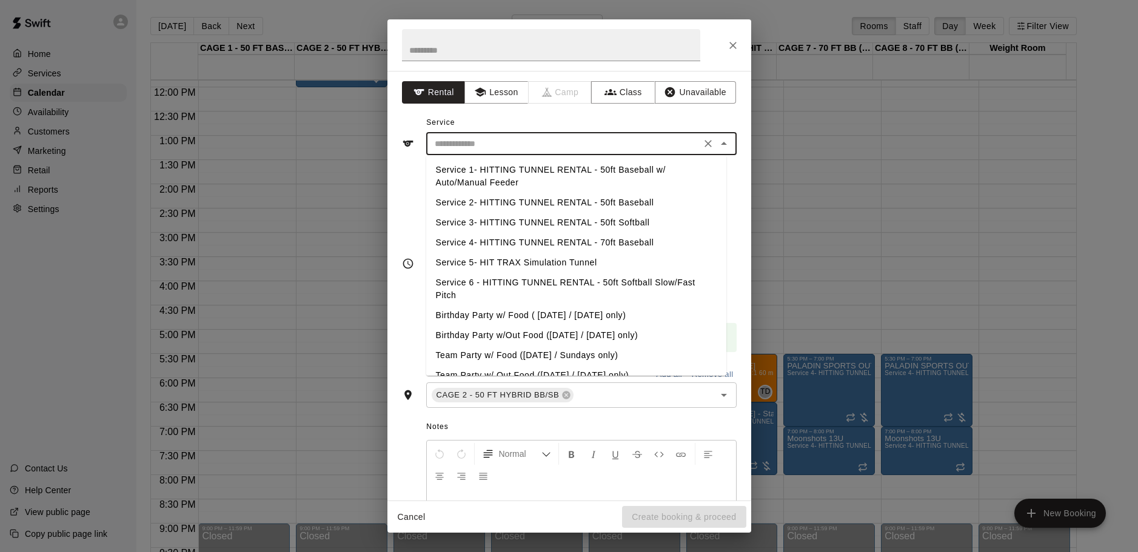
click at [637, 201] on li "Service 2- HITTING TUNNEL RENTAL - 50ft Baseball" at bounding box center [576, 203] width 300 height 20
type input "**********"
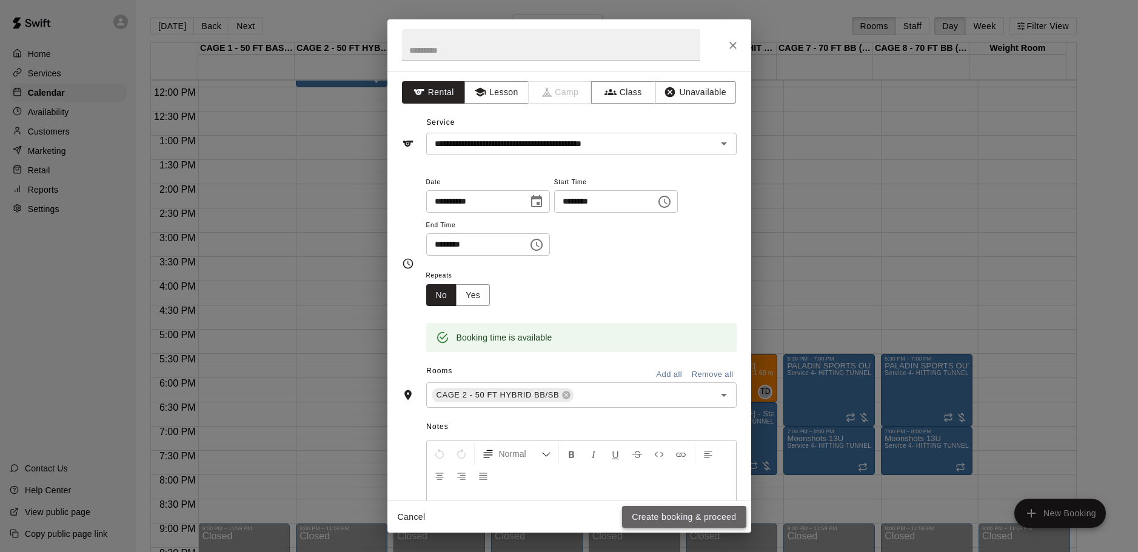
click at [684, 513] on button "Create booking & proceed" at bounding box center [684, 517] width 124 height 22
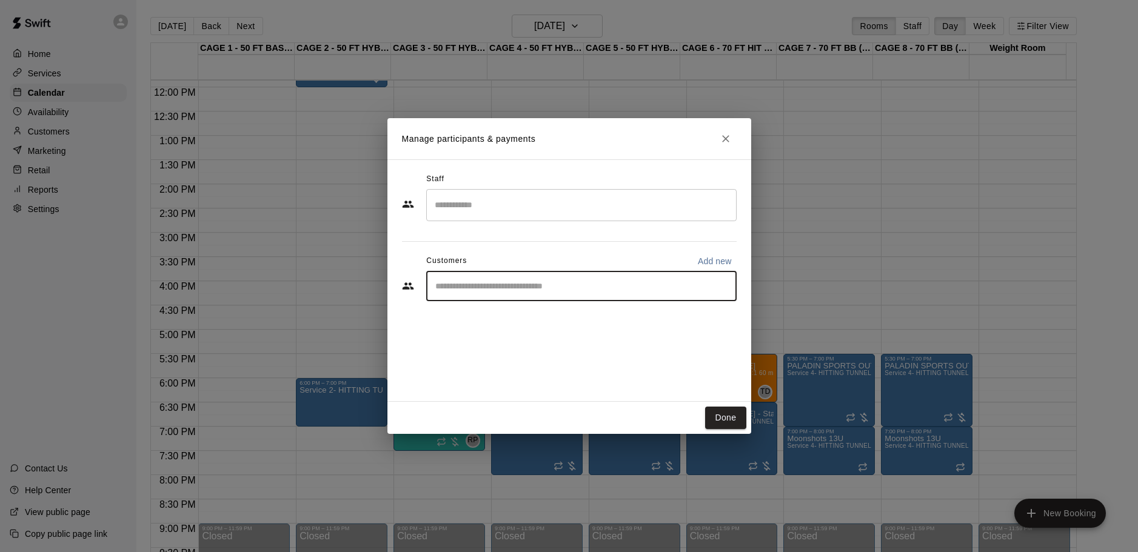
click at [538, 283] on input "Start typing to search customers..." at bounding box center [582, 286] width 300 height 12
type input "**********"
click at [648, 328] on div "Tom Siebert coachtomsiebert@gmail.com" at bounding box center [593, 321] width 267 height 26
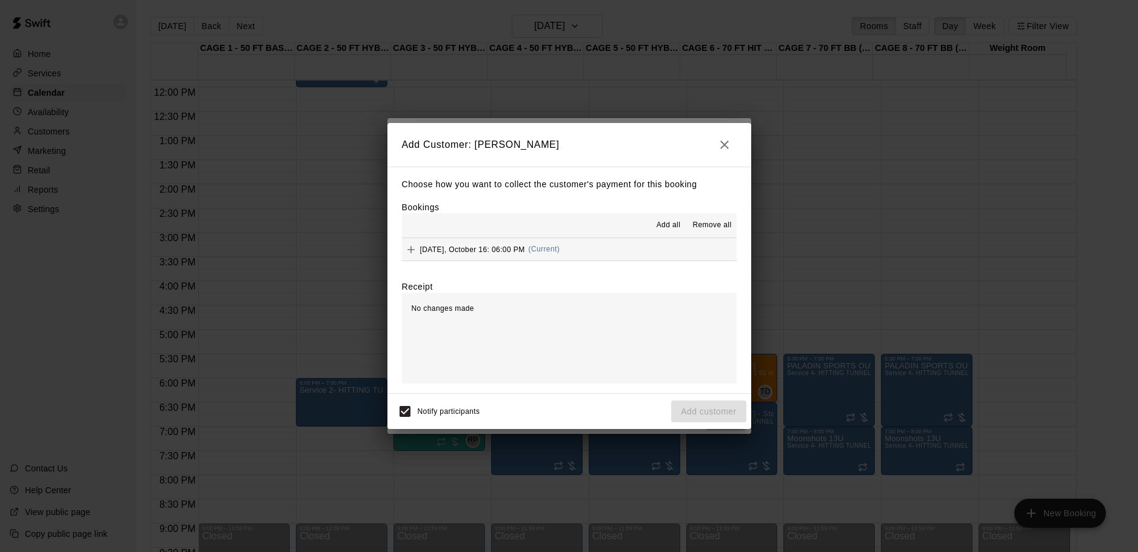
click at [655, 226] on button "Add all" at bounding box center [668, 225] width 39 height 19
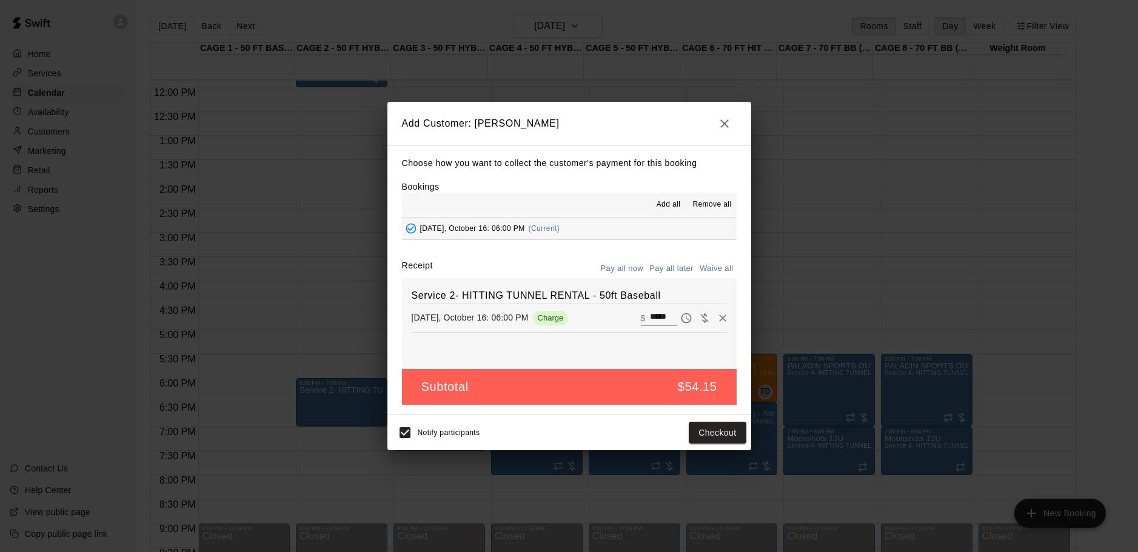
click at [669, 264] on button "Pay all later" at bounding box center [671, 269] width 50 height 19
click at [730, 440] on button "Add customer" at bounding box center [708, 433] width 75 height 22
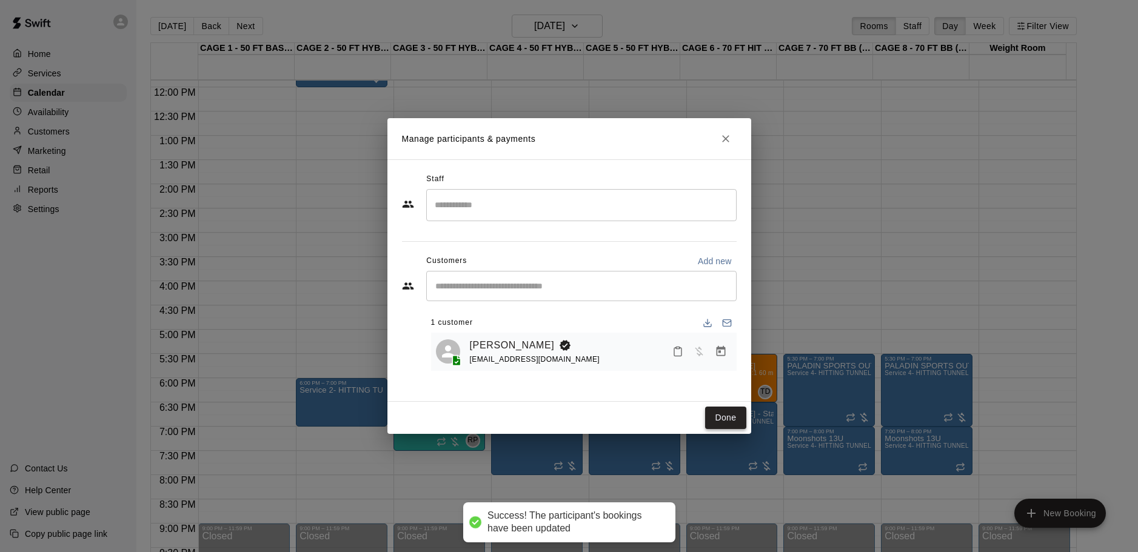
click at [731, 409] on button "Done" at bounding box center [725, 418] width 41 height 22
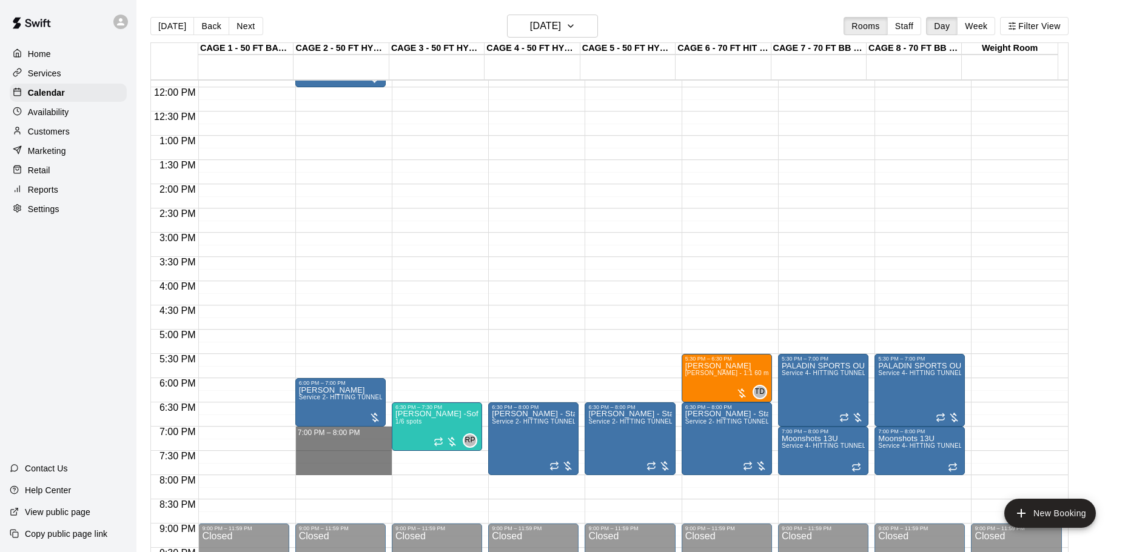
drag, startPoint x: 372, startPoint y: 430, endPoint x: 378, endPoint y: 466, distance: 36.2
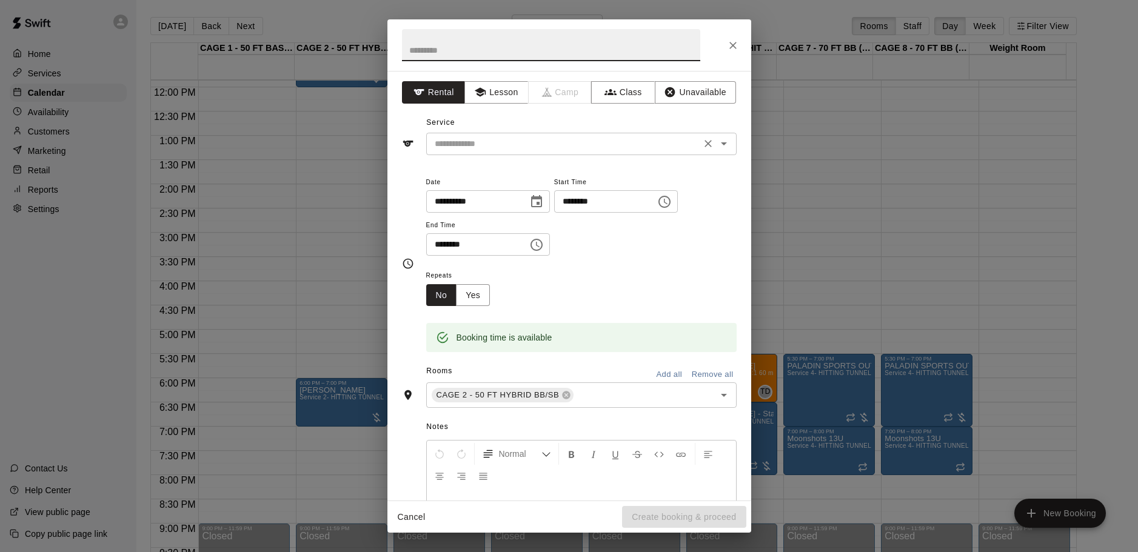
click at [540, 144] on input "text" at bounding box center [563, 143] width 267 height 15
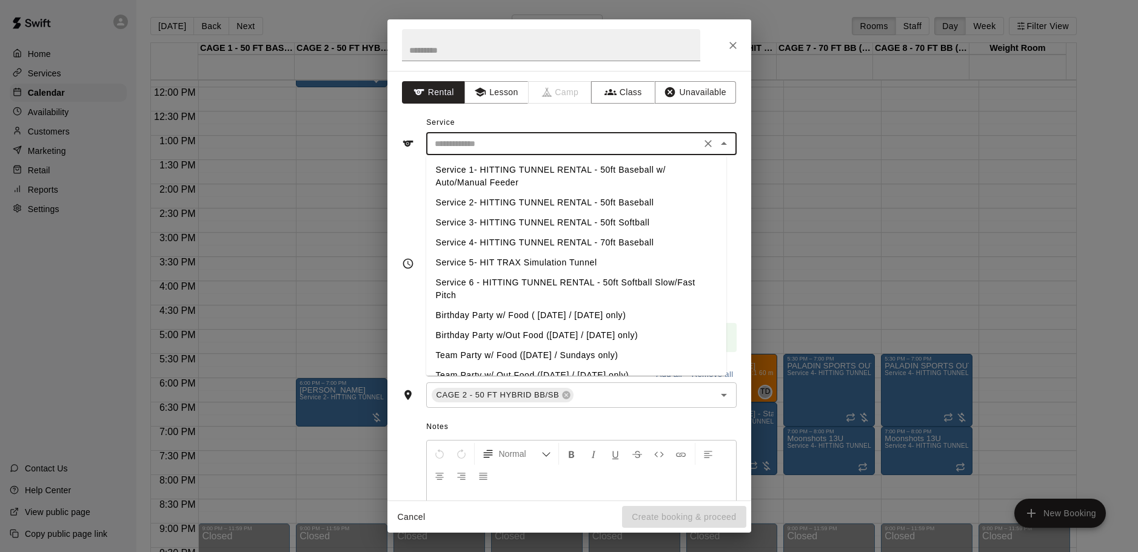
click at [586, 204] on li "Service 2- HITTING TUNNEL RENTAL - 50ft Baseball" at bounding box center [576, 203] width 300 height 20
type input "**********"
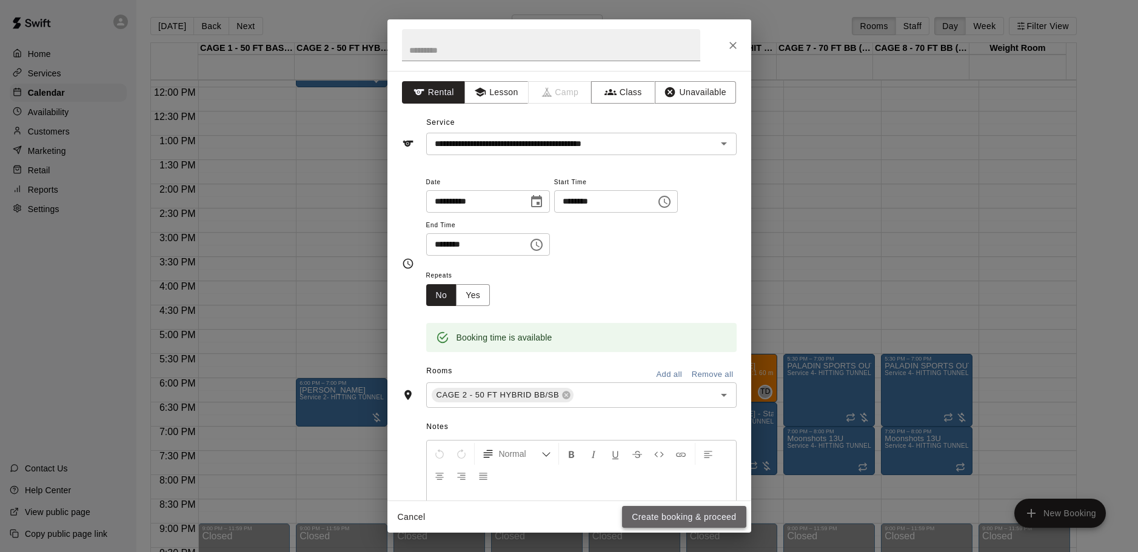
click at [693, 507] on button "Create booking & proceed" at bounding box center [684, 517] width 124 height 22
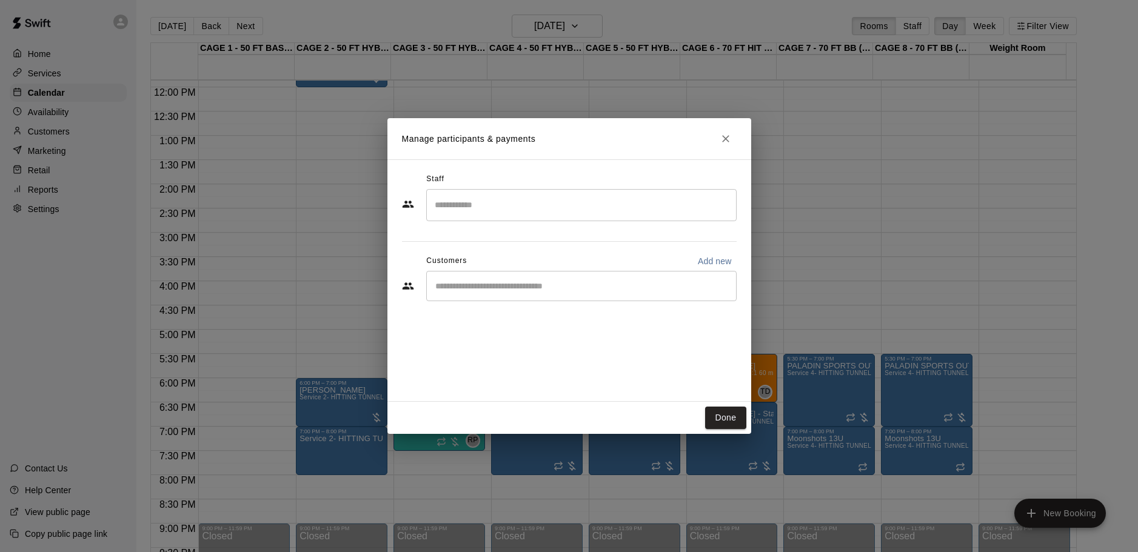
click at [599, 296] on div "​" at bounding box center [581, 286] width 310 height 30
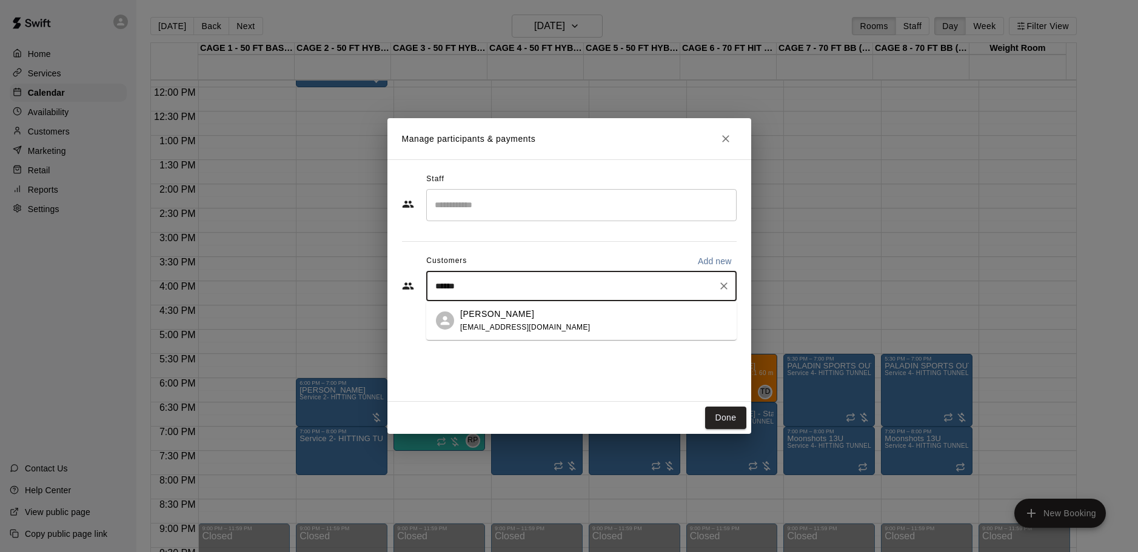
type input "*******"
click at [620, 326] on div "Tom Siebert coachtomsiebert@gmail.com" at bounding box center [593, 321] width 267 height 26
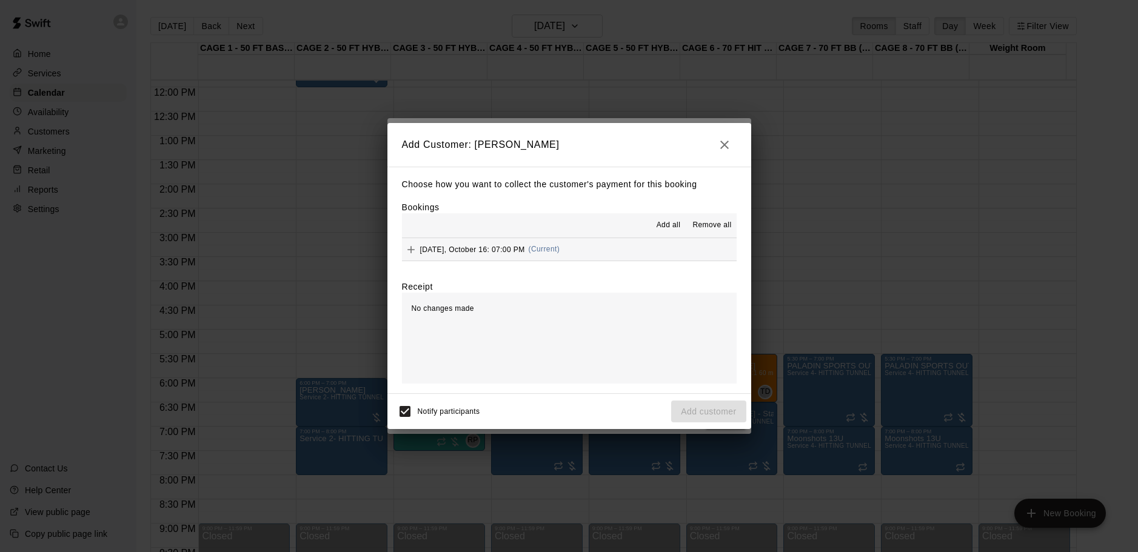
click at [668, 221] on span "Add all" at bounding box center [669, 225] width 24 height 12
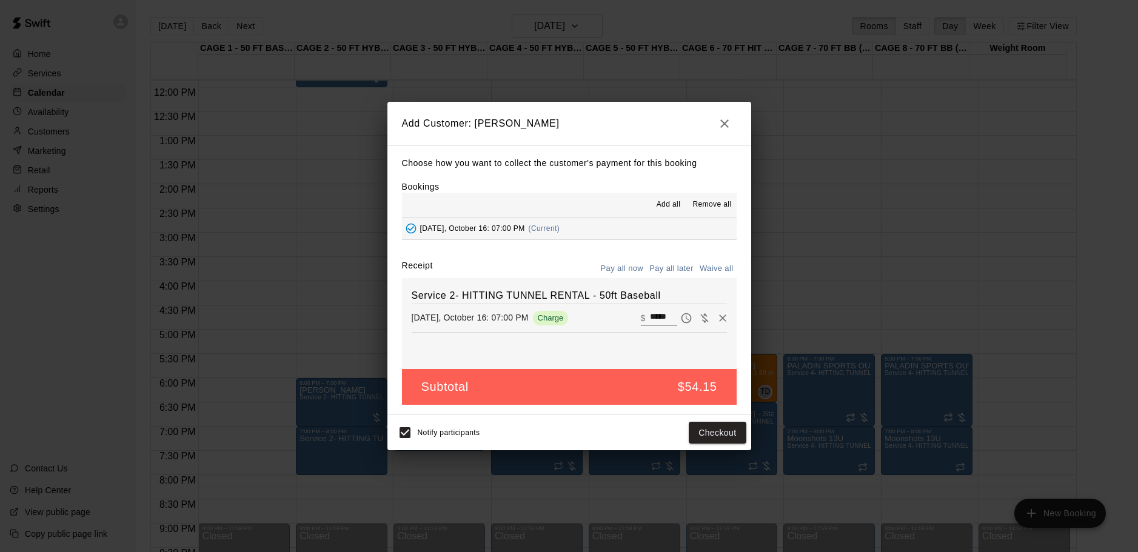
click at [665, 267] on button "Pay all later" at bounding box center [671, 269] width 50 height 19
click at [720, 427] on button "Add customer" at bounding box center [708, 433] width 75 height 22
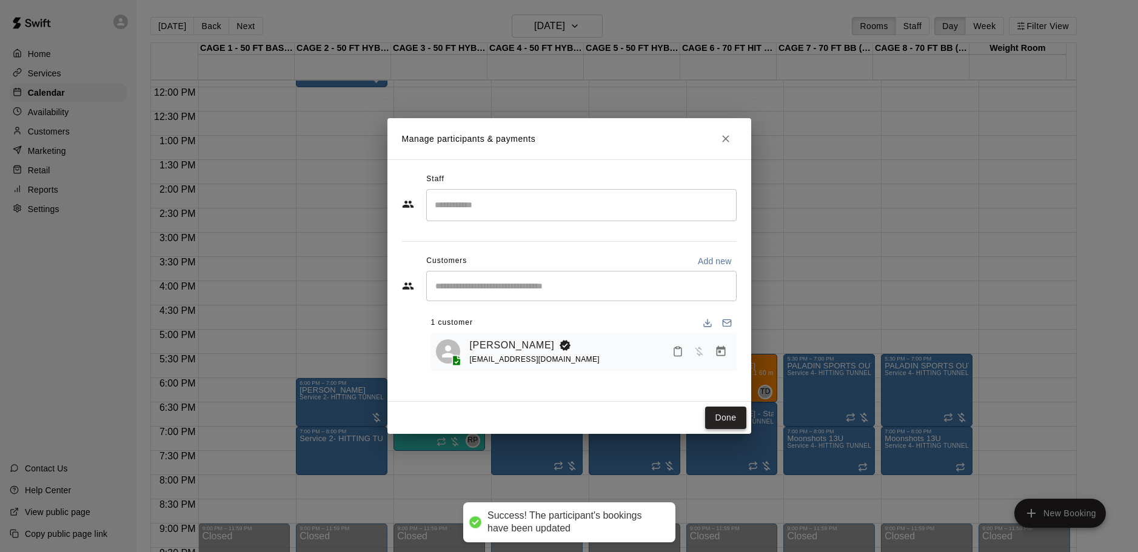
click at [728, 409] on button "Done" at bounding box center [725, 418] width 41 height 22
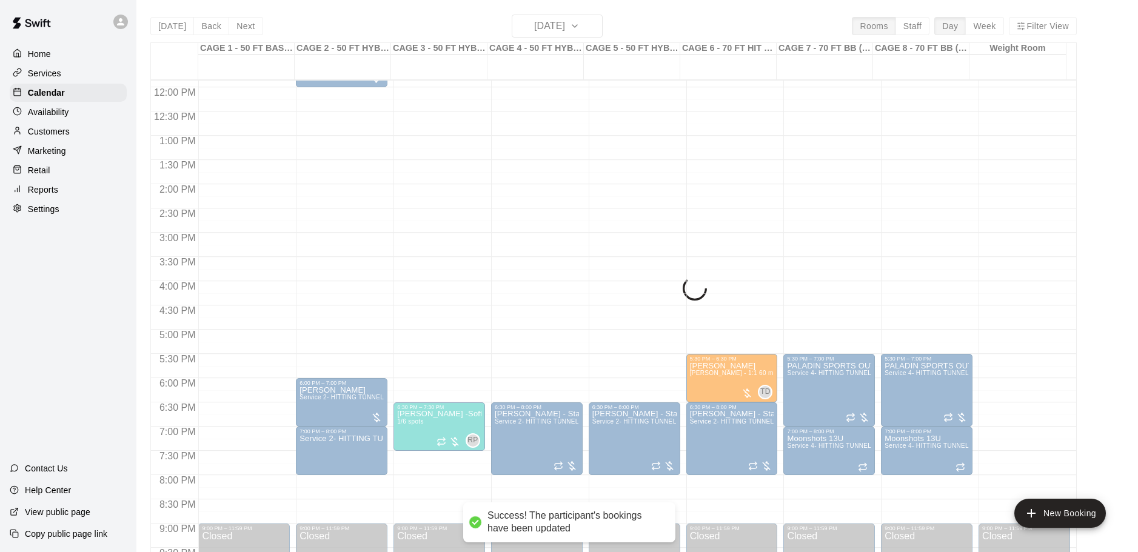
click at [726, 414] on p "[PERSON_NAME] - State 48 team" at bounding box center [732, 414] width 84 height 0
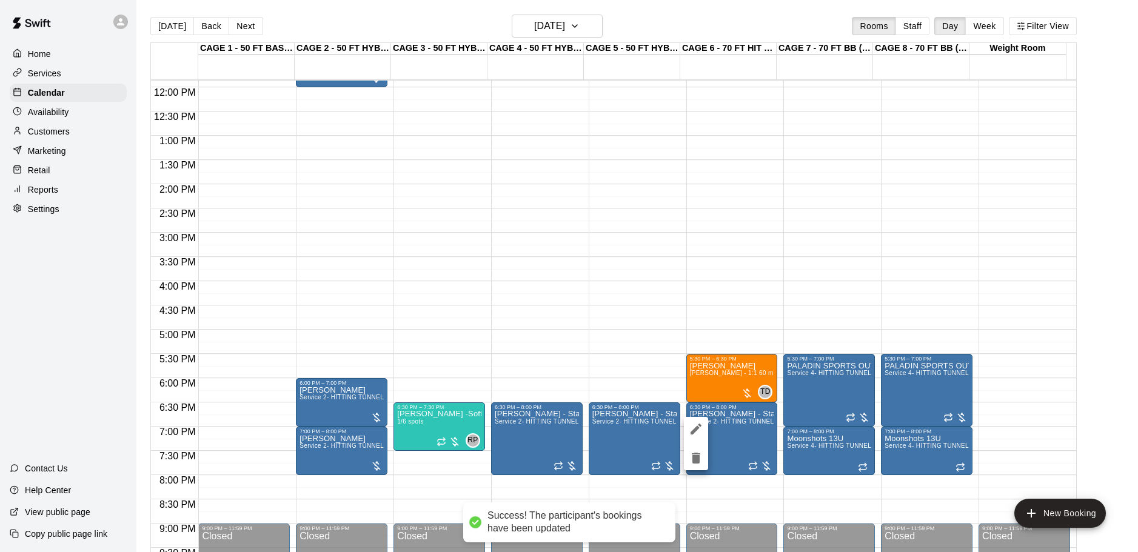
click at [169, 23] on div at bounding box center [569, 276] width 1138 height 552
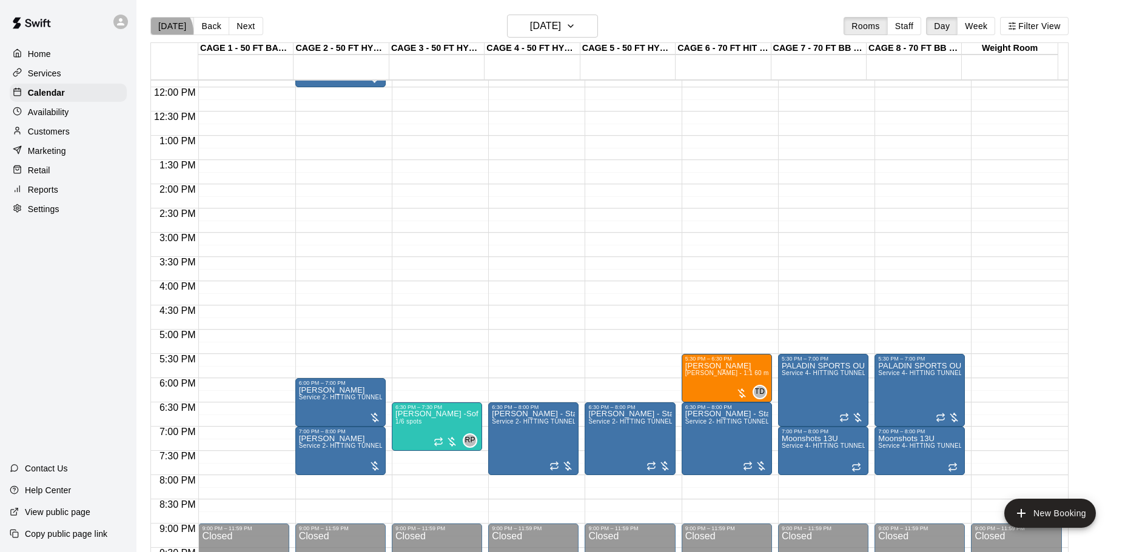
click at [164, 32] on button "[DATE]" at bounding box center [172, 26] width 44 height 18
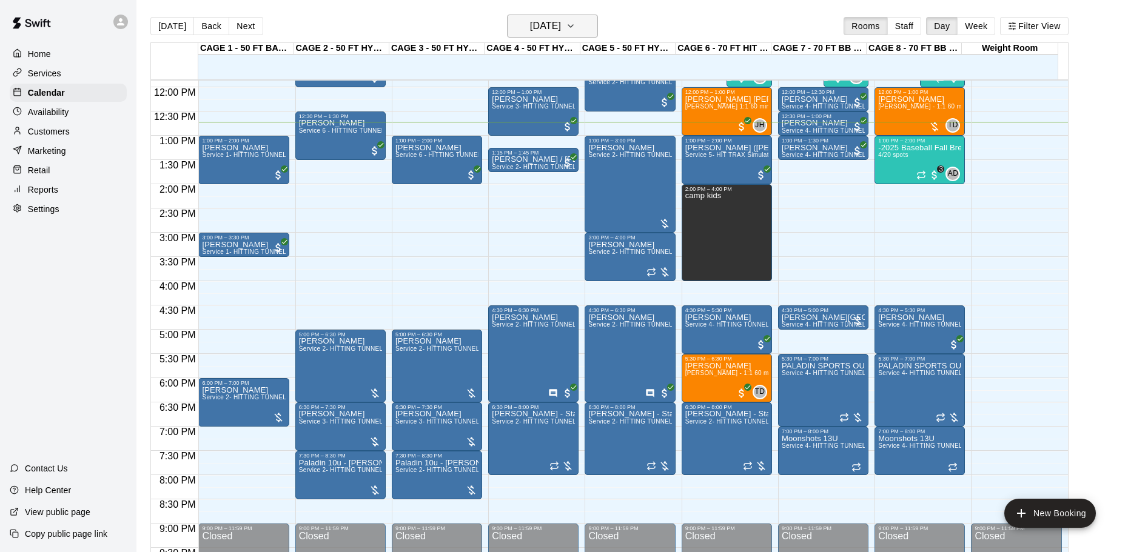
click at [561, 21] on h6 "[DATE]" at bounding box center [545, 26] width 31 height 17
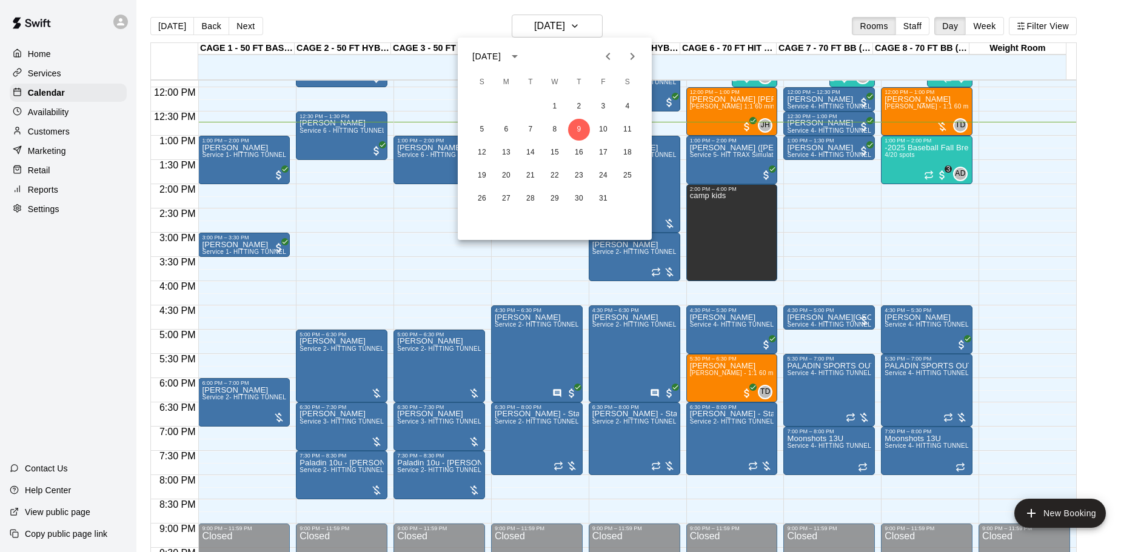
click at [682, 0] on div at bounding box center [569, 276] width 1138 height 552
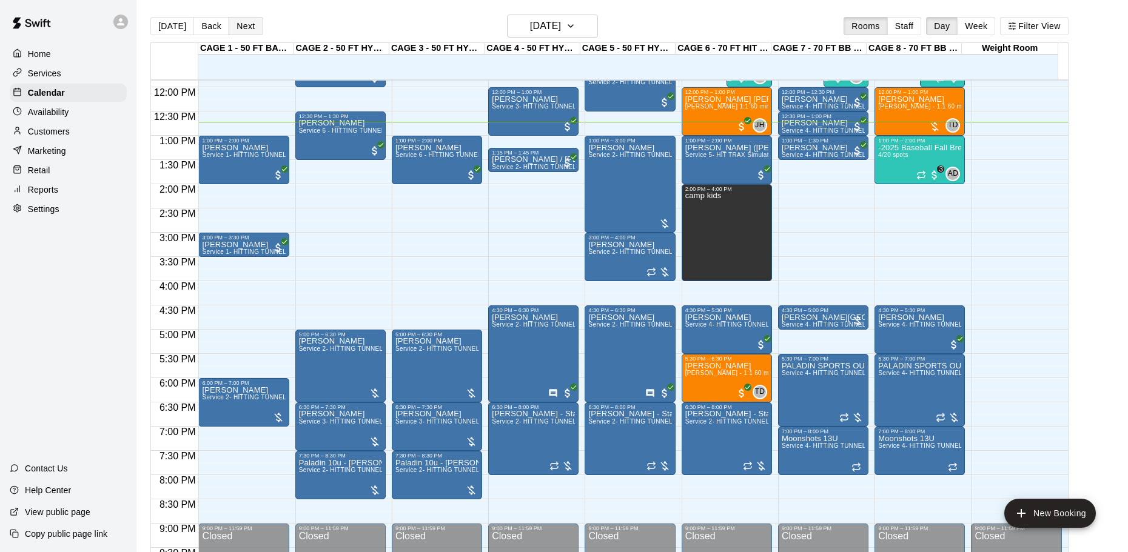
click at [233, 29] on button "Next" at bounding box center [246, 26] width 34 height 18
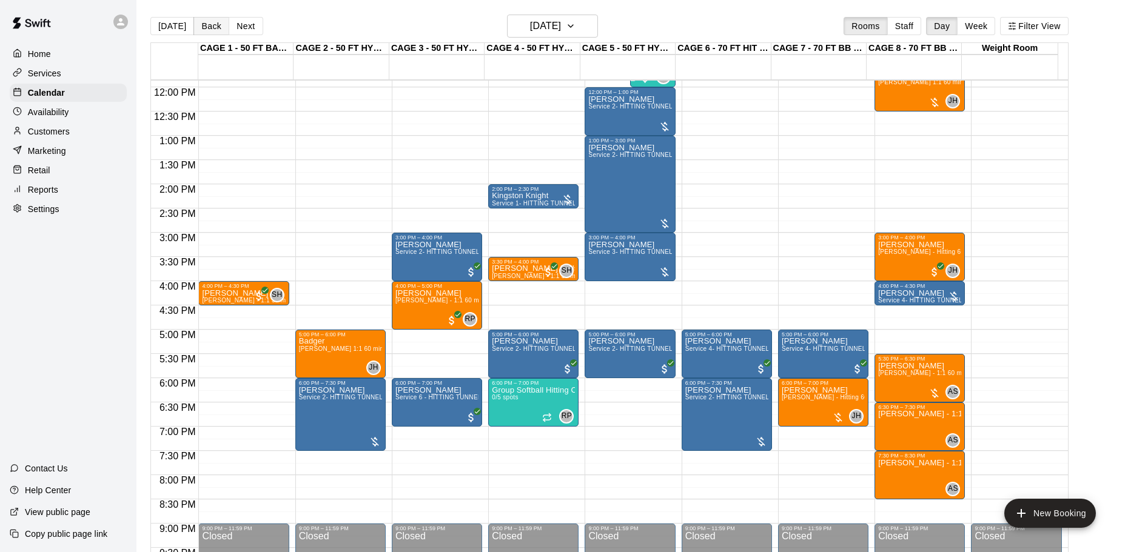
click at [215, 24] on button "Back" at bounding box center [211, 26] width 36 height 18
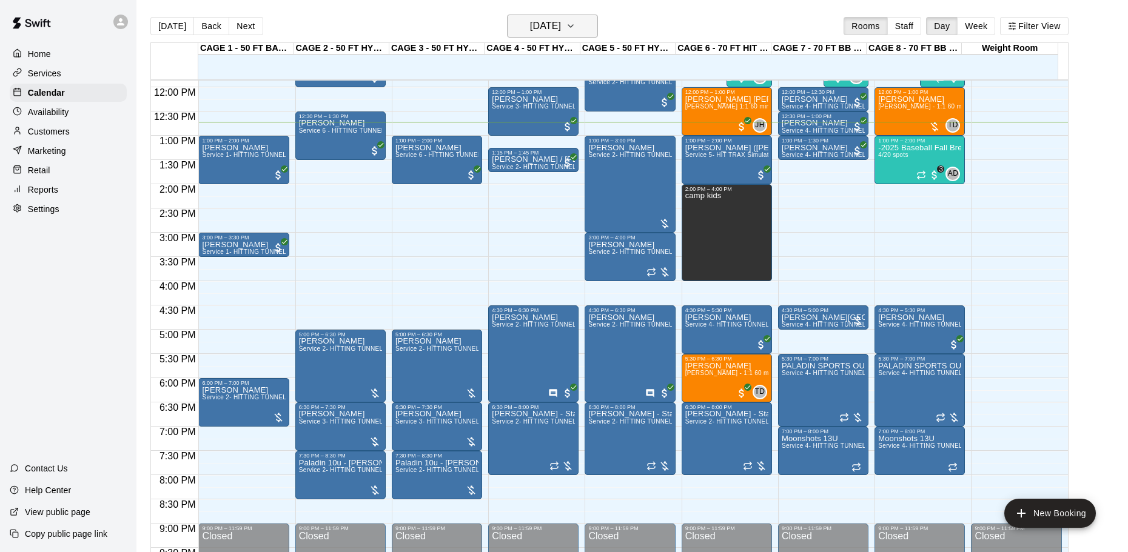
click at [553, 27] on h6 "[DATE]" at bounding box center [545, 26] width 31 height 17
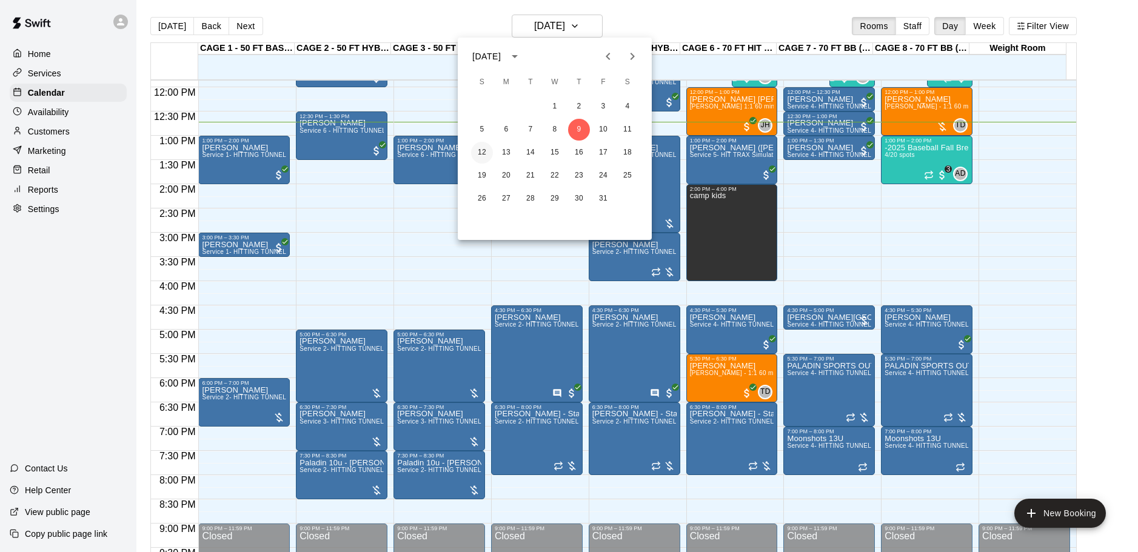
click at [485, 148] on button "12" at bounding box center [482, 153] width 22 height 22
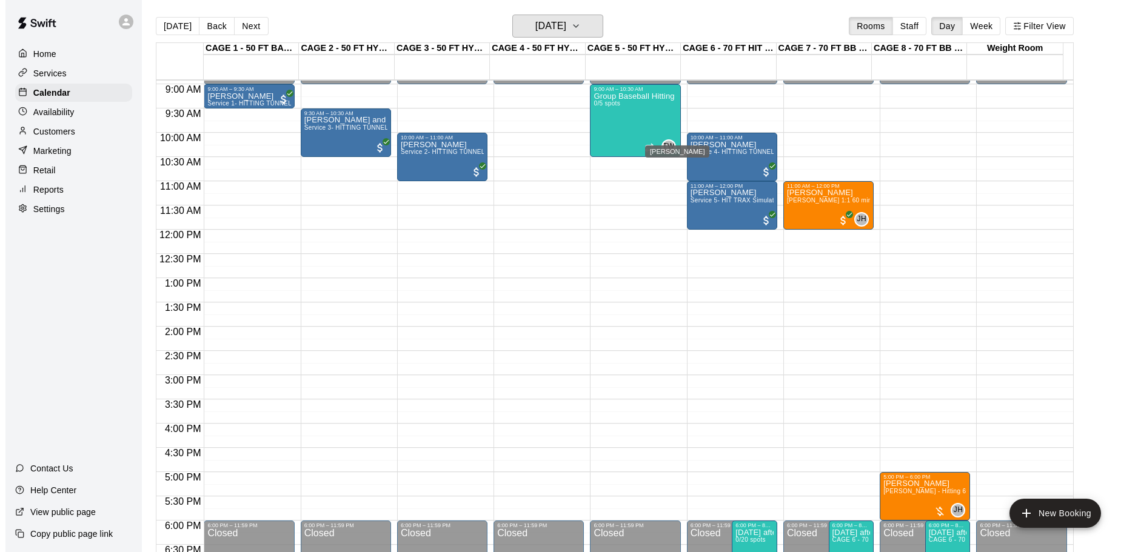
scroll to position [454, 0]
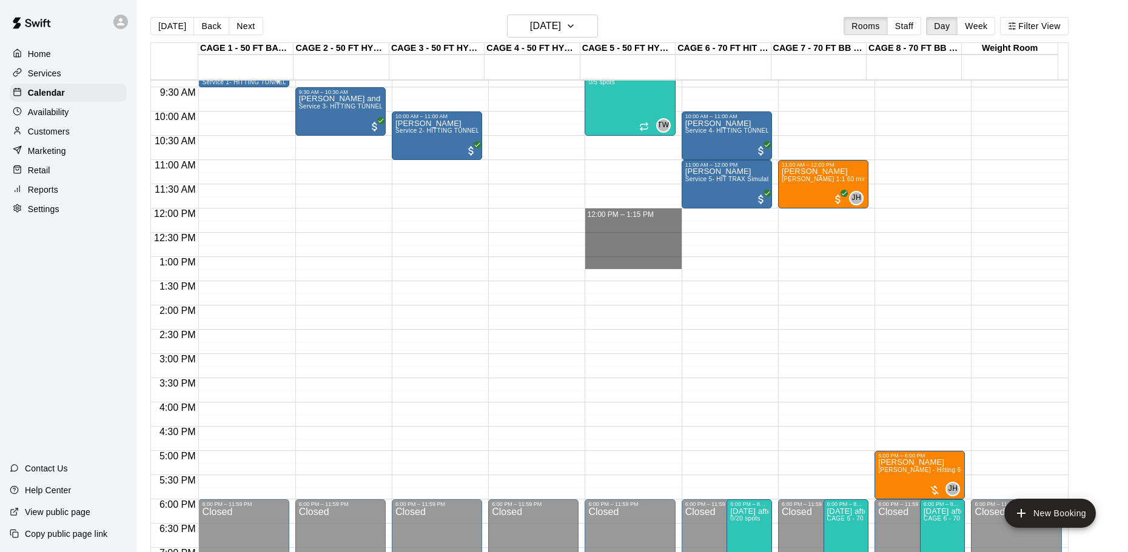
drag, startPoint x: 620, startPoint y: 211, endPoint x: 633, endPoint y: 256, distance: 47.4
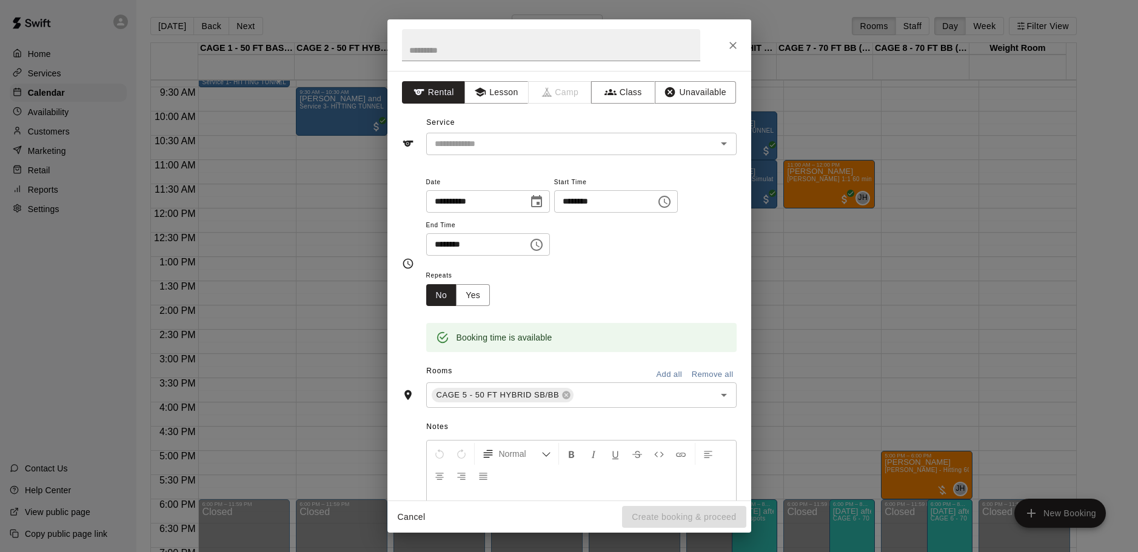
click at [737, 38] on button "Close" at bounding box center [733, 46] width 22 height 22
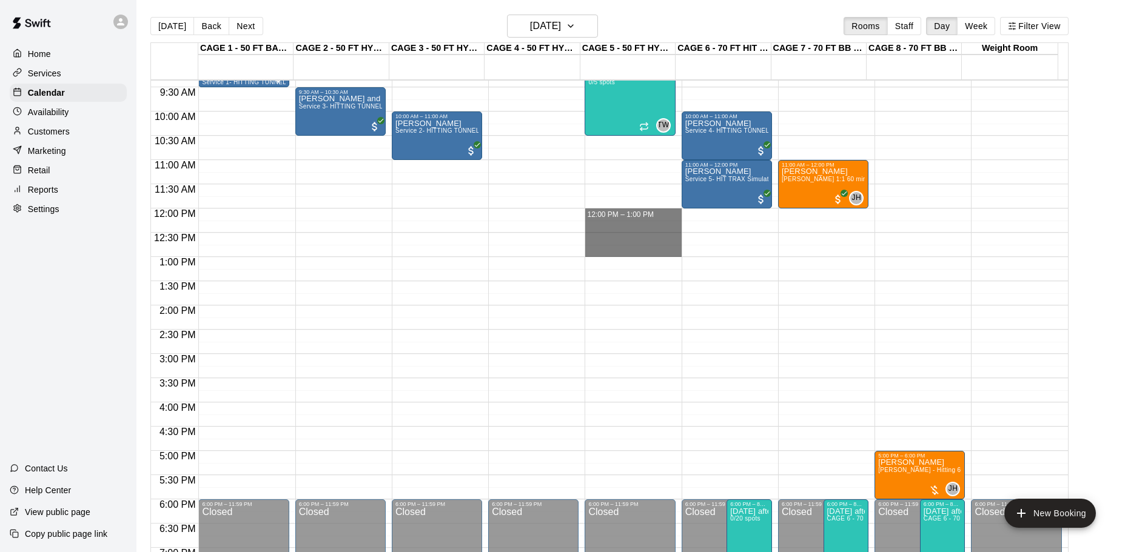
drag, startPoint x: 604, startPoint y: 212, endPoint x: 604, endPoint y: 247, distance: 34.6
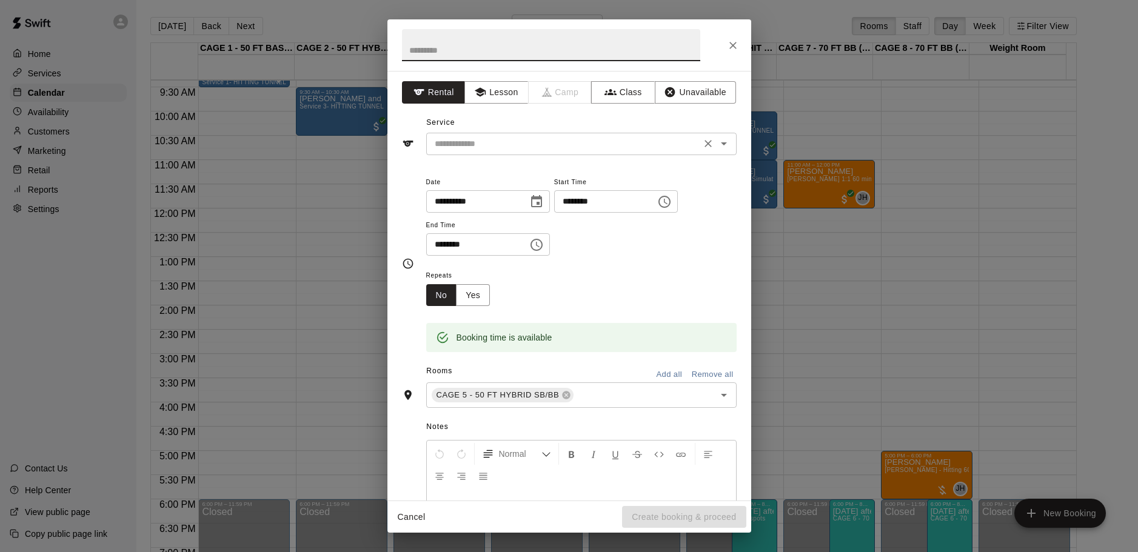
click at [586, 153] on div "​" at bounding box center [581, 144] width 310 height 22
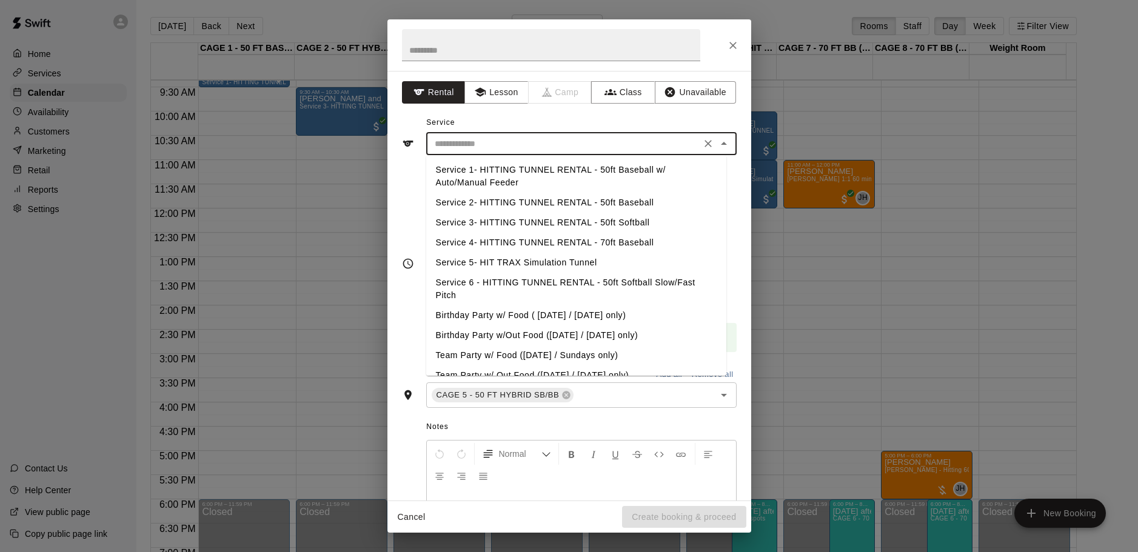
click at [621, 203] on li "Service 2- HITTING TUNNEL RENTAL - 50ft Baseball" at bounding box center [576, 203] width 300 height 20
type input "**********"
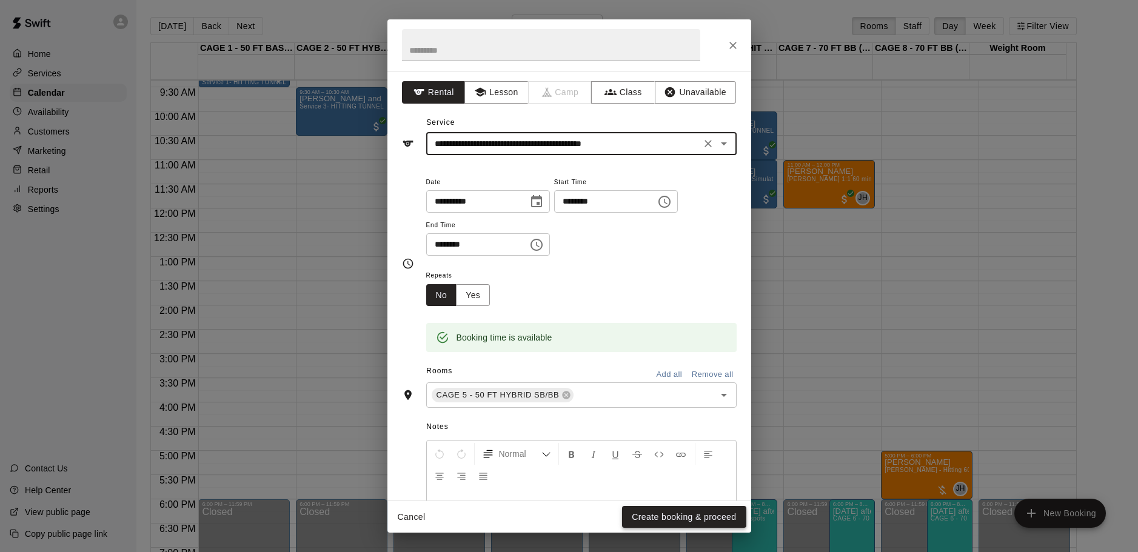
click at [686, 523] on button "Create booking & proceed" at bounding box center [684, 517] width 124 height 22
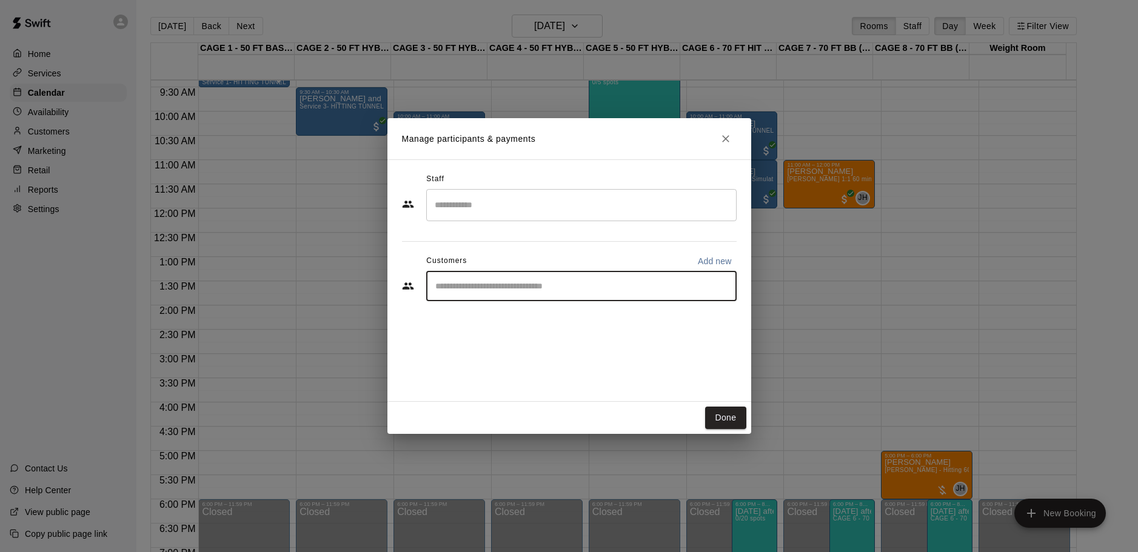
click at [594, 286] on input "Start typing to search customers..." at bounding box center [582, 286] width 300 height 12
type input "*********"
click at [571, 329] on div "Tom Siebert coachtomsiebert@gmail.com" at bounding box center [593, 321] width 267 height 26
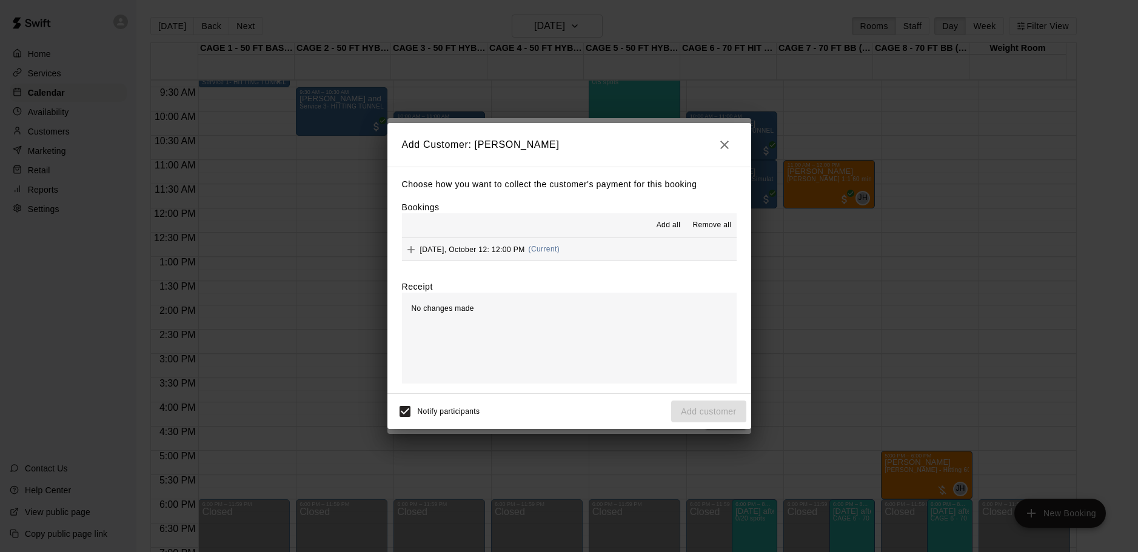
click at [663, 221] on span "Add all" at bounding box center [669, 225] width 24 height 12
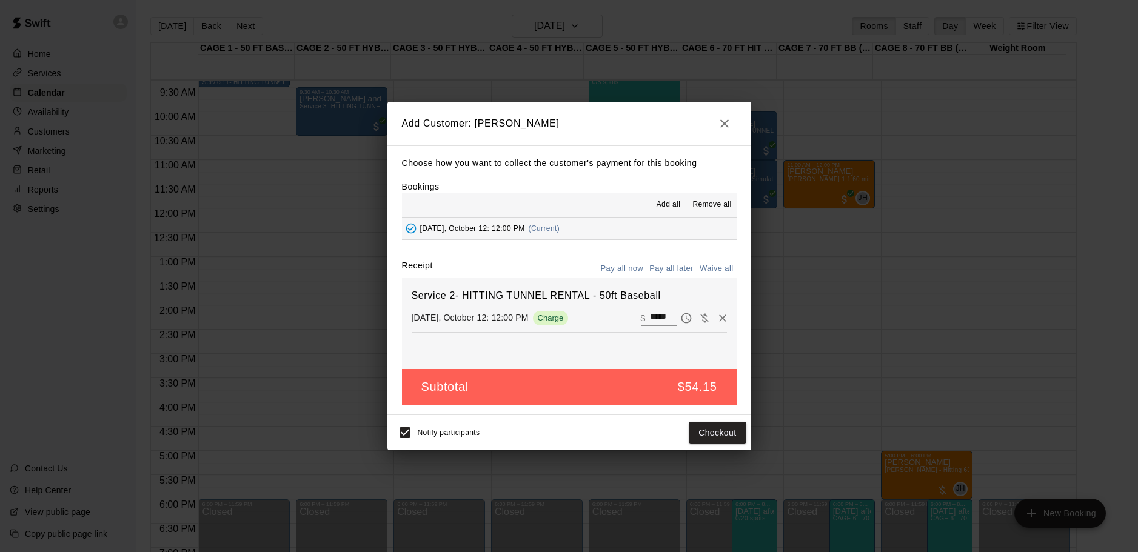
click at [675, 267] on button "Pay all later" at bounding box center [671, 269] width 50 height 19
click at [702, 435] on button "Add customer" at bounding box center [708, 433] width 75 height 22
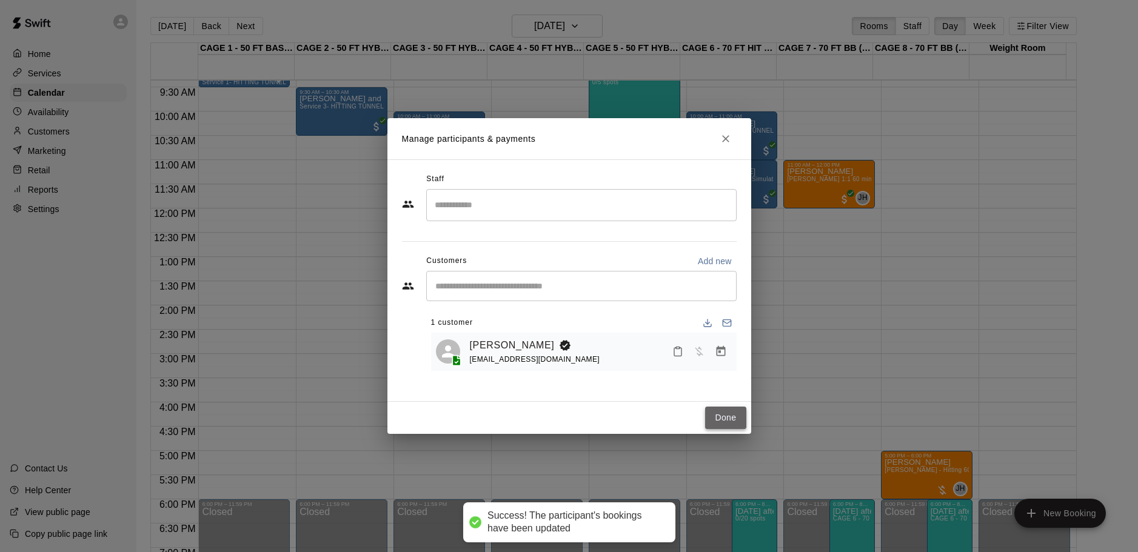
click at [726, 416] on button "Done" at bounding box center [725, 418] width 41 height 22
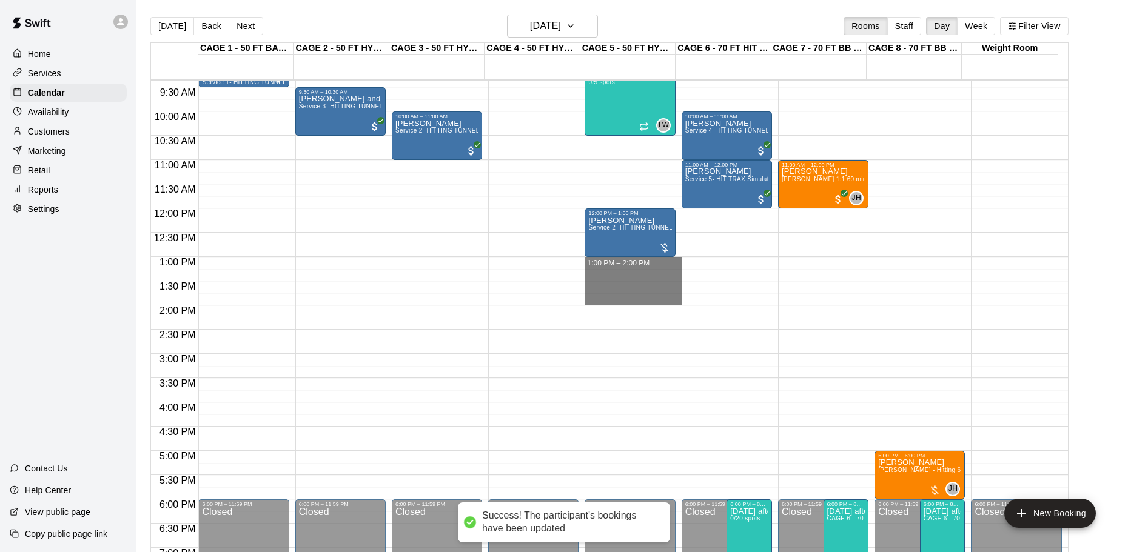
drag, startPoint x: 636, startPoint y: 260, endPoint x: 641, endPoint y: 304, distance: 44.5
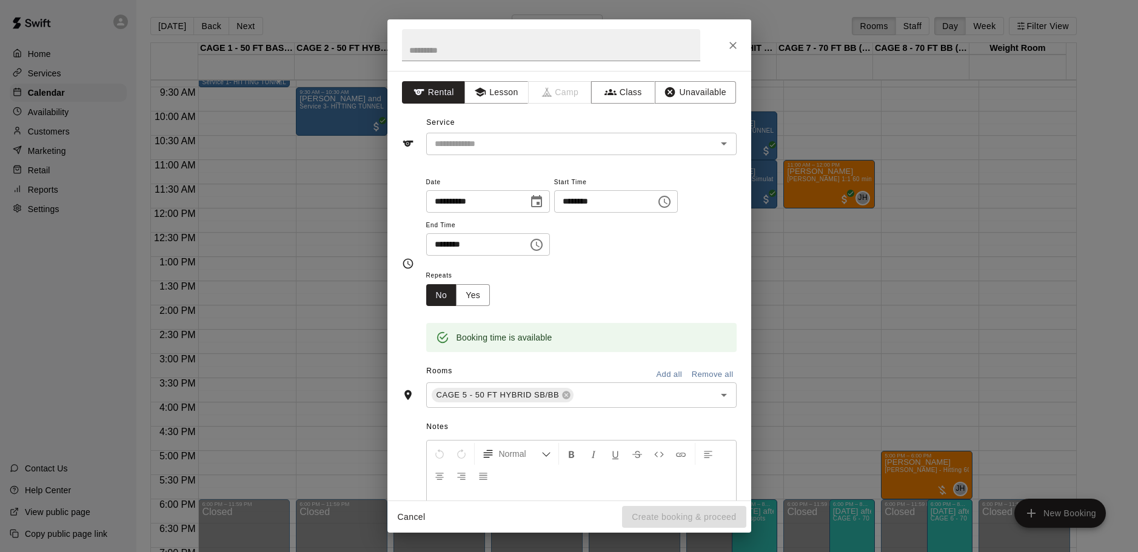
click at [614, 158] on div "**********" at bounding box center [569, 286] width 364 height 430
click at [614, 155] on div "**********" at bounding box center [569, 286] width 364 height 430
click at [637, 144] on input "text" at bounding box center [563, 143] width 267 height 15
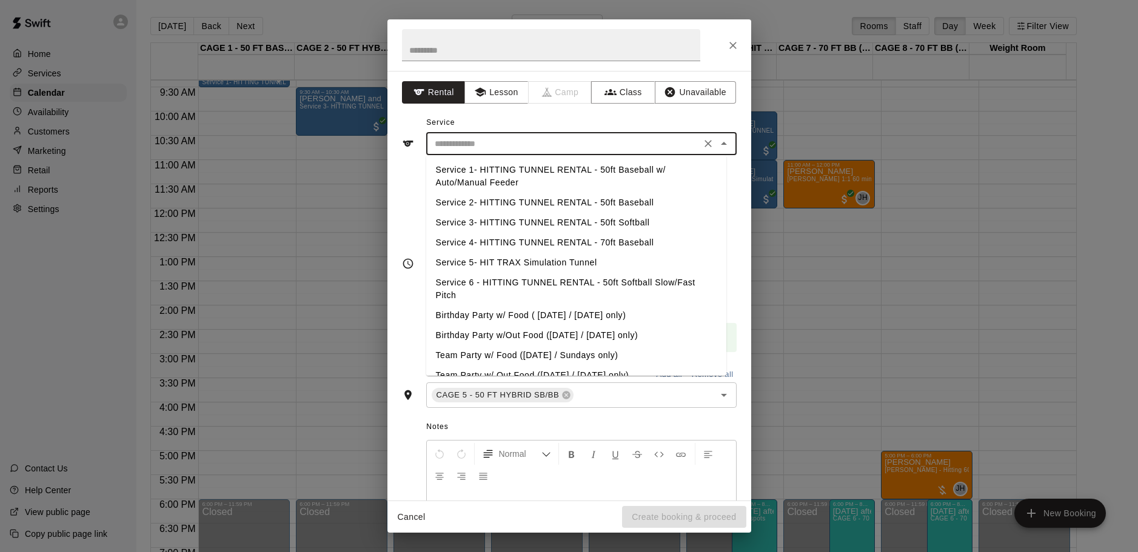
click at [656, 202] on li "Service 2- HITTING TUNNEL RENTAL - 50ft Baseball" at bounding box center [576, 203] width 300 height 20
type input "**********"
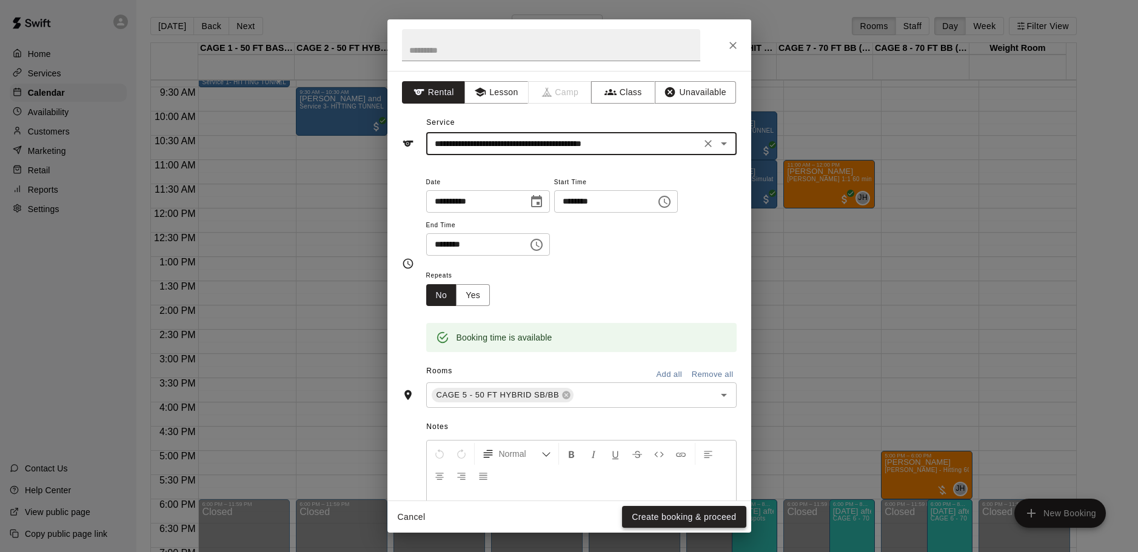
click at [712, 514] on button "Create booking & proceed" at bounding box center [684, 517] width 124 height 22
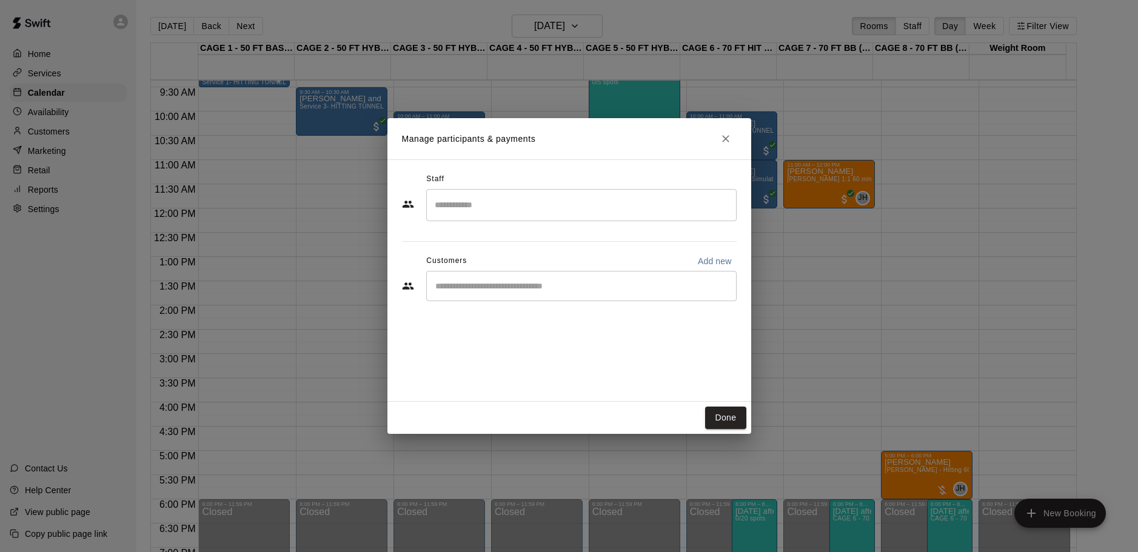
click at [592, 288] on input "Start typing to search customers..." at bounding box center [582, 286] width 300 height 12
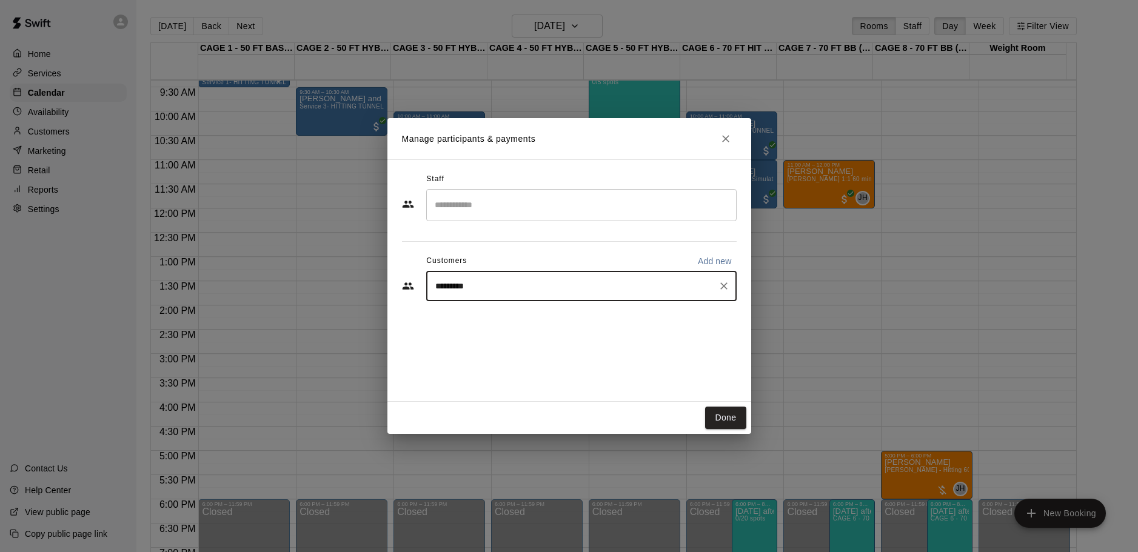
type input "**********"
click at [577, 314] on div "Tom Siebert coachtomsiebert@gmail.com" at bounding box center [593, 321] width 267 height 26
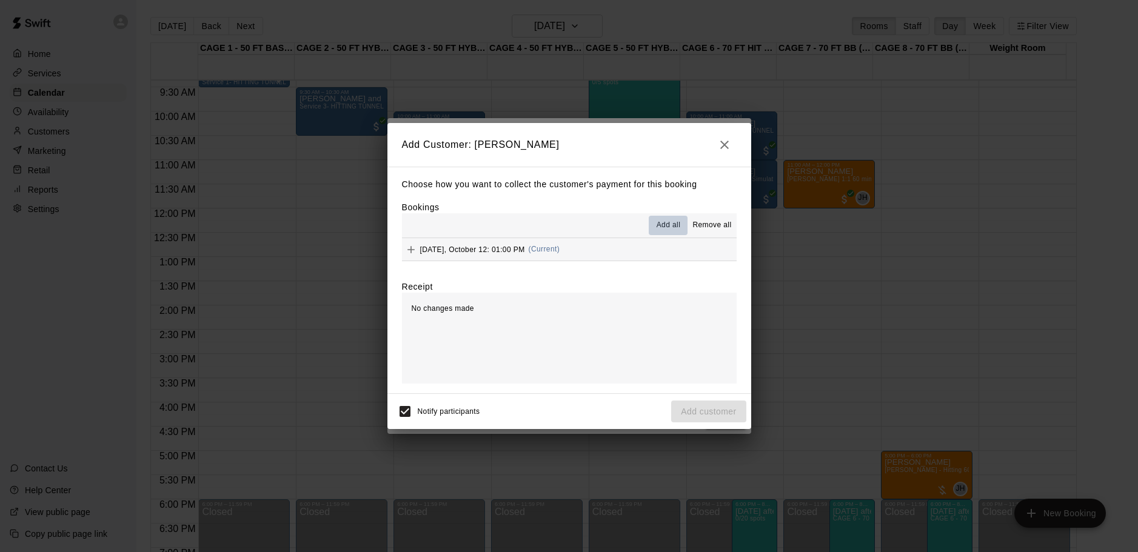
click at [682, 223] on button "Add all" at bounding box center [668, 225] width 39 height 19
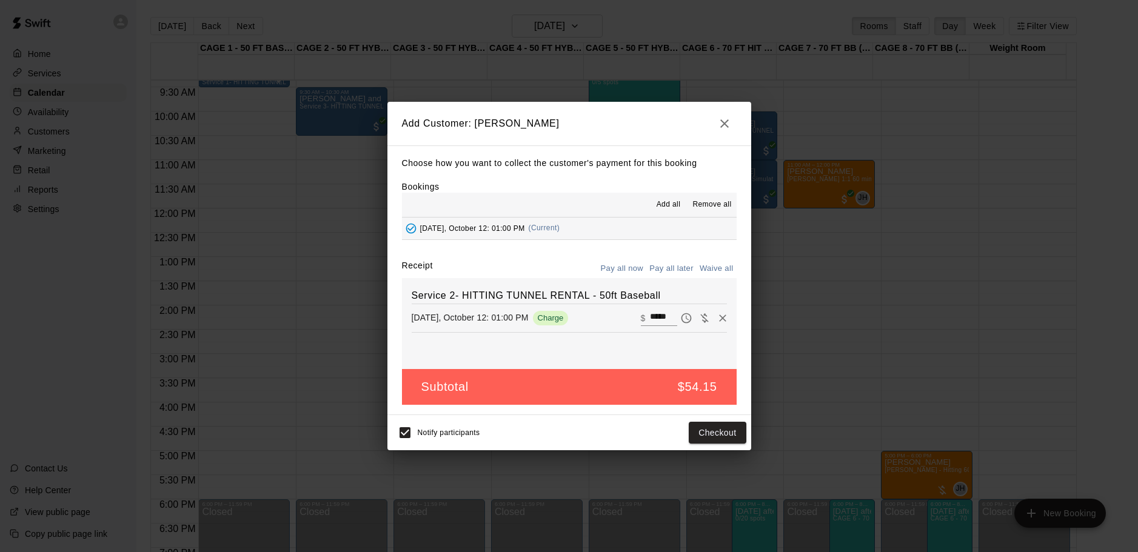
click at [685, 263] on button "Pay all later" at bounding box center [671, 269] width 50 height 19
click at [729, 426] on button "Add customer" at bounding box center [708, 433] width 75 height 22
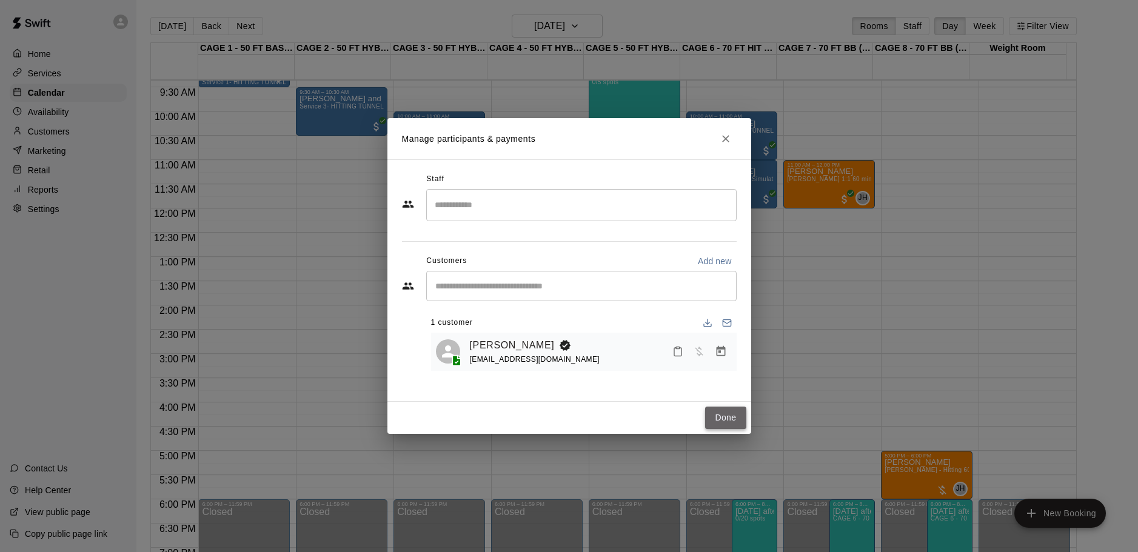
click at [737, 427] on button "Done" at bounding box center [725, 418] width 41 height 22
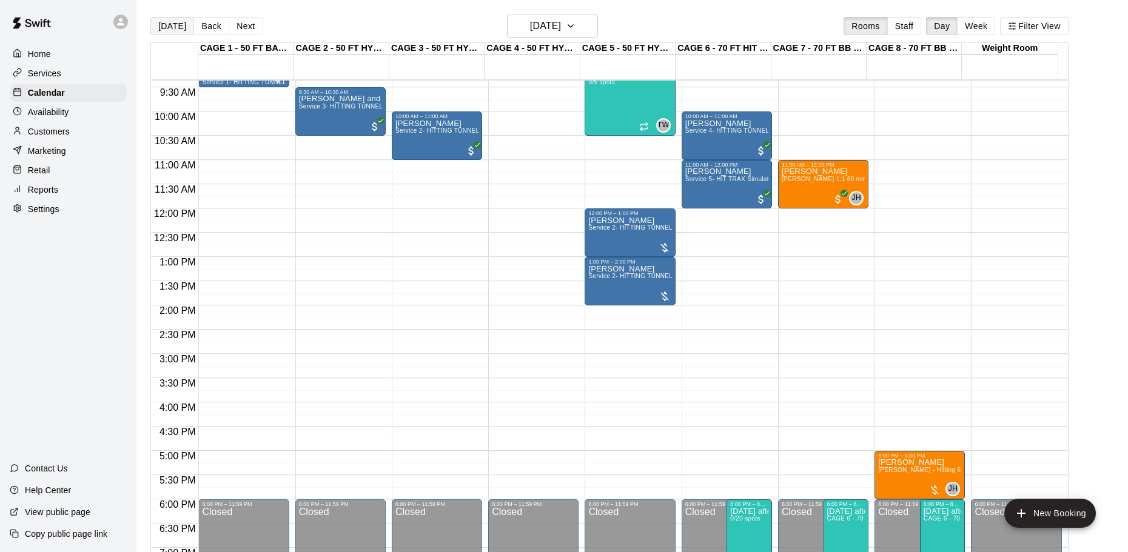
click at [166, 24] on button "[DATE]" at bounding box center [172, 26] width 44 height 18
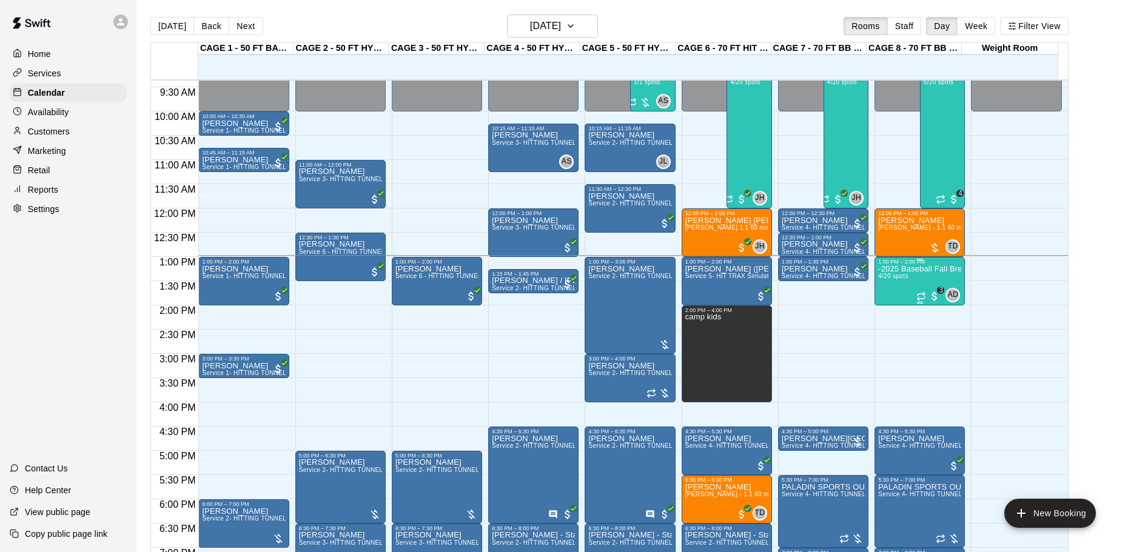
click at [917, 286] on div "-2025 Baseball Fall Break camp ( half day options ) 9am to 12:00 or 1:00 to 4:0…" at bounding box center [919, 541] width 83 height 552
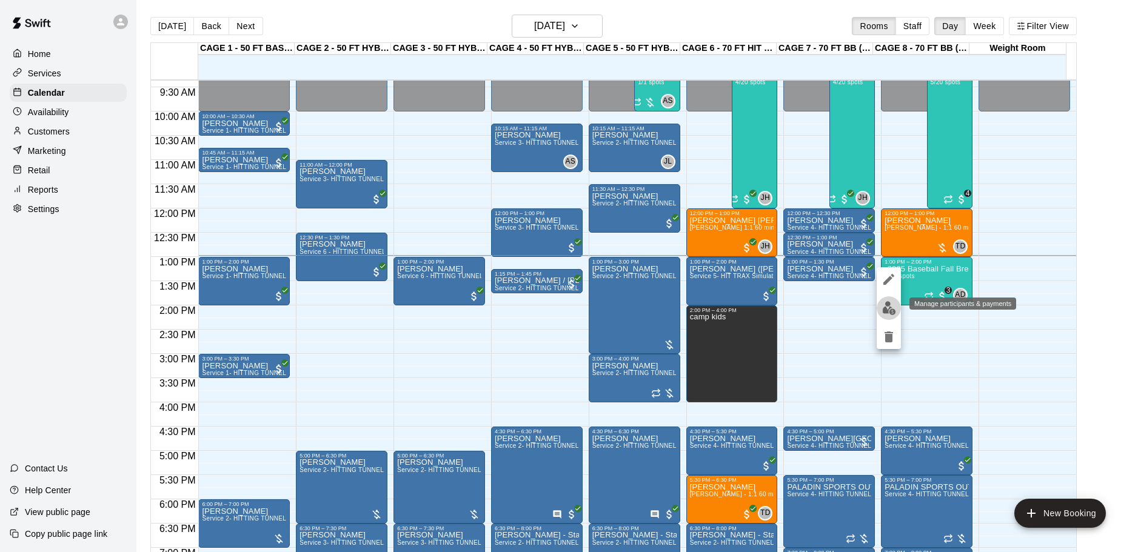
click at [885, 309] on img "edit" at bounding box center [889, 308] width 14 height 14
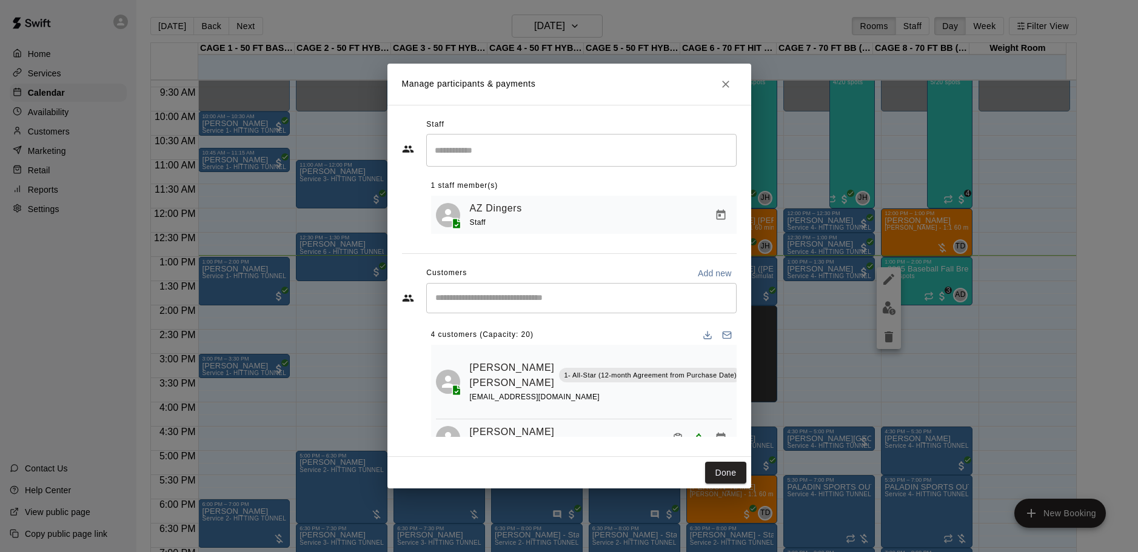
click at [733, 86] on button "Close" at bounding box center [726, 84] width 22 height 22
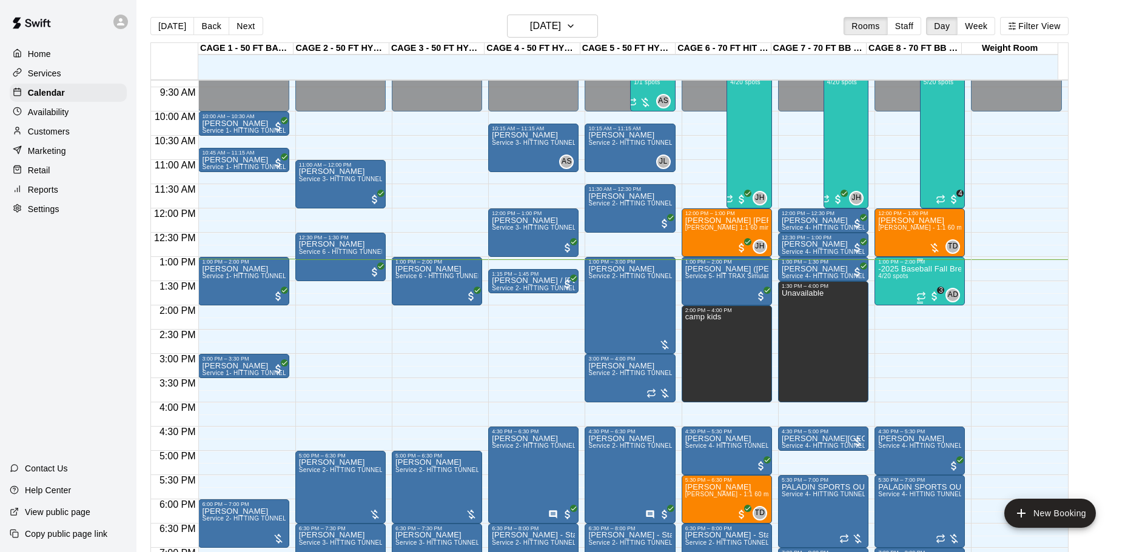
click at [897, 292] on div "-2025 Baseball Fall Break camp ( half day options ) 9am to 12:00 or 1:00 to 4:0…" at bounding box center [919, 541] width 83 height 552
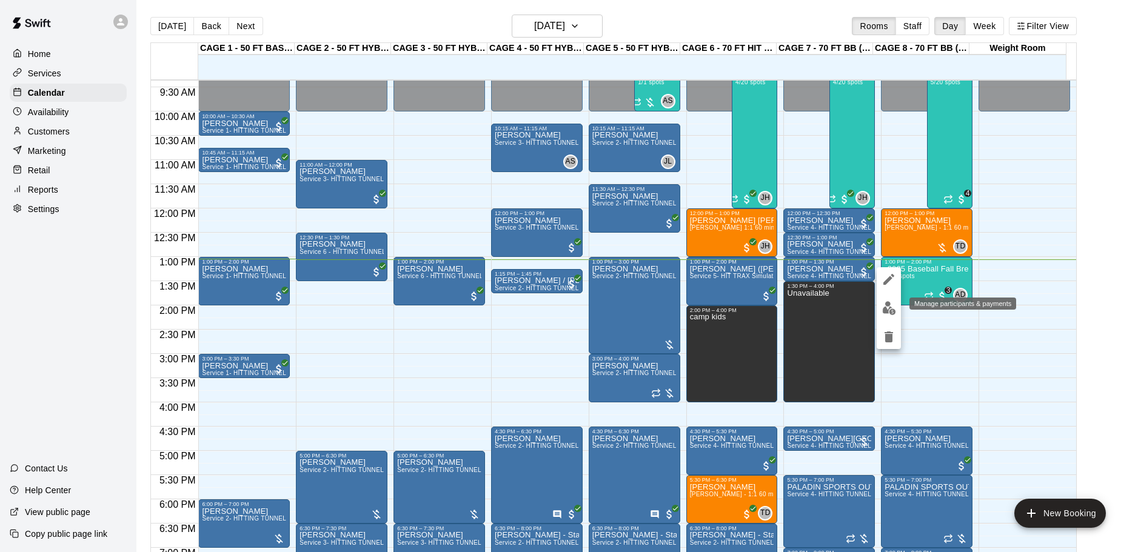
click at [884, 310] on img "edit" at bounding box center [889, 308] width 14 height 14
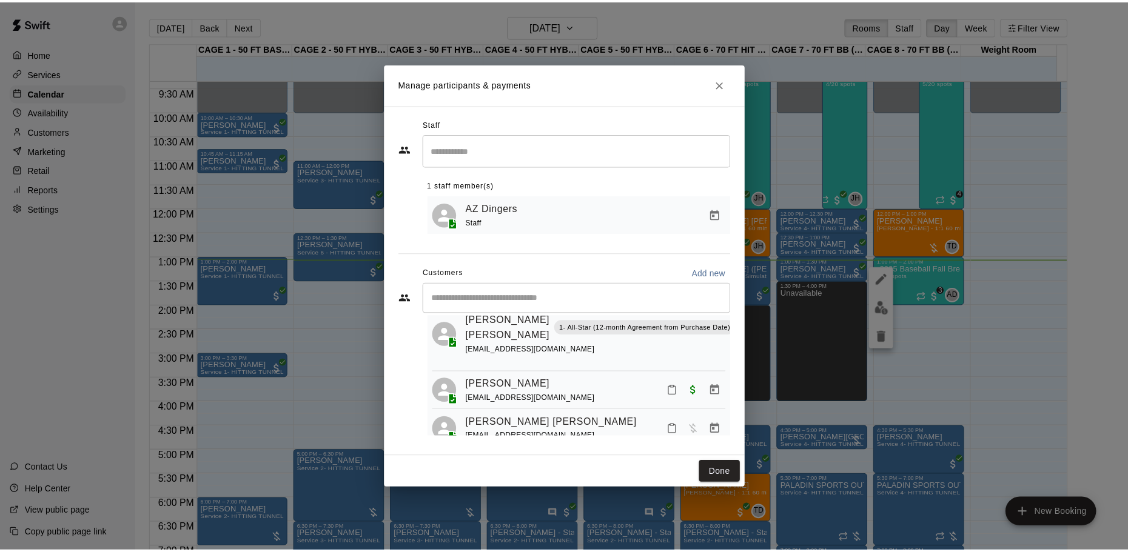
scroll to position [109, 0]
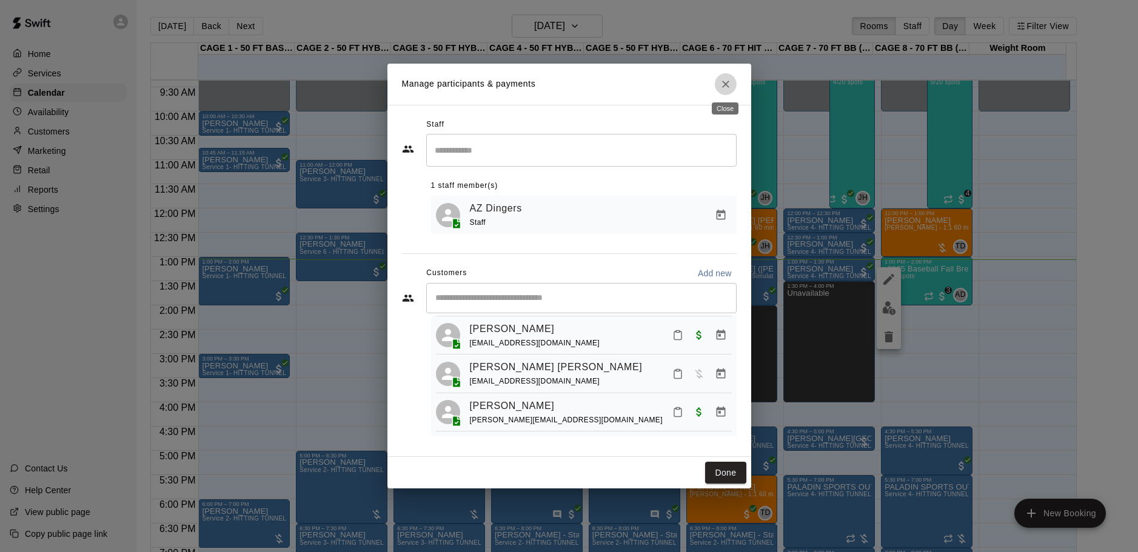
click at [726, 79] on icon "Close" at bounding box center [726, 84] width 12 height 12
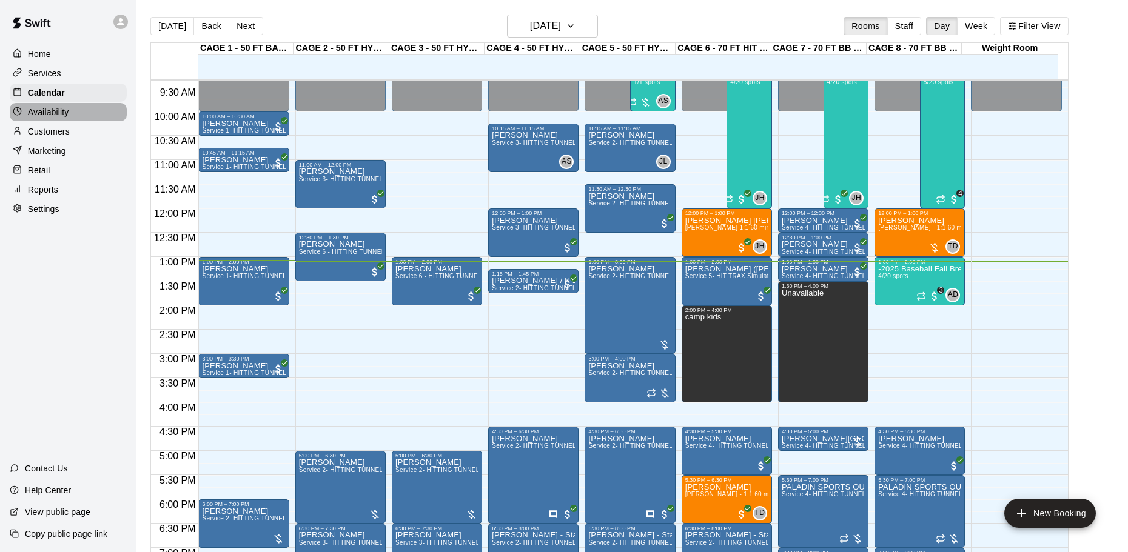
click at [29, 116] on p "Availability" at bounding box center [48, 112] width 41 height 12
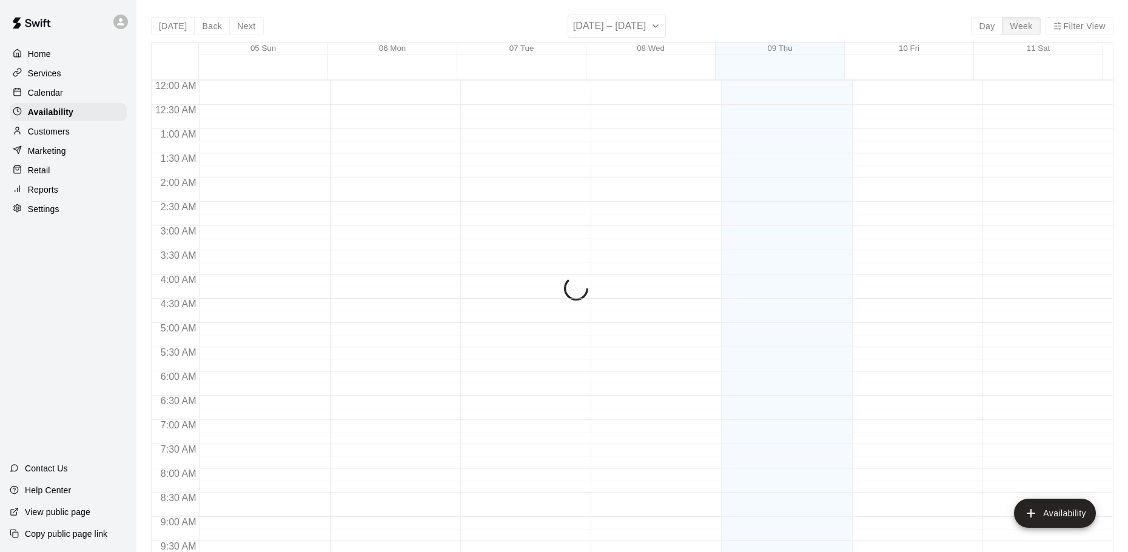
scroll to position [635, 0]
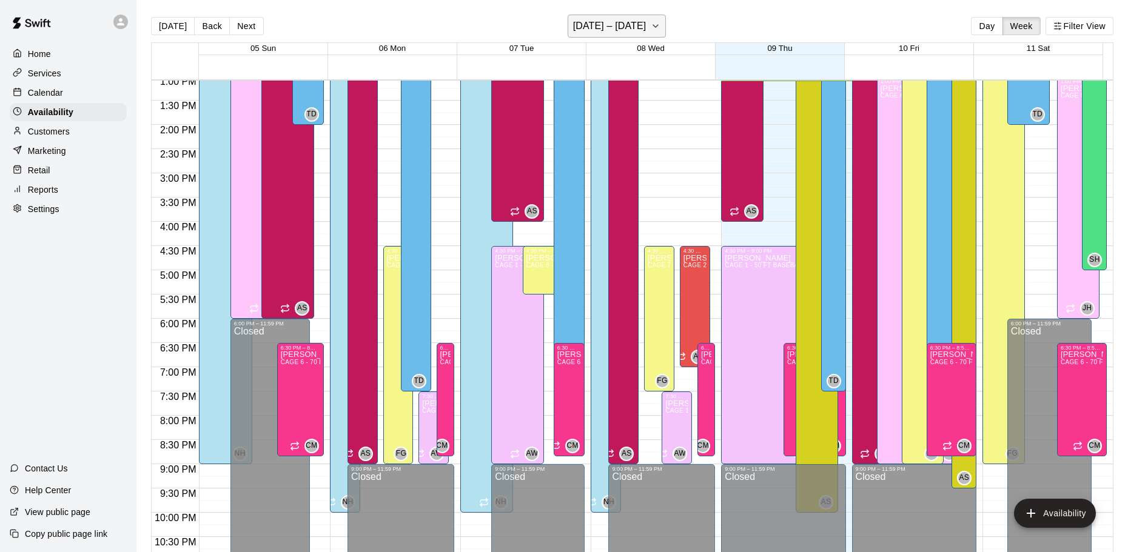
click at [651, 22] on icon "button" at bounding box center [656, 26] width 10 height 15
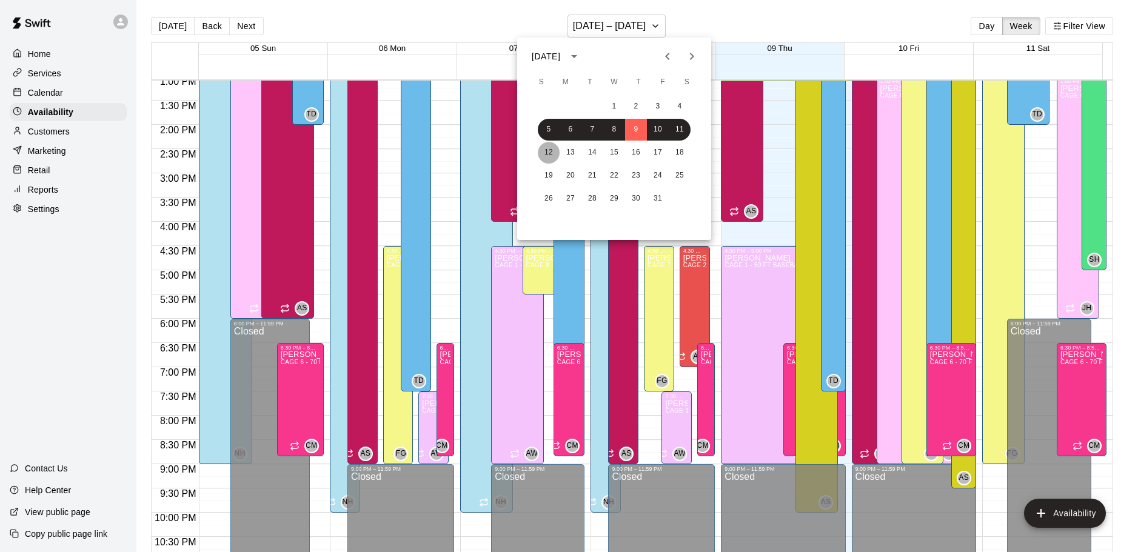
click at [552, 151] on button "12" at bounding box center [549, 153] width 22 height 22
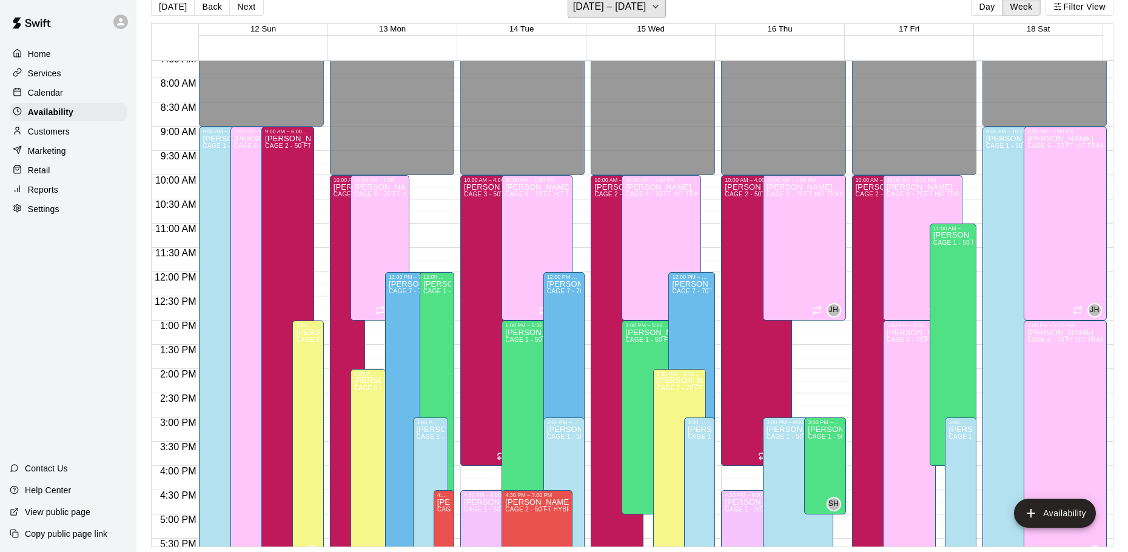
scroll to position [392, 0]
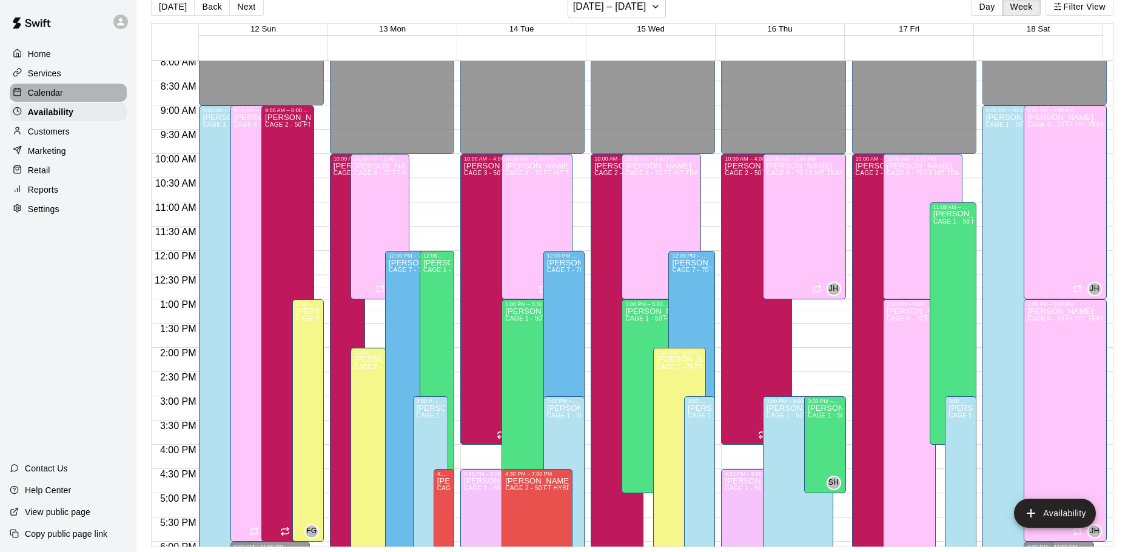
click at [44, 96] on p "Calendar" at bounding box center [45, 93] width 35 height 12
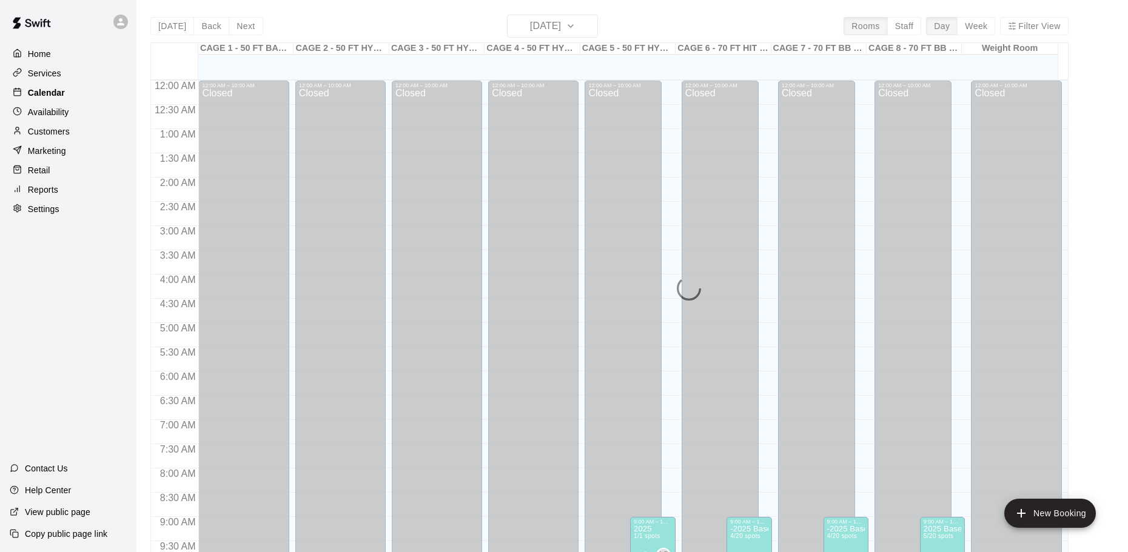
scroll to position [635, 0]
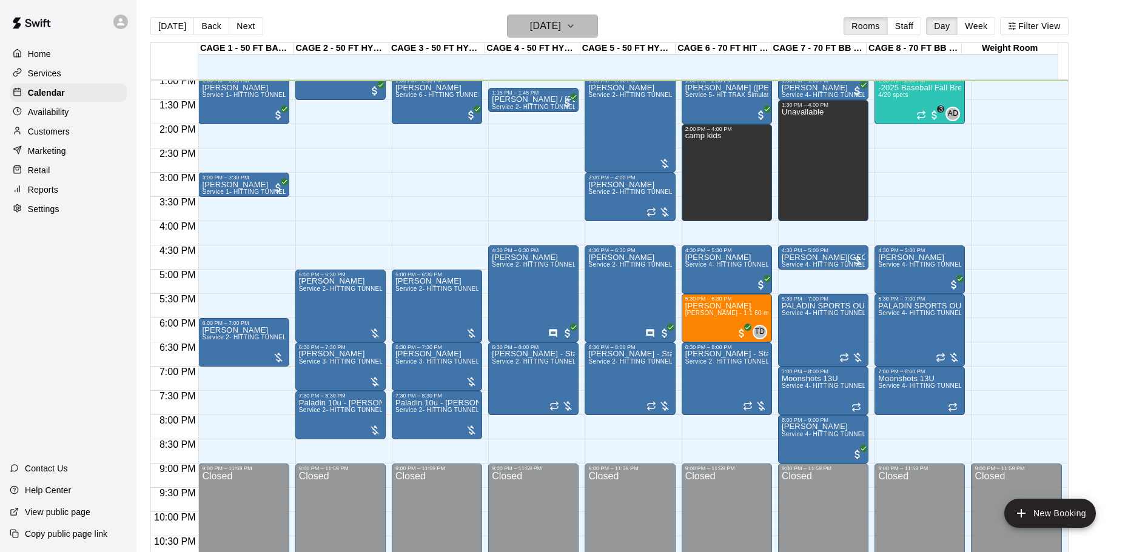
click at [547, 27] on h6 "[DATE]" at bounding box center [545, 26] width 31 height 17
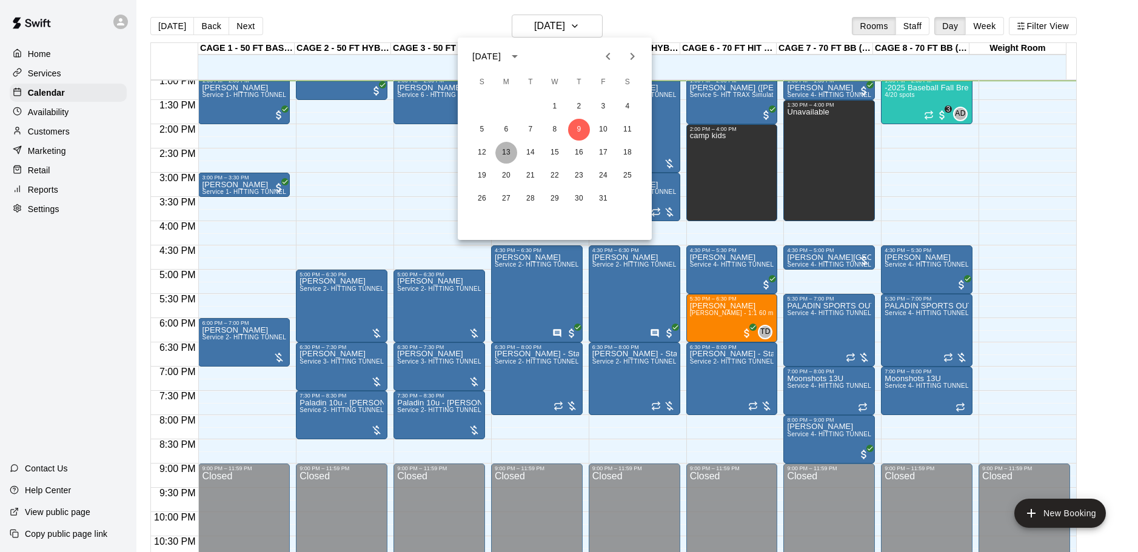
click at [505, 150] on button "13" at bounding box center [506, 153] width 22 height 22
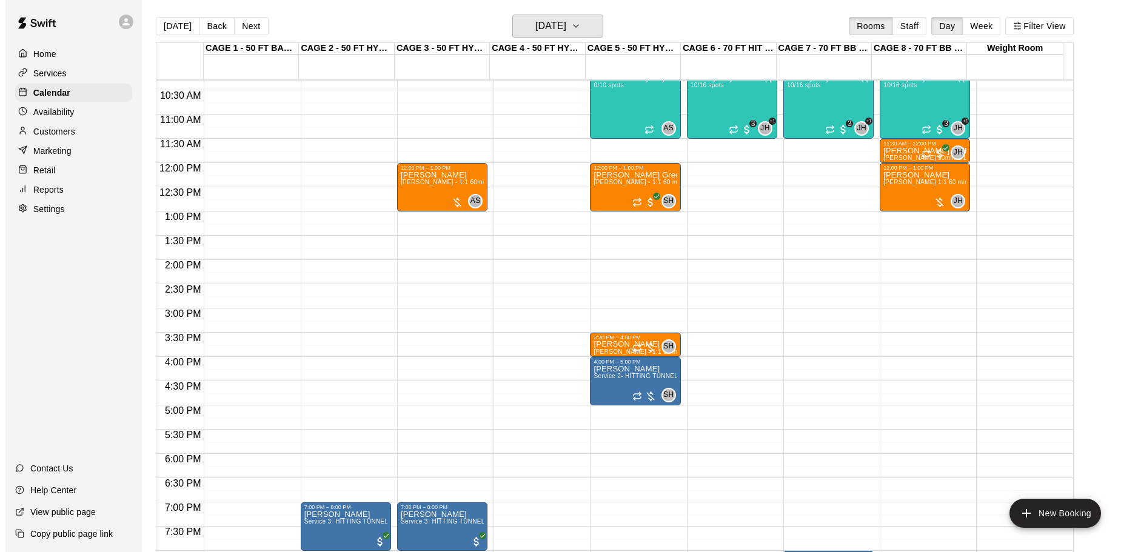
scroll to position [514, 0]
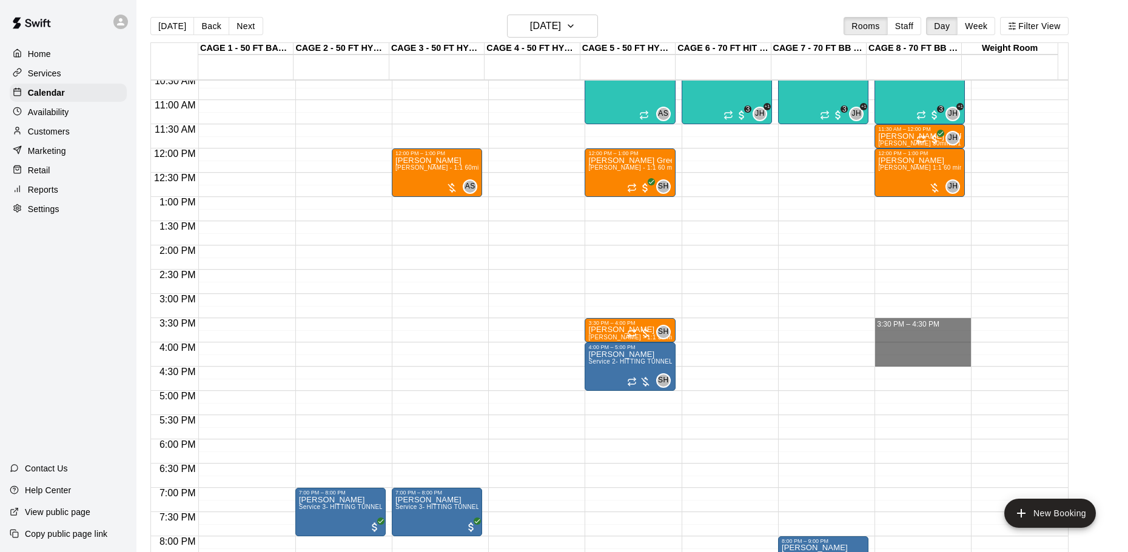
drag, startPoint x: 887, startPoint y: 320, endPoint x: 887, endPoint y: 361, distance: 41.8
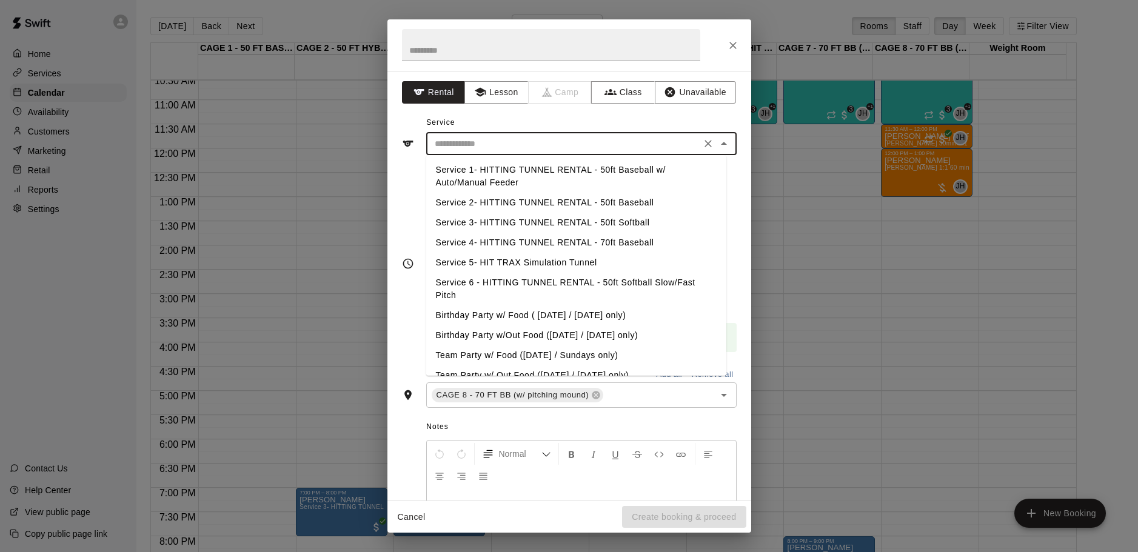
click at [509, 146] on input "text" at bounding box center [563, 143] width 267 height 15
click at [633, 239] on li "Service 4- HITTING TUNNEL RENTAL - 70ft Baseball" at bounding box center [576, 243] width 300 height 20
type input "**********"
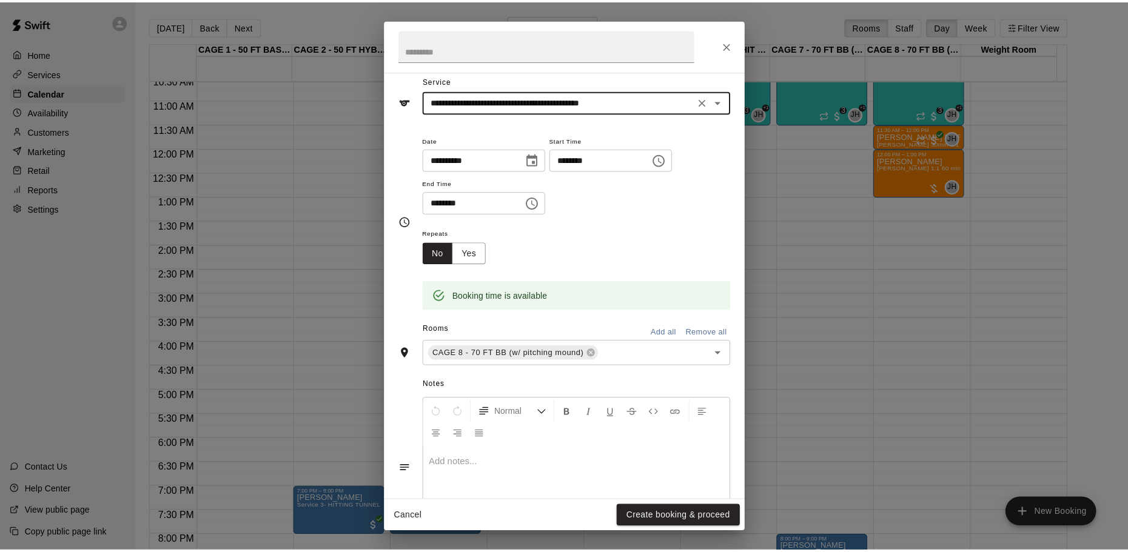
scroll to position [103, 0]
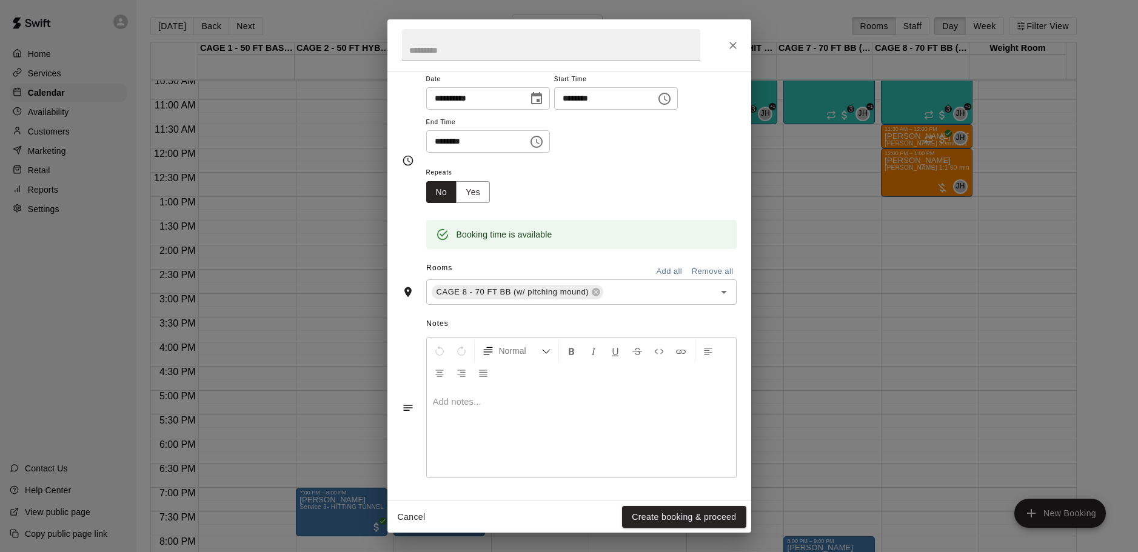
click at [687, 519] on button "Create booking & proceed" at bounding box center [684, 517] width 124 height 22
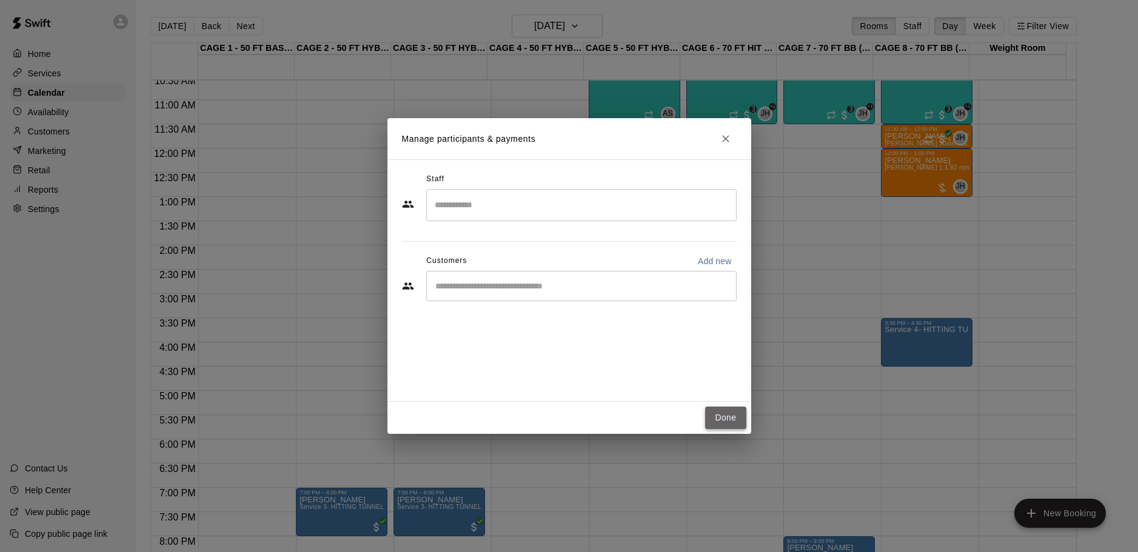
click at [735, 418] on button "Done" at bounding box center [725, 418] width 41 height 22
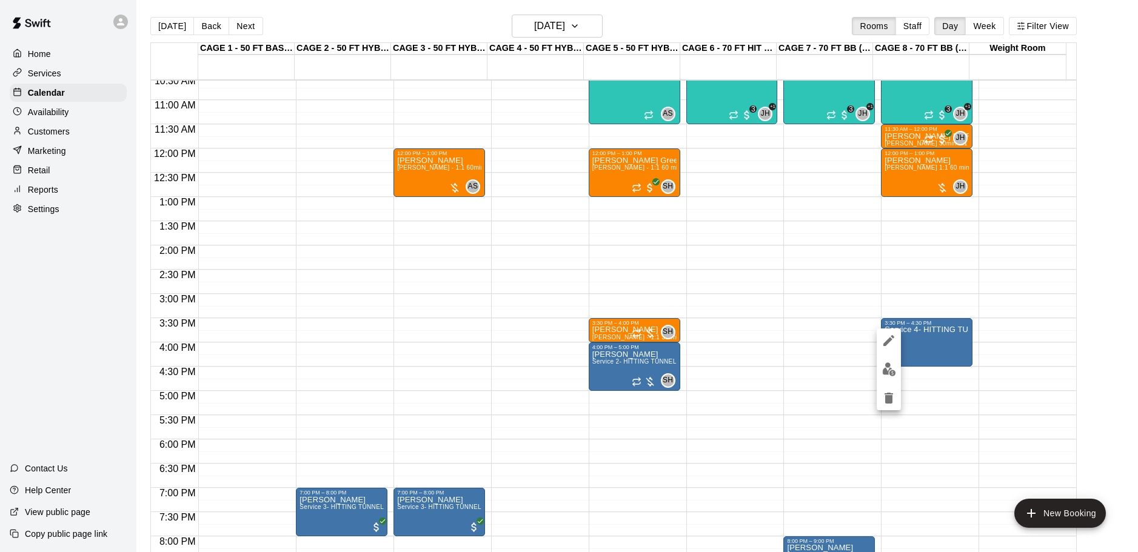
click at [882, 370] on img "edit" at bounding box center [889, 370] width 14 height 14
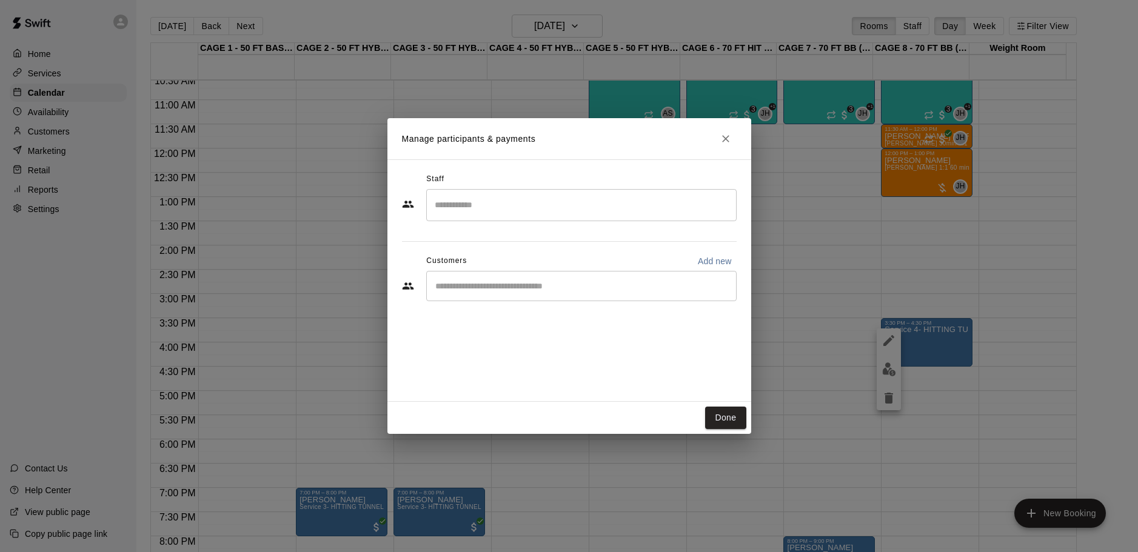
click at [464, 279] on div "​" at bounding box center [581, 286] width 310 height 30
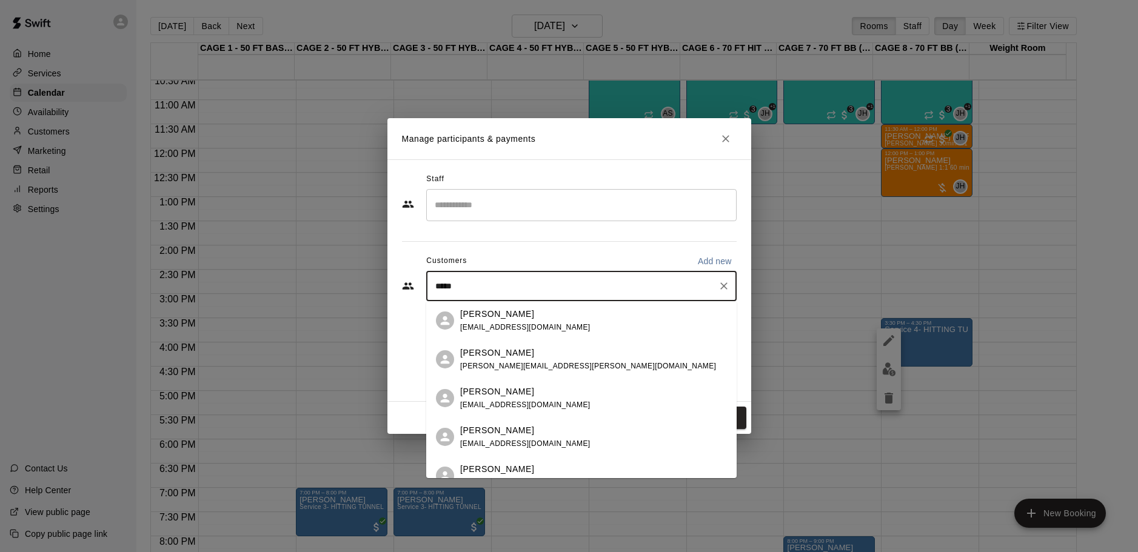
click at [435, 288] on input "*****" at bounding box center [572, 286] width 281 height 12
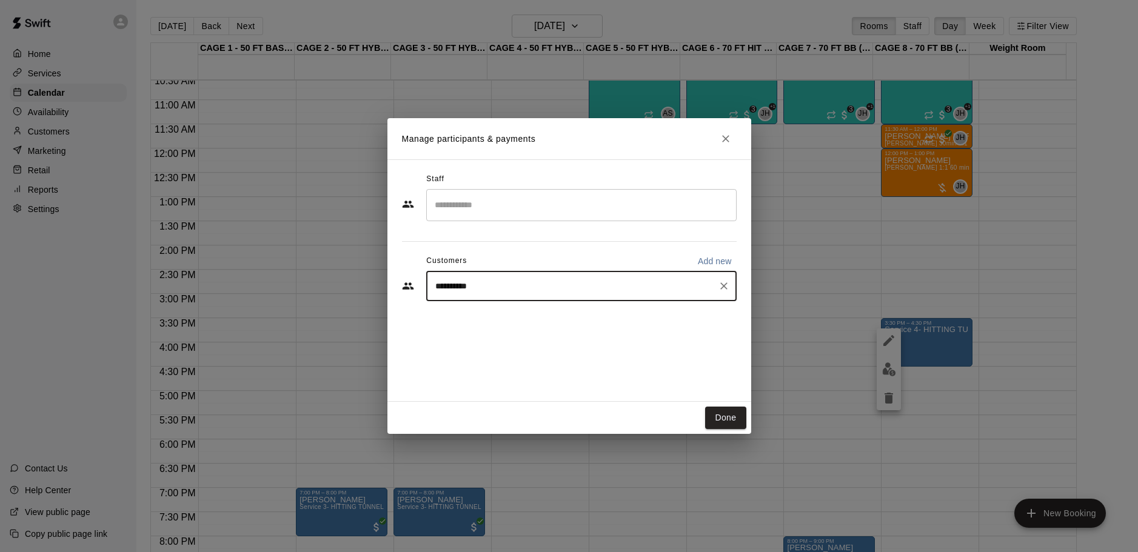
type input "**********"
click at [483, 312] on p "[PERSON_NAME]" at bounding box center [497, 314] width 74 height 13
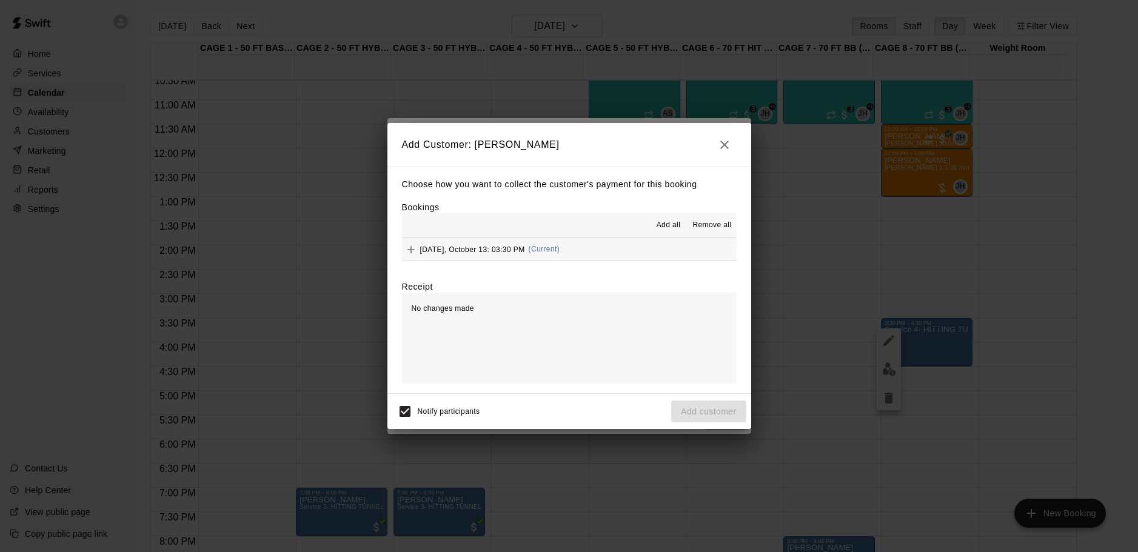
click at [565, 244] on button "Monday, October 13: 03:30 PM (Current)" at bounding box center [569, 249] width 335 height 22
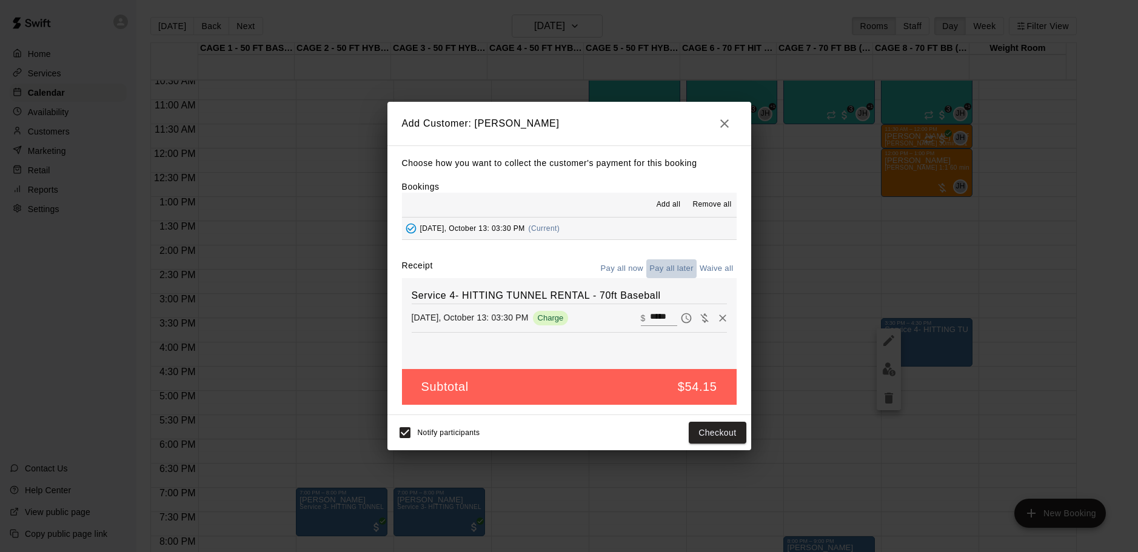
click at [657, 269] on button "Pay all later" at bounding box center [671, 269] width 50 height 19
click at [721, 428] on button "Add customer" at bounding box center [708, 433] width 75 height 22
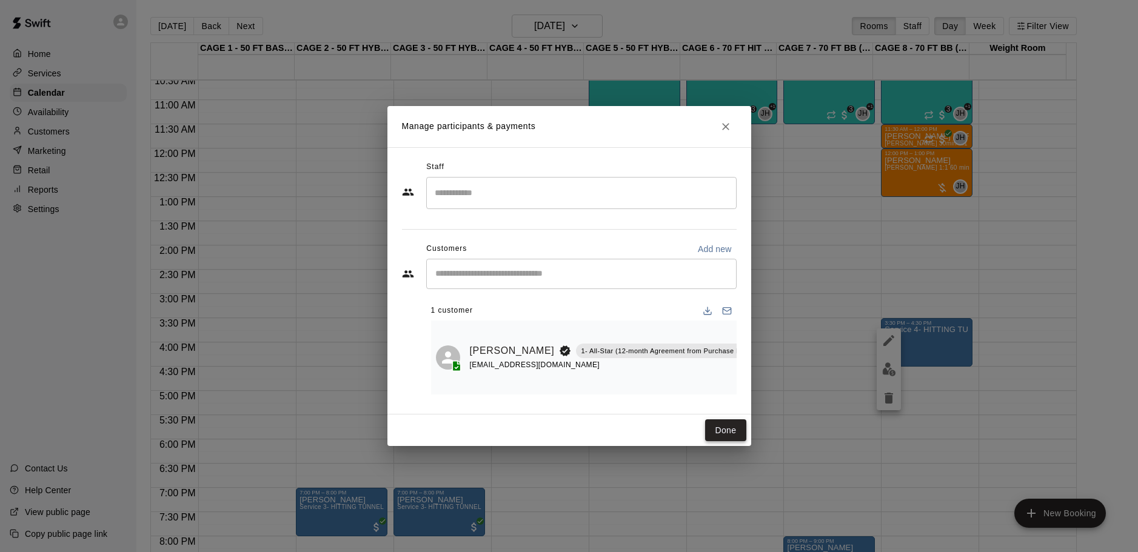
click at [738, 426] on button "Done" at bounding box center [725, 431] width 41 height 22
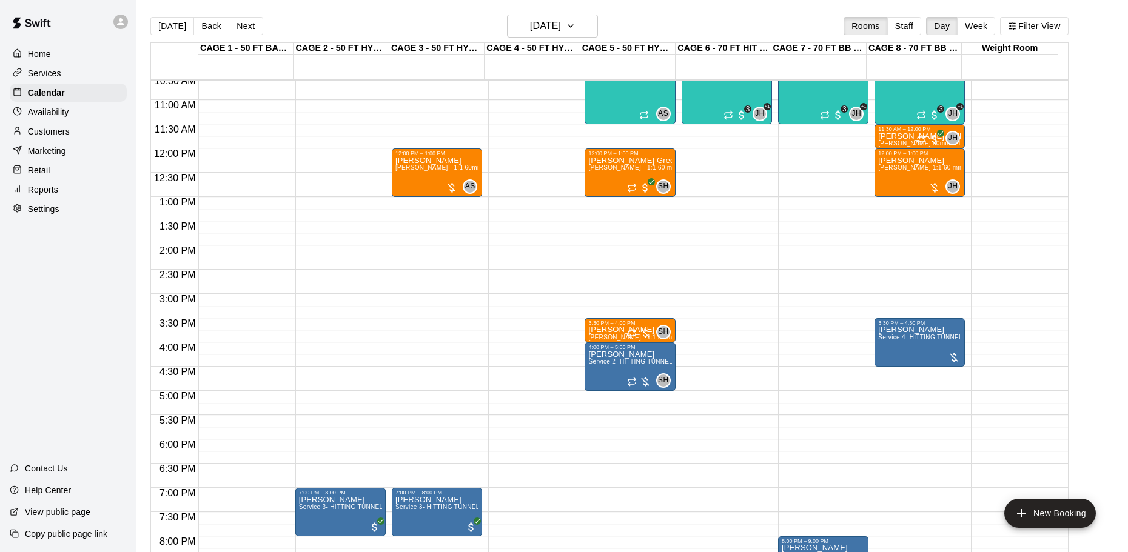
click at [79, 118] on div "Availability" at bounding box center [68, 112] width 117 height 18
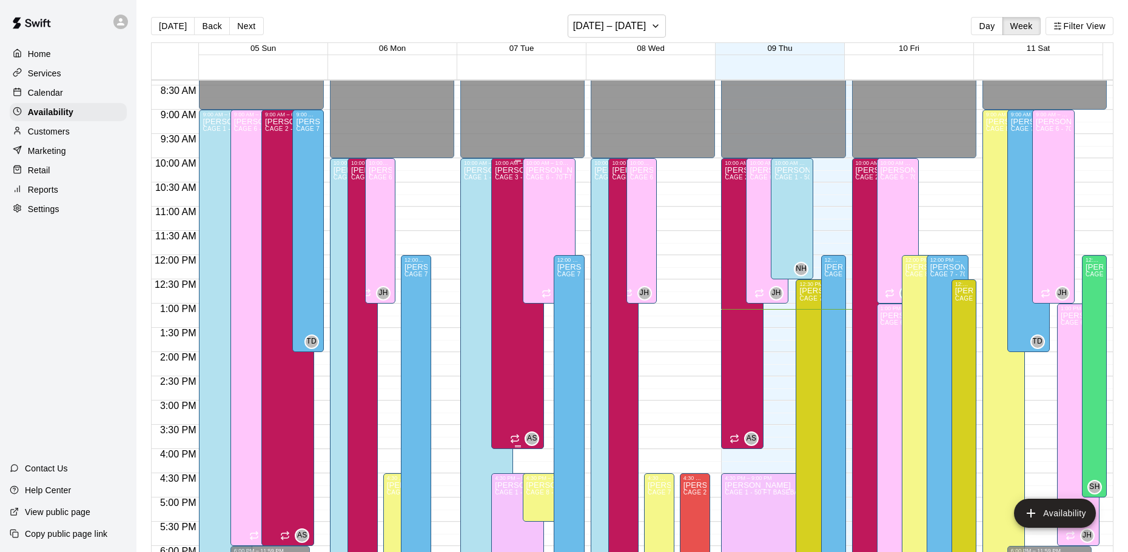
scroll to position [394, 0]
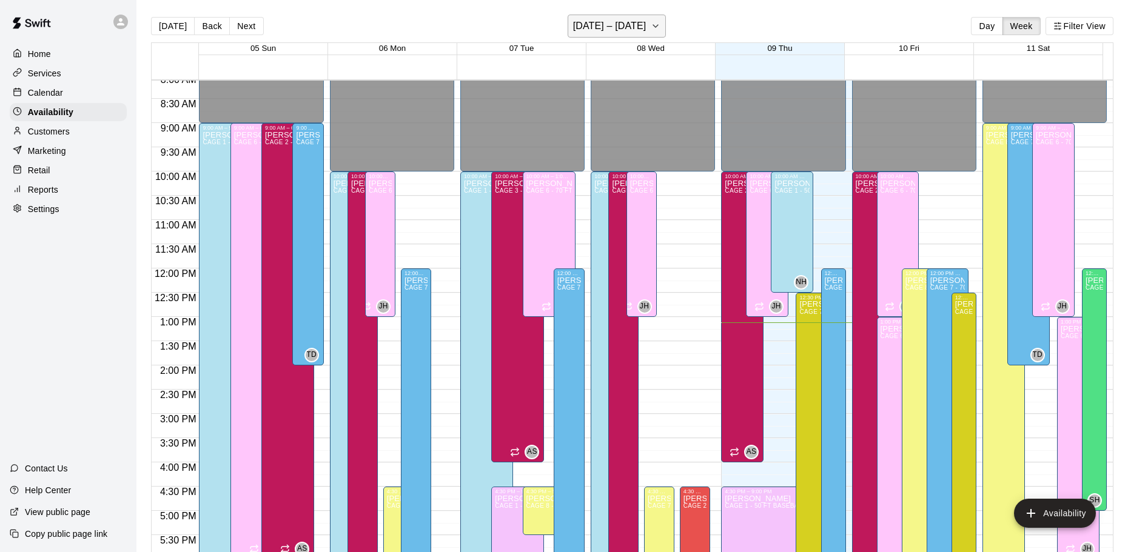
click at [630, 21] on h6 "[DATE] – [DATE]" at bounding box center [609, 26] width 73 height 17
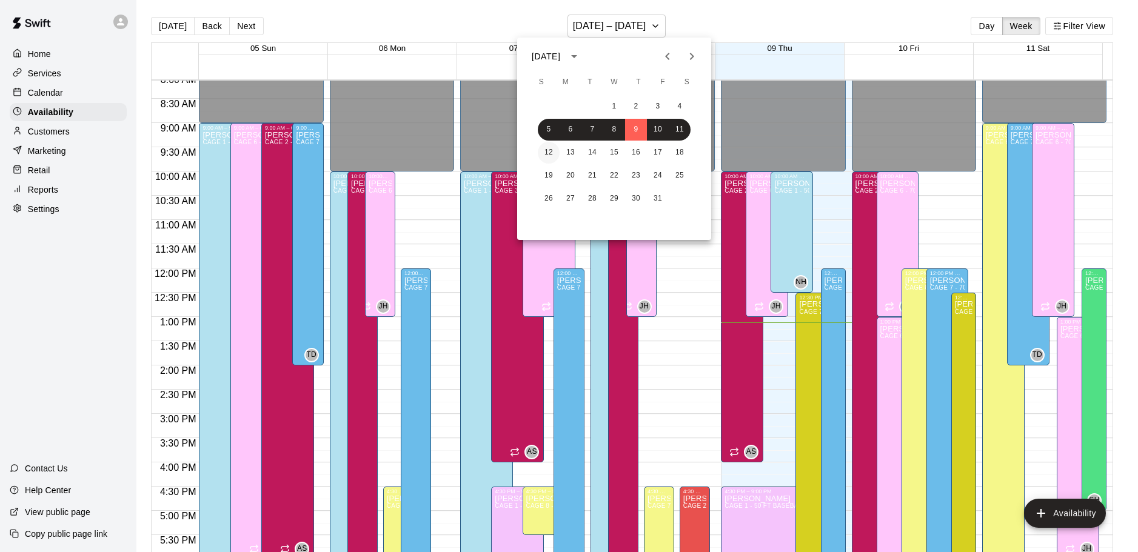
click at [557, 152] on button "12" at bounding box center [549, 153] width 22 height 22
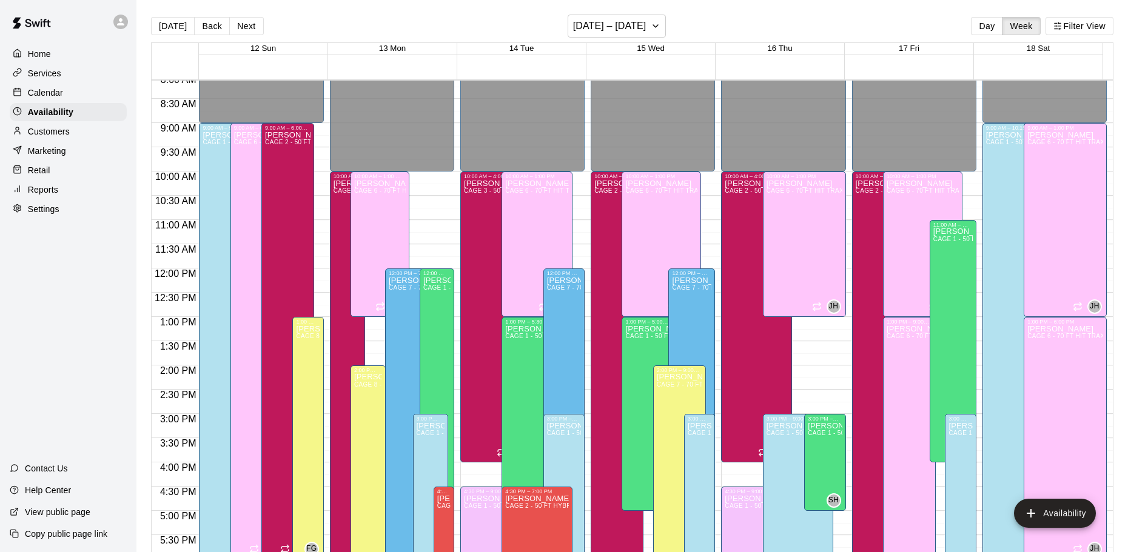
click at [37, 132] on p "Customers" at bounding box center [49, 132] width 42 height 12
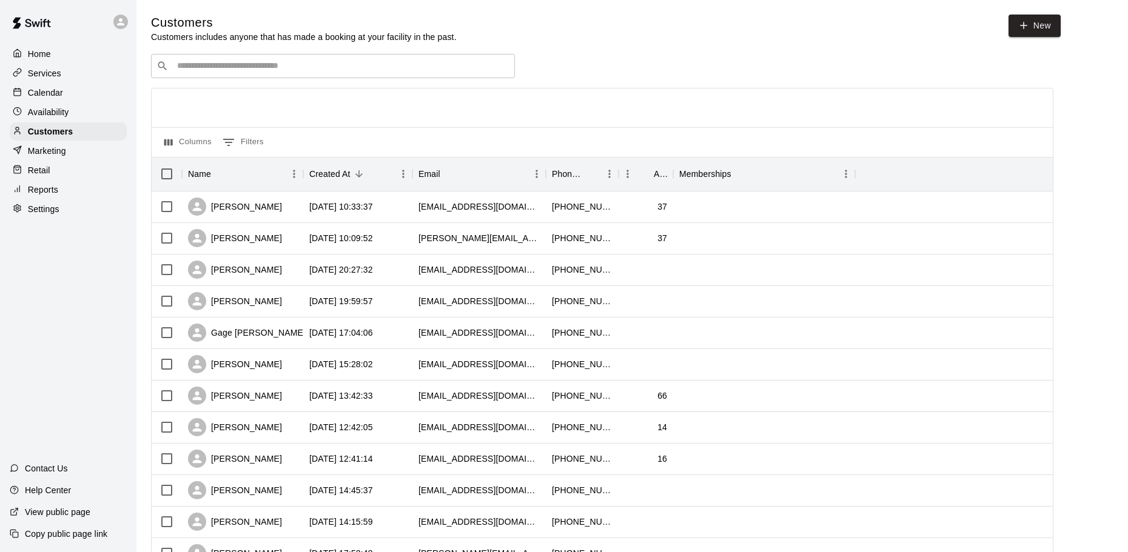
click at [52, 90] on p "Calendar" at bounding box center [45, 93] width 35 height 12
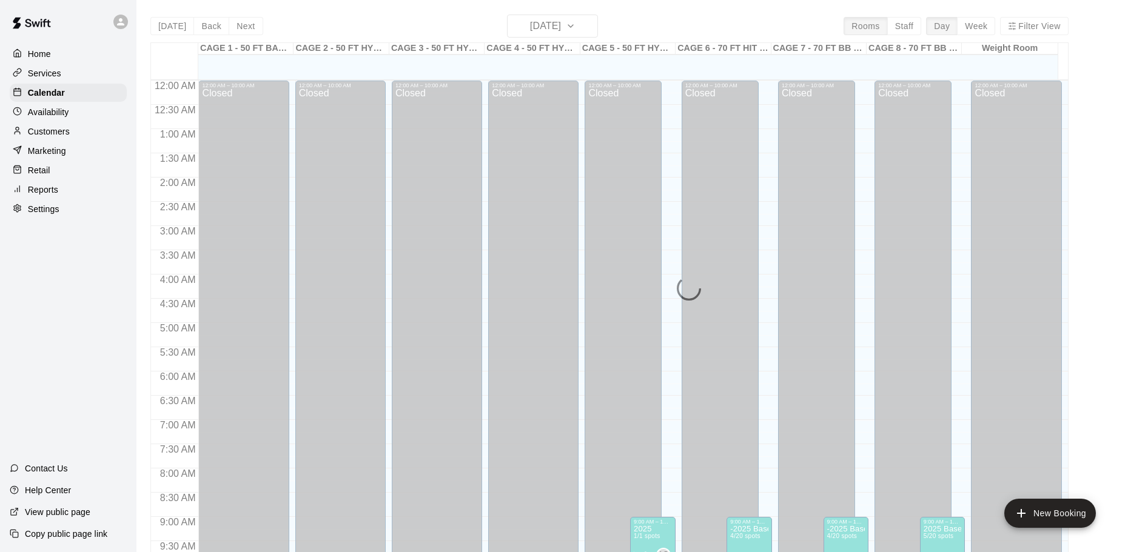
scroll to position [637, 0]
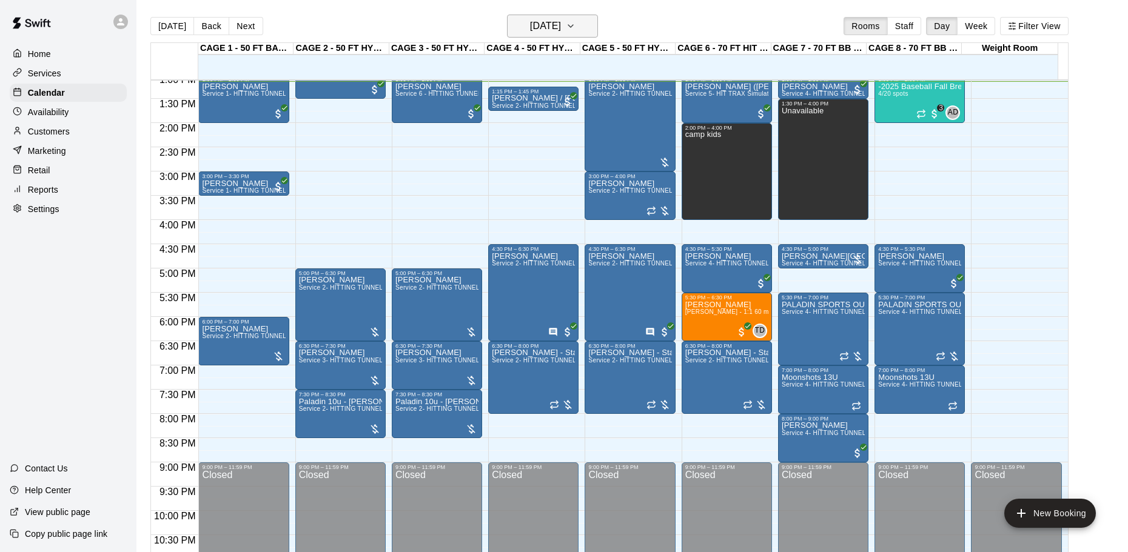
click at [554, 19] on h6 "[DATE]" at bounding box center [545, 26] width 31 height 17
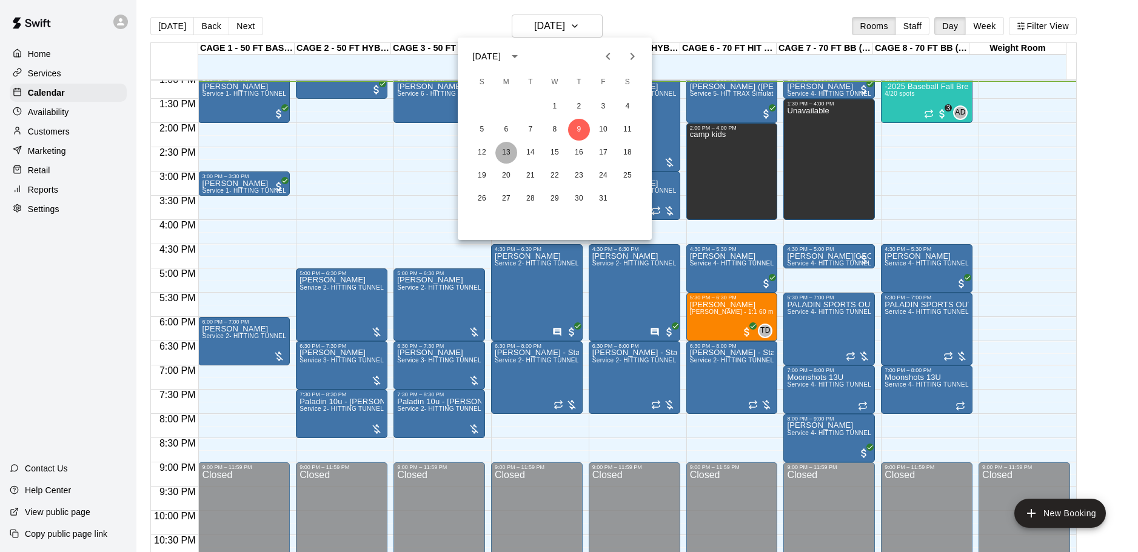
click at [505, 143] on button "13" at bounding box center [506, 153] width 22 height 22
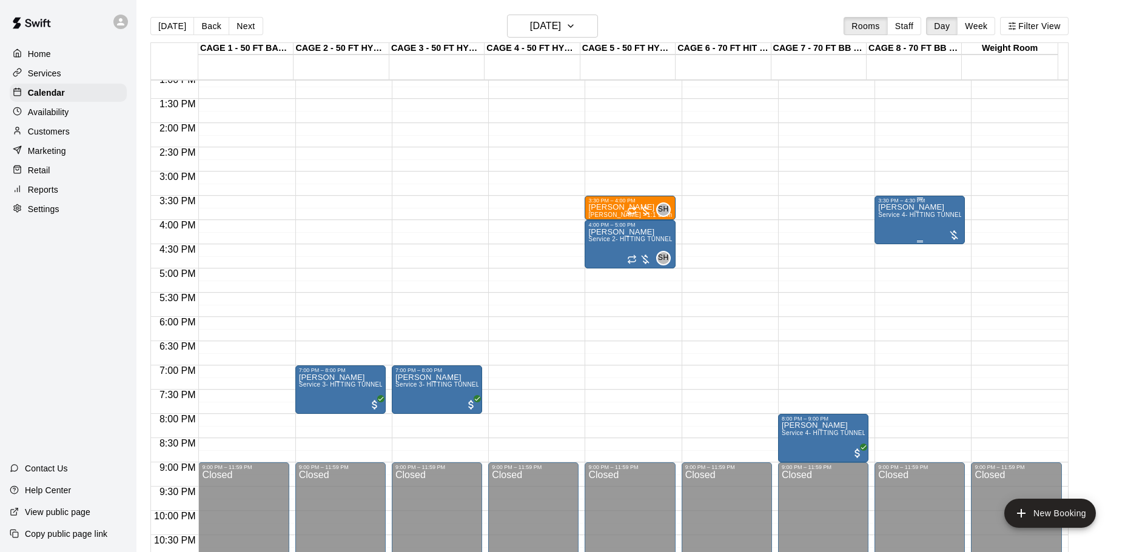
click at [916, 229] on div "Malea Grace Service 4- HITTING TUNNEL RENTAL - 70ft Baseball" at bounding box center [919, 480] width 83 height 552
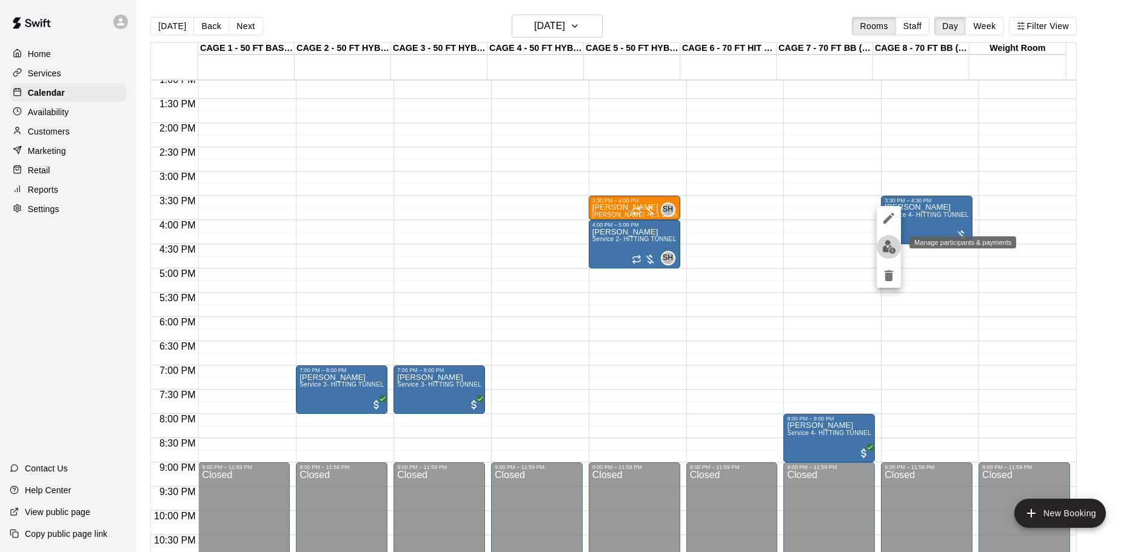
click at [889, 240] on button "edit" at bounding box center [889, 247] width 24 height 24
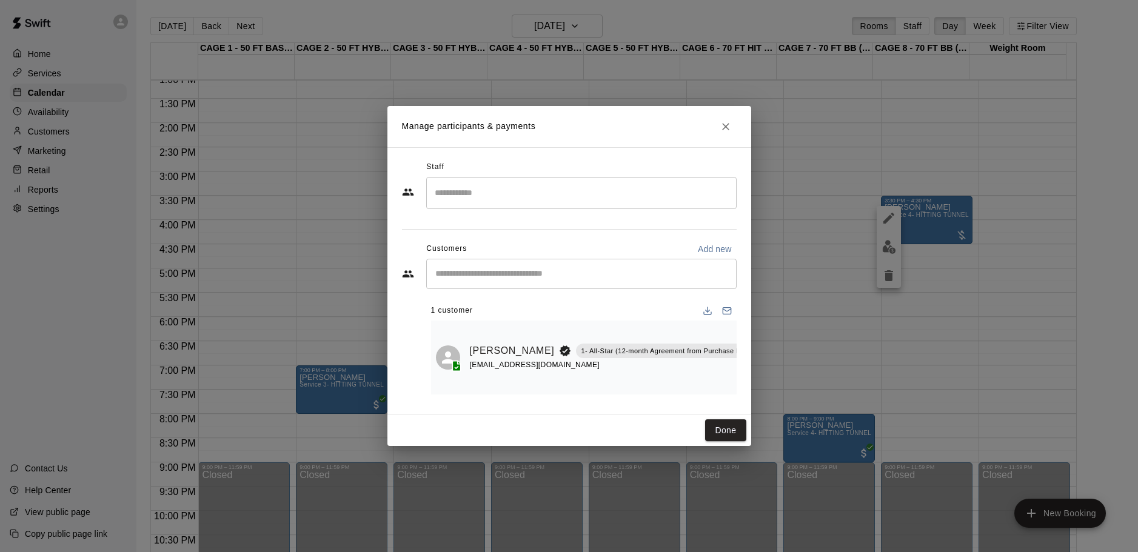
click at [521, 183] on input "Search staff" at bounding box center [582, 193] width 300 height 21
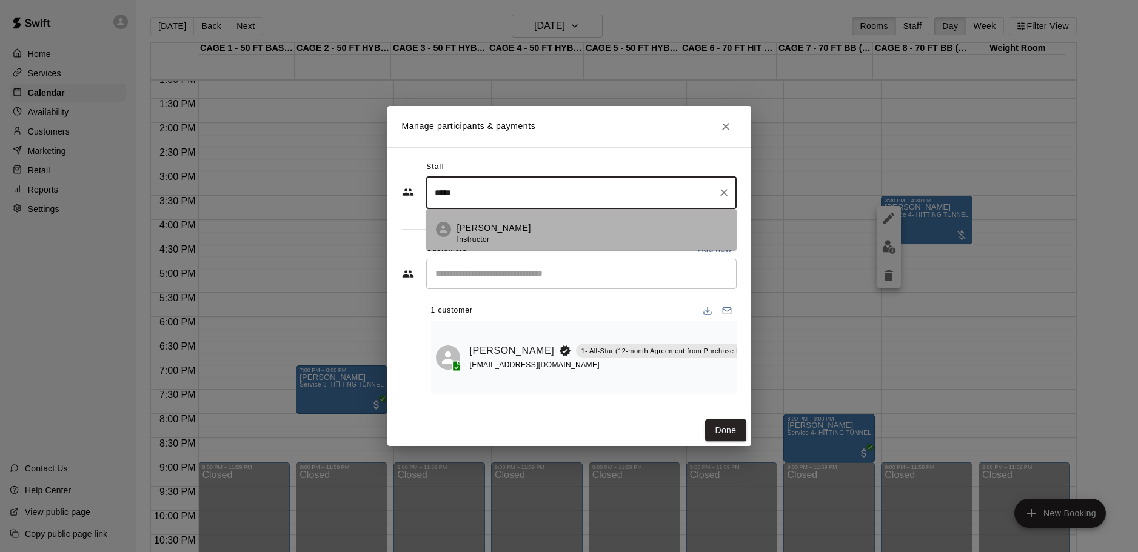
click at [486, 243] on span "Instructor" at bounding box center [473, 239] width 33 height 8
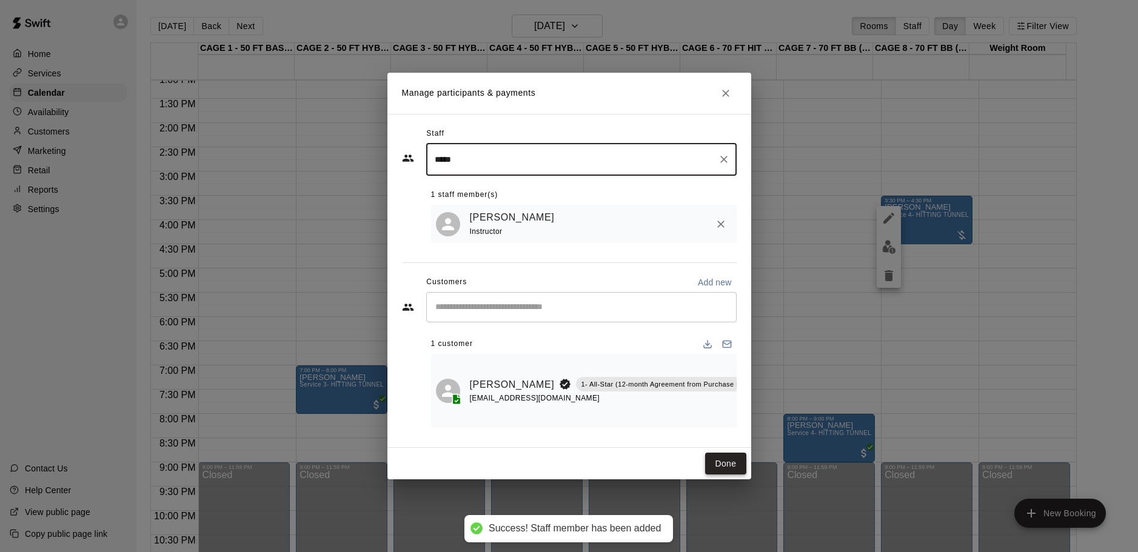
type input "*****"
click at [722, 463] on button "Done" at bounding box center [725, 464] width 41 height 22
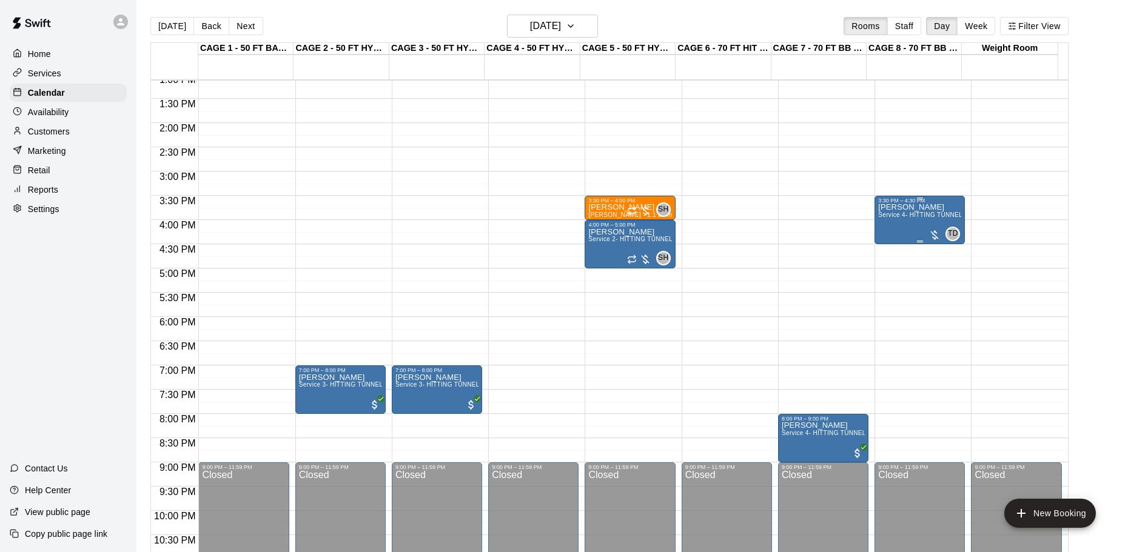
click at [899, 224] on div "Malea Grace Service 4- HITTING TUNNEL RENTAL - 70ft Baseball" at bounding box center [919, 480] width 83 height 552
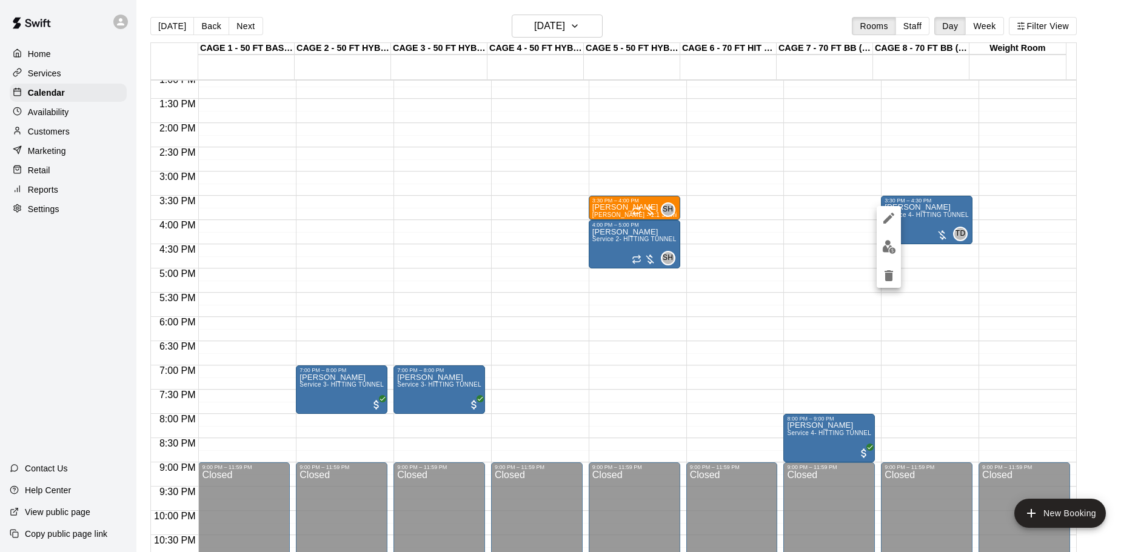
click at [828, 329] on div at bounding box center [569, 276] width 1138 height 552
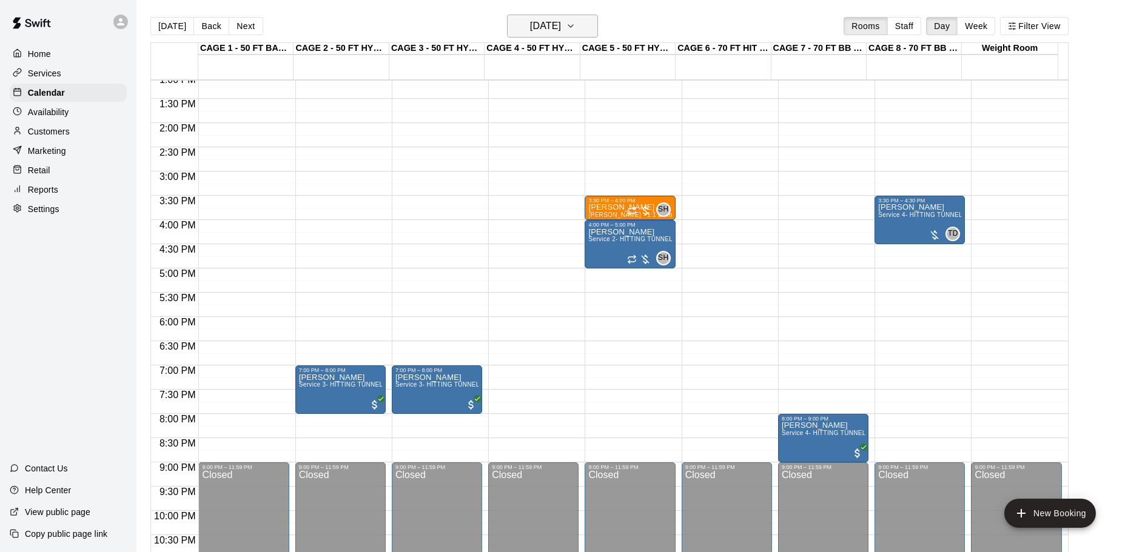
click at [559, 23] on h6 "Monday Oct 13" at bounding box center [545, 26] width 31 height 17
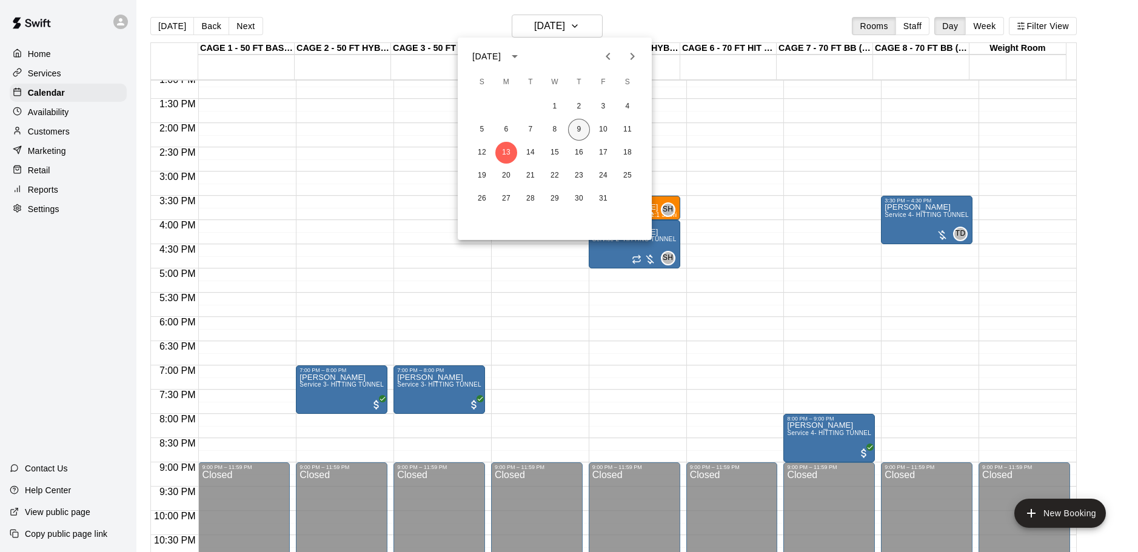
click at [572, 132] on button "9" at bounding box center [579, 130] width 22 height 22
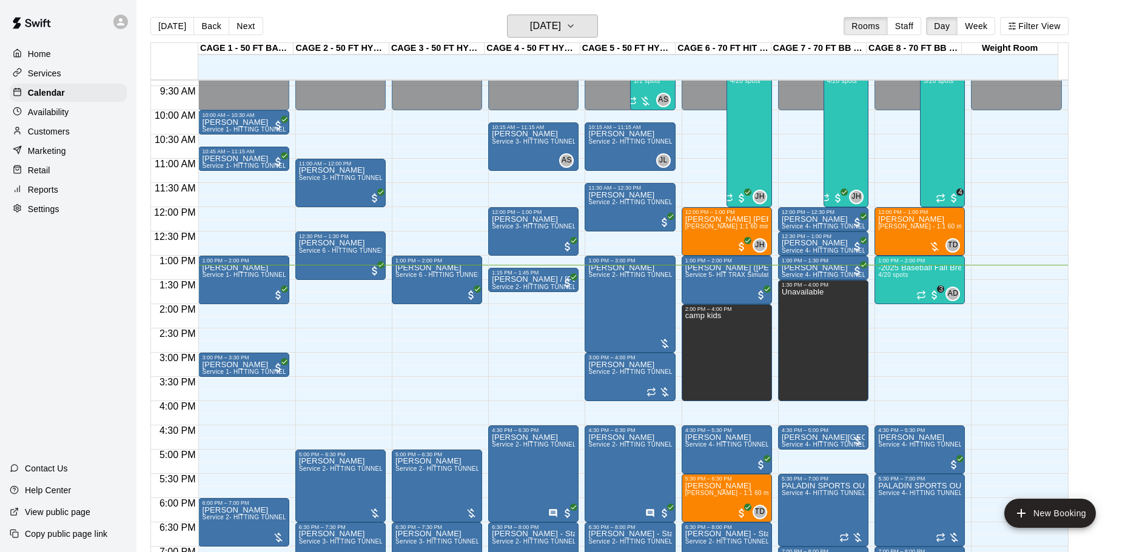
scroll to position [455, 0]
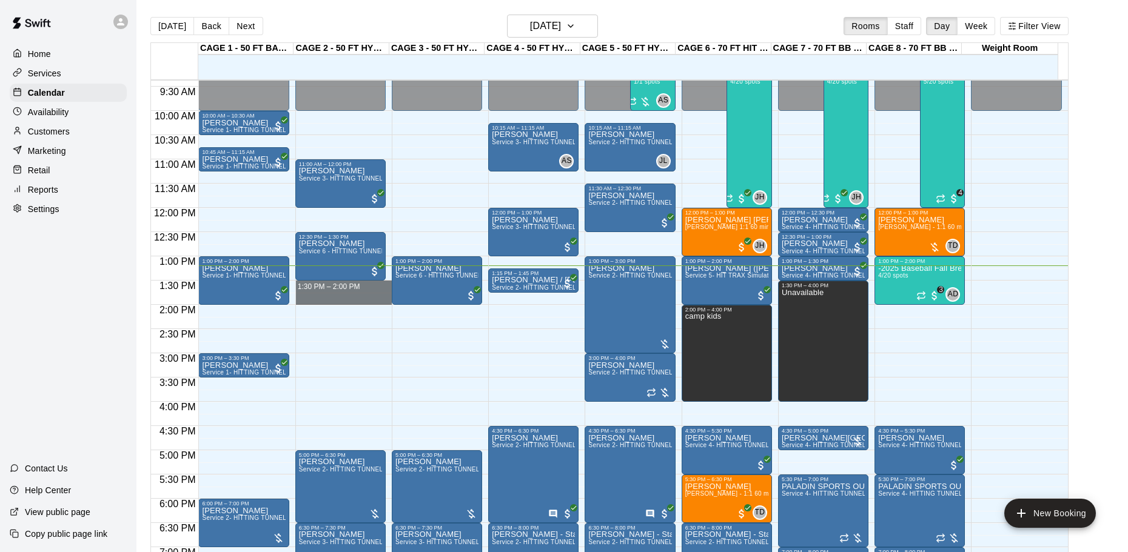
drag, startPoint x: 352, startPoint y: 284, endPoint x: 352, endPoint y: 300, distance: 15.2
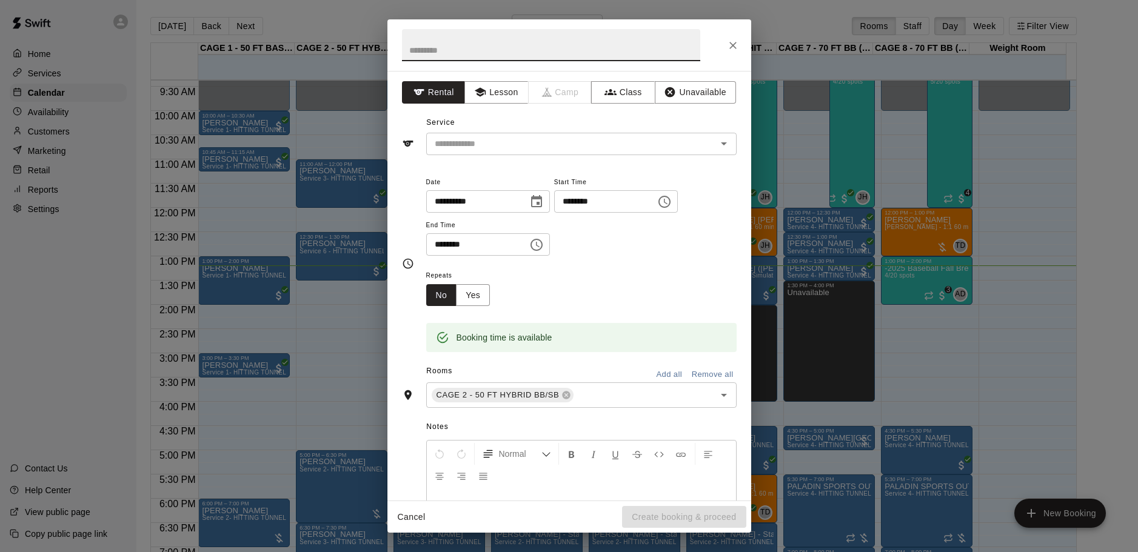
click at [511, 132] on div "Service ​" at bounding box center [569, 134] width 335 height 42
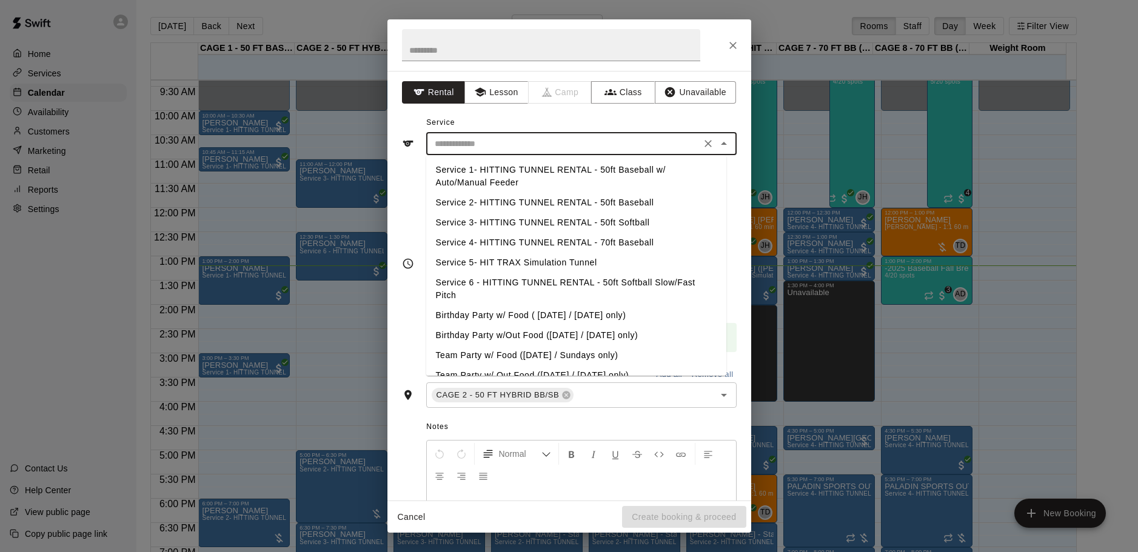
click at [510, 139] on input "text" at bounding box center [563, 143] width 267 height 15
click at [628, 204] on li "Service 2- HITTING TUNNEL RENTAL - 50ft Baseball" at bounding box center [576, 203] width 300 height 20
type input "**********"
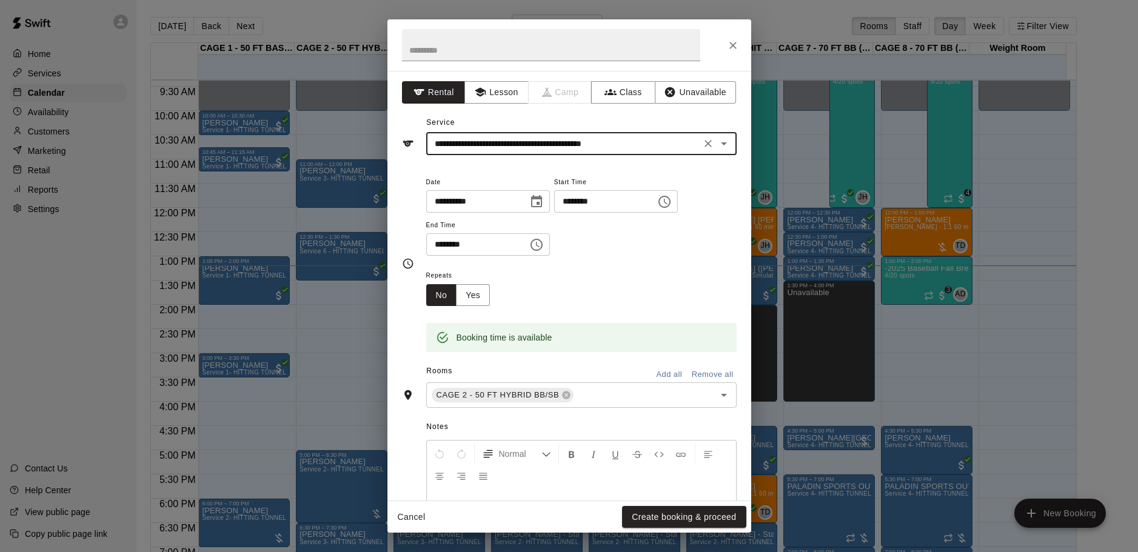
click at [680, 515] on button "Create booking & proceed" at bounding box center [684, 517] width 124 height 22
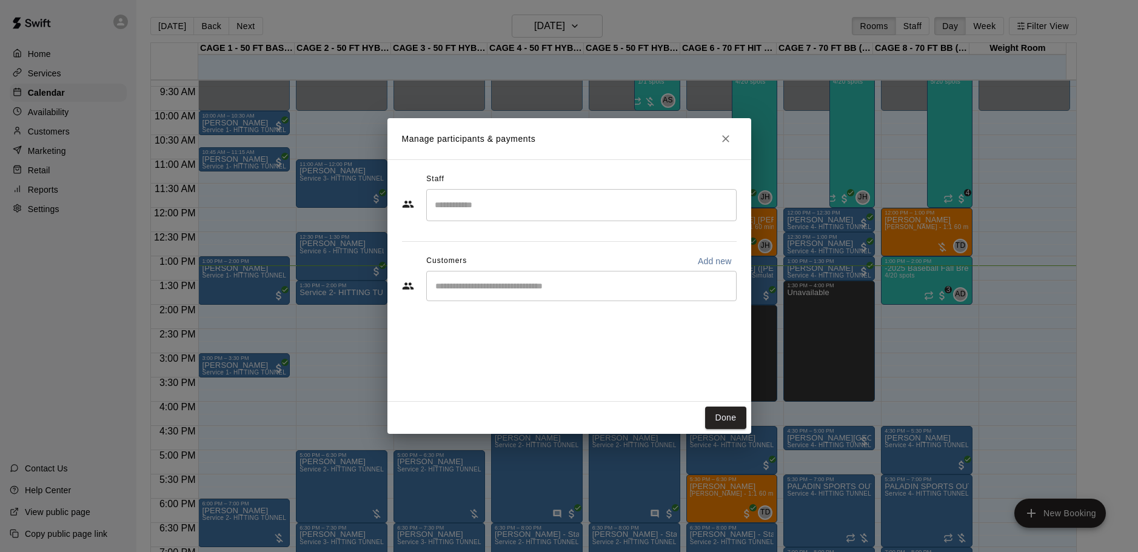
click at [471, 296] on div "​" at bounding box center [581, 286] width 310 height 30
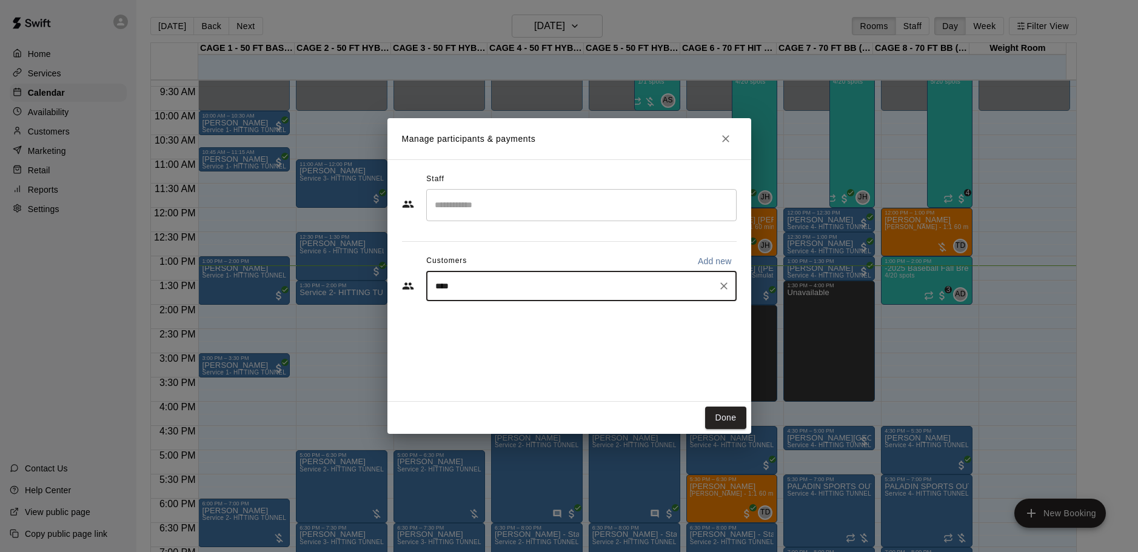
type input "*****"
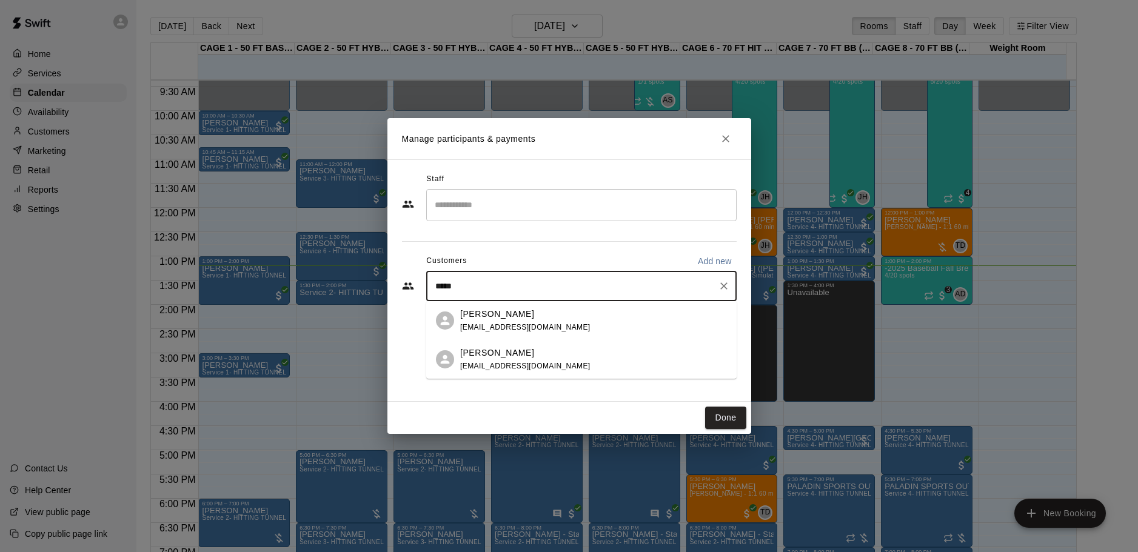
click at [509, 315] on div "[PERSON_NAME]" at bounding box center [525, 314] width 130 height 13
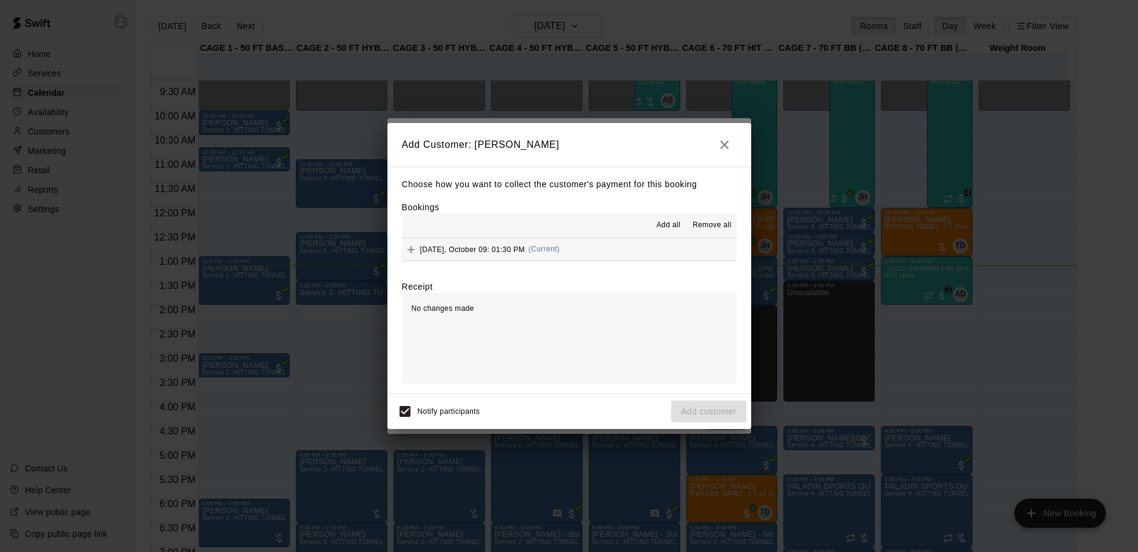
click at [452, 250] on span "Thursday, October 09: 01:30 PM" at bounding box center [472, 249] width 105 height 8
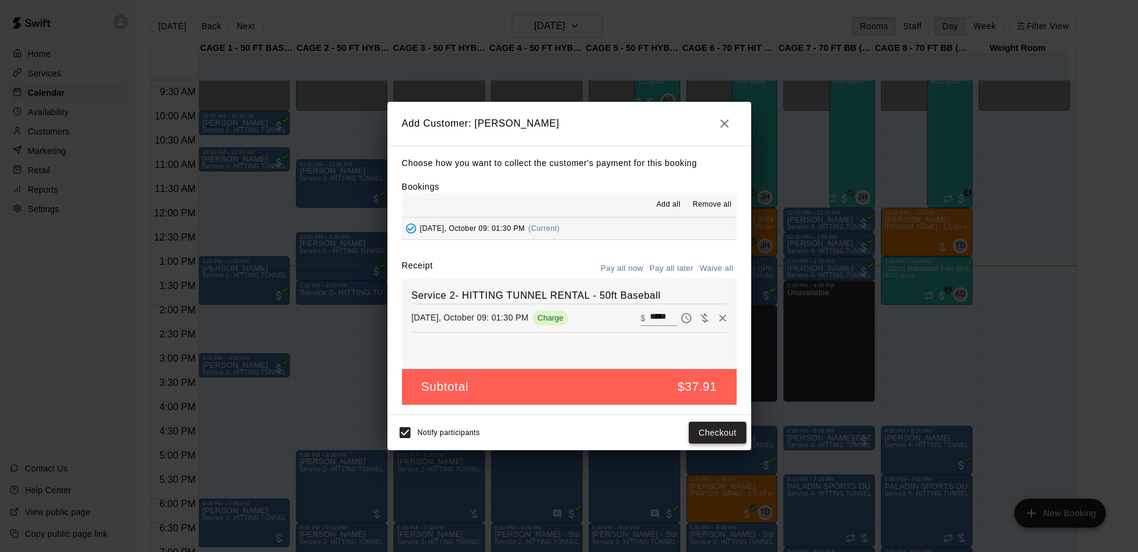
click at [715, 433] on button "Checkout" at bounding box center [717, 433] width 57 height 22
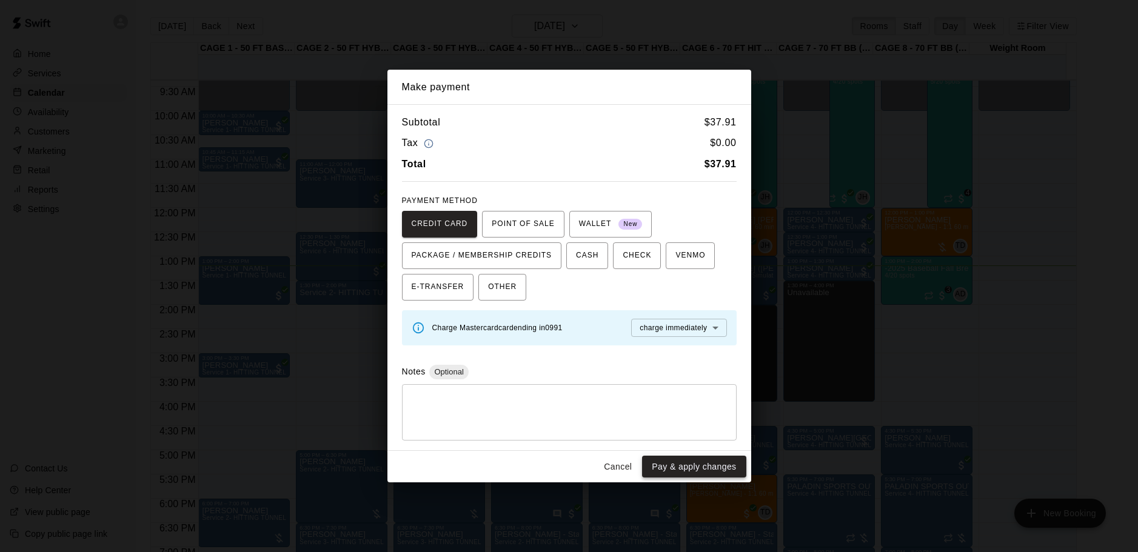
click at [705, 464] on button "Pay & apply changes" at bounding box center [694, 467] width 104 height 22
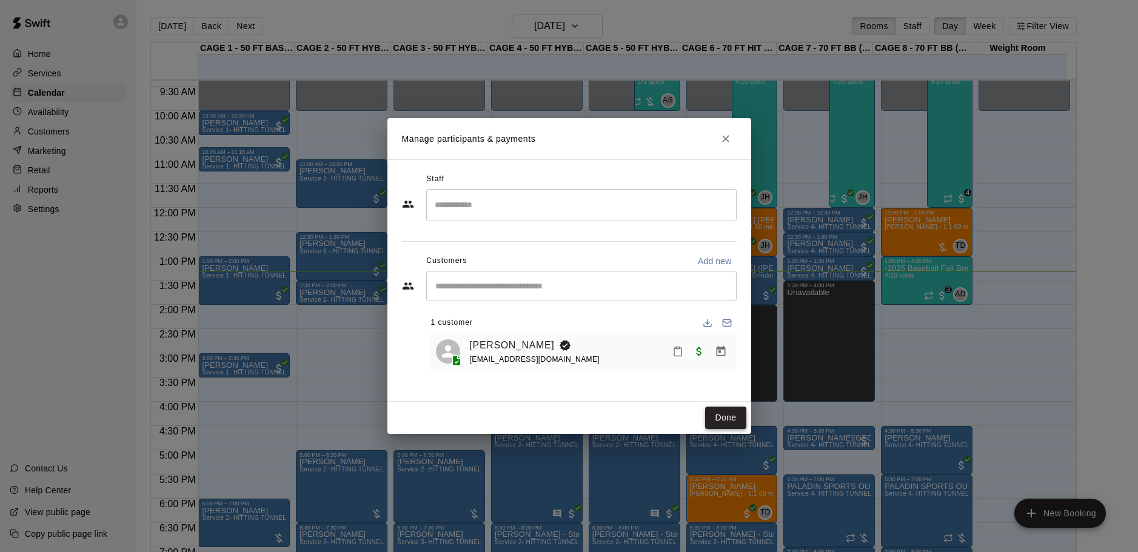
click at [724, 417] on button "Done" at bounding box center [725, 418] width 41 height 22
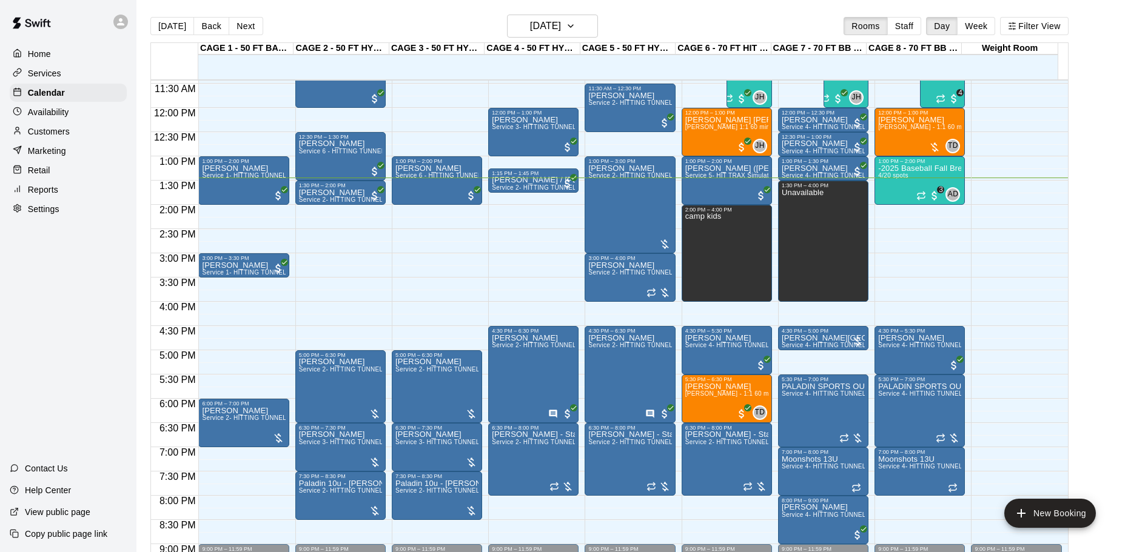
scroll to position [576, 0]
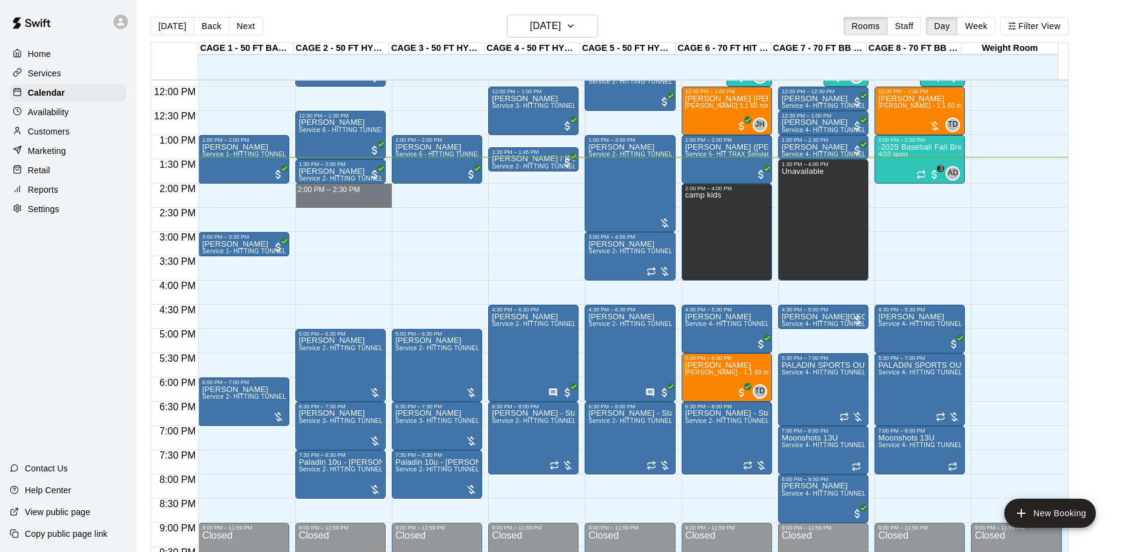
drag, startPoint x: 358, startPoint y: 189, endPoint x: 357, endPoint y: 203, distance: 14.0
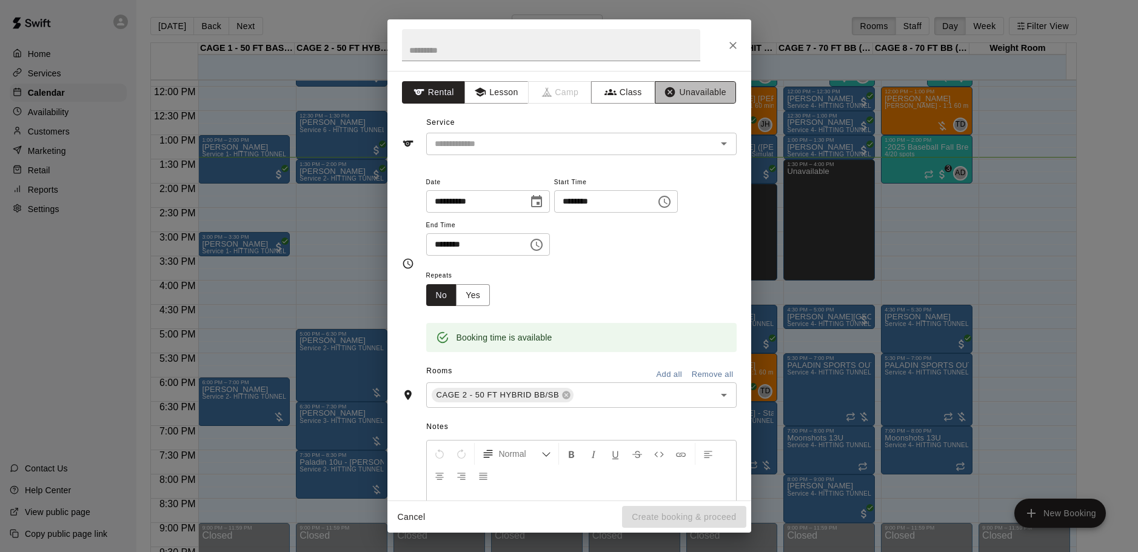
click at [682, 92] on button "Unavailable" at bounding box center [695, 92] width 81 height 22
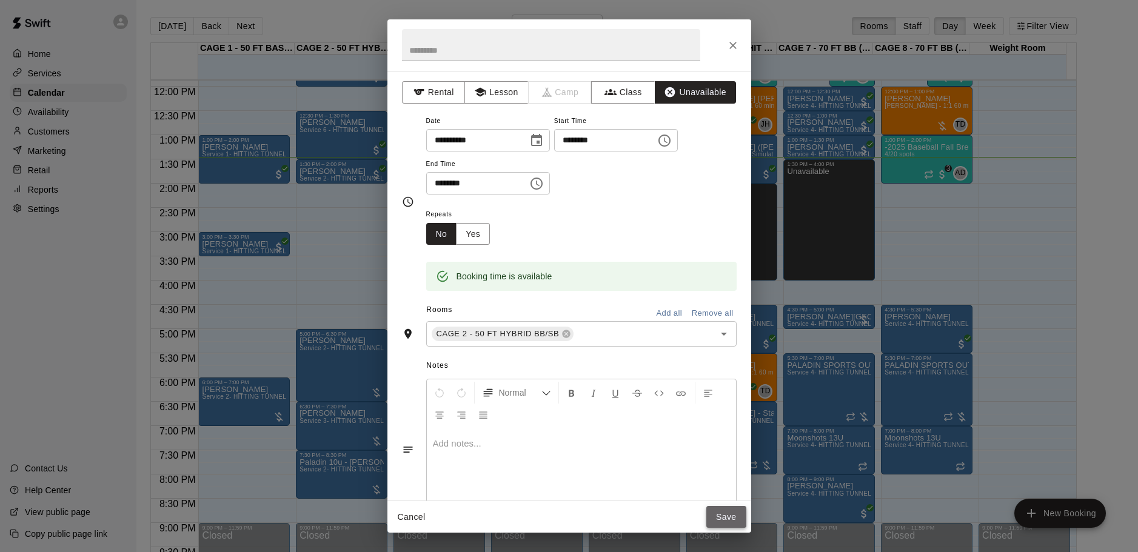
click at [726, 520] on button "Save" at bounding box center [726, 517] width 40 height 22
